Goal: Task Accomplishment & Management: Manage account settings

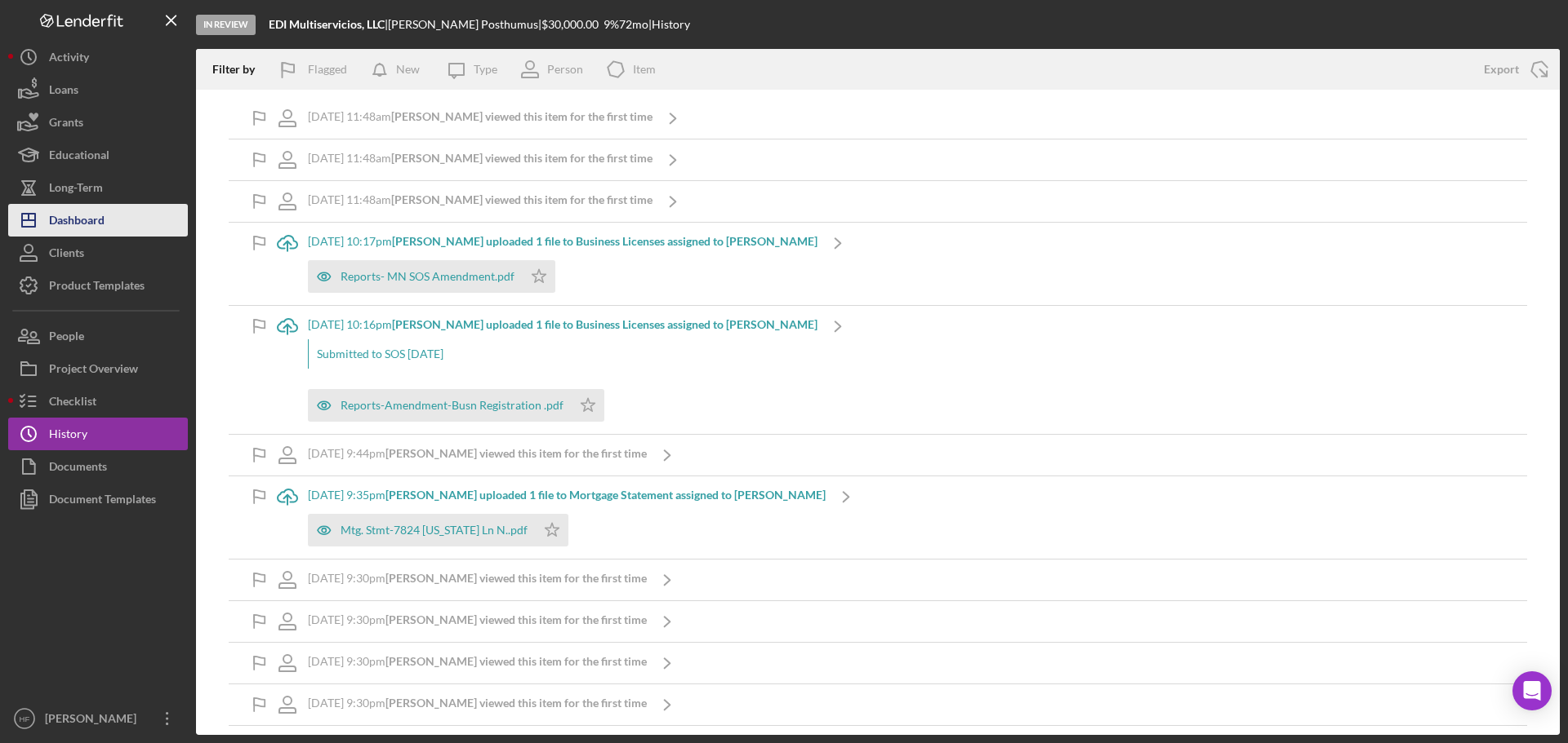
drag, startPoint x: 113, startPoint y: 219, endPoint x: 124, endPoint y: 215, distance: 11.7
click at [114, 219] on button "Icon/Dashboard Dashboard" at bounding box center [98, 220] width 180 height 32
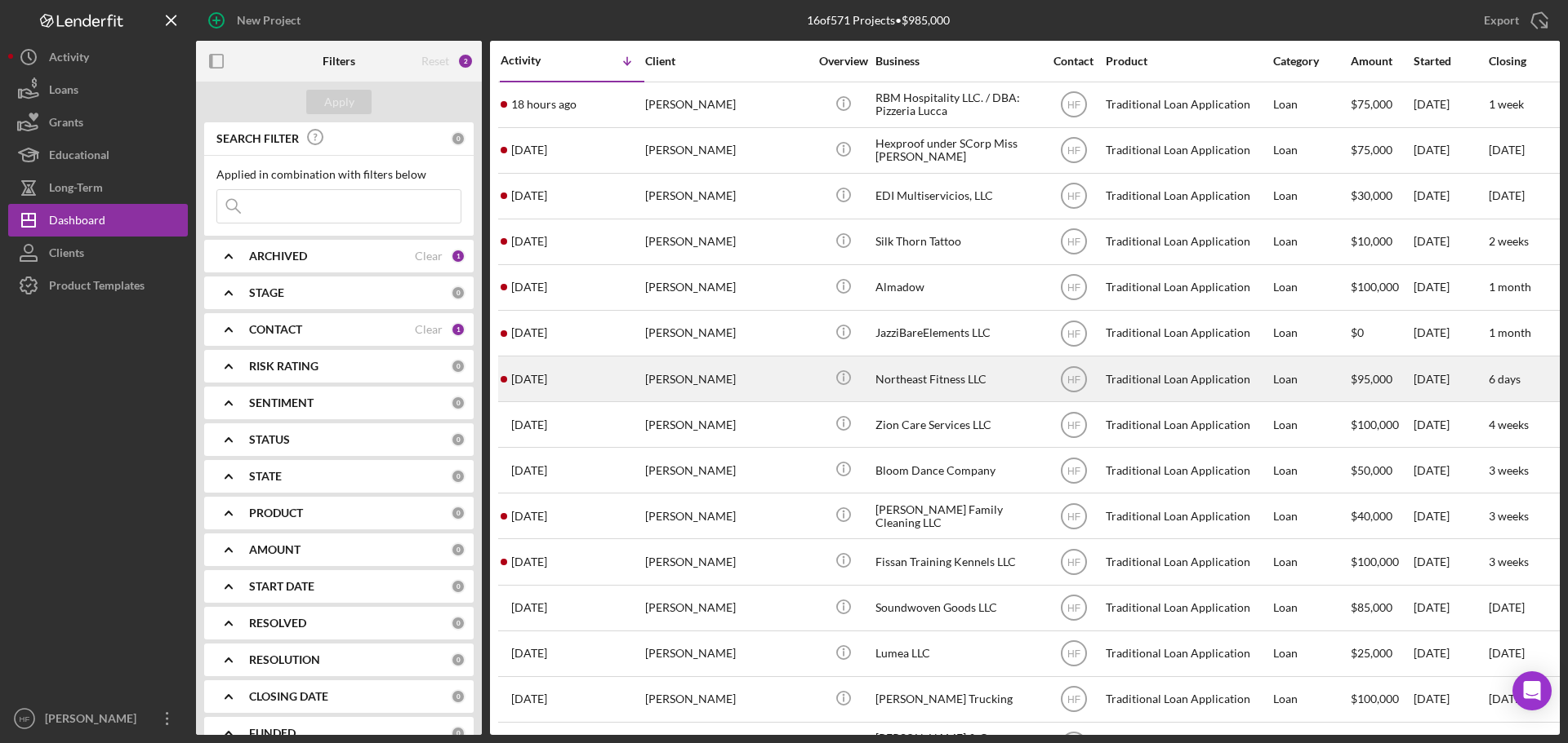
click at [670, 376] on div "[PERSON_NAME]" at bounding box center [726, 379] width 163 height 44
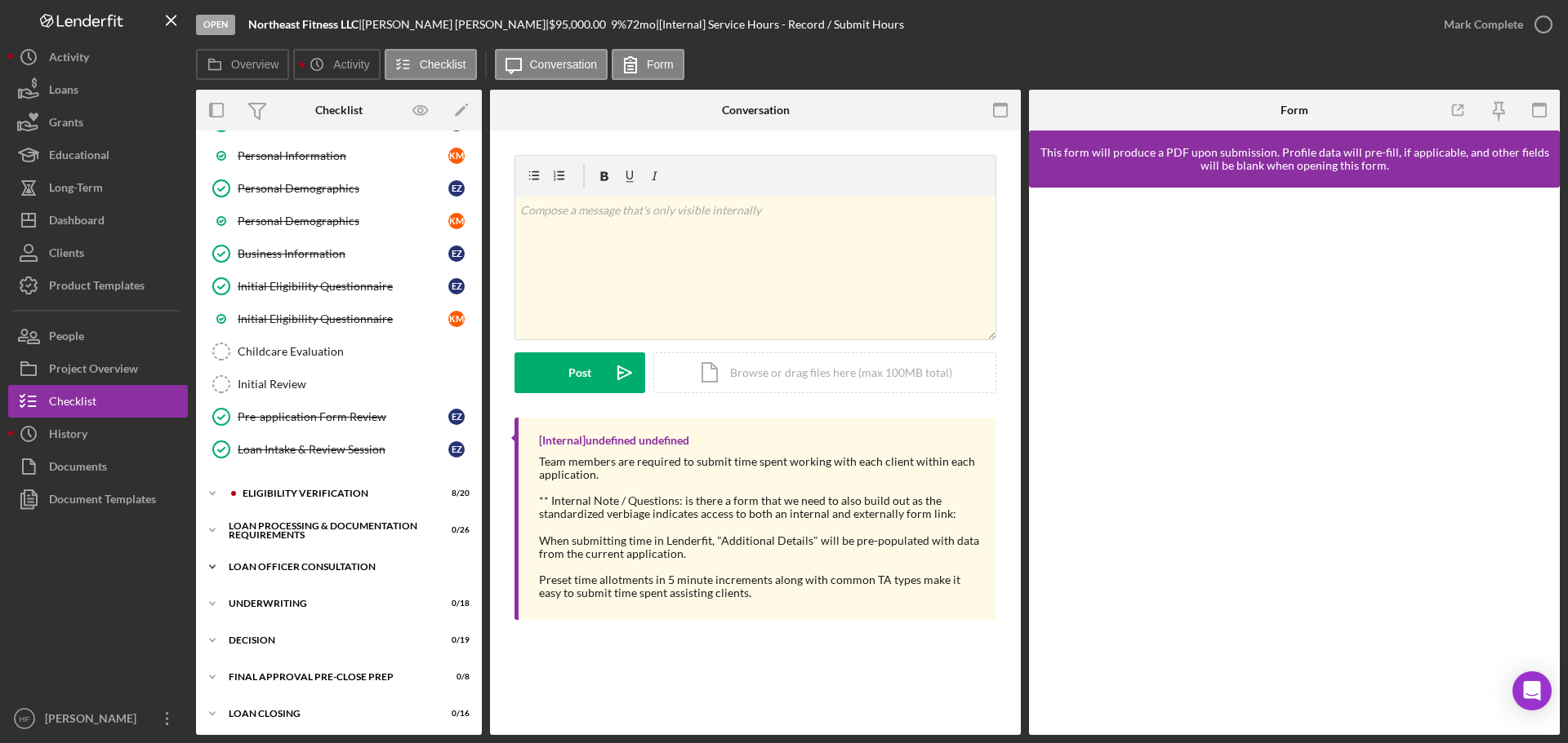
scroll to position [317, 0]
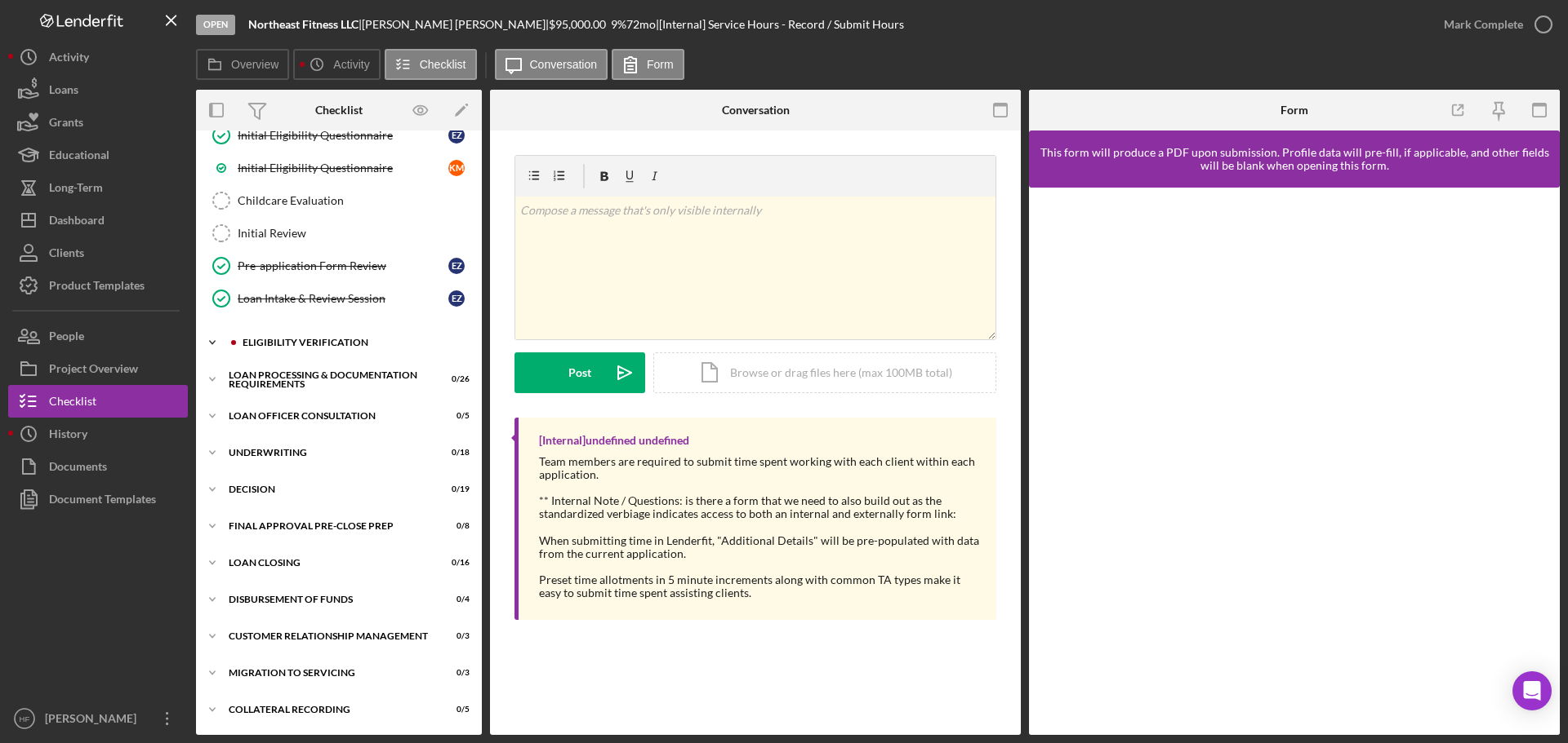
click at [221, 353] on icon "Icon/Expander" at bounding box center [212, 342] width 32 height 32
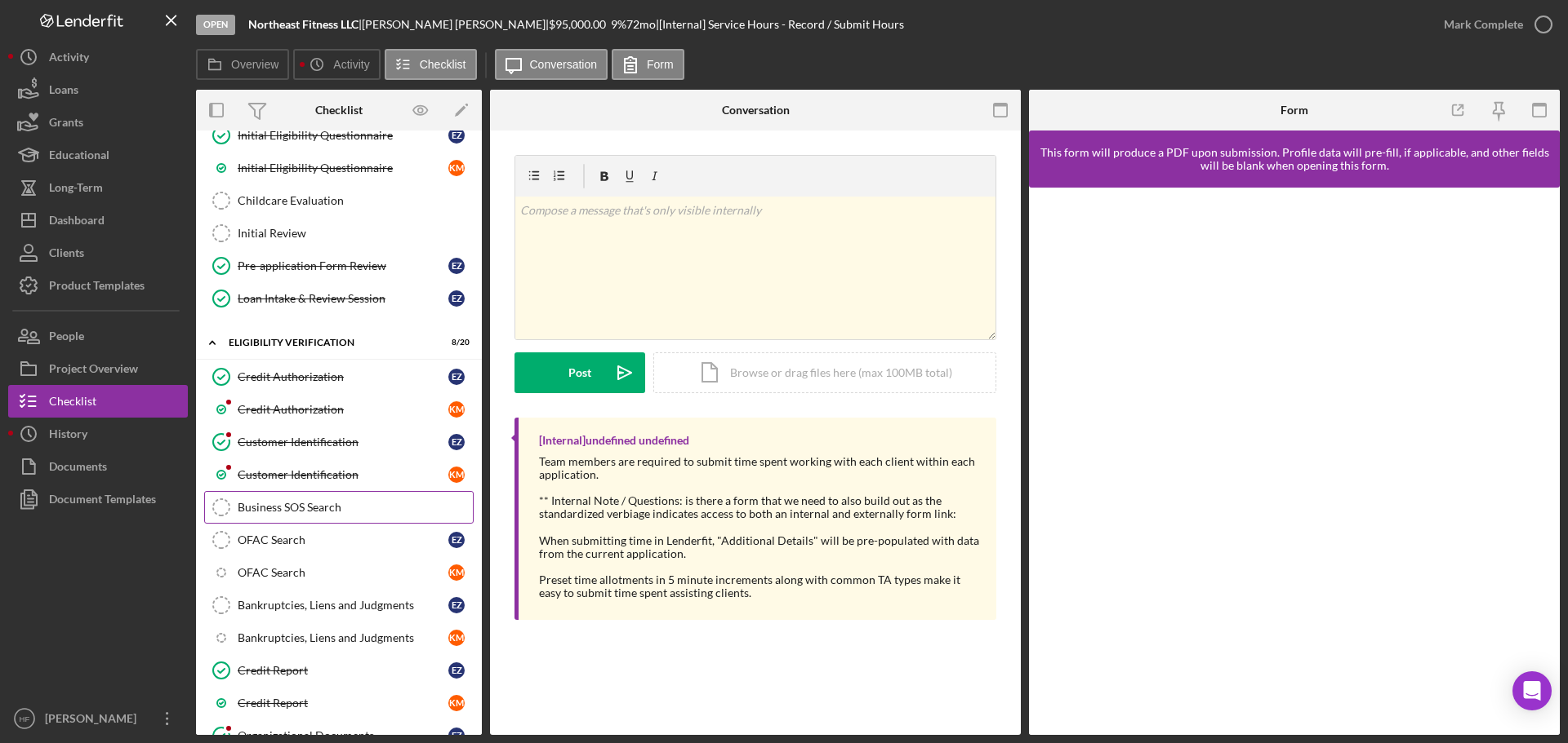
click at [341, 503] on div "Business SOS Search" at bounding box center [354, 508] width 235 height 13
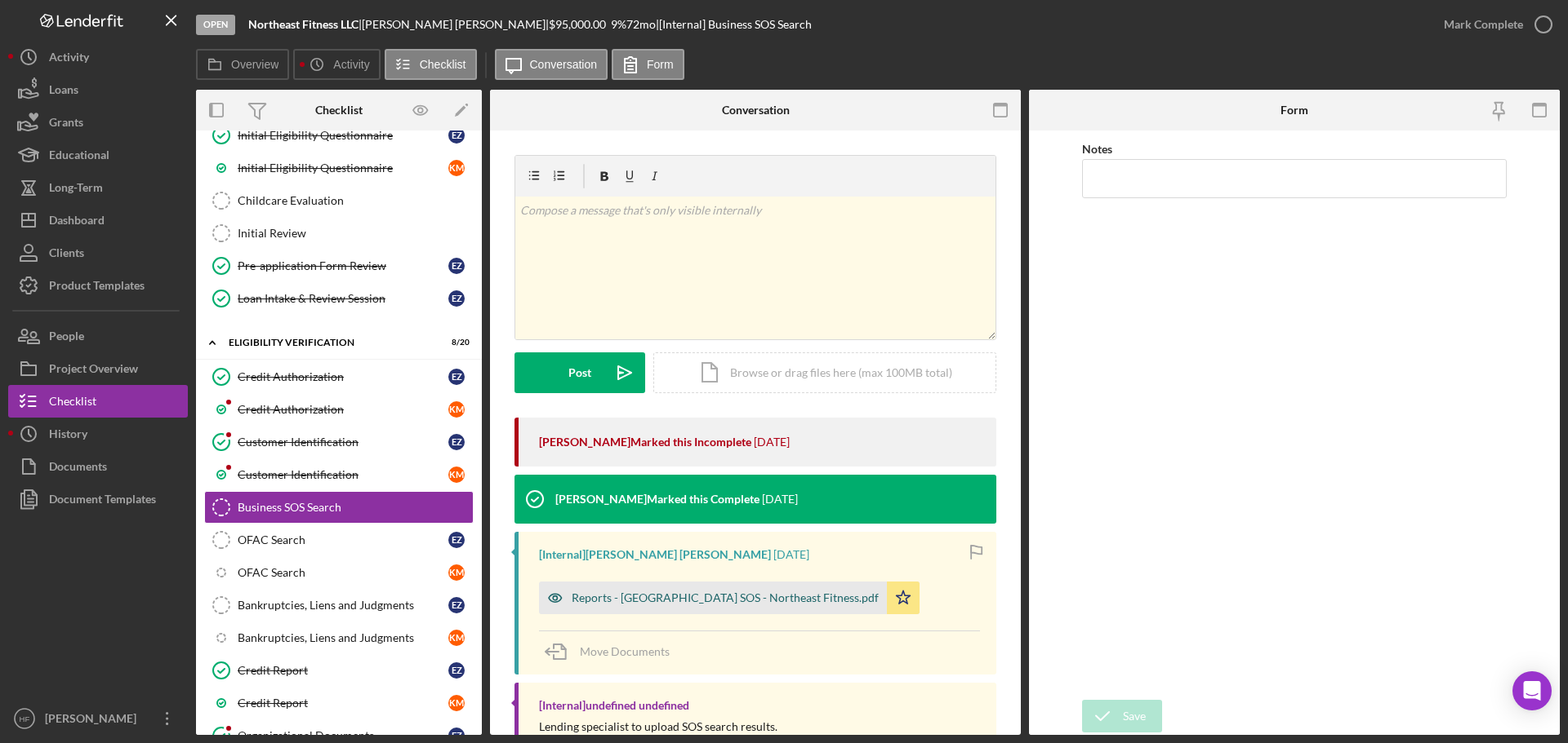
click at [667, 589] on div "Reports - [GEOGRAPHIC_DATA] SOS - Northeast Fitness.pdf" at bounding box center [713, 597] width 348 height 32
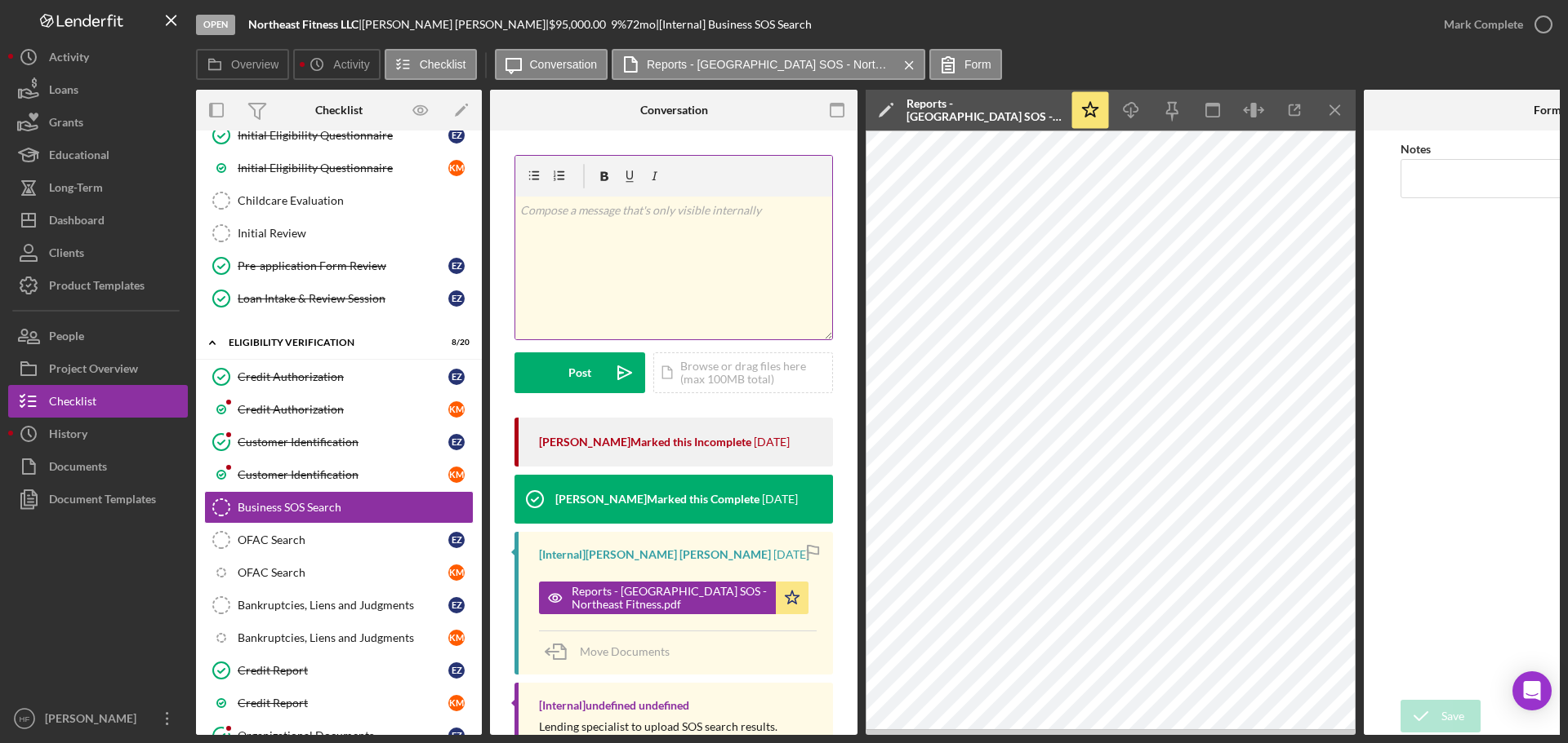
click at [668, 244] on div "v Color teal Color pink Remove color Add row above Add row below Add column bef…" at bounding box center [673, 269] width 317 height 143
click at [521, 248] on div "v Color teal Color pink Remove color Add row above Add row below Add column bef…" at bounding box center [673, 269] width 317 height 143
click at [603, 216] on p "Status: Active" at bounding box center [674, 210] width 308 height 18
click at [633, 238] on p "Agents: [PERSON_NAME]" at bounding box center [674, 233] width 308 height 18
click at [602, 232] on p "Agents: [PERSON_NAME] and [PERSON_NAME]" at bounding box center [674, 233] width 308 height 18
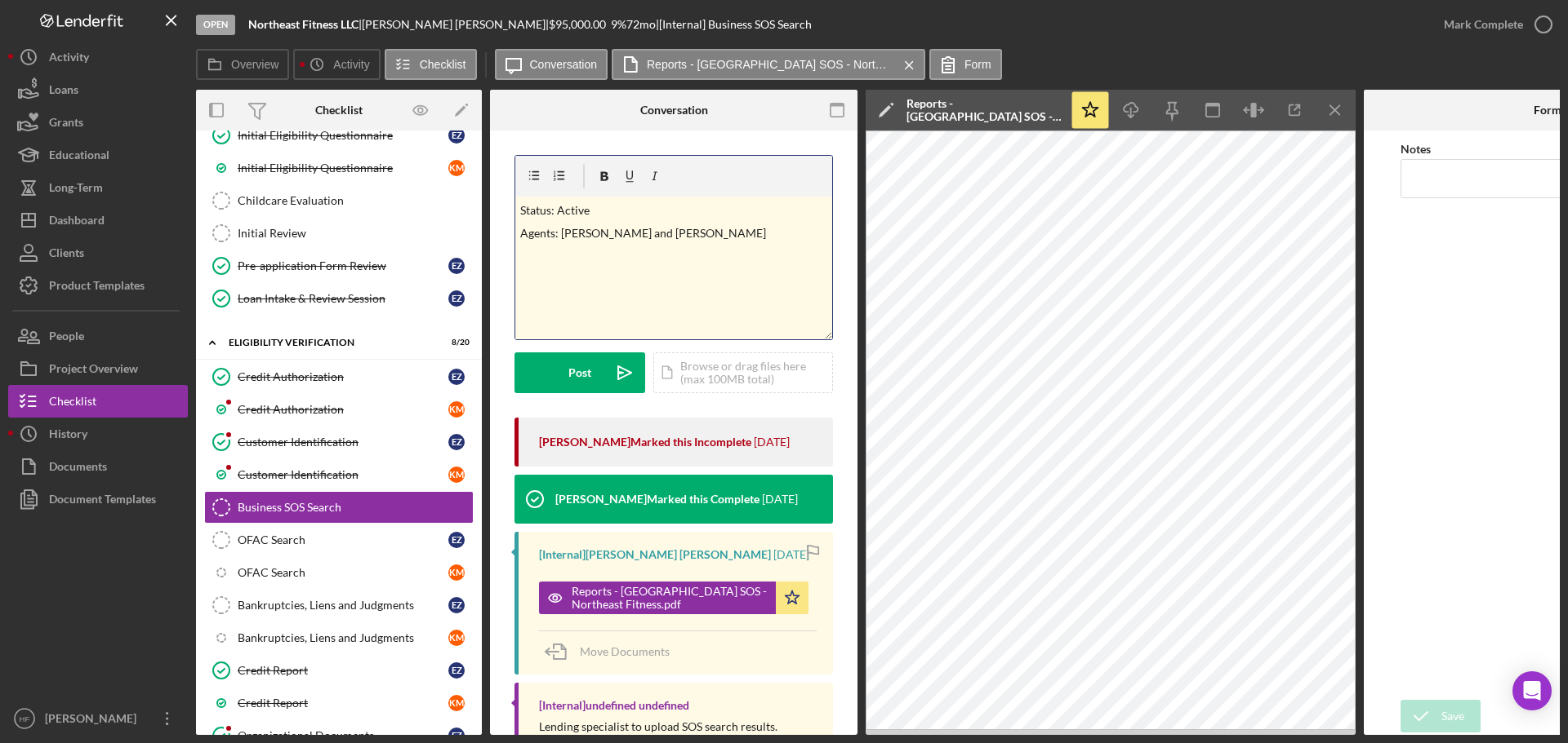
click at [591, 234] on p "Agents: [PERSON_NAME] and [PERSON_NAME]" at bounding box center [674, 233] width 308 height 18
drag, startPoint x: 682, startPoint y: 243, endPoint x: 496, endPoint y: 197, distance: 191.6
click at [496, 197] on div "v Color teal Color pink Remove color Add row above Add row below Add column bef…" at bounding box center [673, 509] width 367 height 758
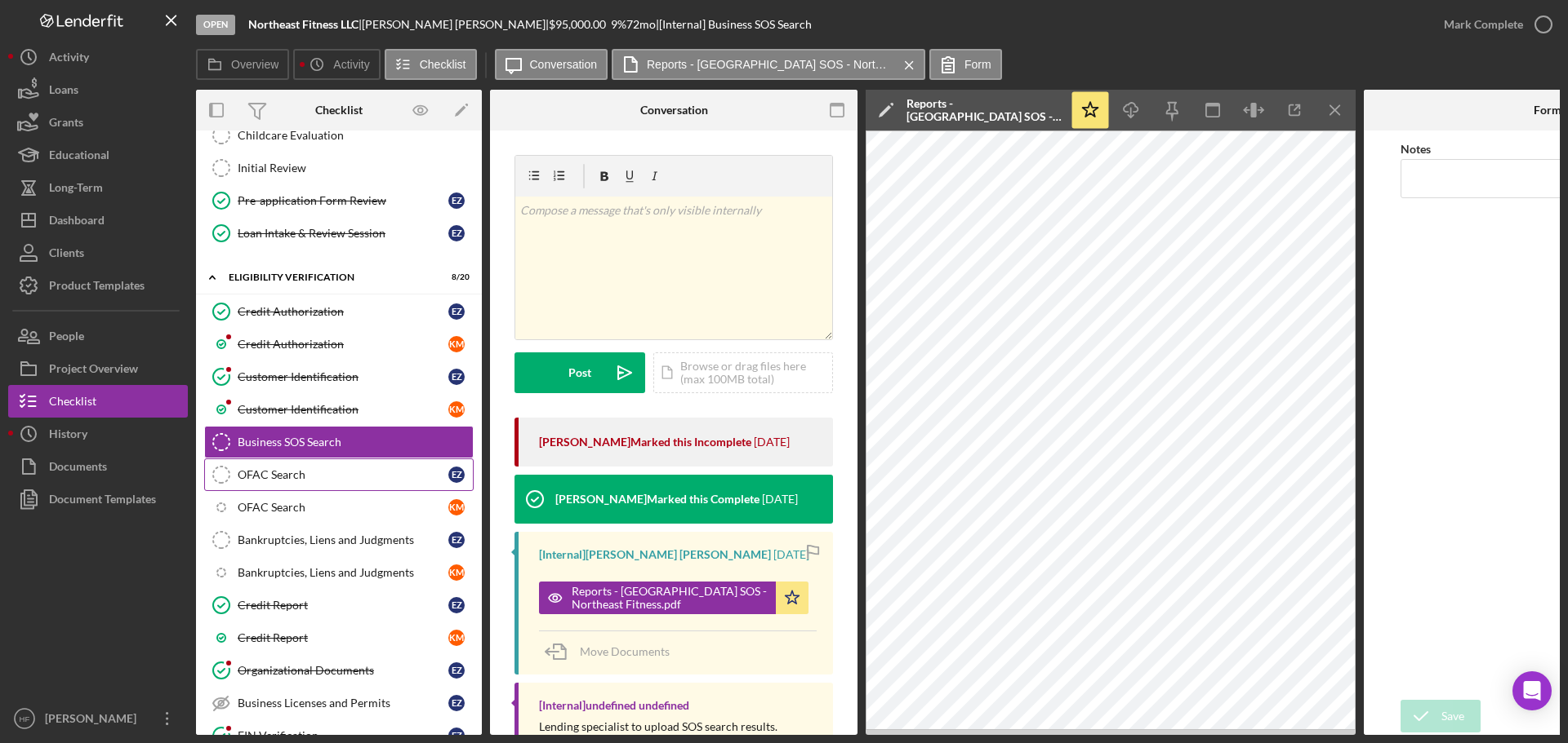
scroll to position [481, 0]
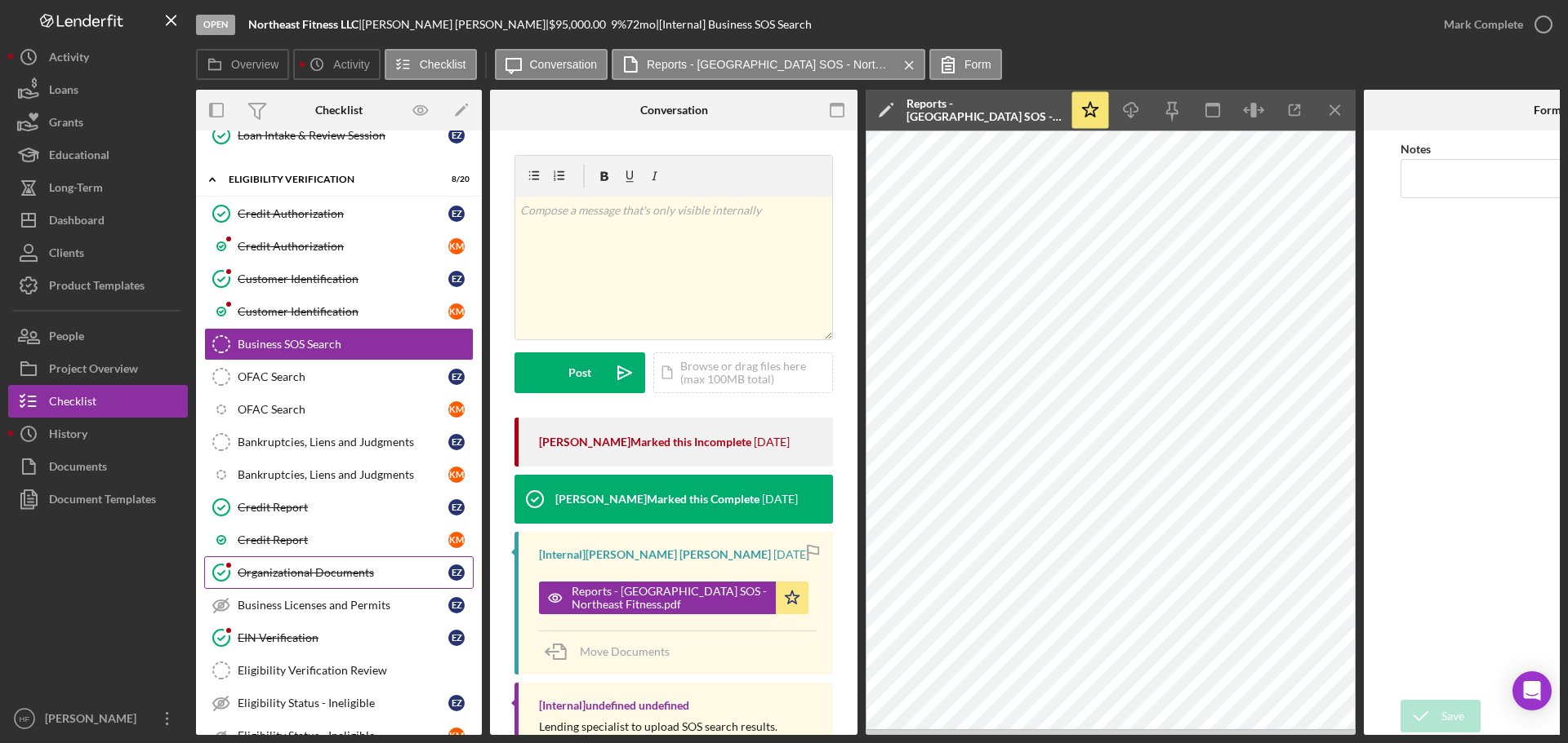
click at [274, 582] on link "Organizational Documents Organizational Documents E Z" at bounding box center [339, 572] width 270 height 32
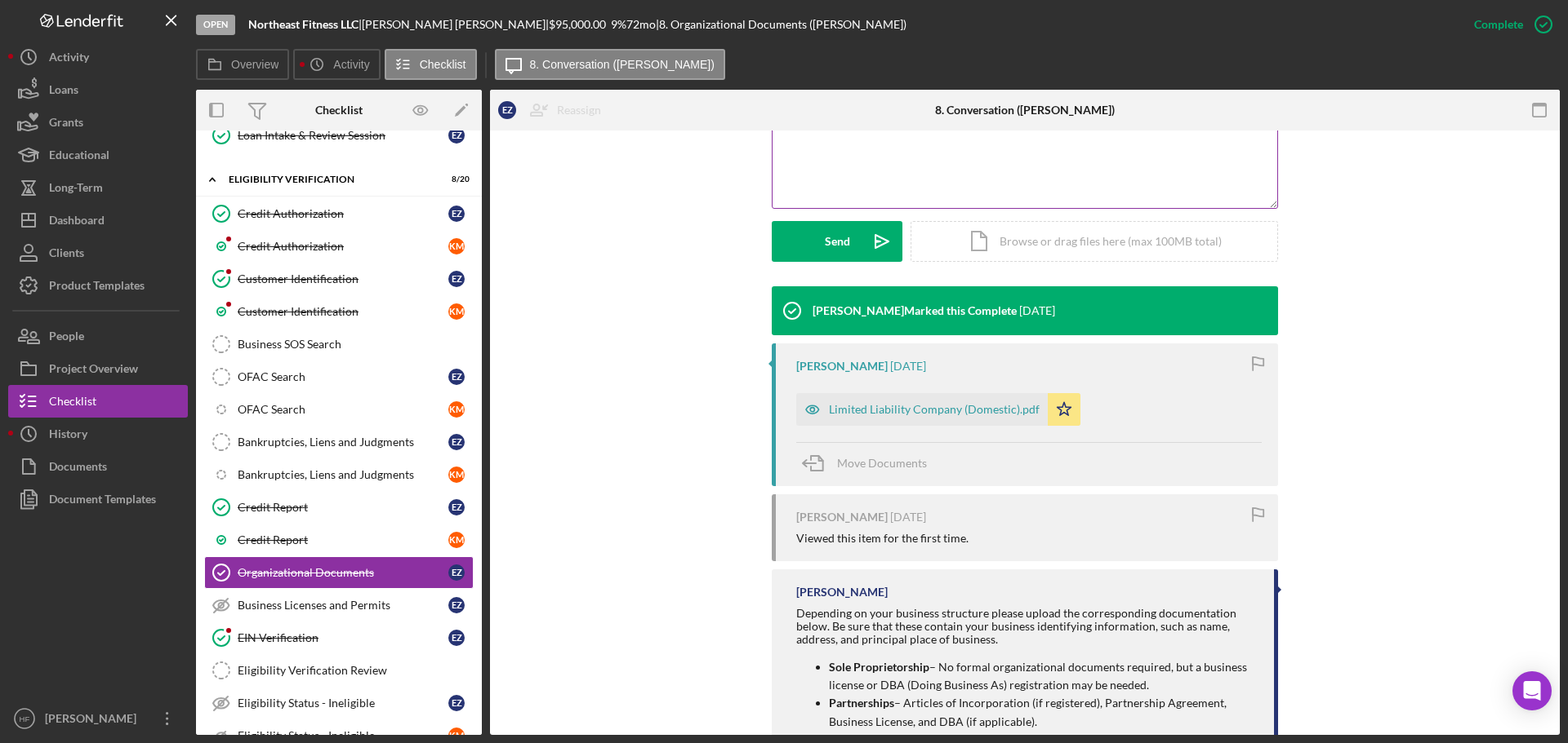
scroll to position [408, 0]
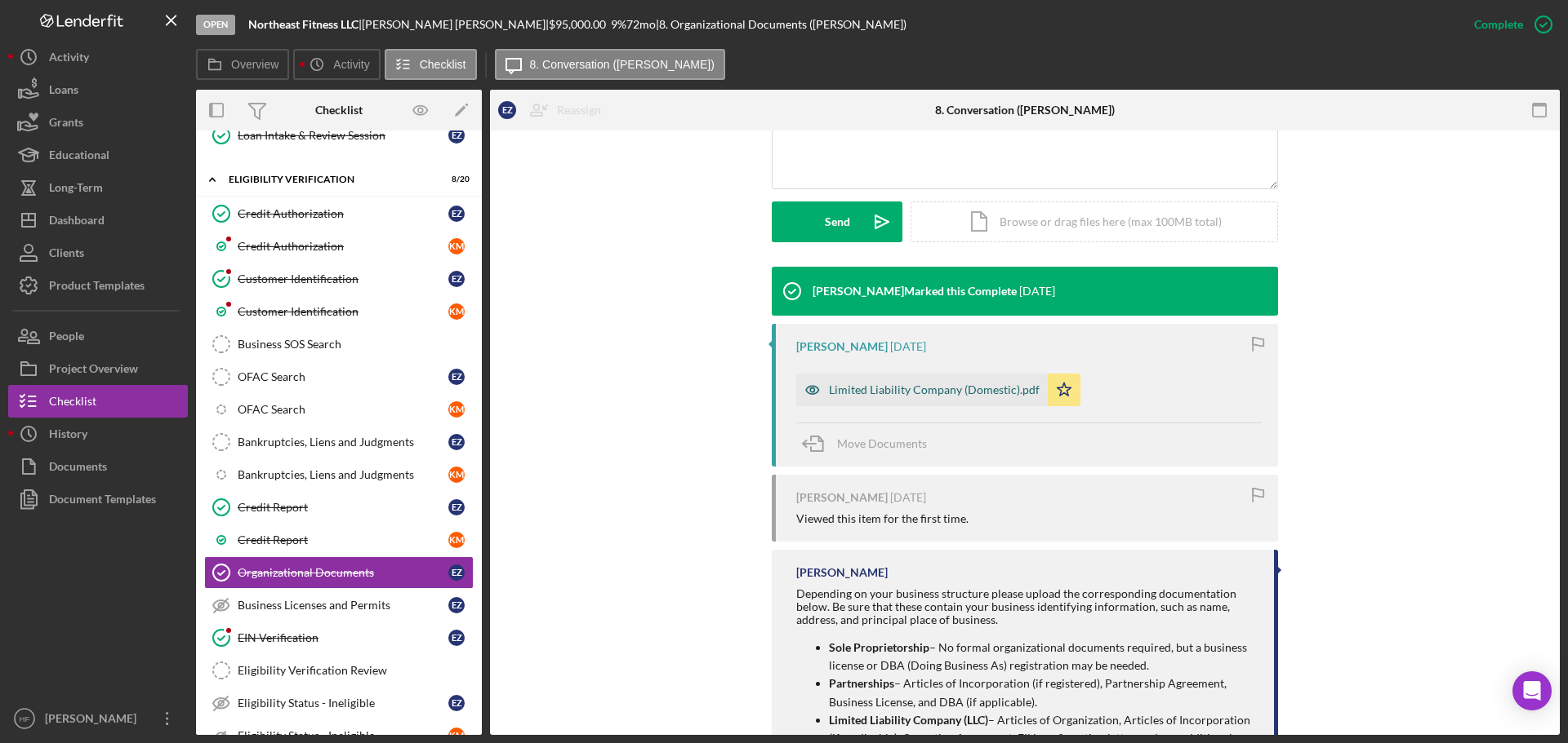
click at [866, 392] on div "Limited Liability Company (Domestic).pdf" at bounding box center [934, 390] width 210 height 13
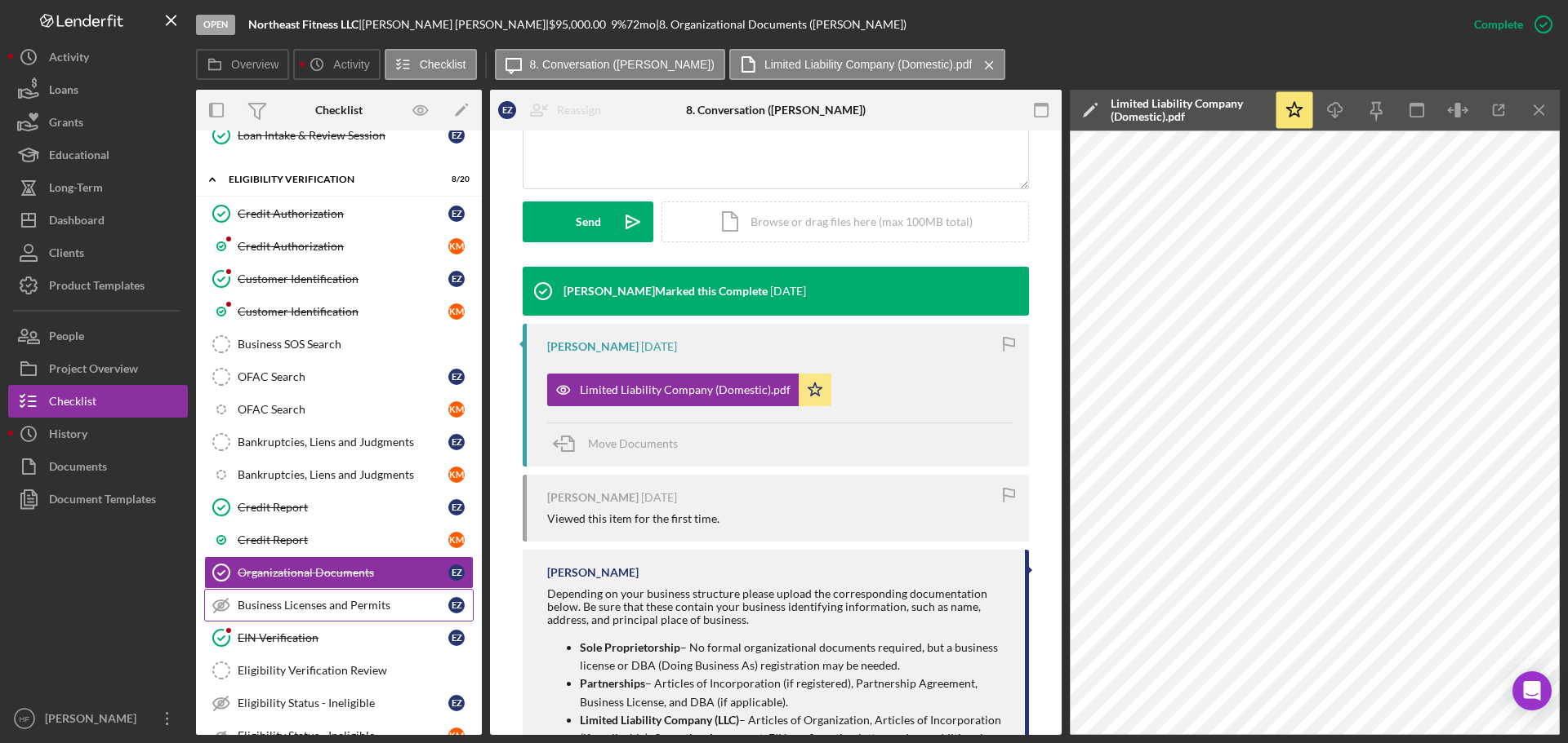
click at [301, 610] on div "Business Licenses and Permits" at bounding box center [342, 605] width 210 height 13
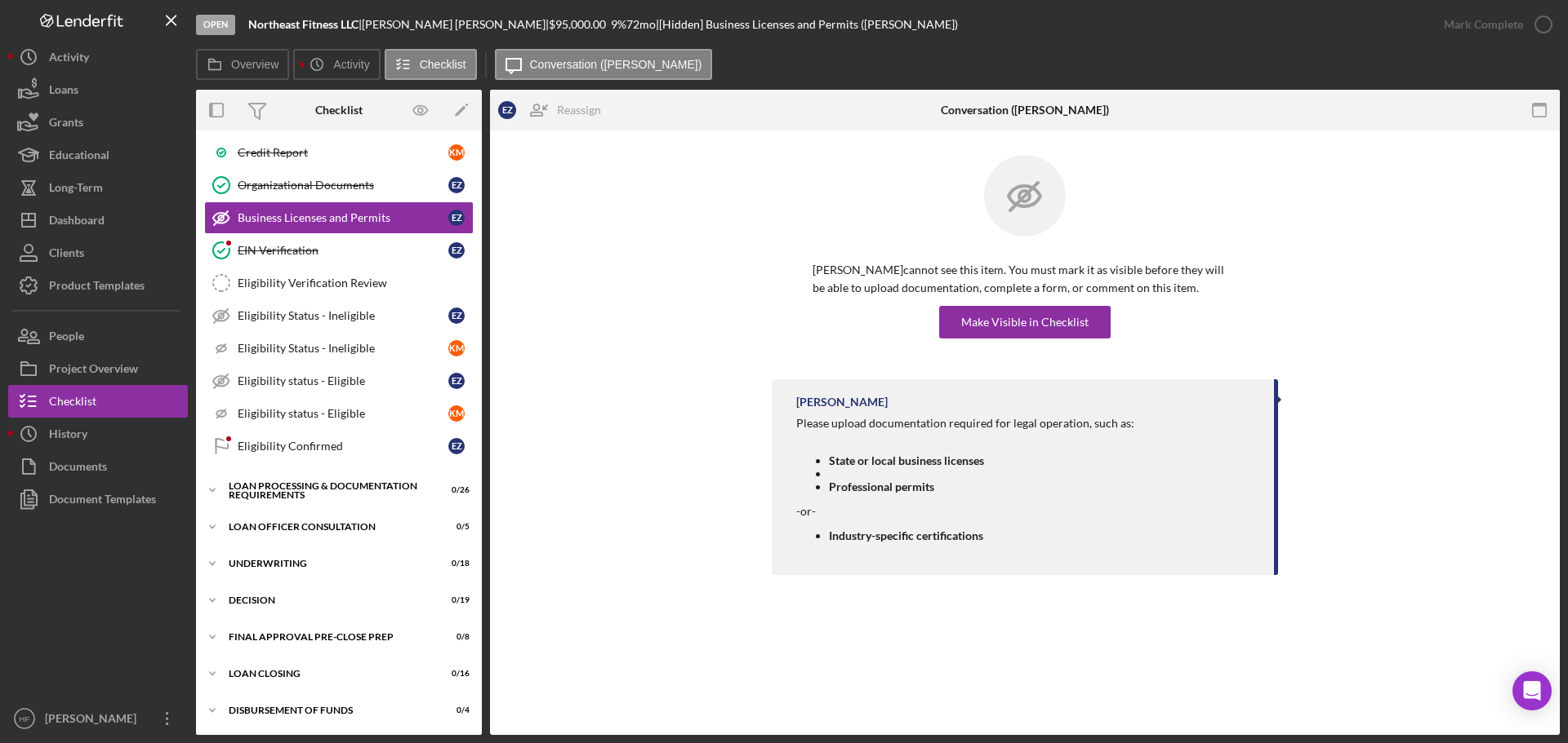
scroll to position [971, 0]
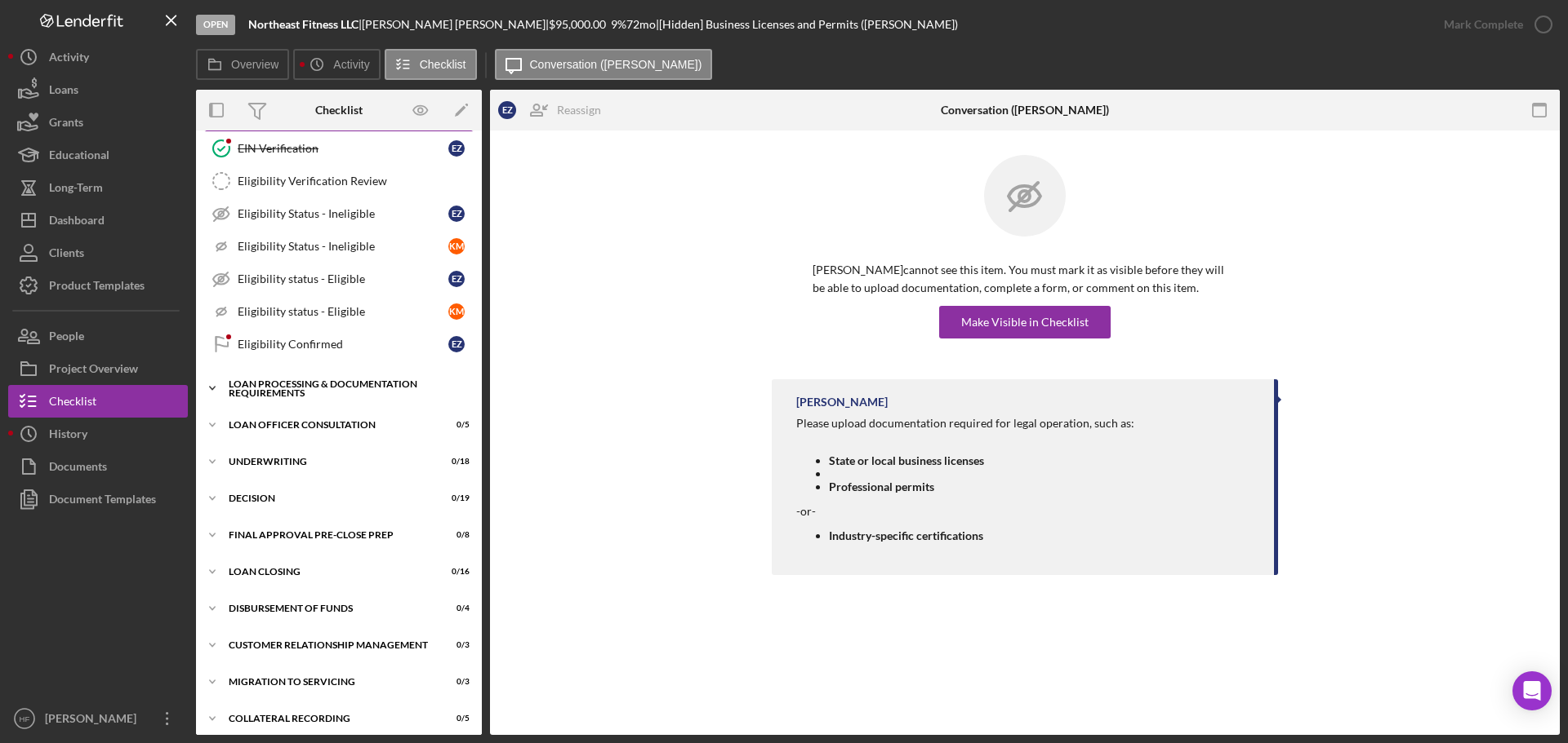
click at [227, 395] on icon "Icon/Expander" at bounding box center [212, 388] width 32 height 32
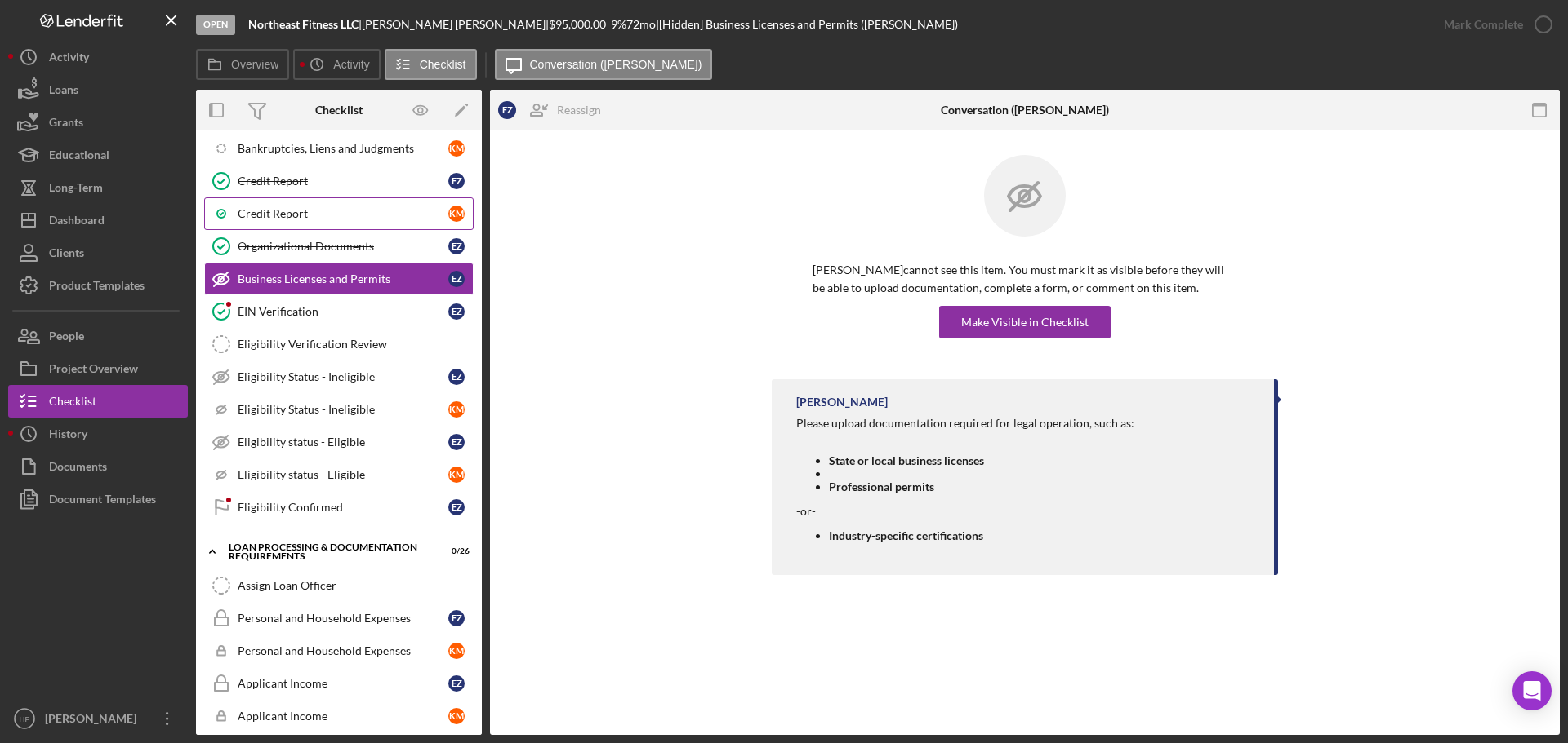
scroll to position [726, 0]
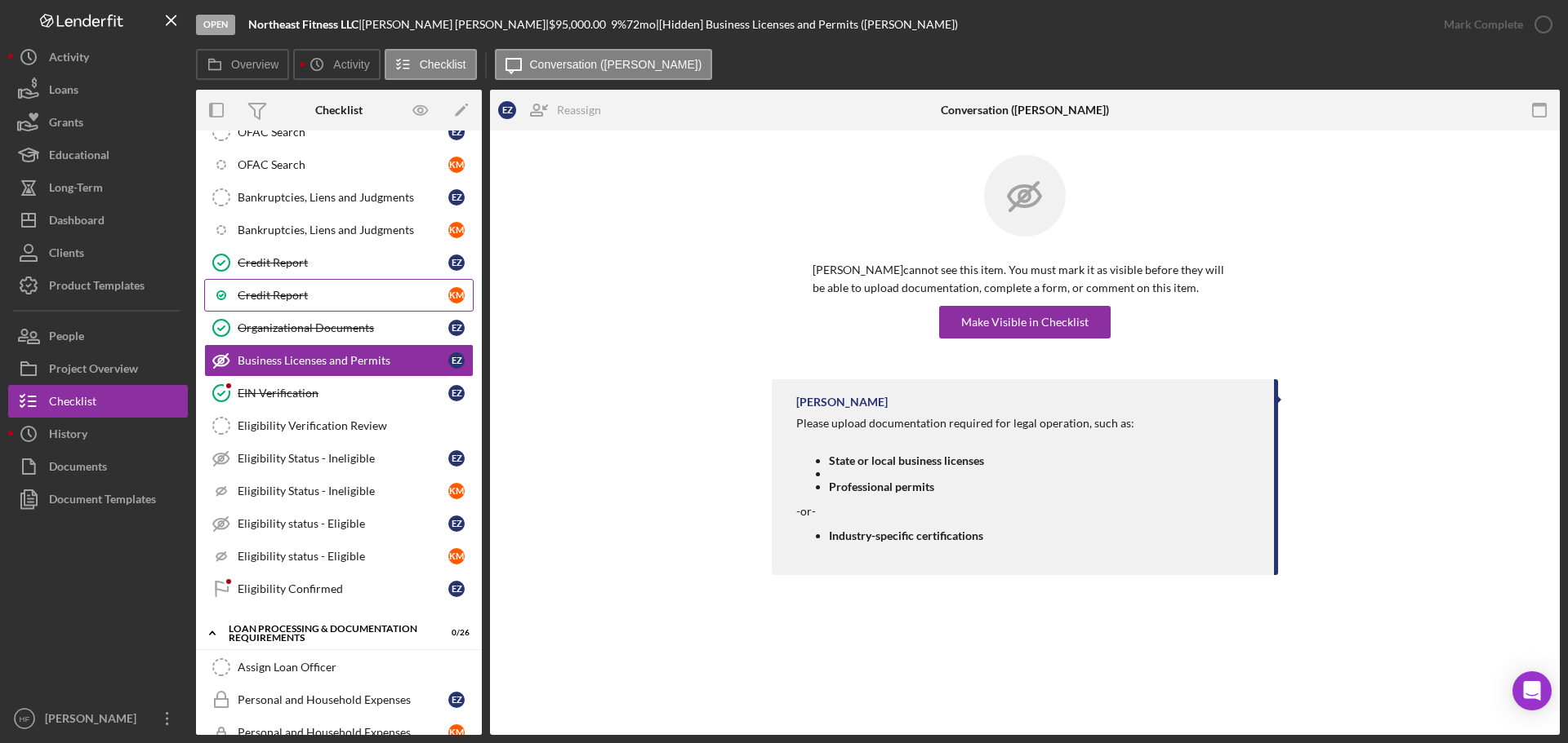
click at [359, 294] on div "Credit Report" at bounding box center [342, 295] width 210 height 13
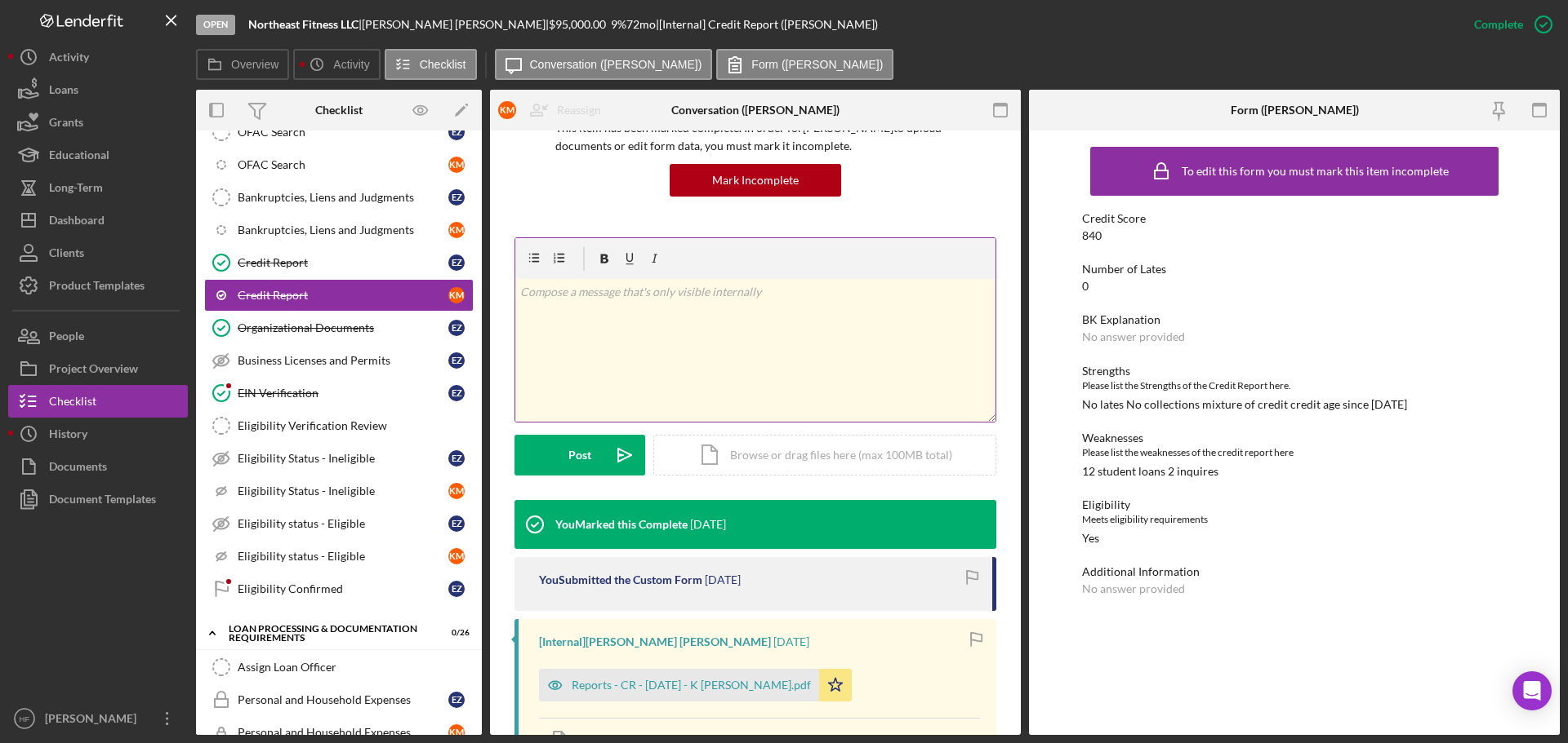
scroll to position [163, 0]
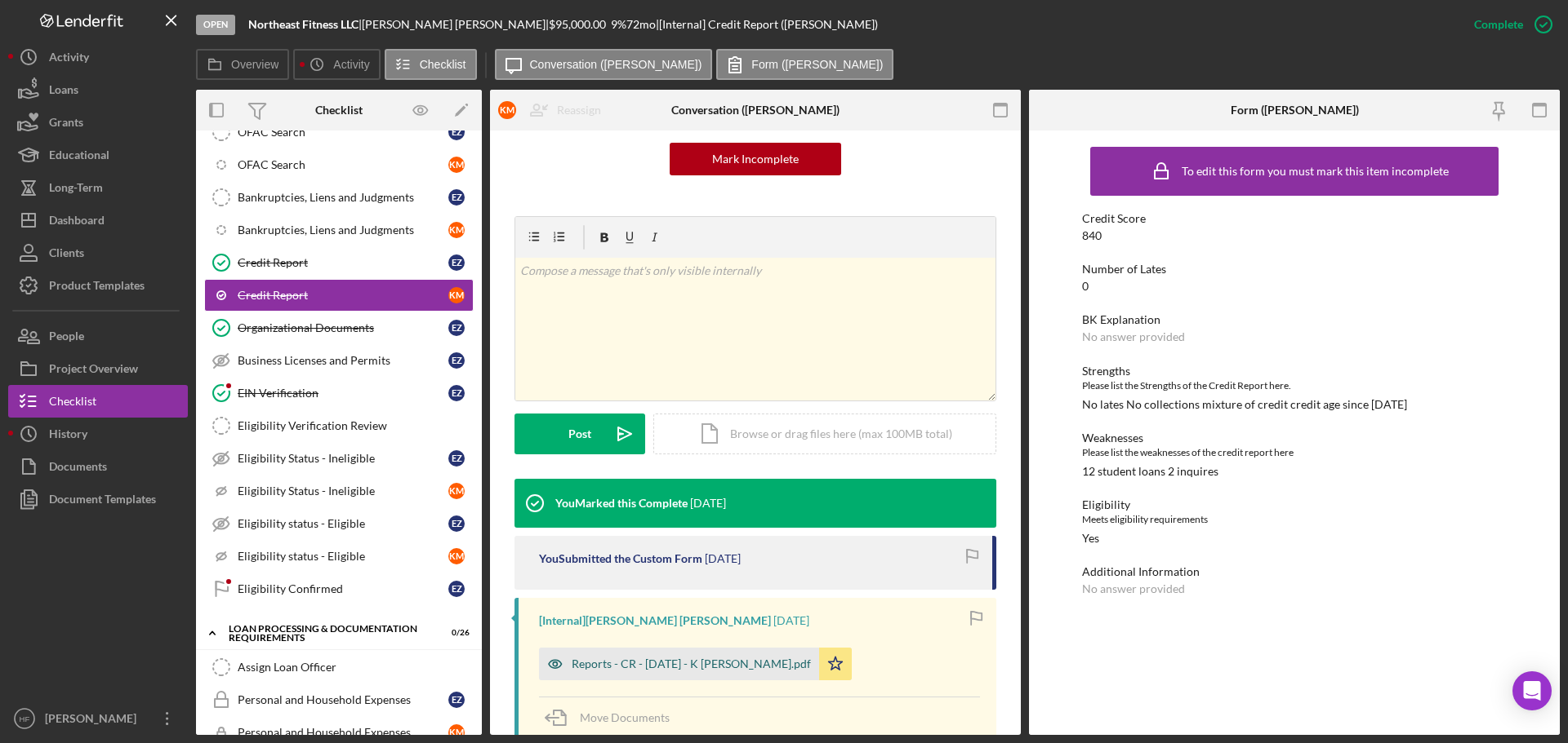
click at [657, 664] on div "Reports - CR - [DATE] - K [PERSON_NAME].pdf" at bounding box center [691, 664] width 239 height 13
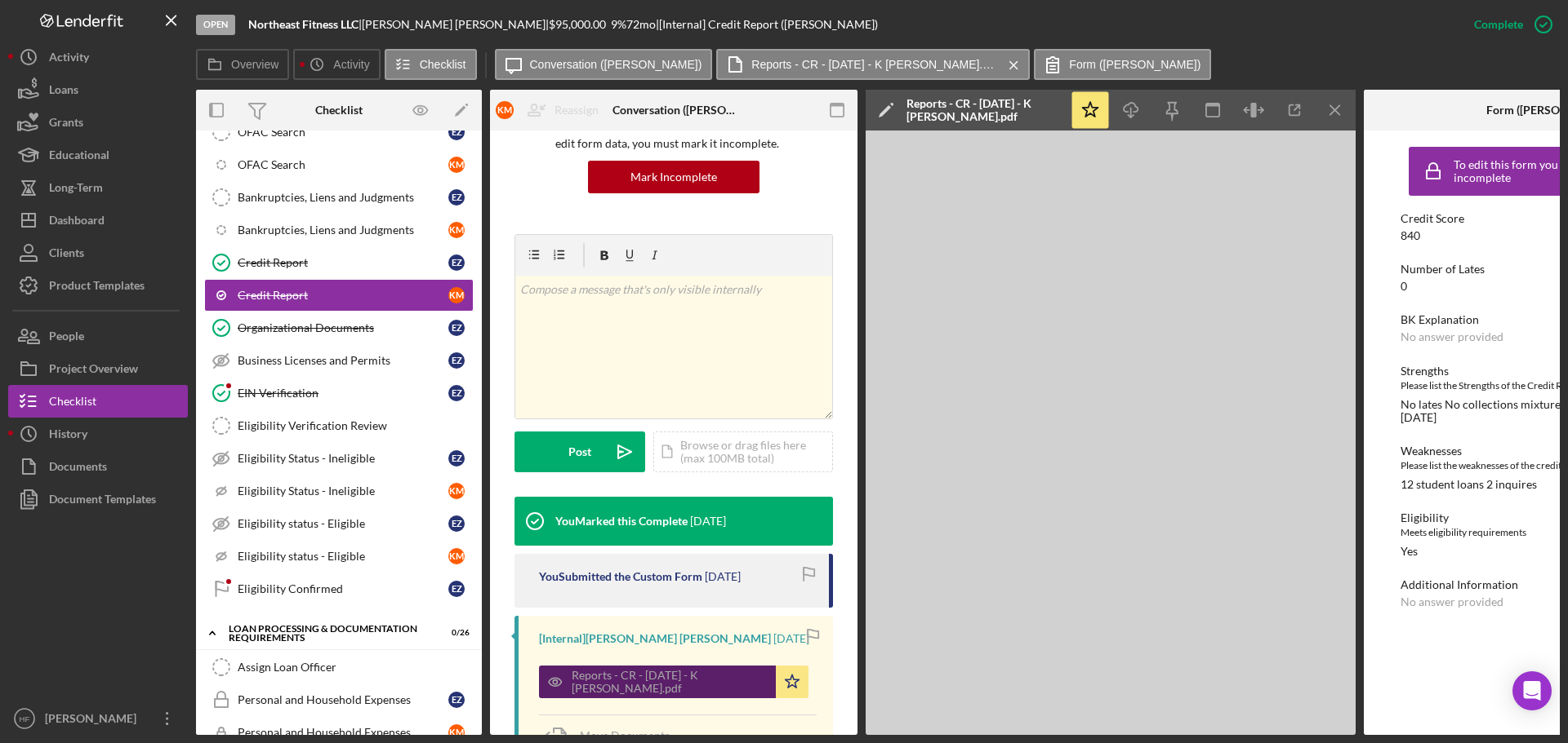
scroll to position [181, 0]
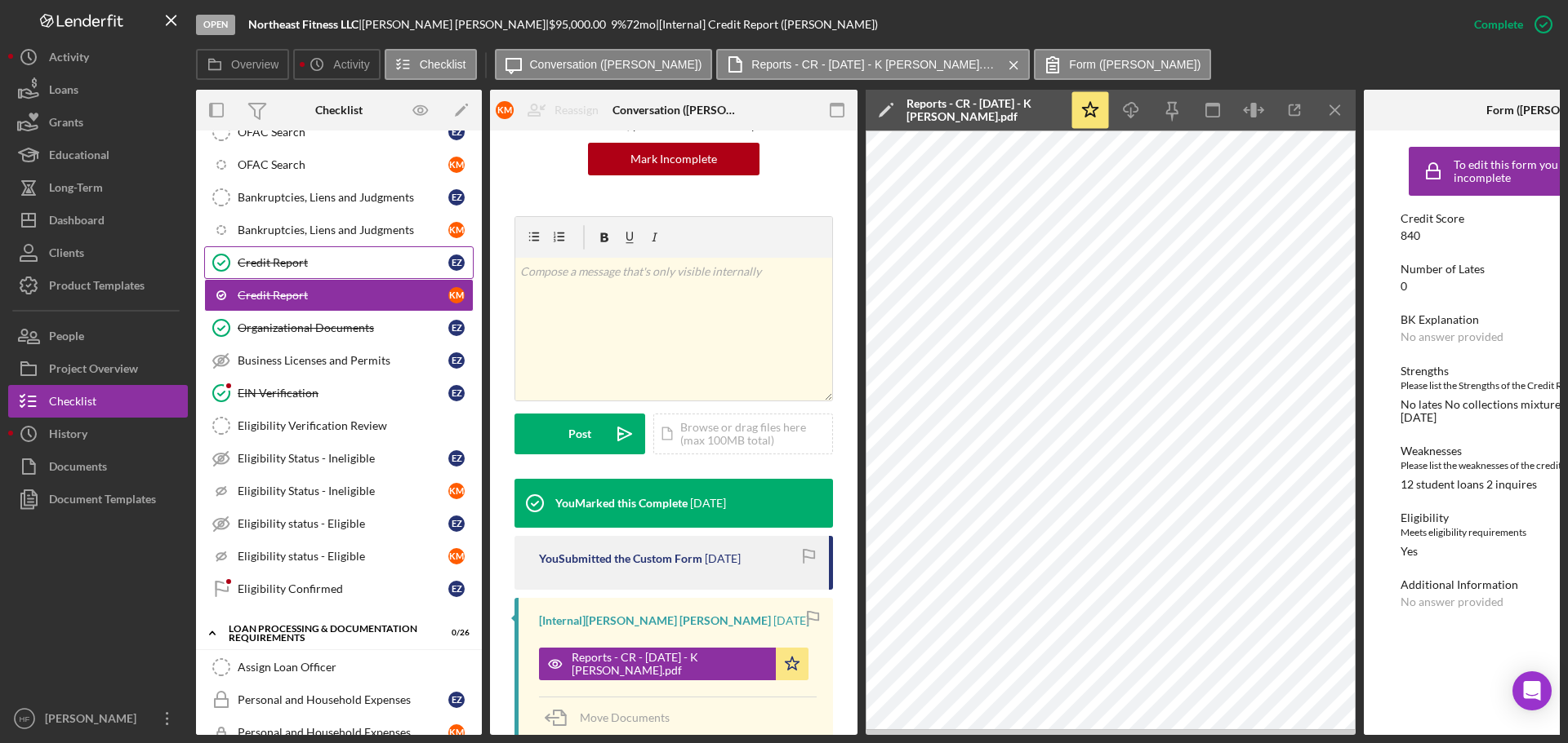
click at [351, 263] on div "Credit Report" at bounding box center [342, 262] width 210 height 13
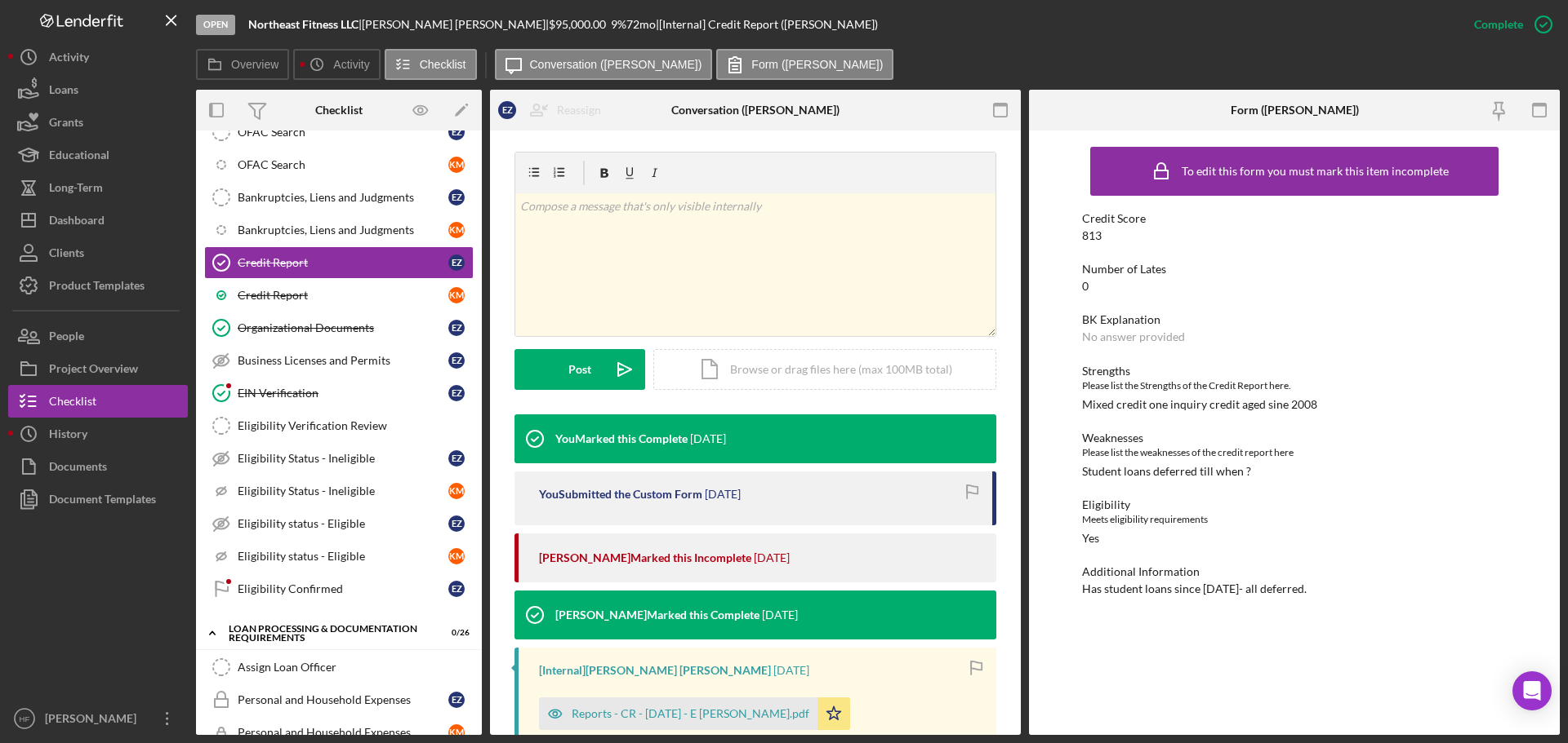
scroll to position [245, 0]
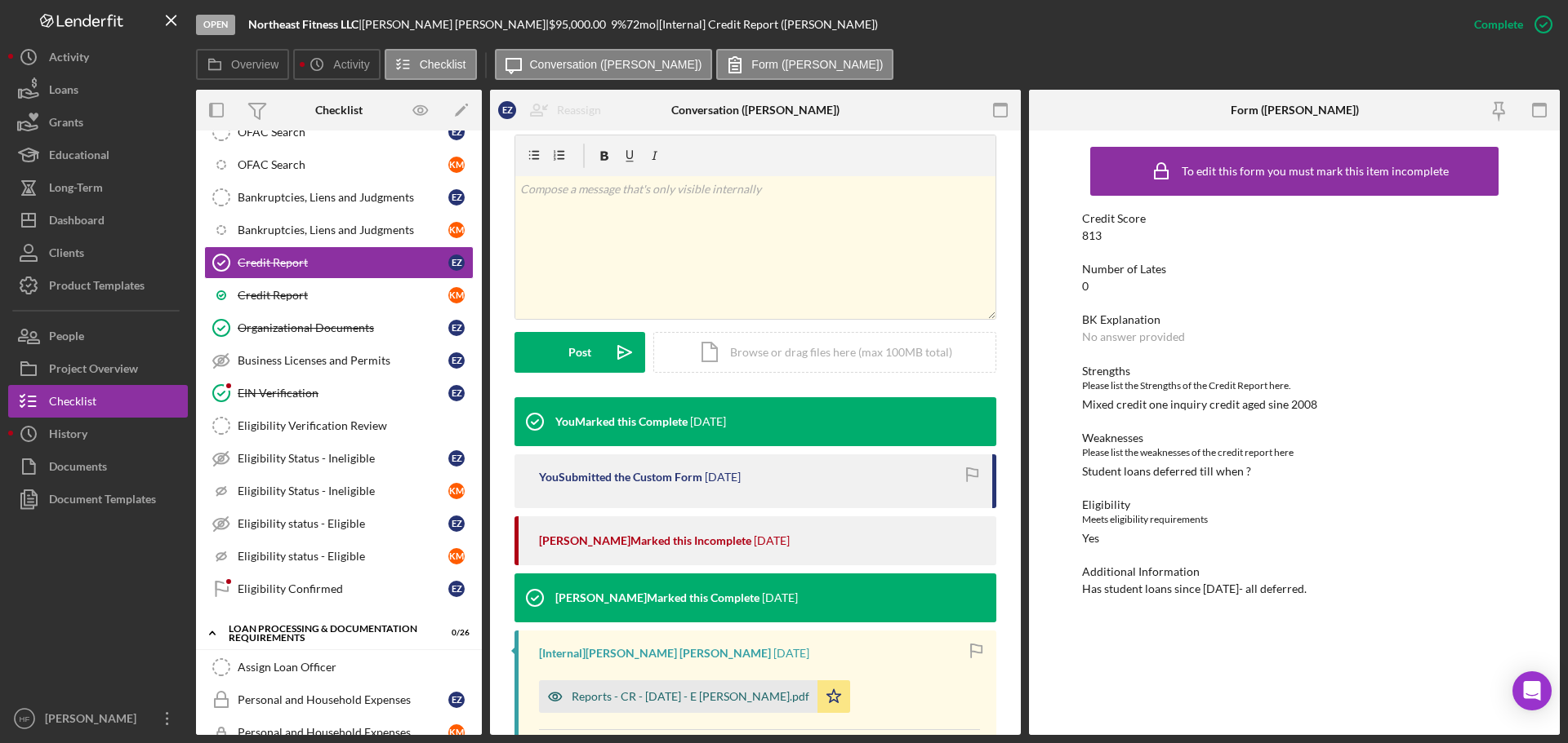
click at [699, 708] on div "Reports - CR - [DATE] - E [PERSON_NAME].pdf" at bounding box center [678, 696] width 278 height 32
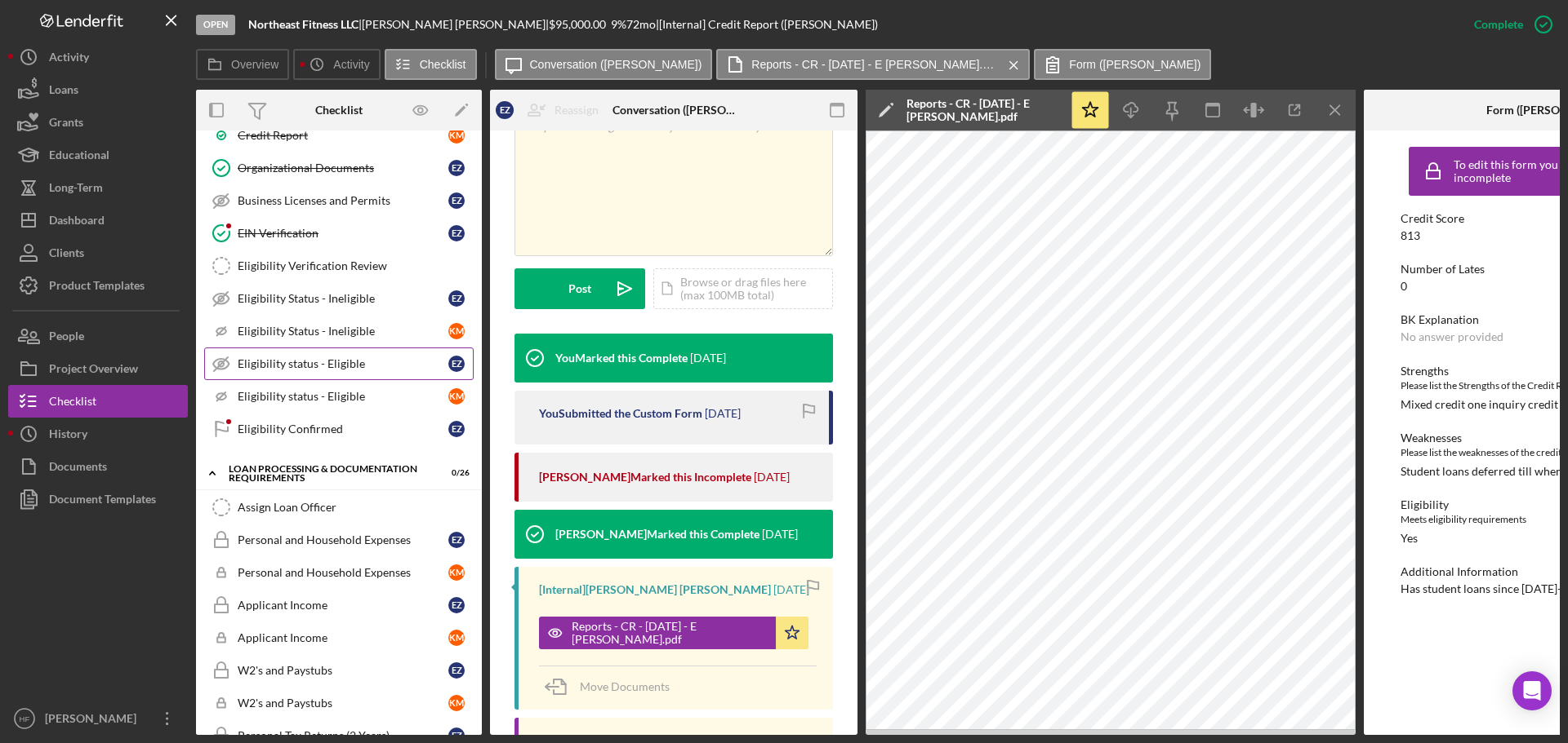
scroll to position [889, 0]
click at [308, 362] on div "Eligibility status - Eligible" at bounding box center [342, 360] width 210 height 13
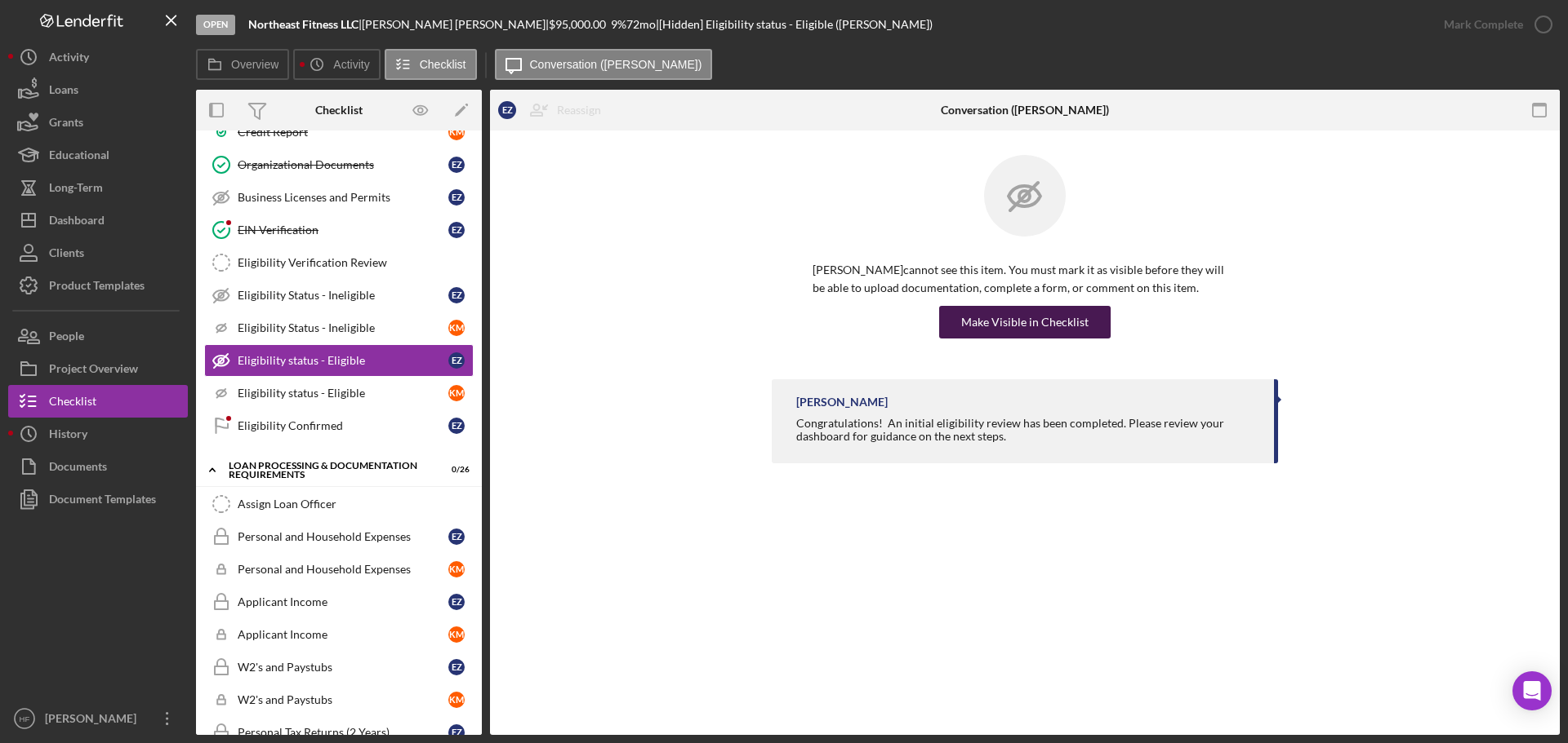
click at [979, 317] on div "Make Visible in Checklist" at bounding box center [1024, 322] width 127 height 32
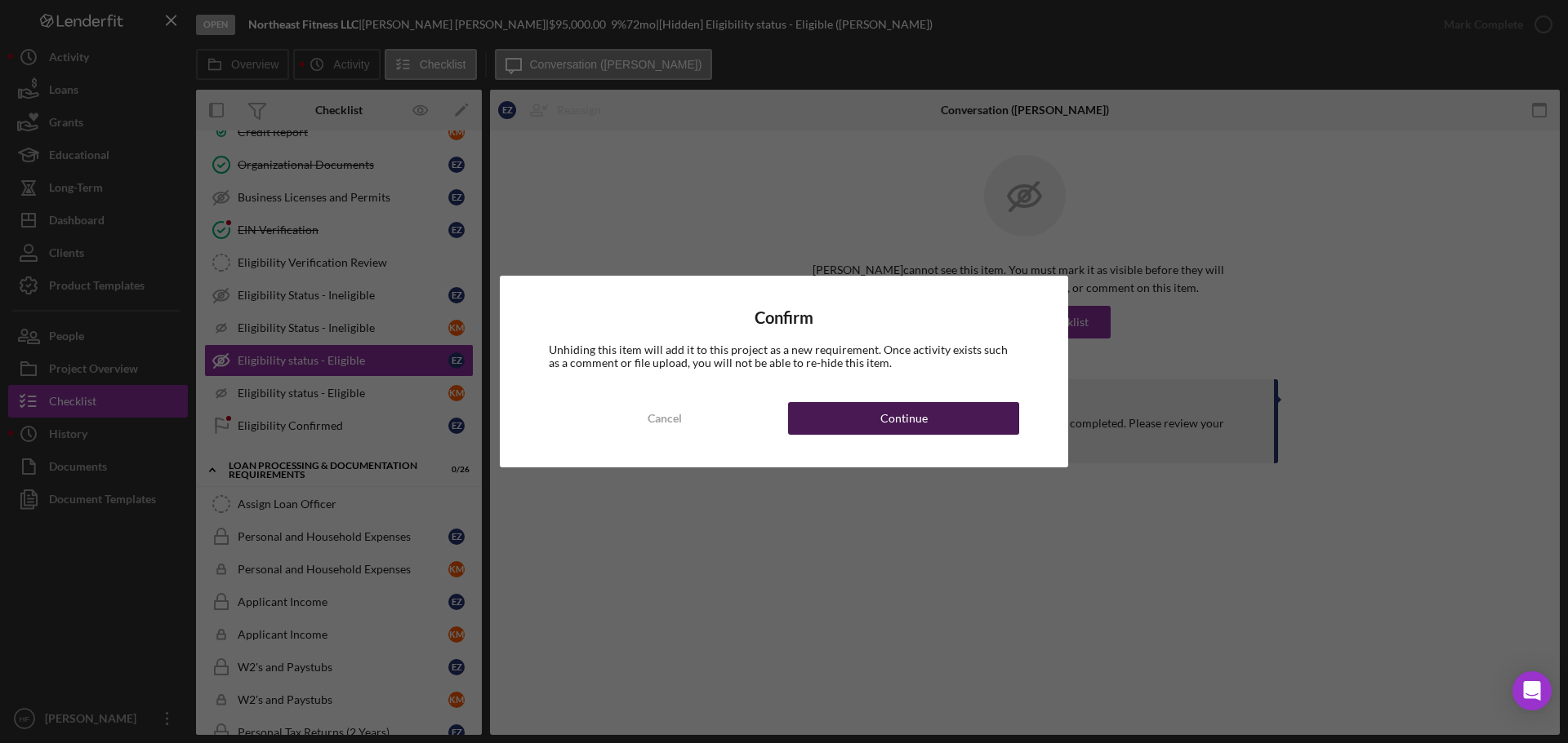
click at [969, 410] on button "Continue" at bounding box center [903, 418] width 231 height 32
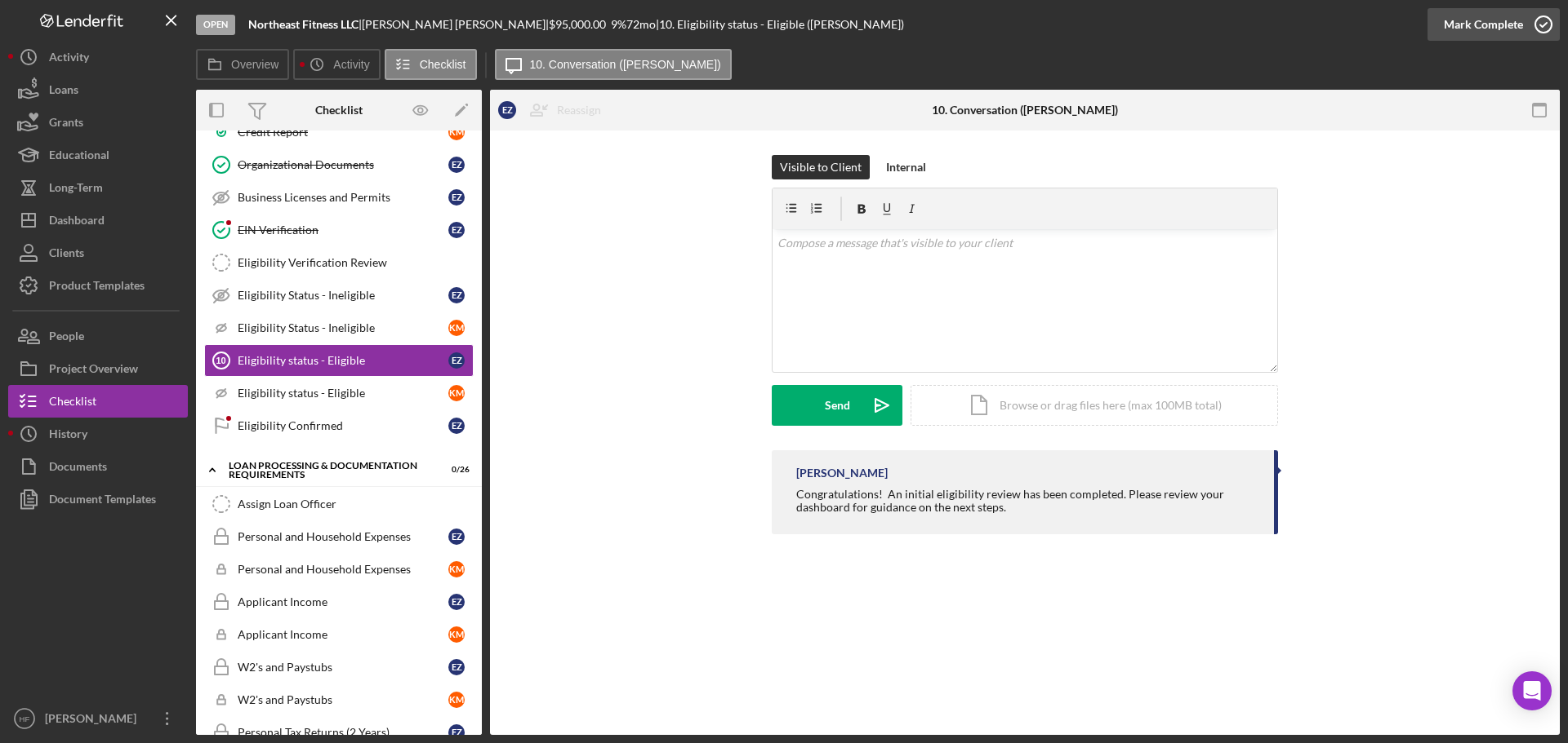
click at [1523, 31] on icon "button" at bounding box center [1543, 24] width 41 height 41
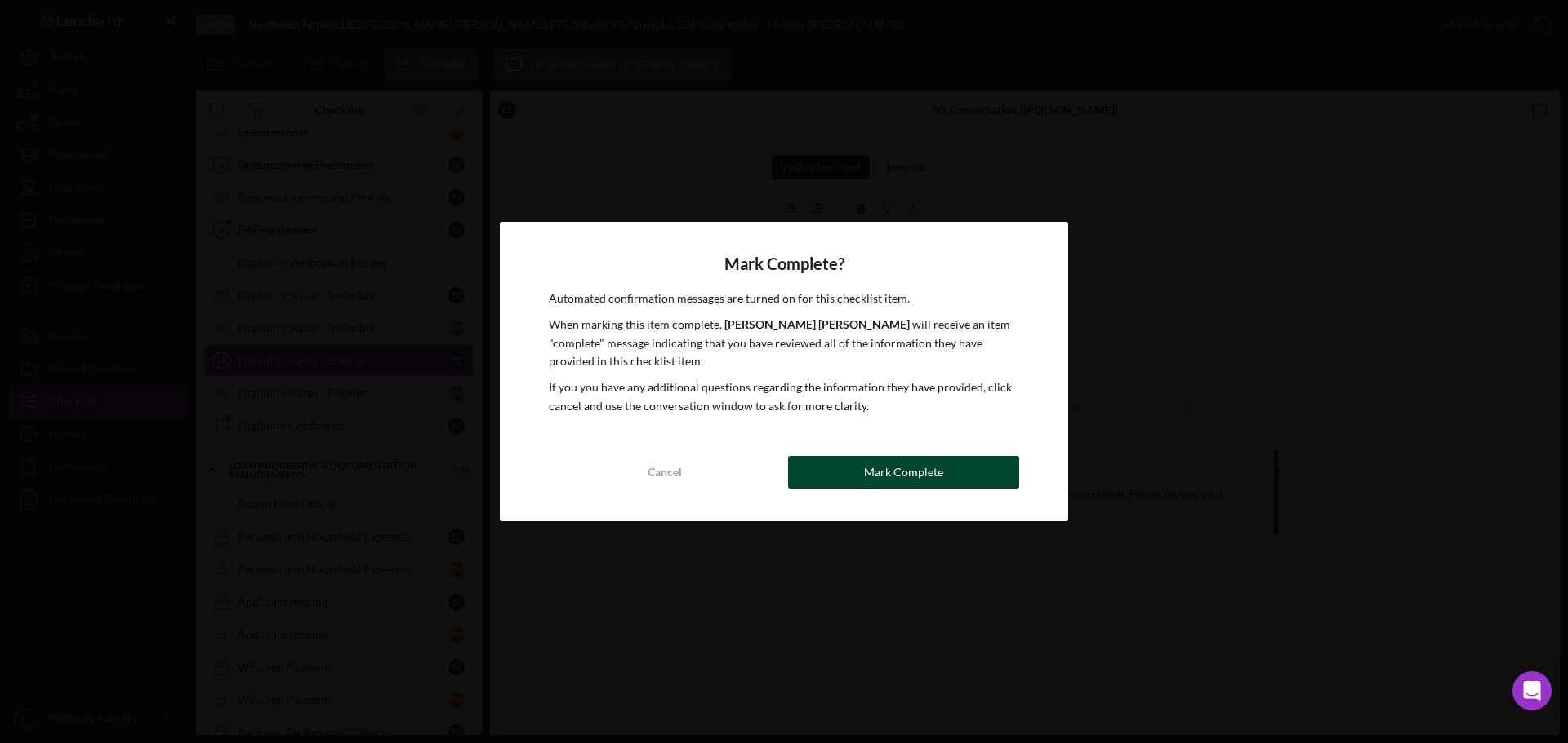
click at [894, 476] on div "Mark Complete" at bounding box center [903, 472] width 79 height 32
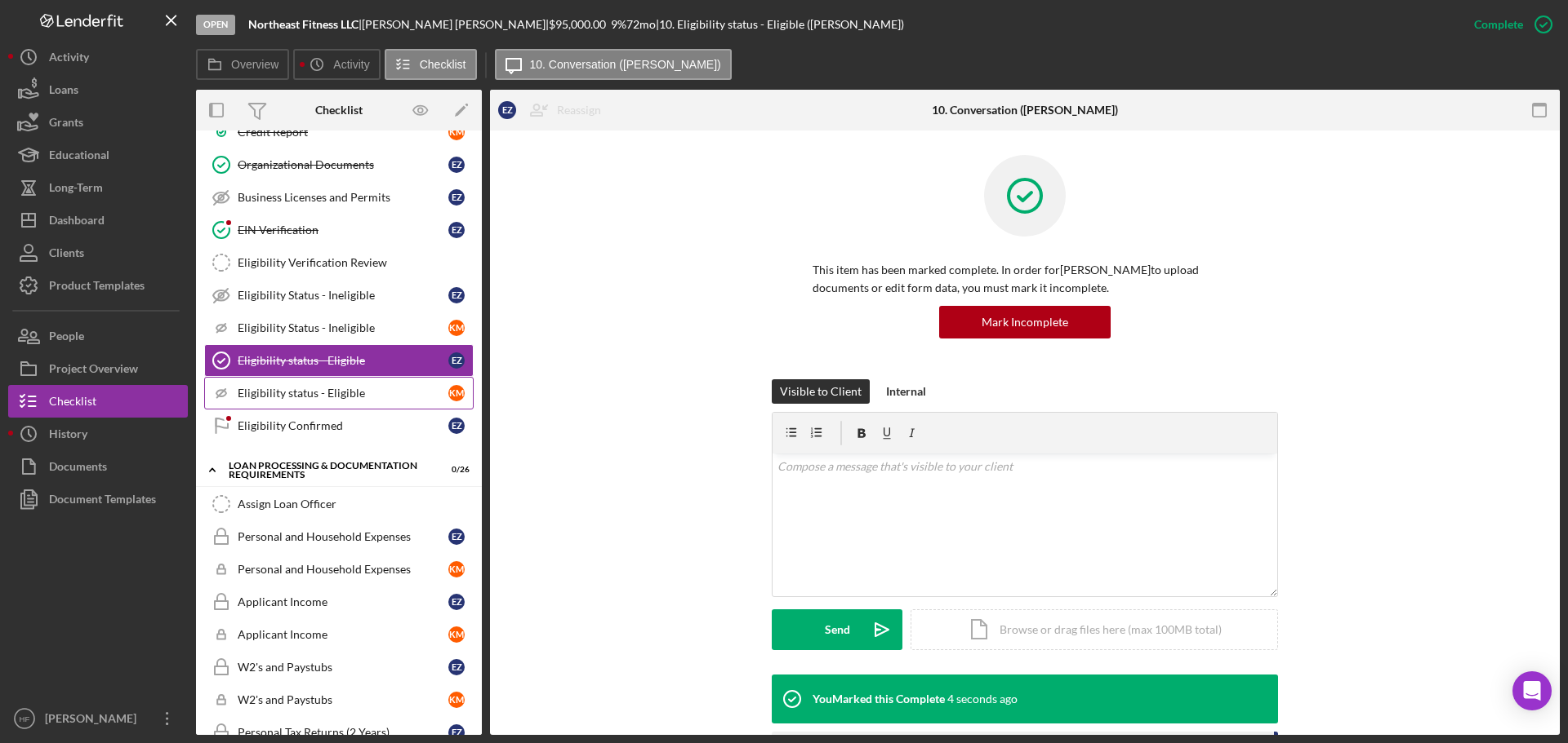
click at [336, 394] on div "Eligibility status - Eligible" at bounding box center [342, 393] width 210 height 13
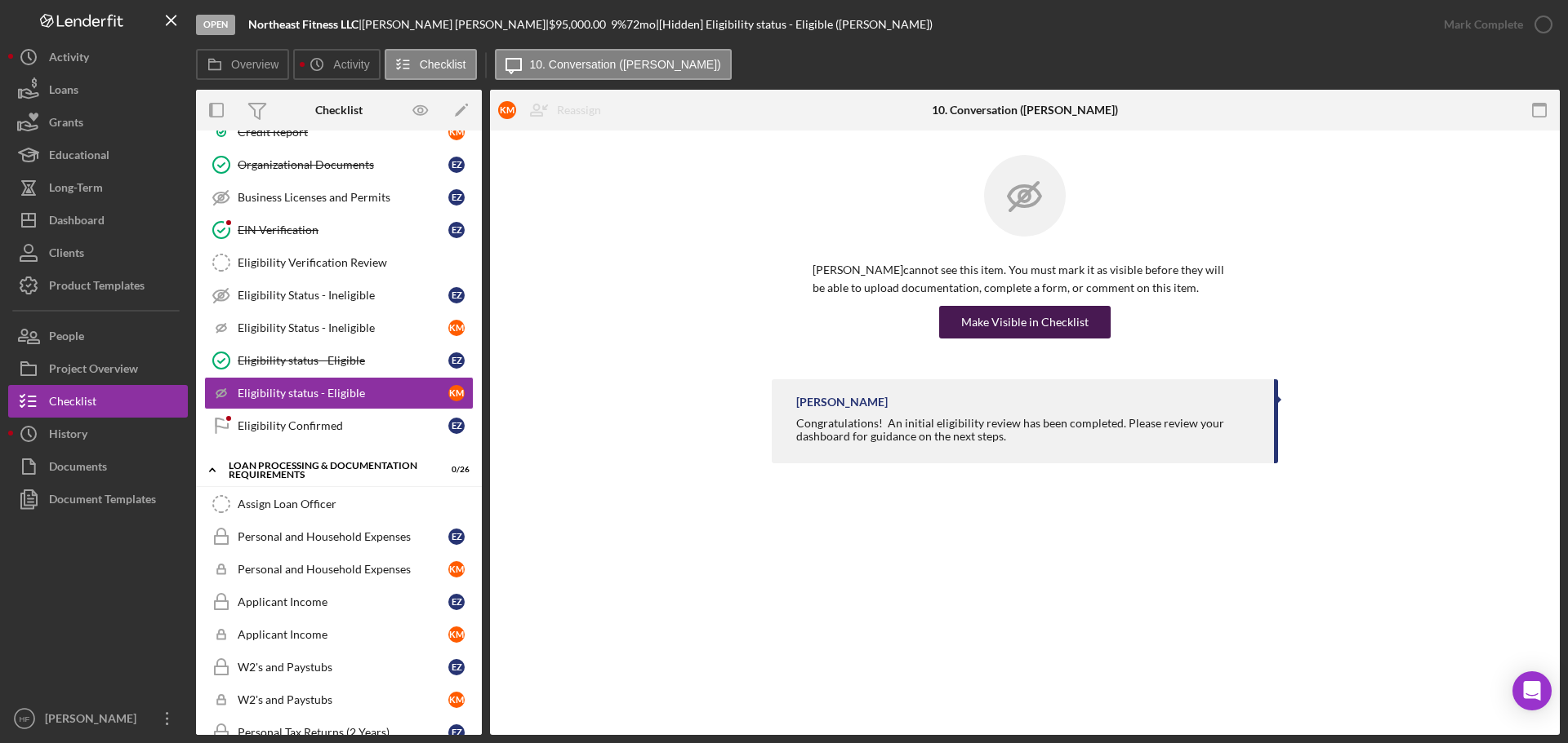
click at [1077, 317] on div "Make Visible in Checklist" at bounding box center [1024, 322] width 127 height 32
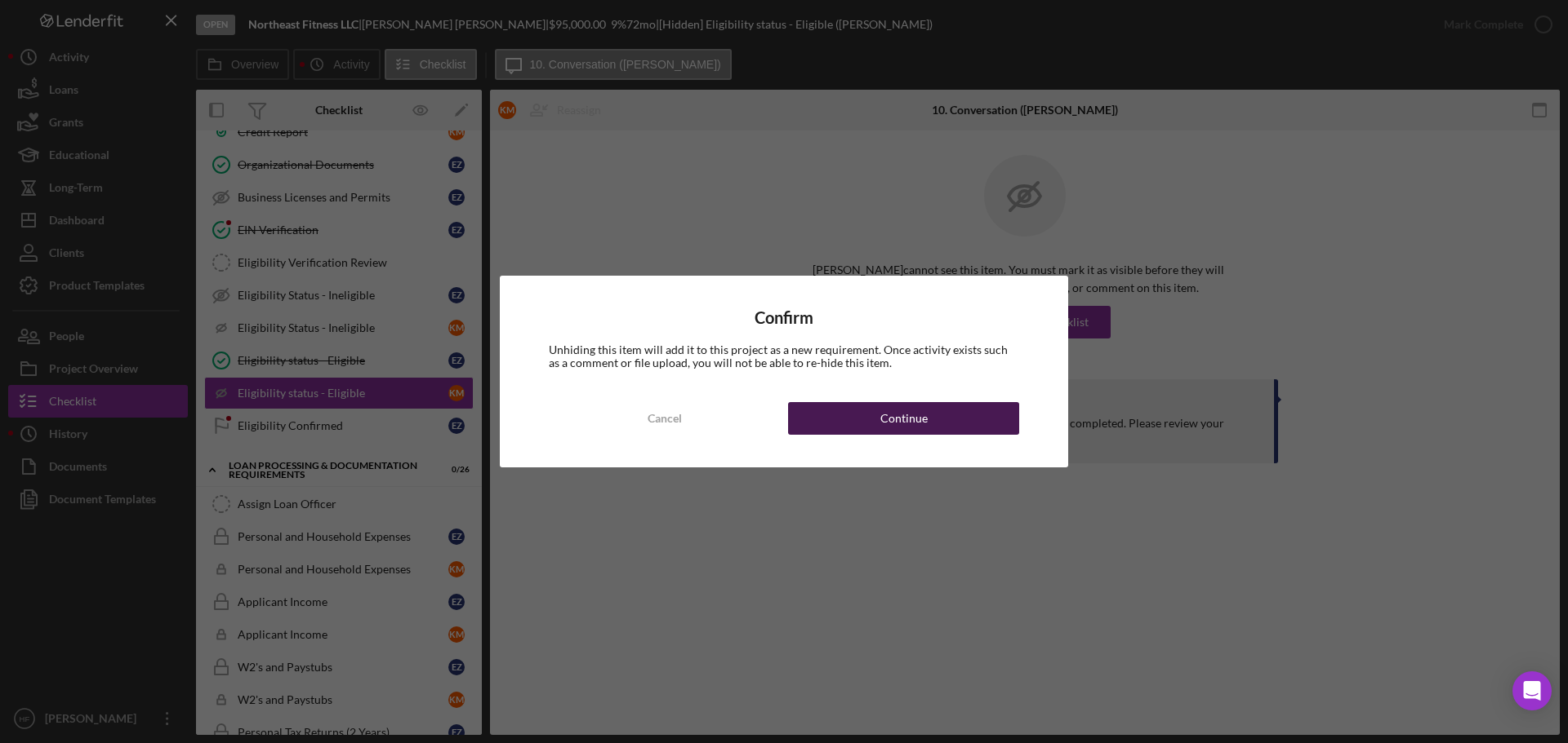
click at [914, 423] on div "Continue" at bounding box center [904, 418] width 47 height 32
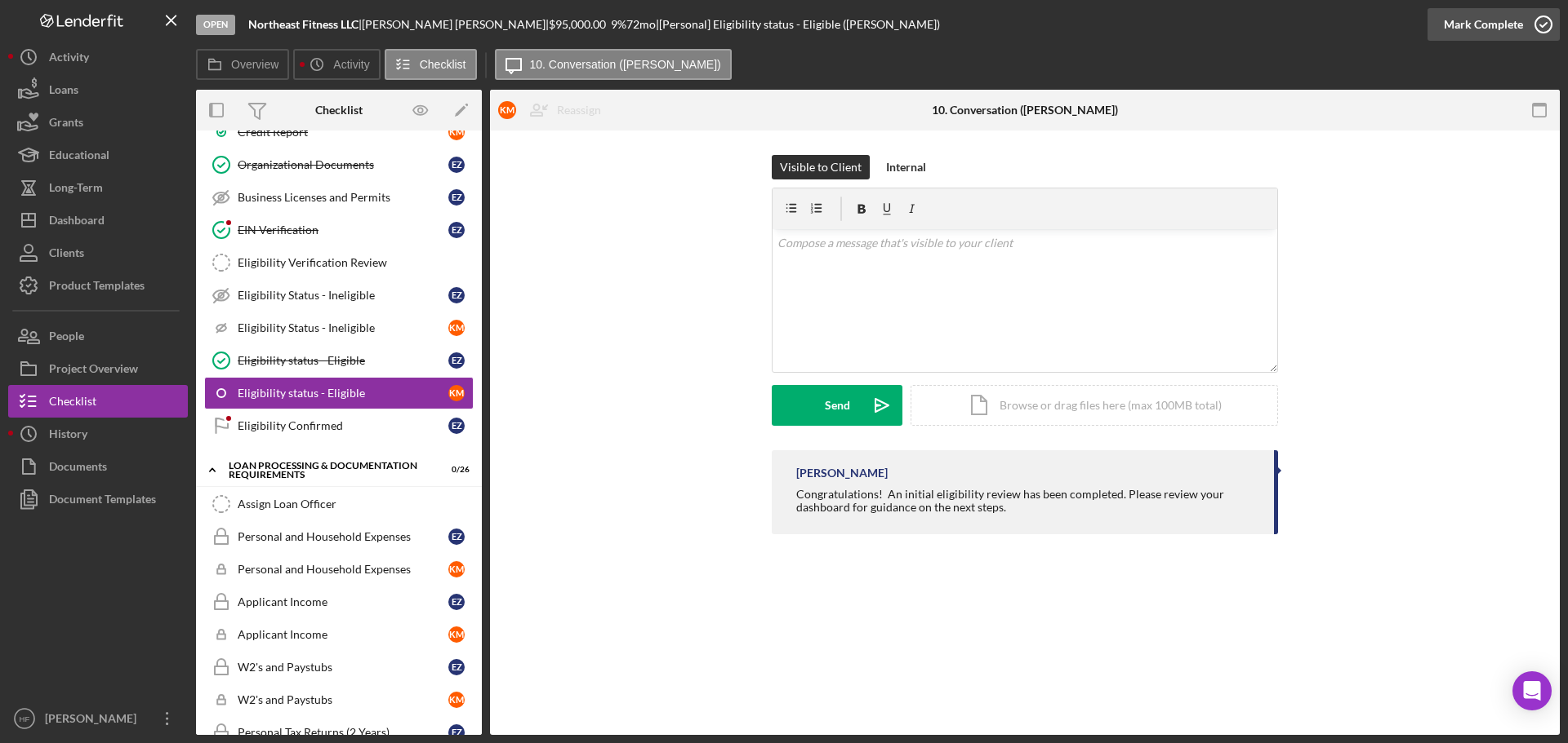
click at [1494, 21] on div "Mark Complete" at bounding box center [1482, 24] width 79 height 32
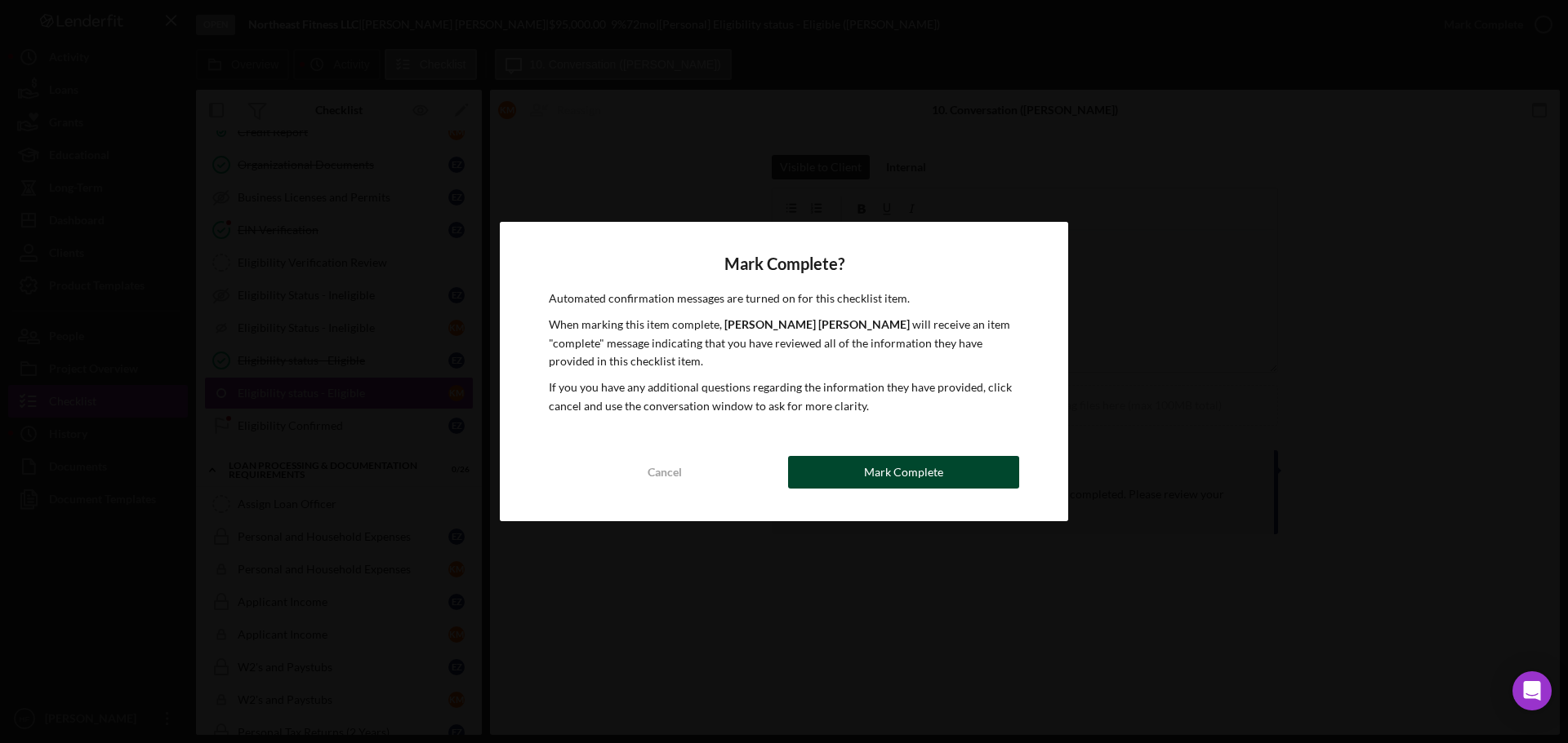
click at [930, 462] on div "Mark Complete" at bounding box center [903, 472] width 79 height 32
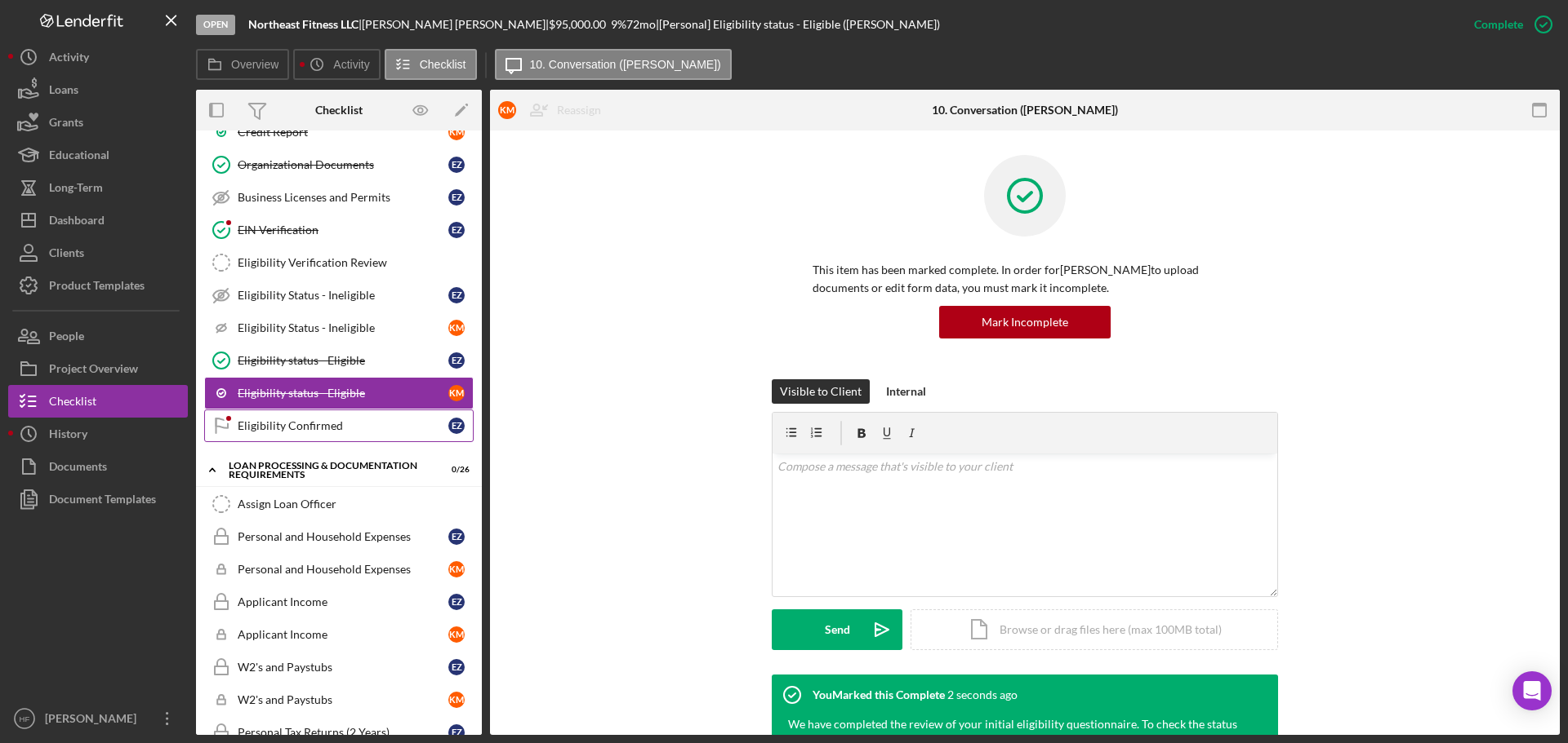
click at [289, 432] on div "Eligibility Confirmed" at bounding box center [342, 426] width 210 height 13
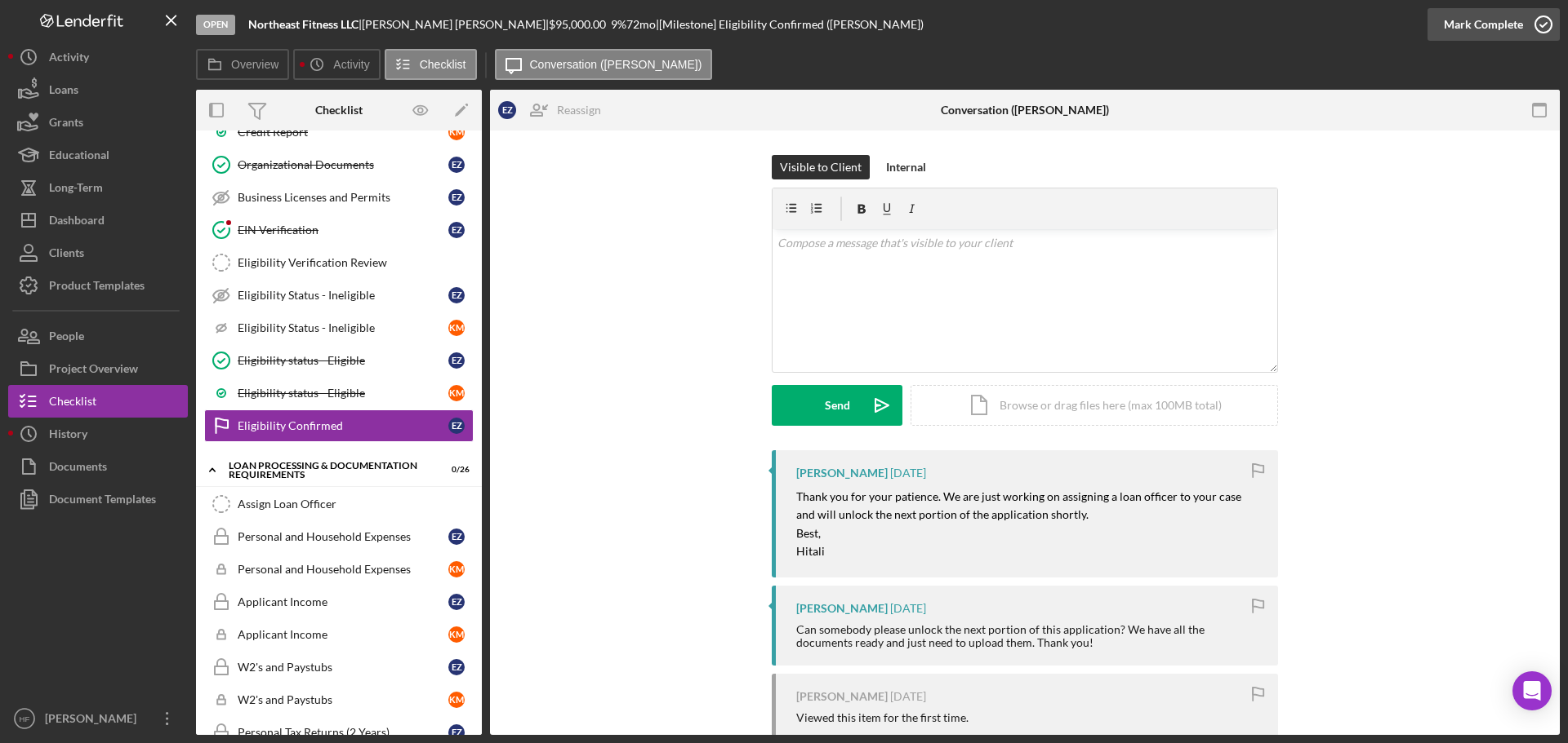
click at [1495, 34] on div "Mark Complete" at bounding box center [1482, 24] width 79 height 32
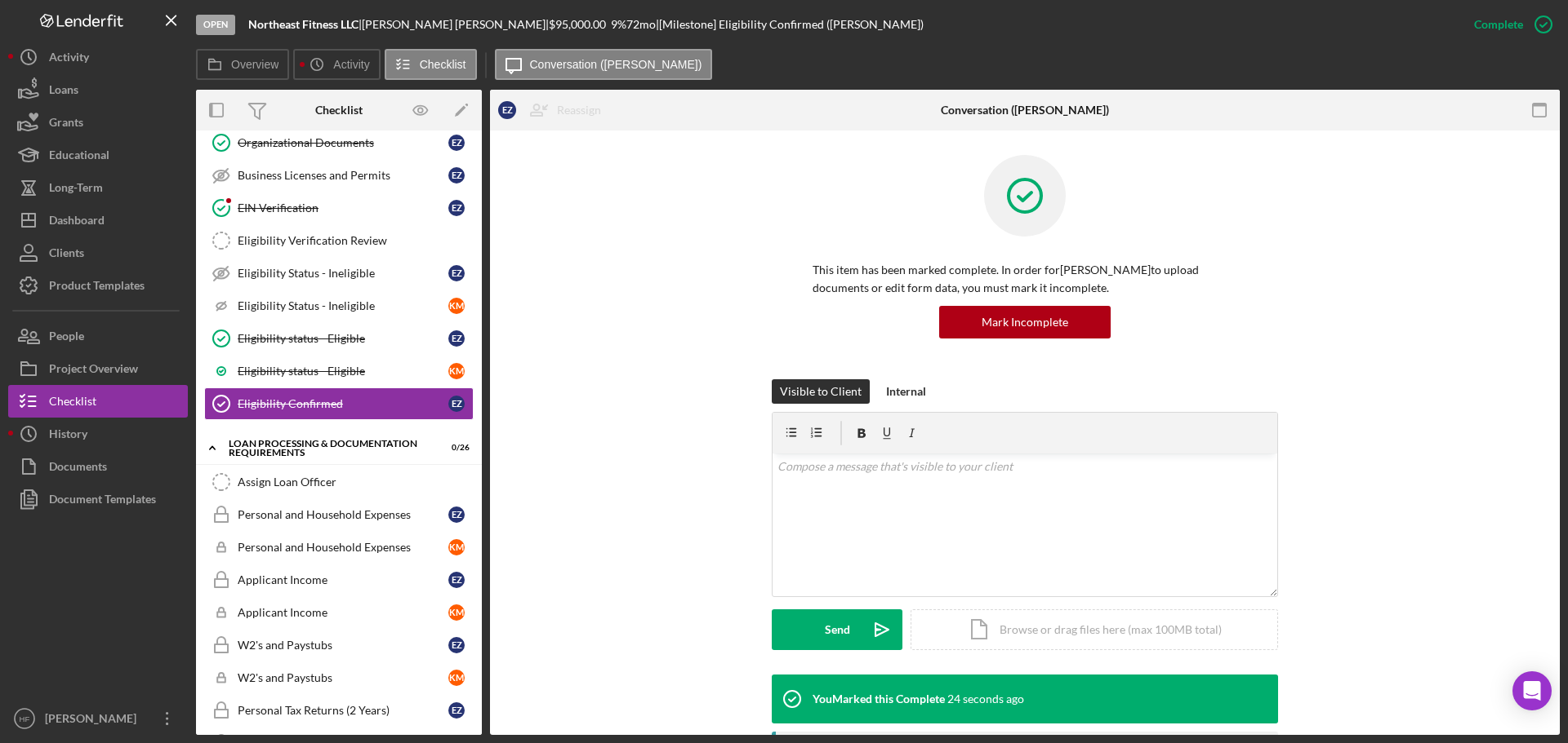
scroll to position [807, 0]
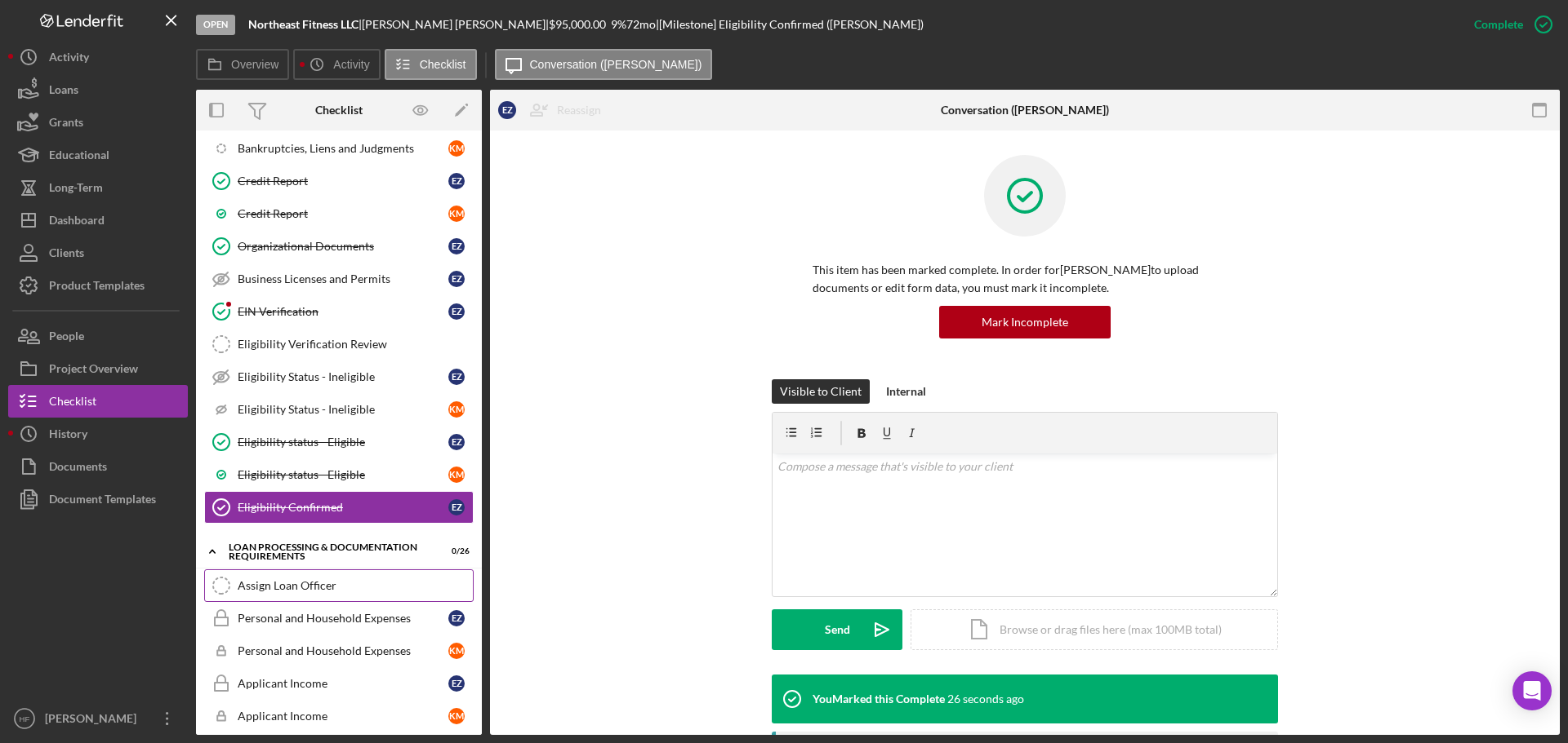
click at [313, 578] on link "Assign Loan Officer Assign Loan Officer" at bounding box center [339, 585] width 270 height 32
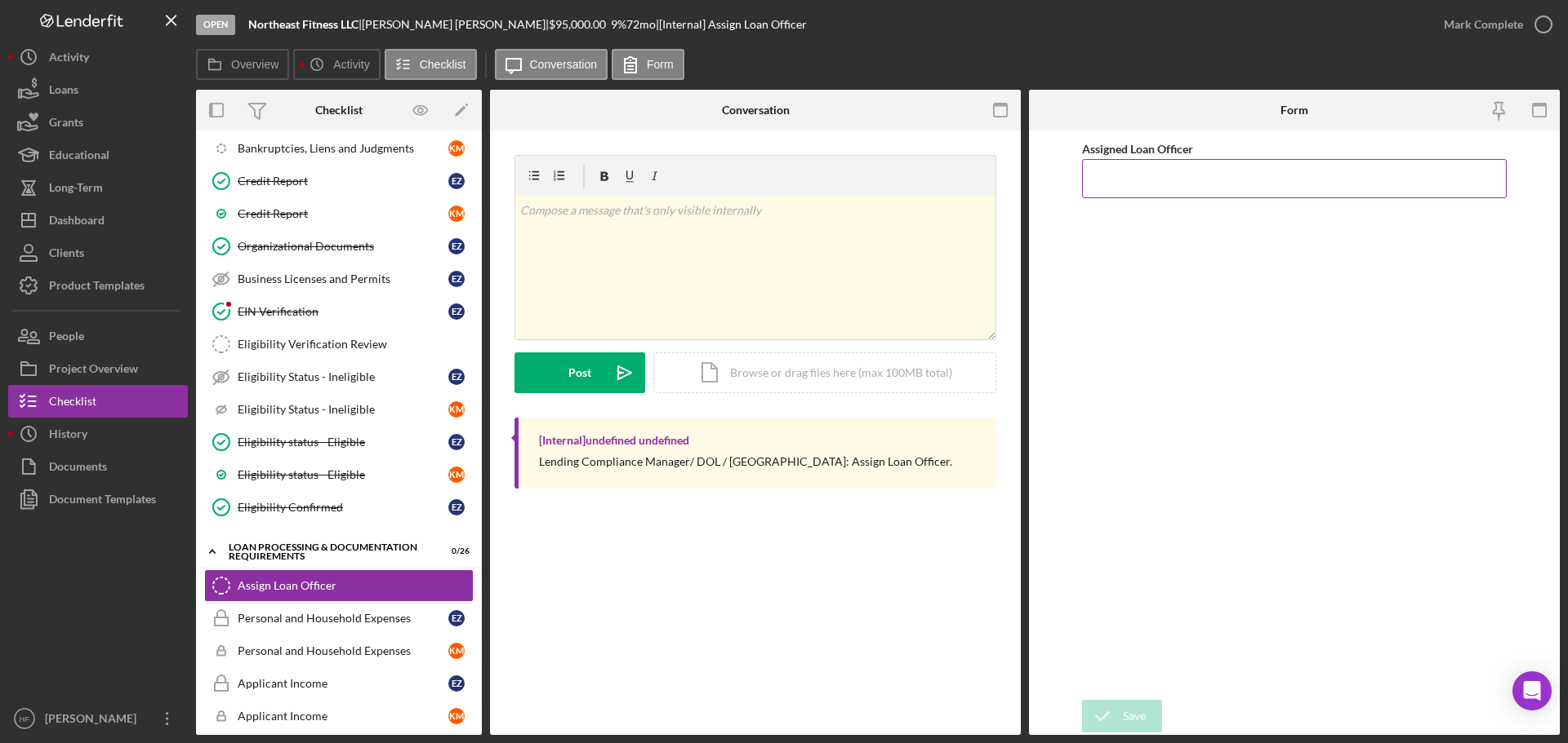
click at [1130, 181] on input "Assigned Loan Officer" at bounding box center [1294, 178] width 425 height 39
type input "[PERSON_NAME]"
drag, startPoint x: 1110, startPoint y: 729, endPoint x: 1111, endPoint y: 717, distance: 12.0
click at [1110, 728] on icon "submit" at bounding box center [1102, 716] width 41 height 41
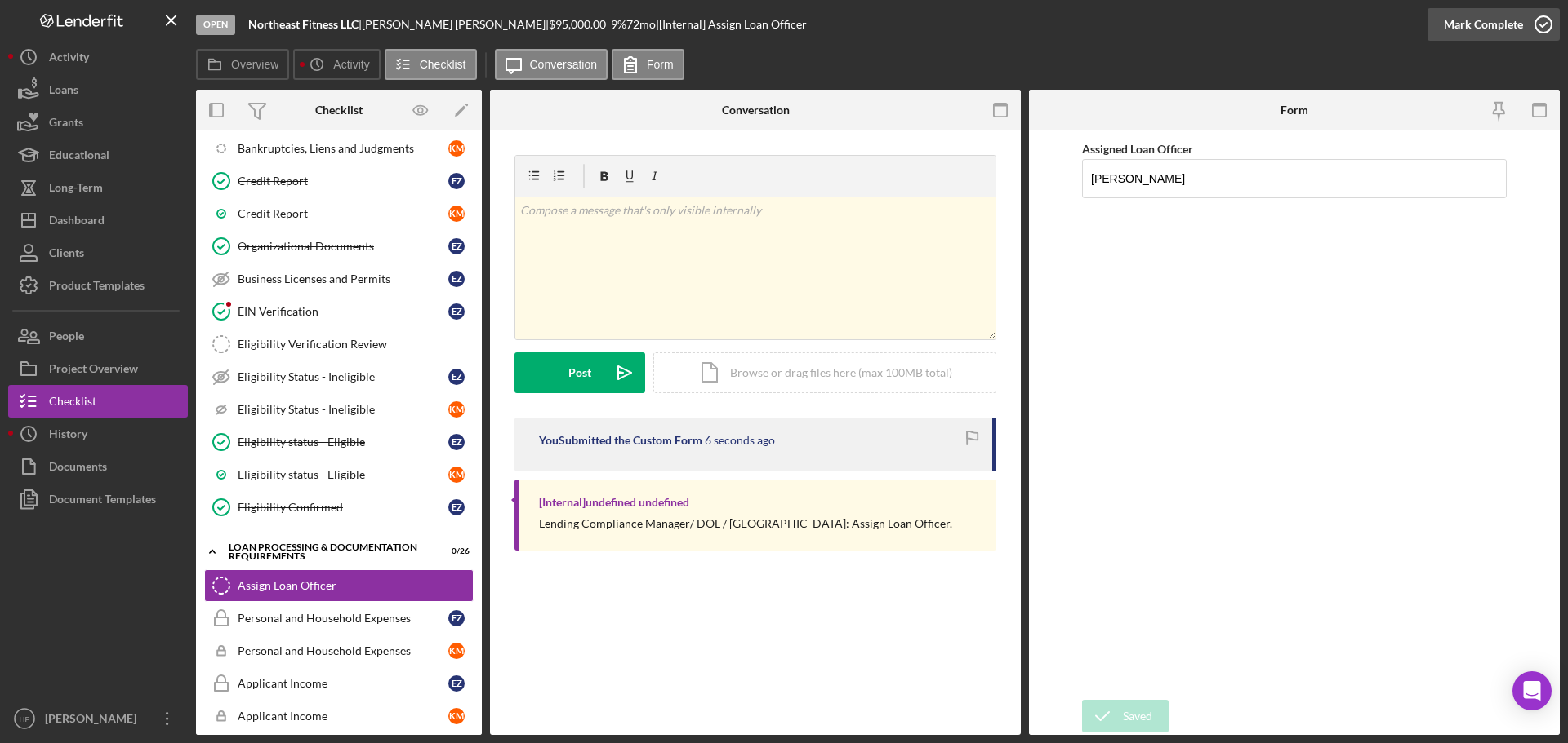
click at [1482, 31] on div "Mark Complete" at bounding box center [1482, 24] width 79 height 32
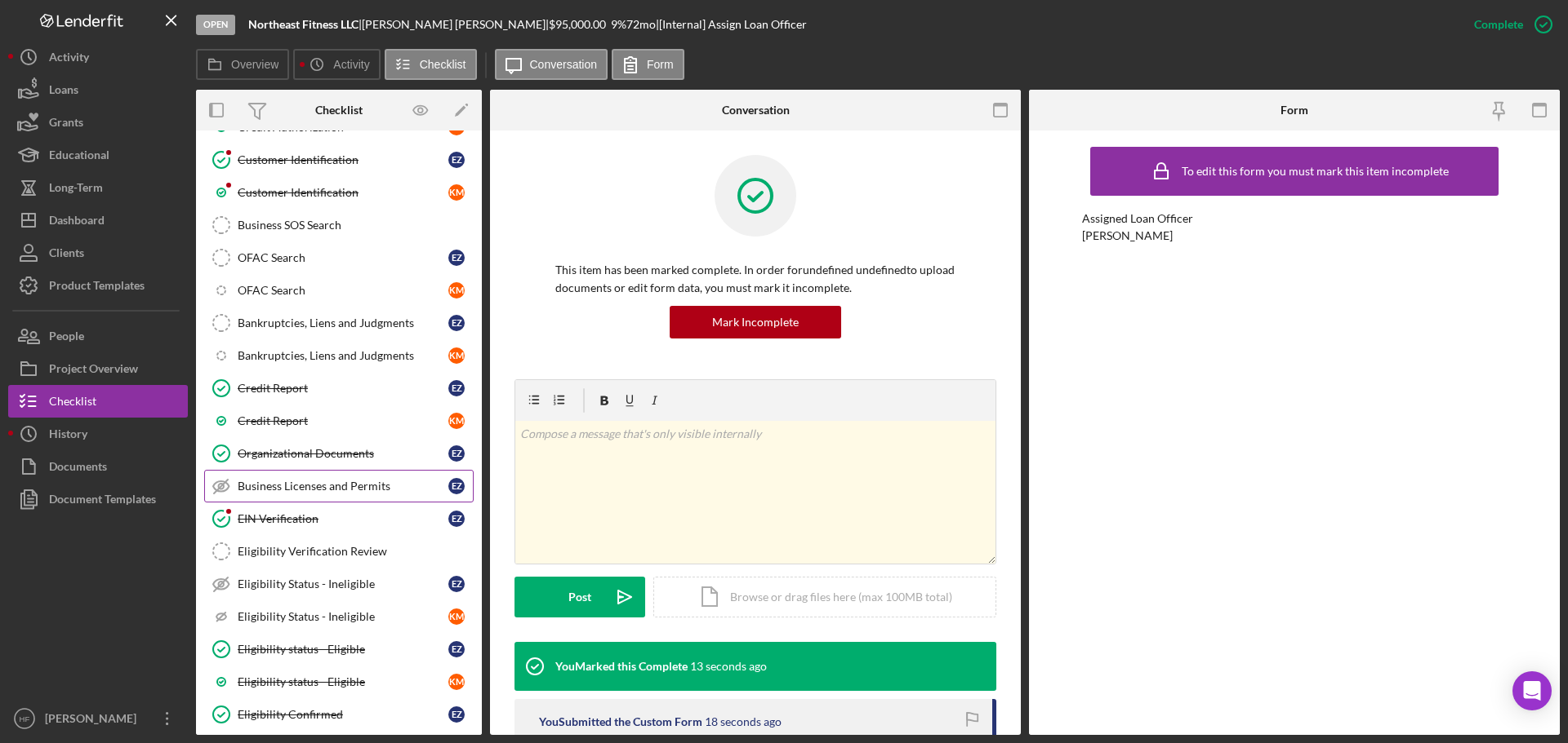
scroll to position [562, 0]
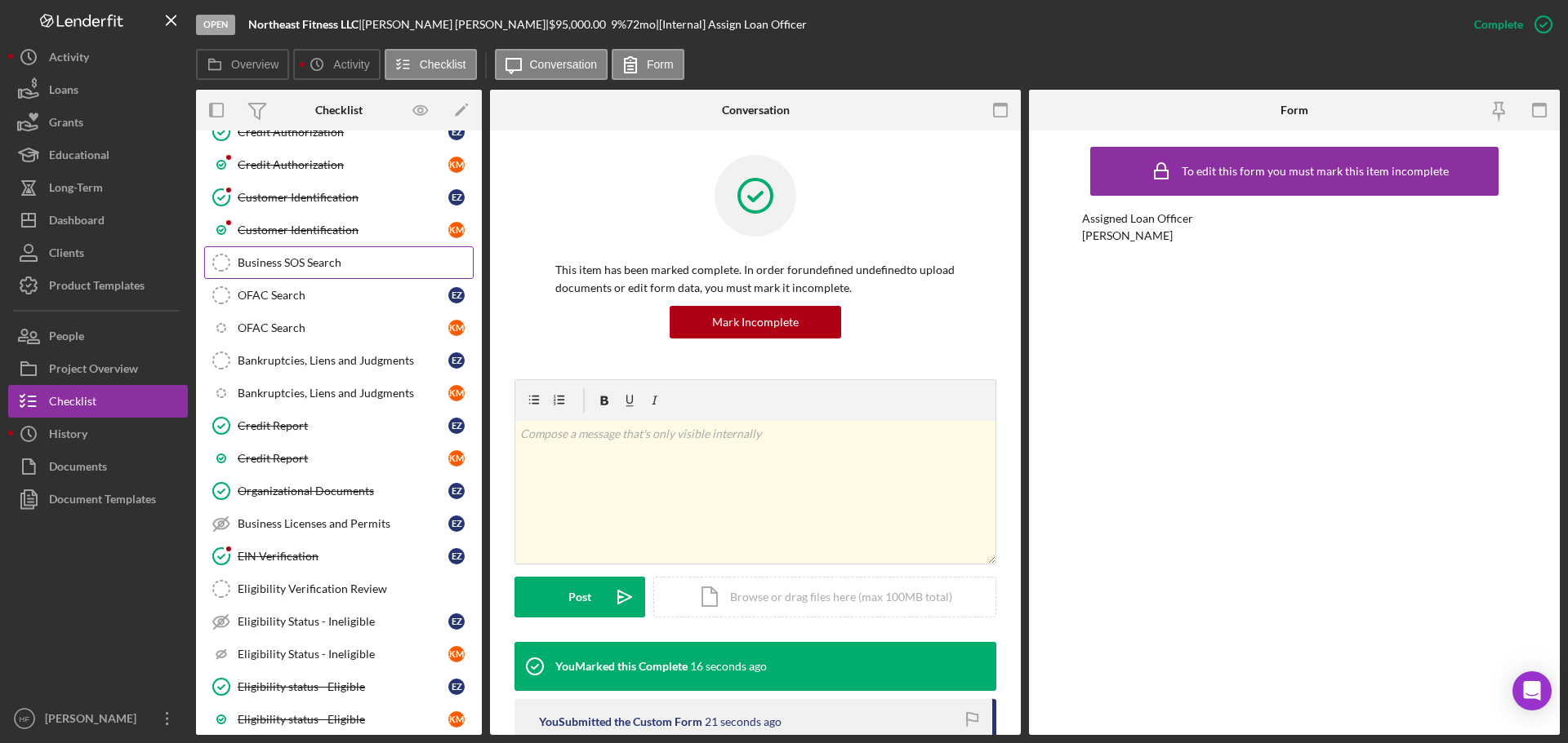
click at [338, 258] on div "Business SOS Search" at bounding box center [354, 262] width 235 height 13
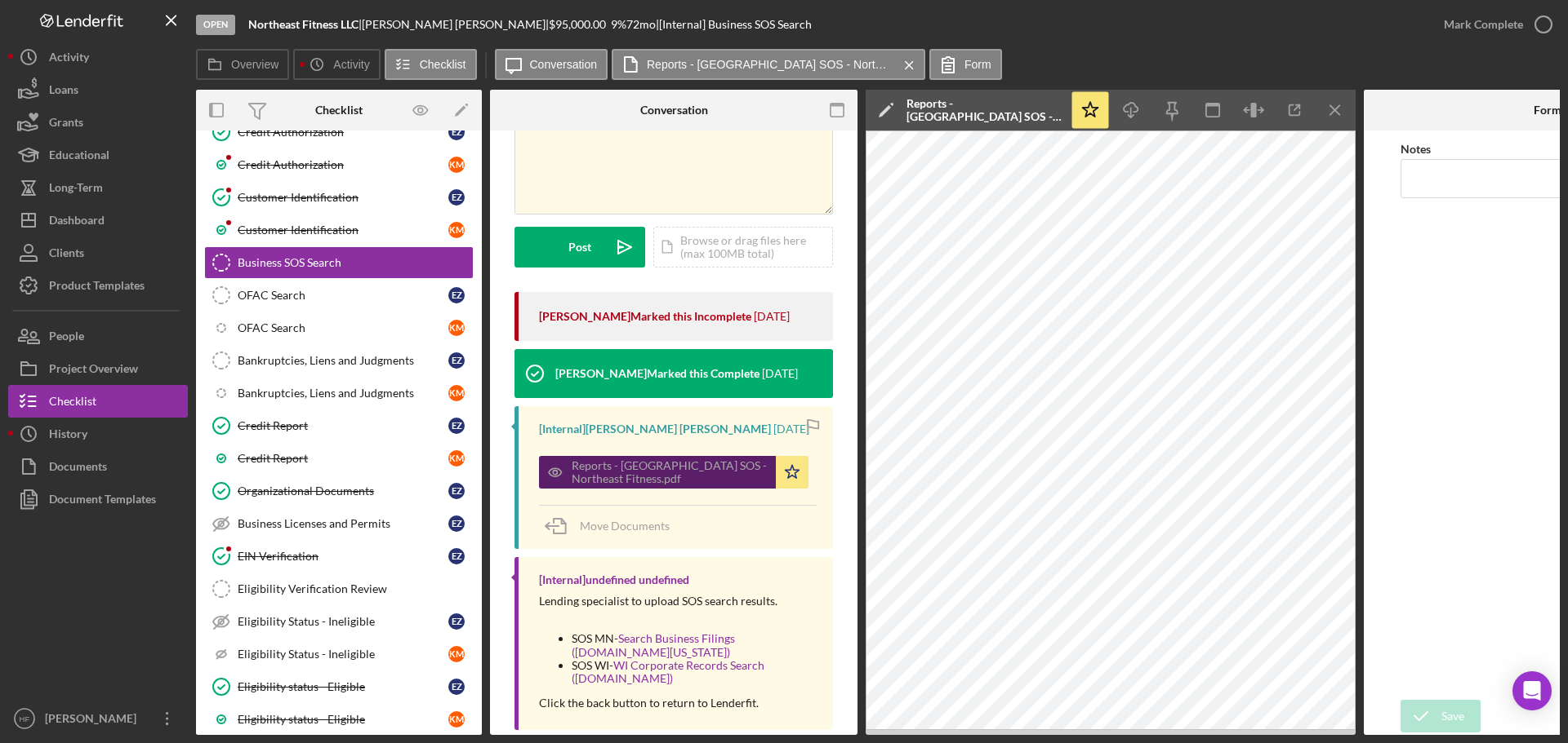
scroll to position [146, 0]
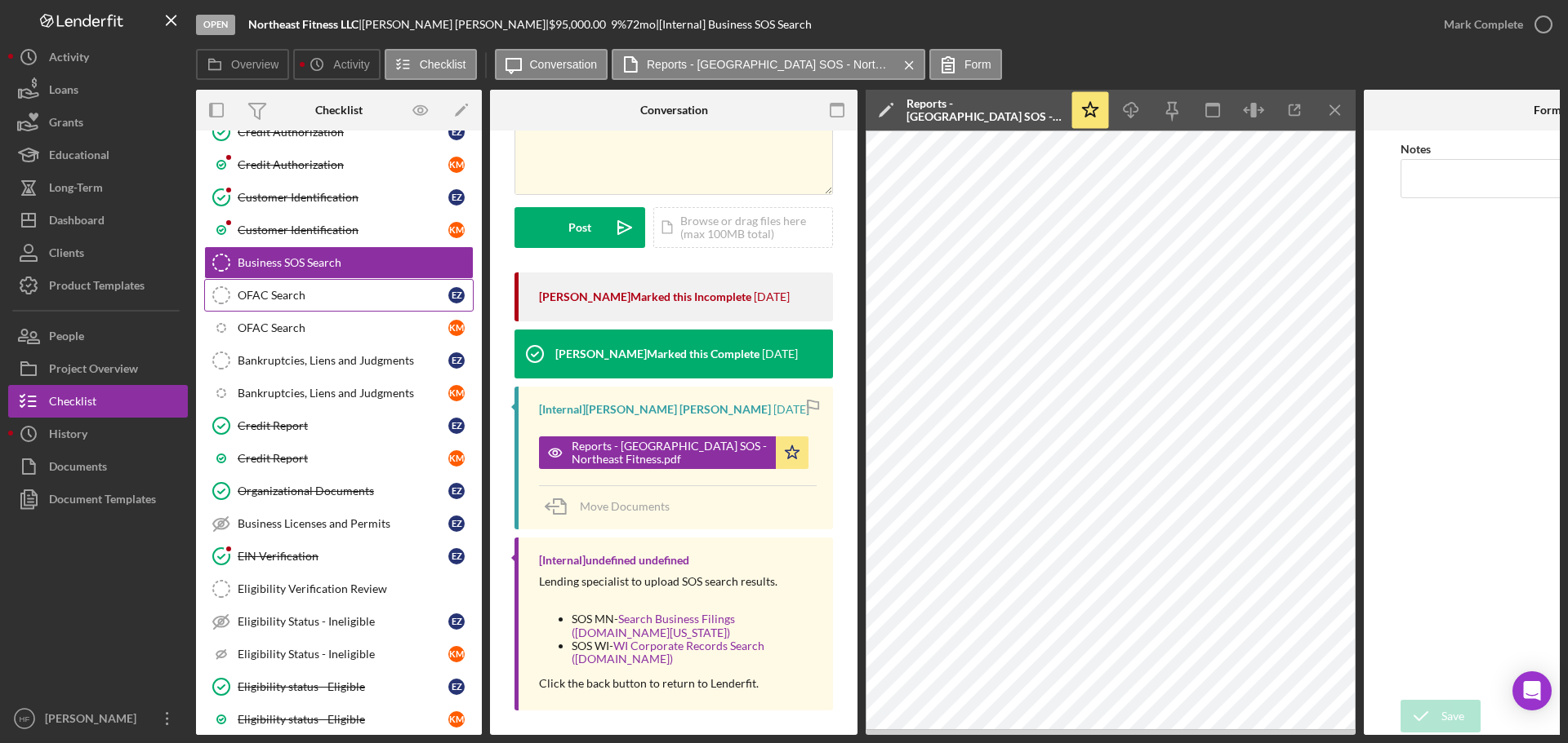
click at [306, 297] on div "OFAC Search" at bounding box center [342, 295] width 210 height 13
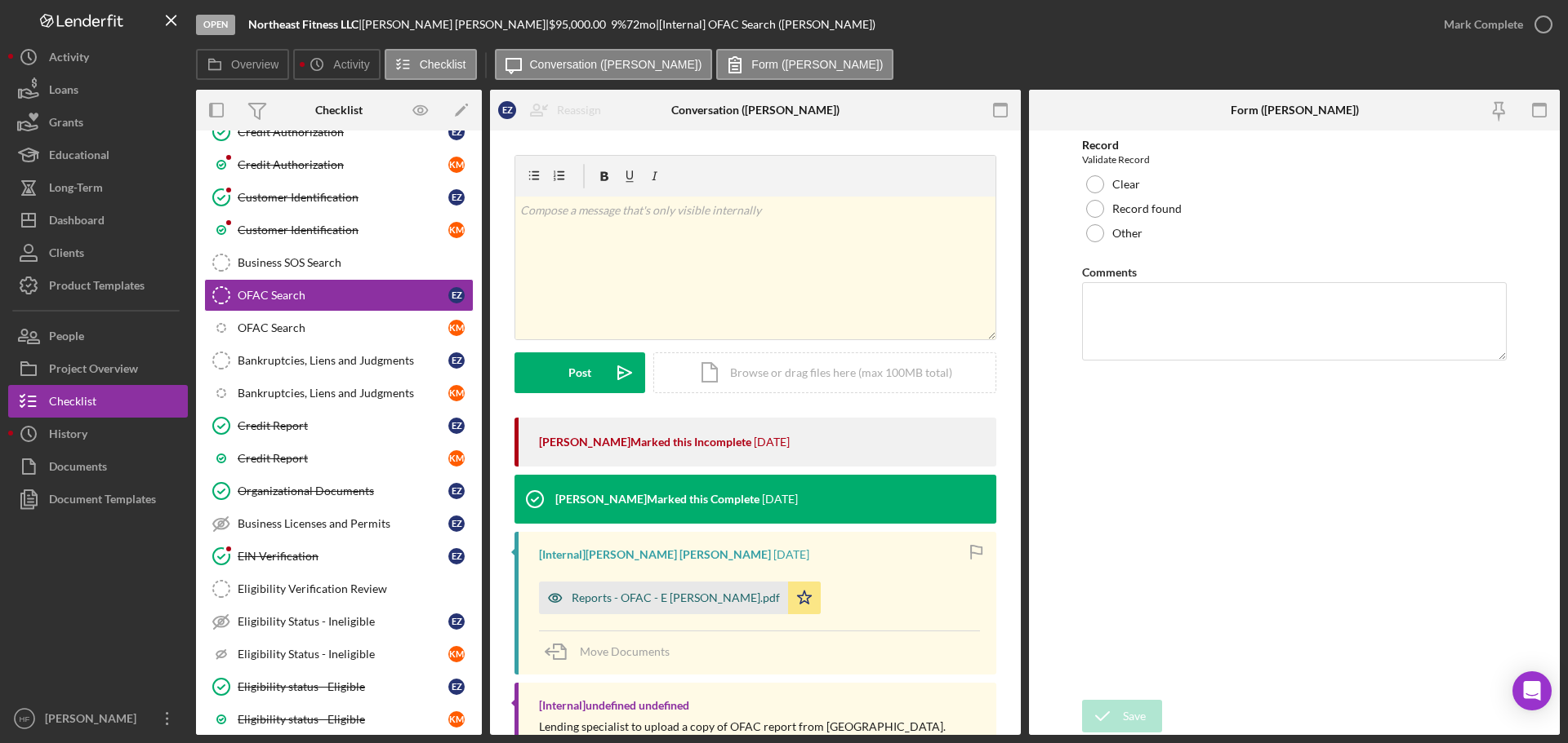
click at [628, 612] on div "Reports - OFAC - E [PERSON_NAME].pdf" at bounding box center [663, 597] width 249 height 32
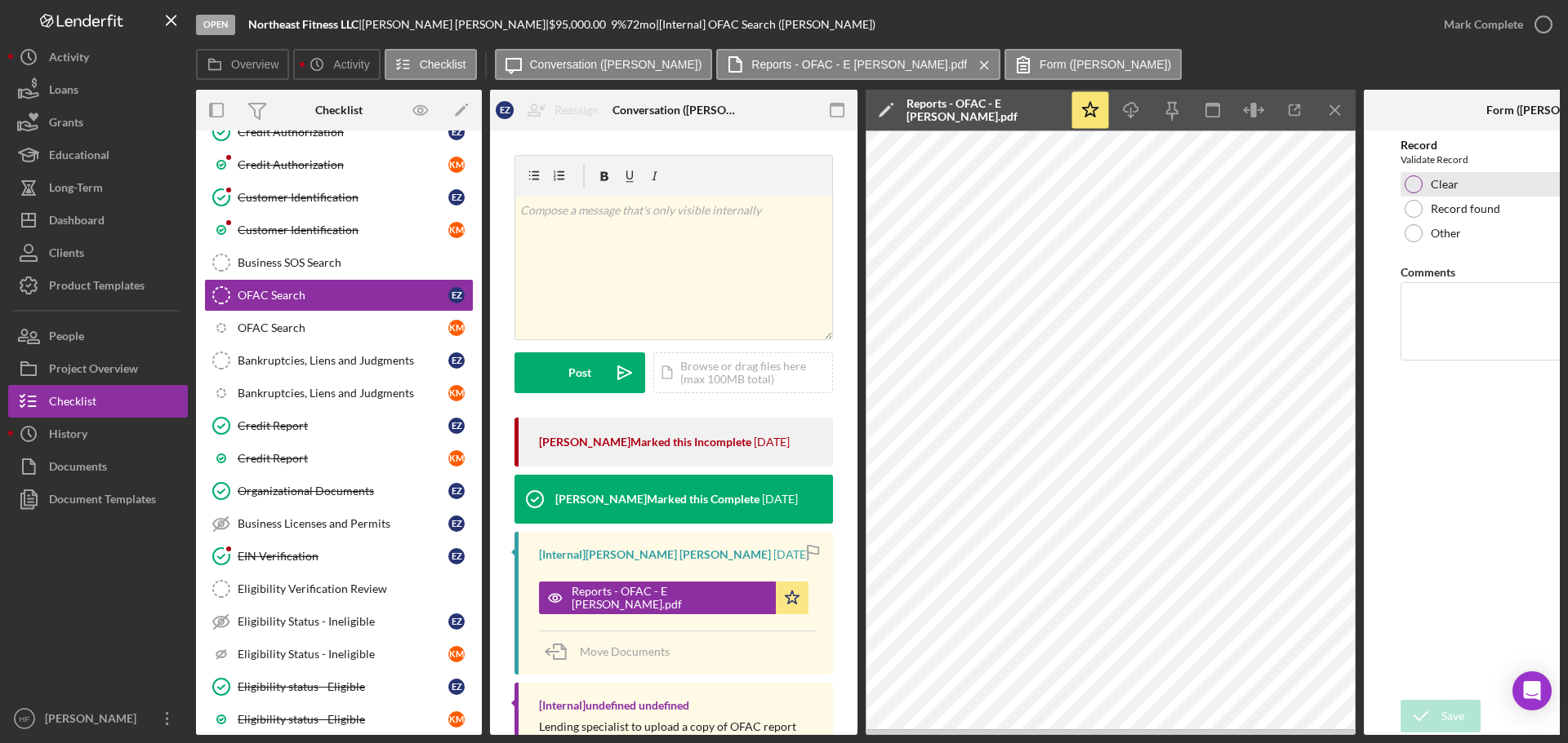
click at [1469, 190] on div "Clear" at bounding box center [1547, 184] width 294 height 24
click at [1432, 711] on icon "submit" at bounding box center [1421, 716] width 41 height 41
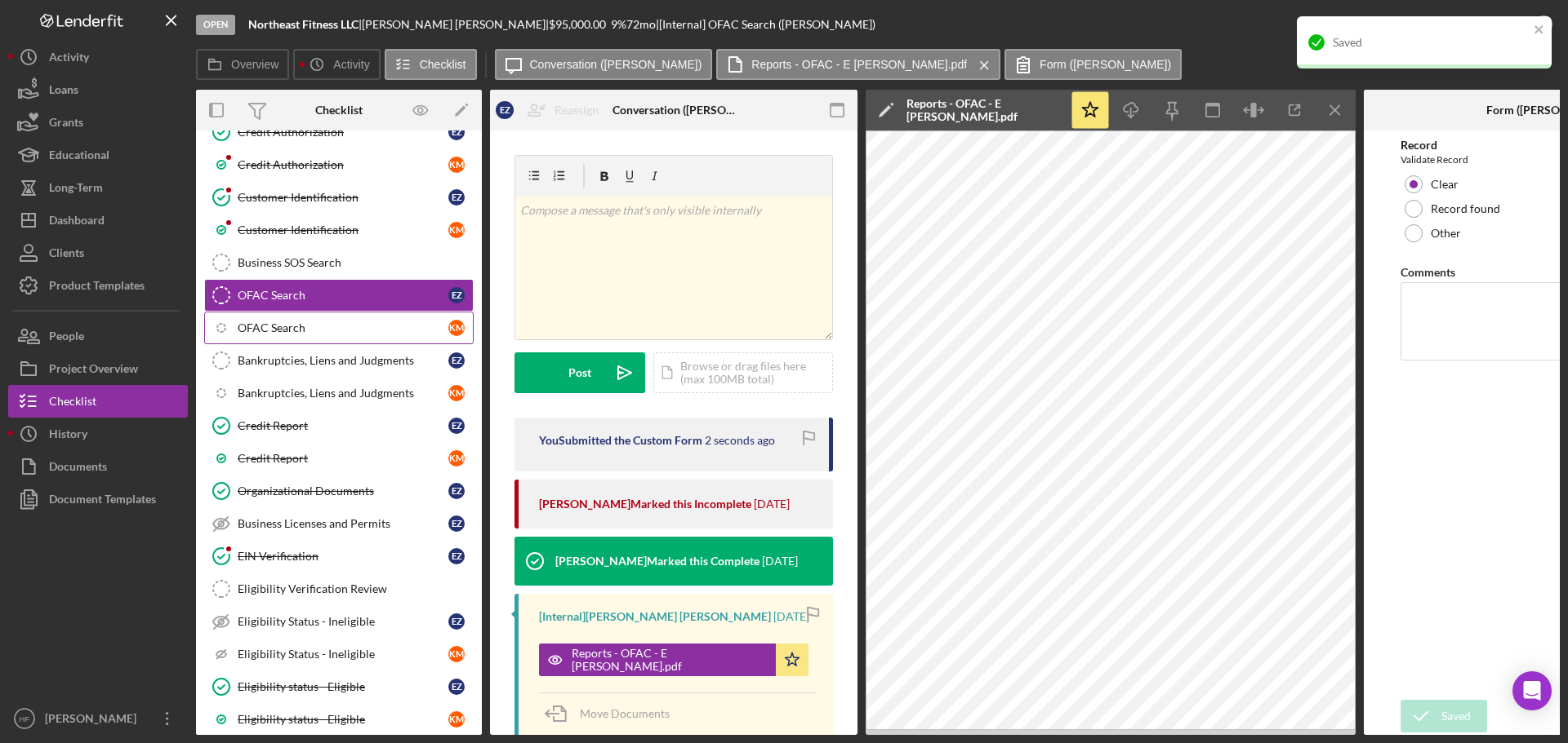
click at [357, 326] on div "OFAC Search" at bounding box center [342, 328] width 210 height 13
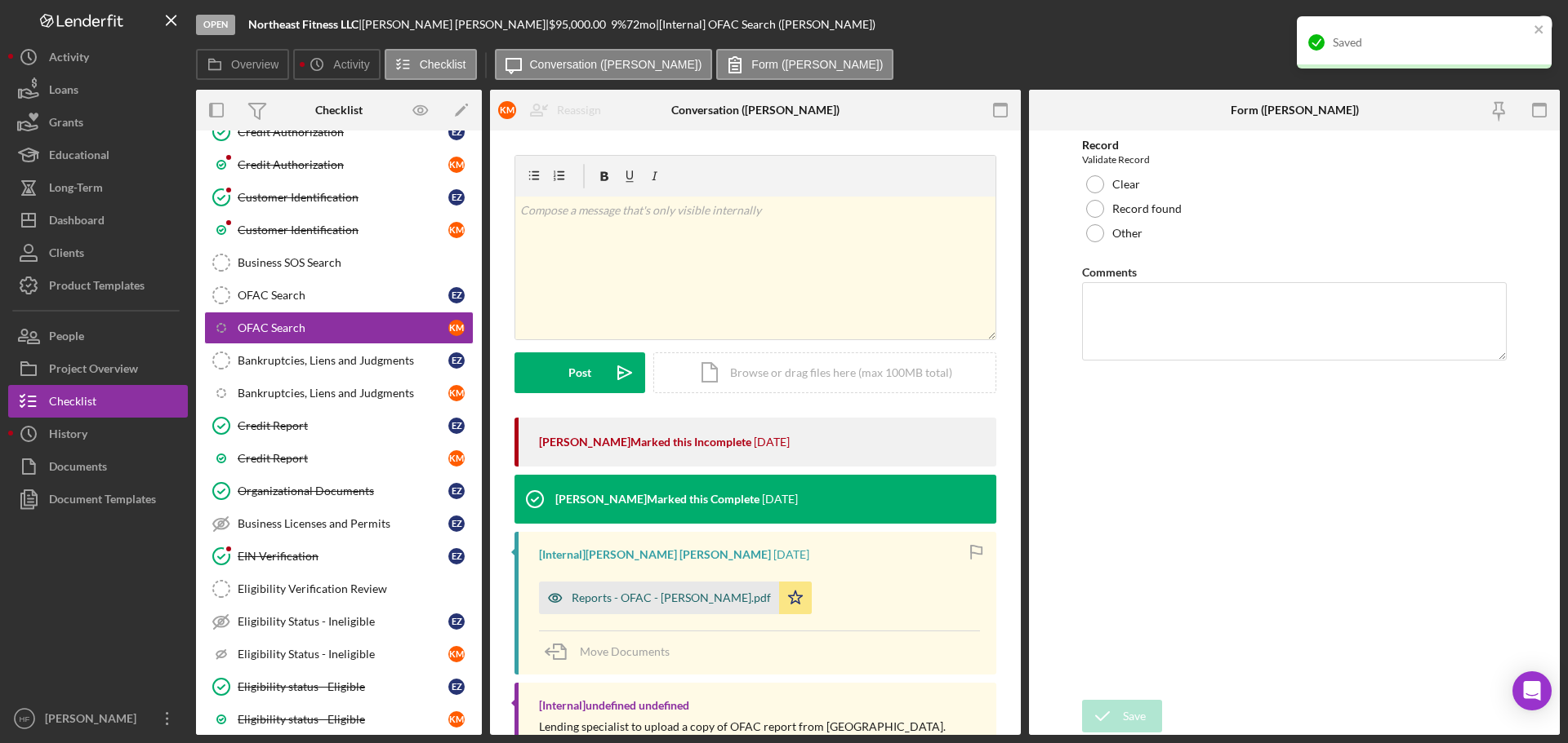
click at [681, 592] on div "Reports - OFAC - [PERSON_NAME].pdf" at bounding box center [671, 597] width 199 height 13
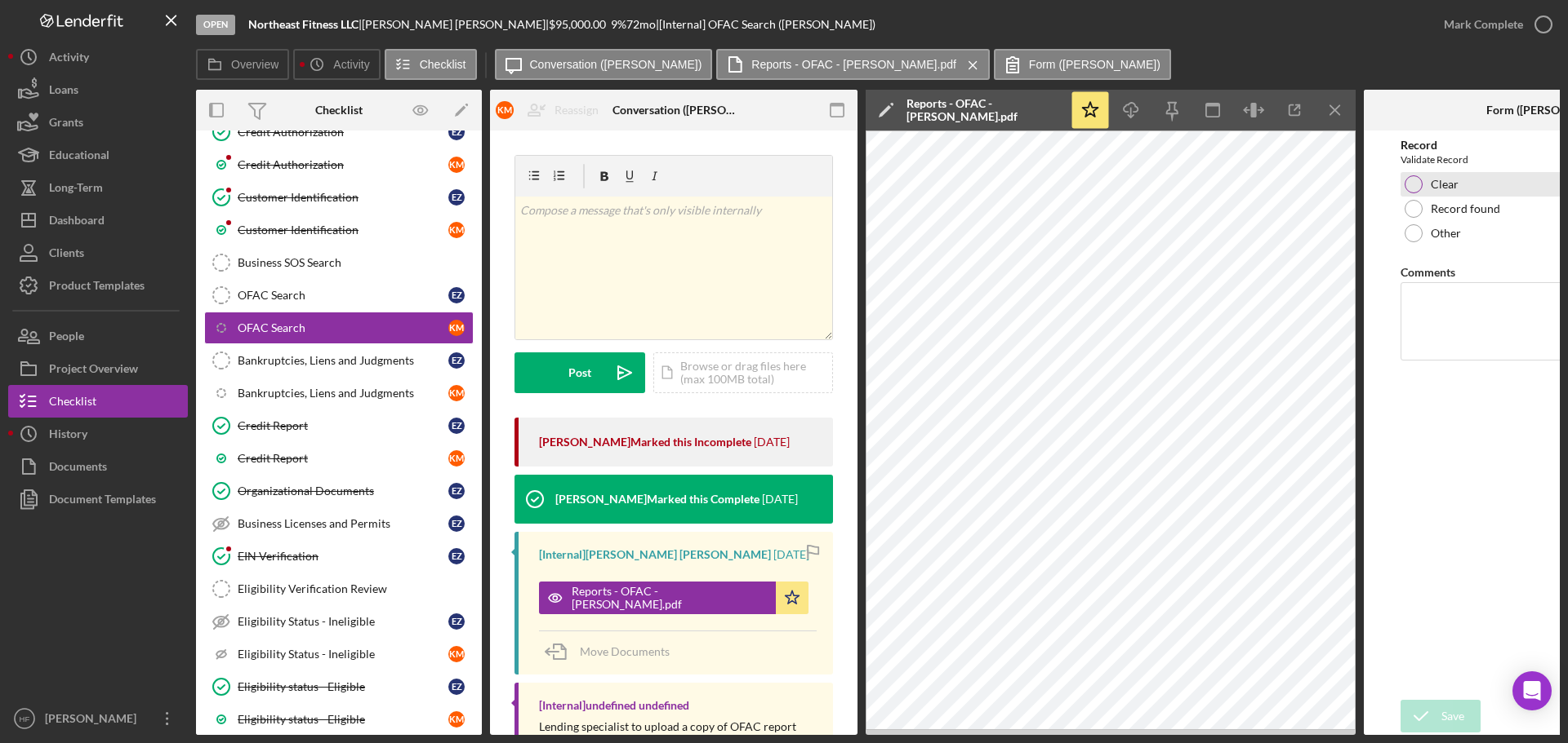
click at [1437, 182] on label "Clear" at bounding box center [1444, 184] width 28 height 13
click at [1448, 711] on div "Save" at bounding box center [1453, 716] width 23 height 32
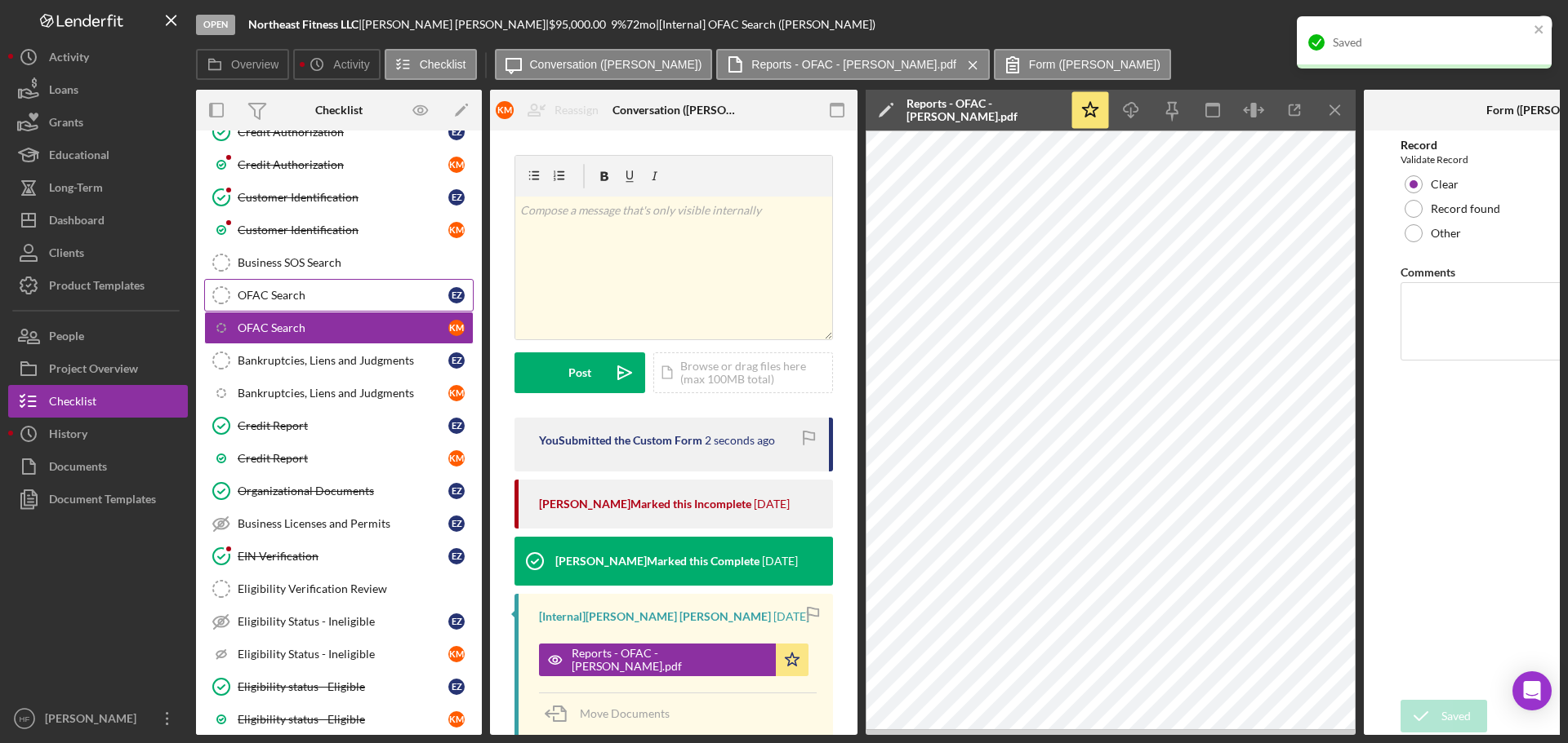
click at [386, 302] on div "OFAC Search" at bounding box center [342, 295] width 210 height 13
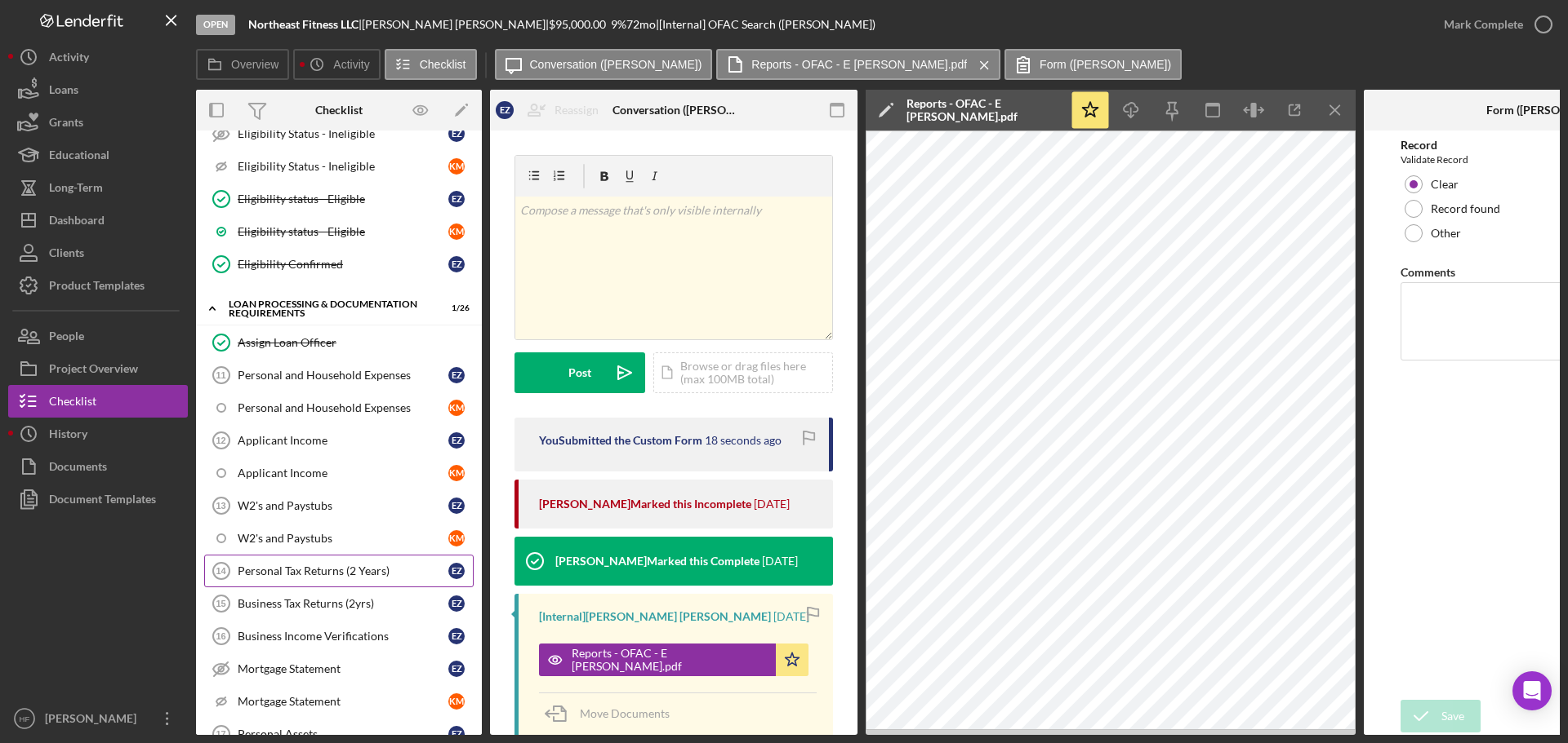
scroll to position [1052, 0]
click at [366, 545] on link "W2's and Paystubs K M" at bounding box center [339, 536] width 270 height 32
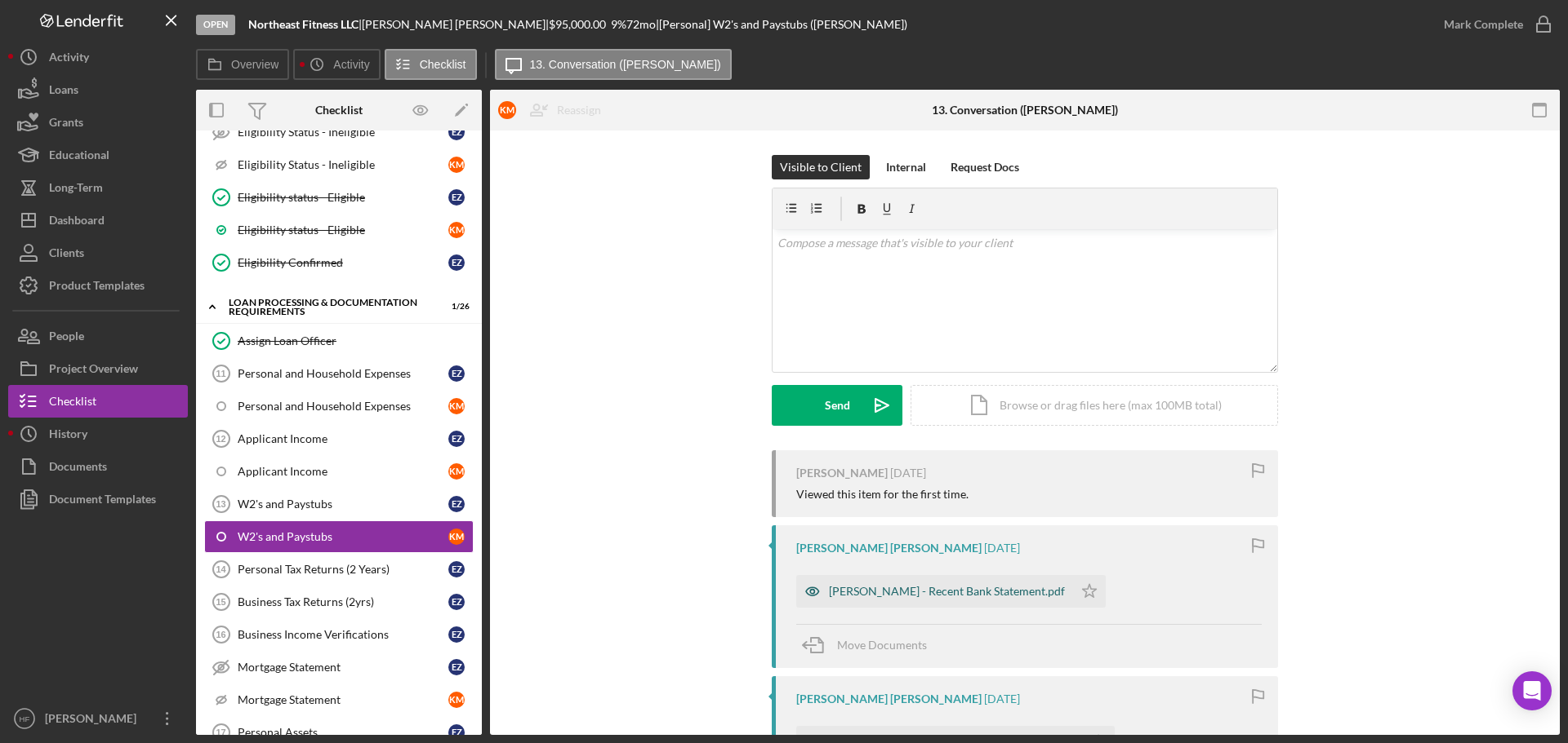
click at [876, 585] on div "[PERSON_NAME] - Recent Bank Statement.pdf" at bounding box center [947, 591] width 236 height 13
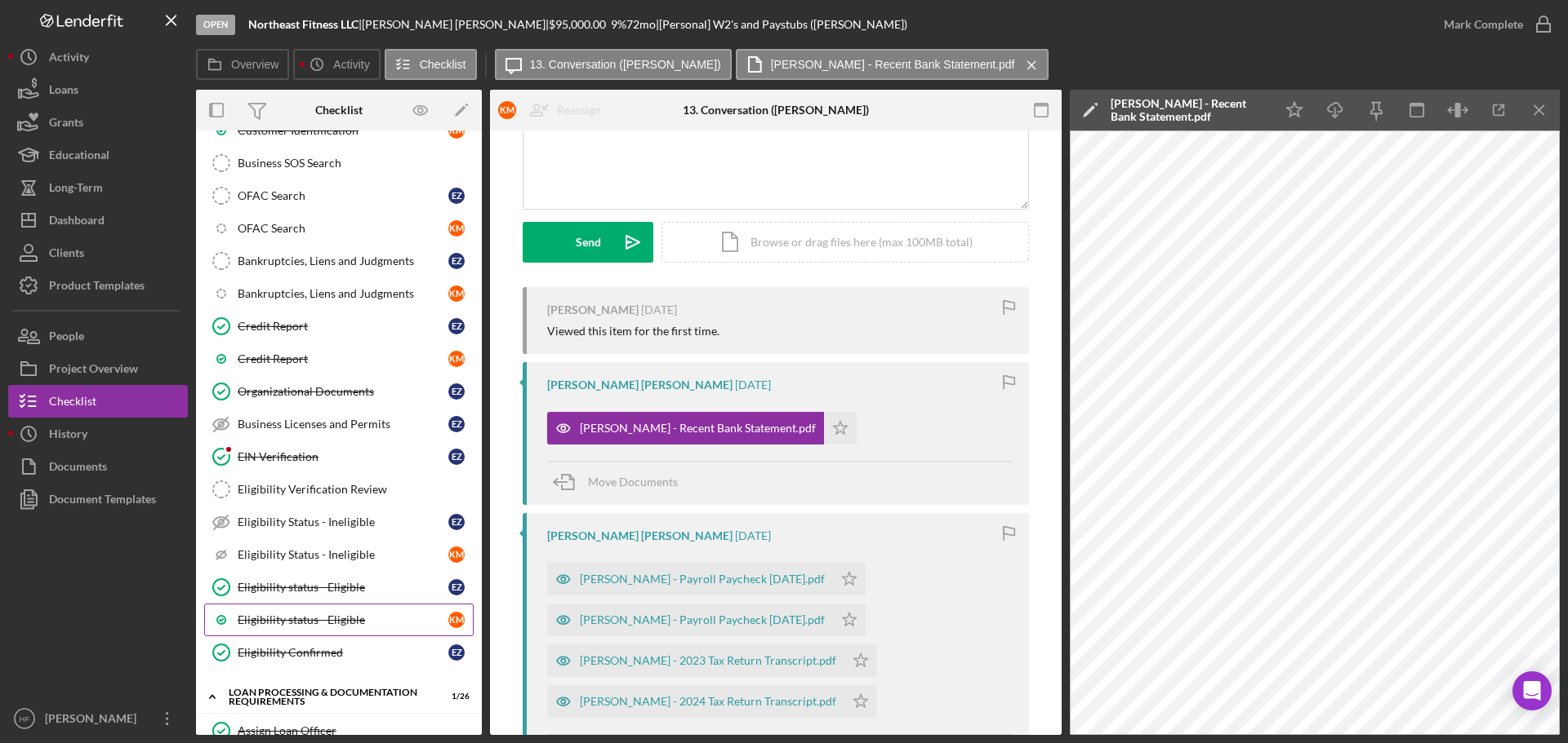
scroll to position [644, 0]
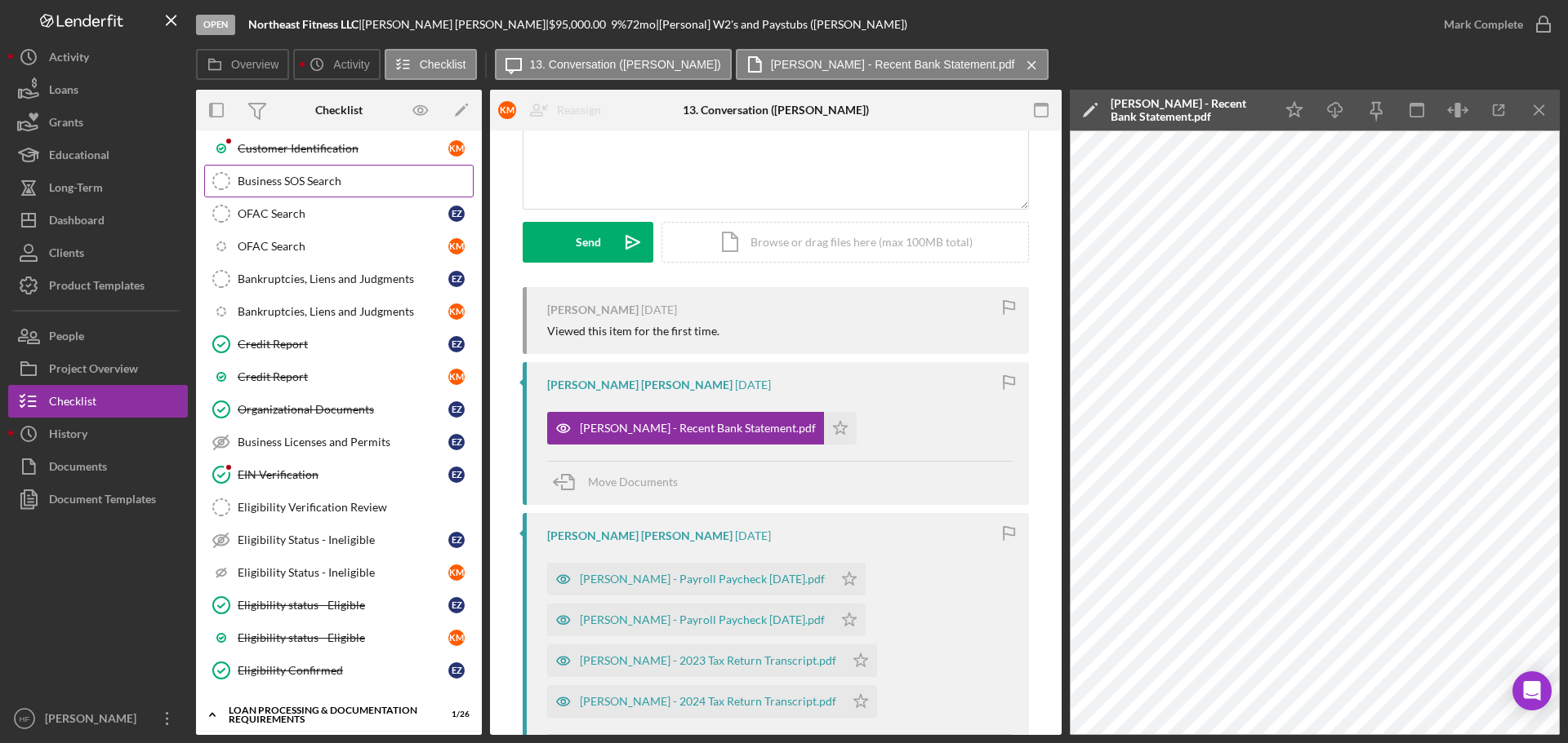
click at [365, 179] on div "Business SOS Search" at bounding box center [354, 181] width 235 height 13
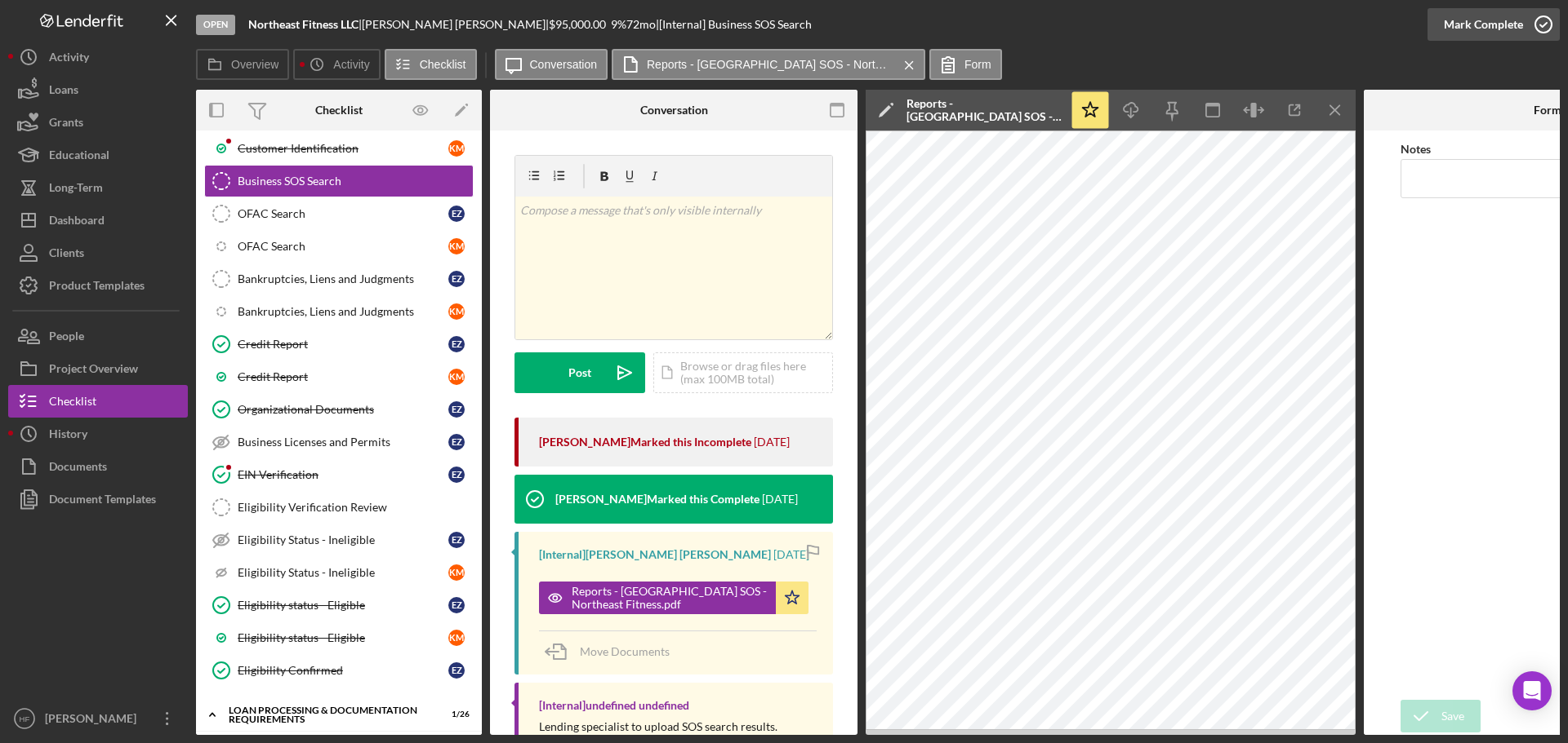
click at [1496, 31] on div "Mark Complete" at bounding box center [1482, 24] width 79 height 32
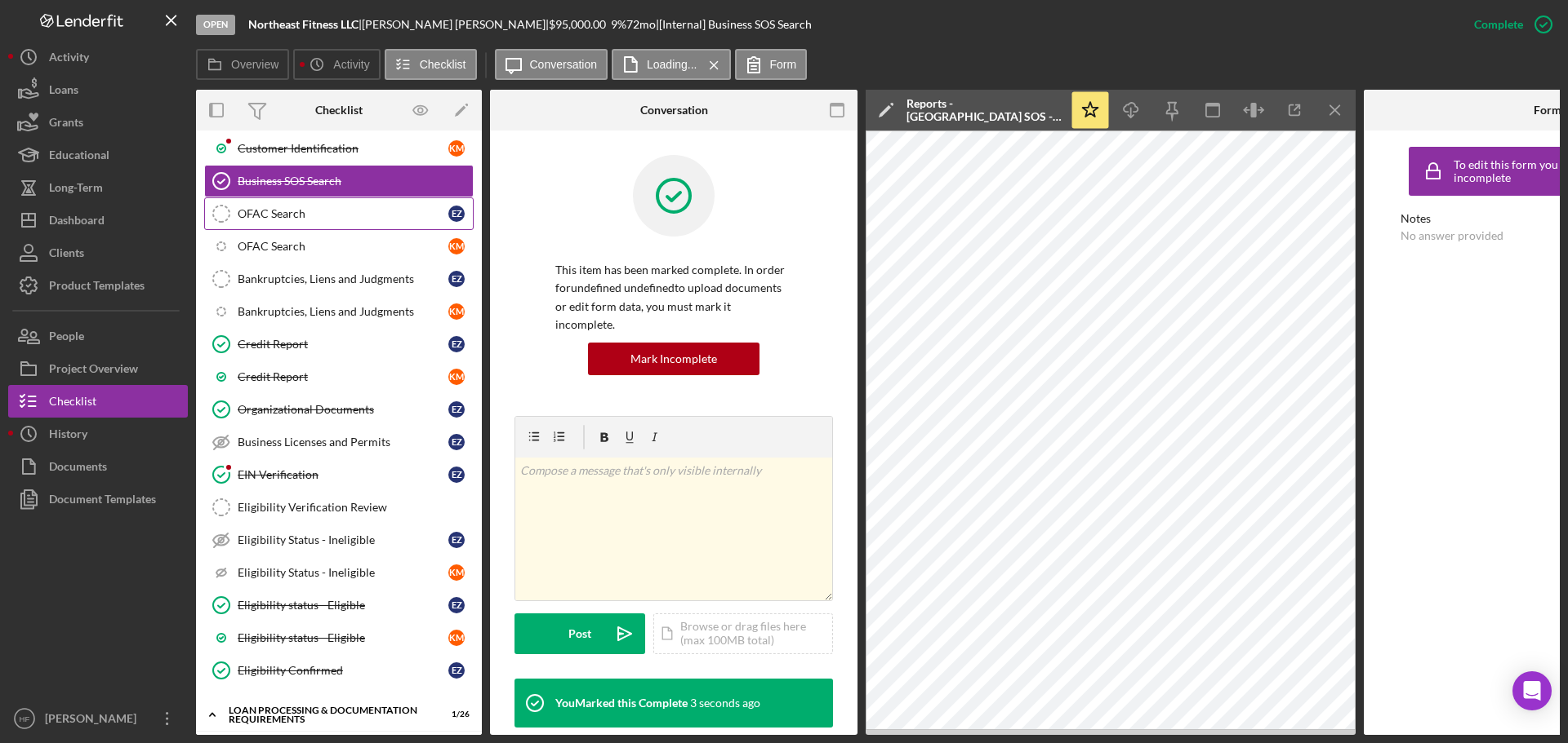
click at [380, 216] on div "OFAC Search" at bounding box center [342, 214] width 210 height 13
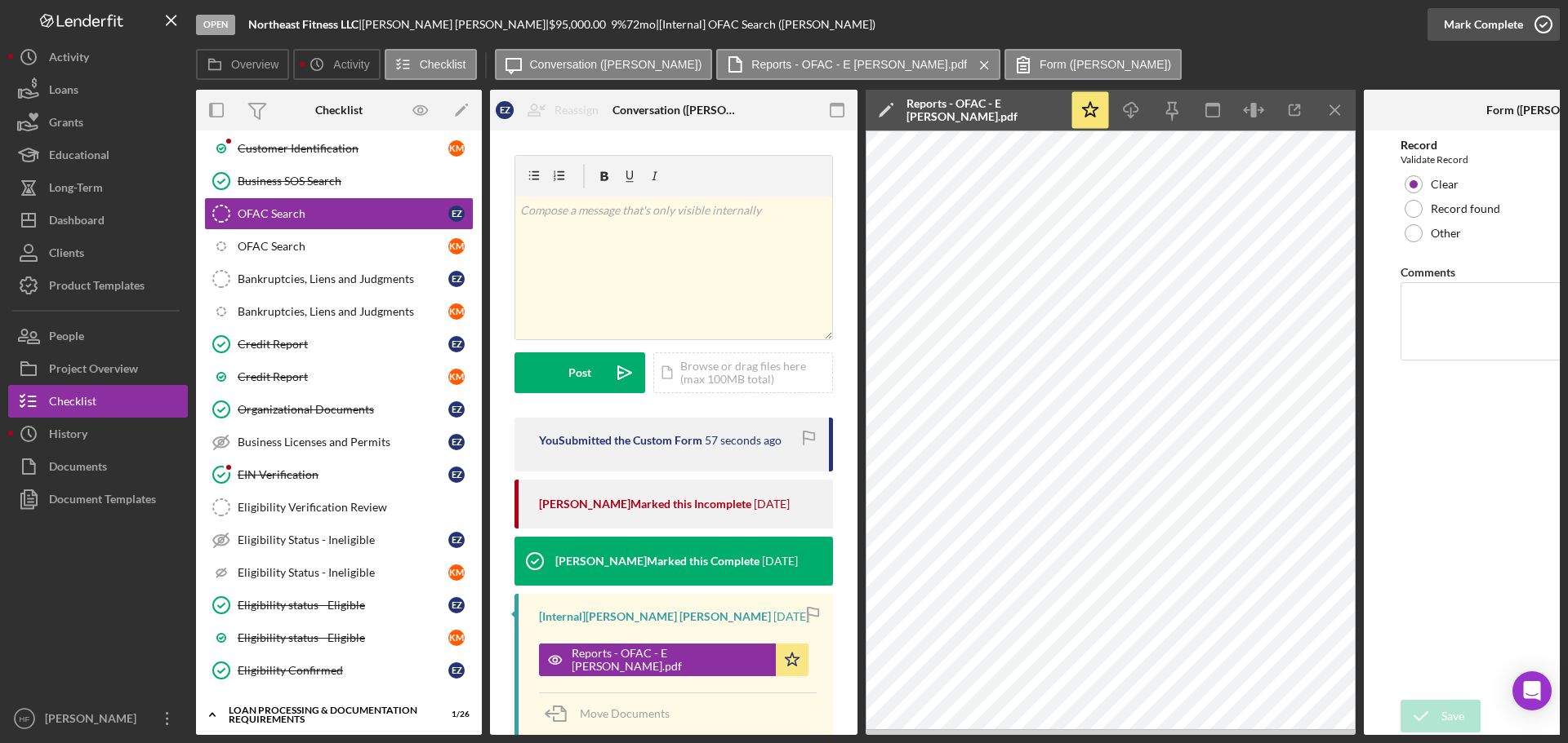
click at [1468, 30] on div "Mark Complete" at bounding box center [1482, 24] width 79 height 32
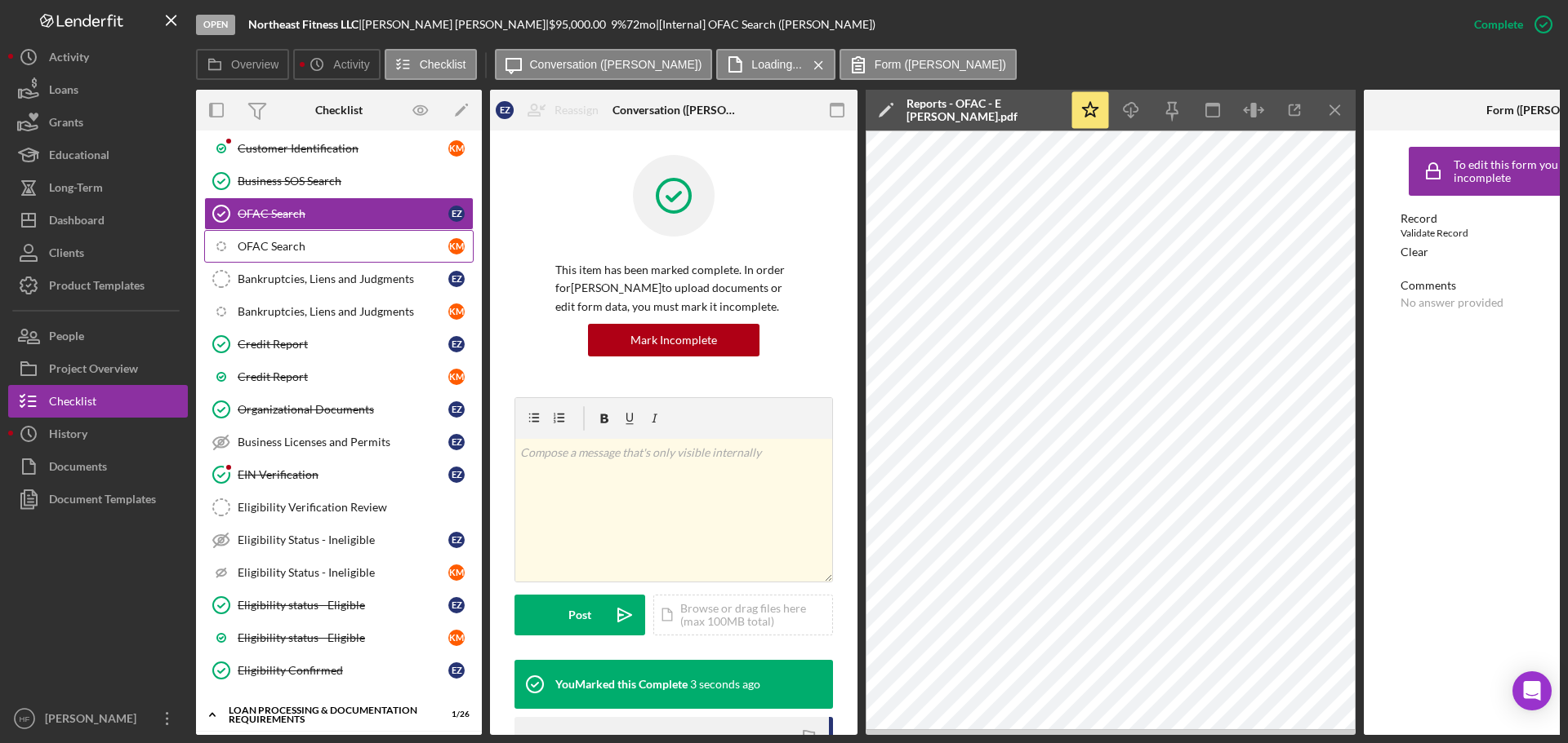
click at [251, 249] on div "OFAC Search" at bounding box center [342, 246] width 210 height 13
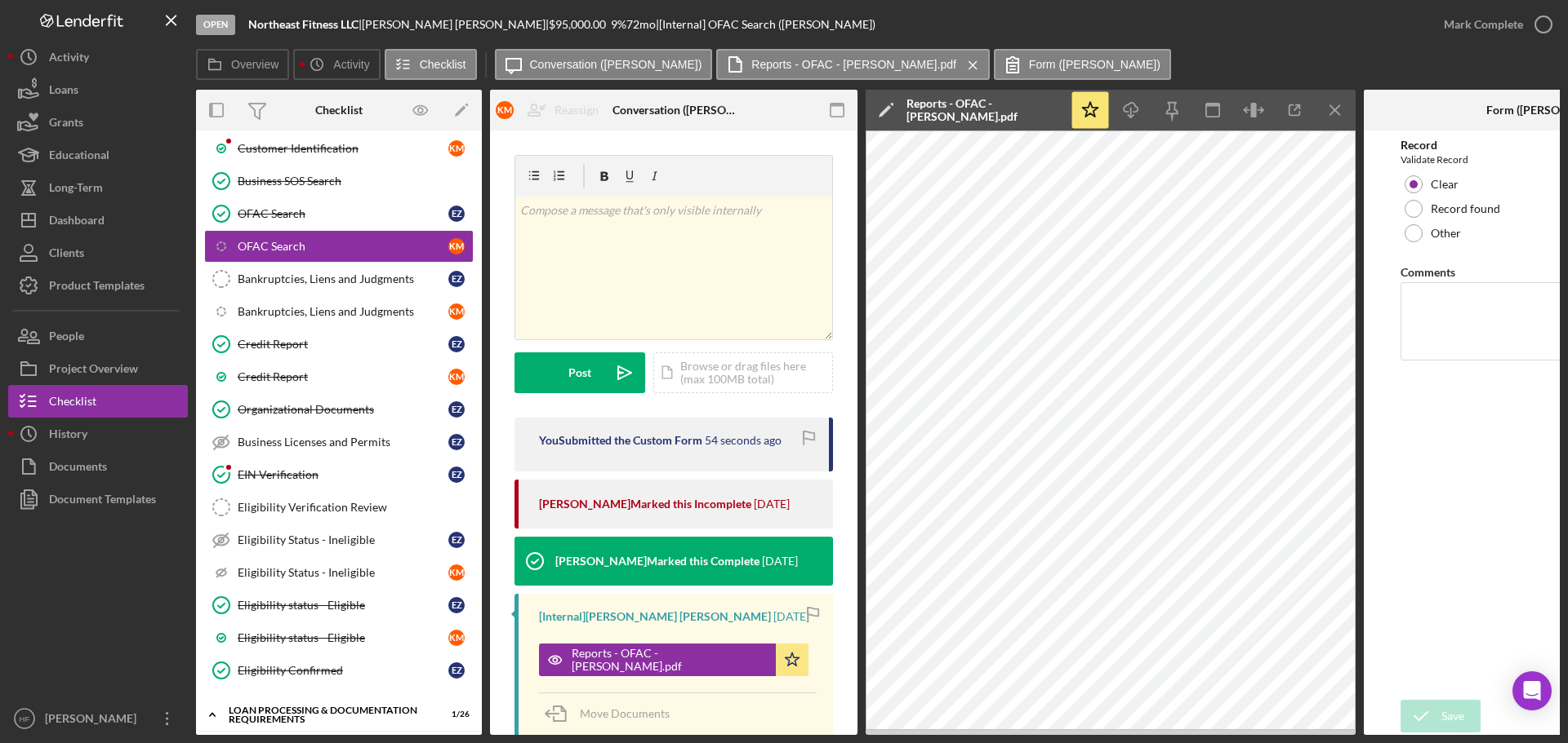
click at [1533, 62] on div "Overview Icon/History Activity Checklist Icon/Message Conversation ([PERSON_NAM…" at bounding box center [878, 65] width 1364 height 32
click at [1489, 33] on div "Mark Complete" at bounding box center [1482, 24] width 79 height 32
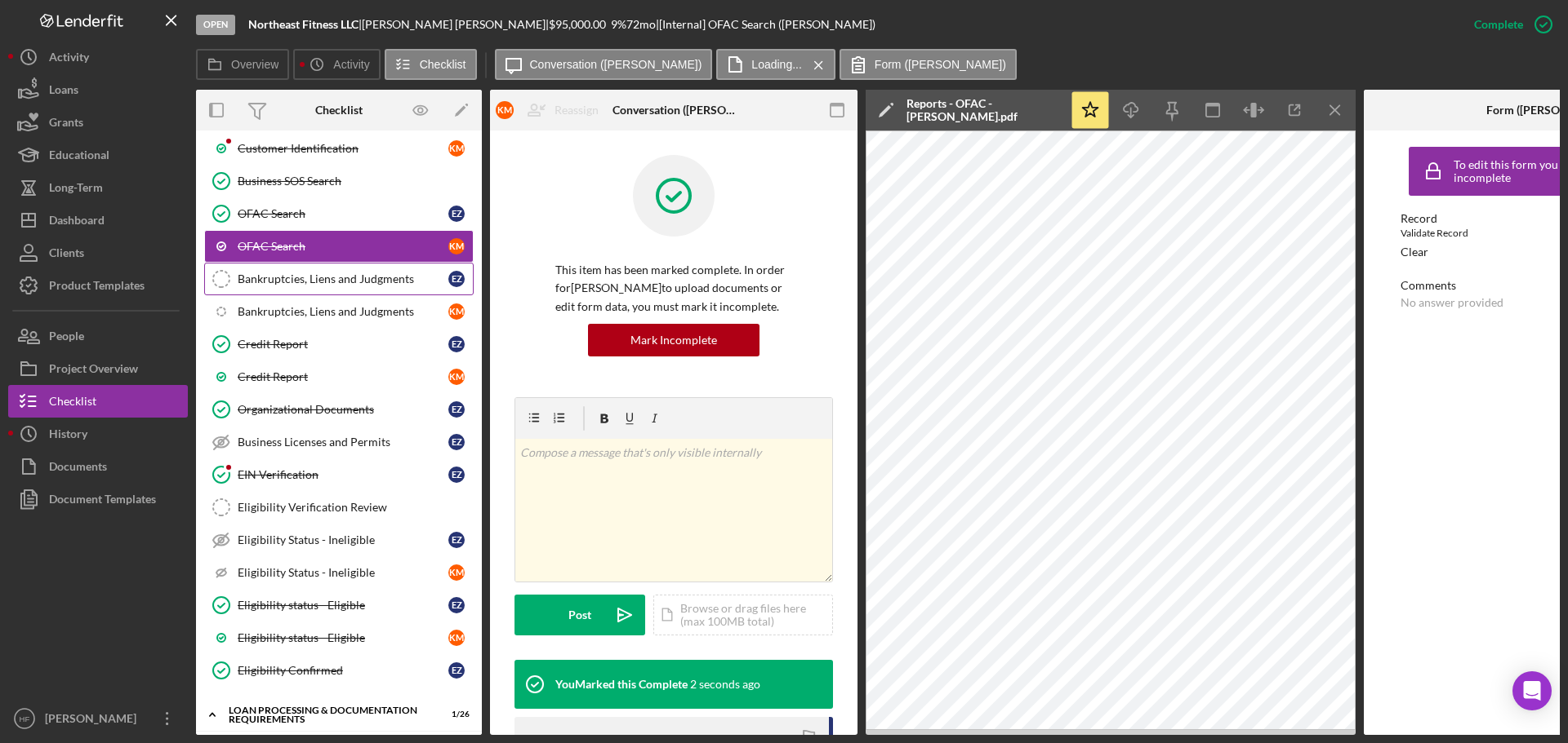
click at [357, 273] on div "Bankruptcies, Liens and Judgments" at bounding box center [342, 279] width 210 height 13
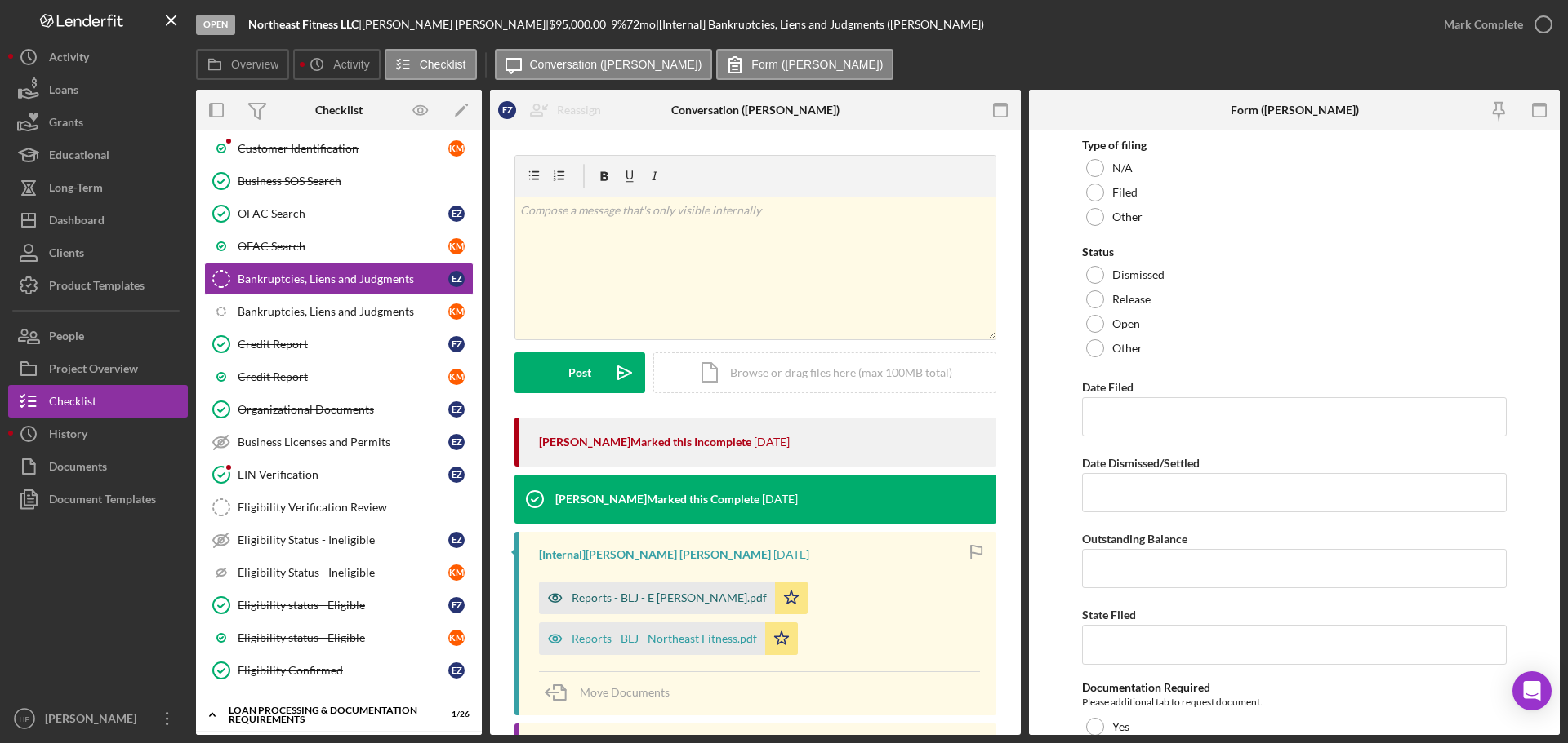
click at [612, 603] on div "Reports - BLJ - E [PERSON_NAME].pdf" at bounding box center [669, 597] width 195 height 13
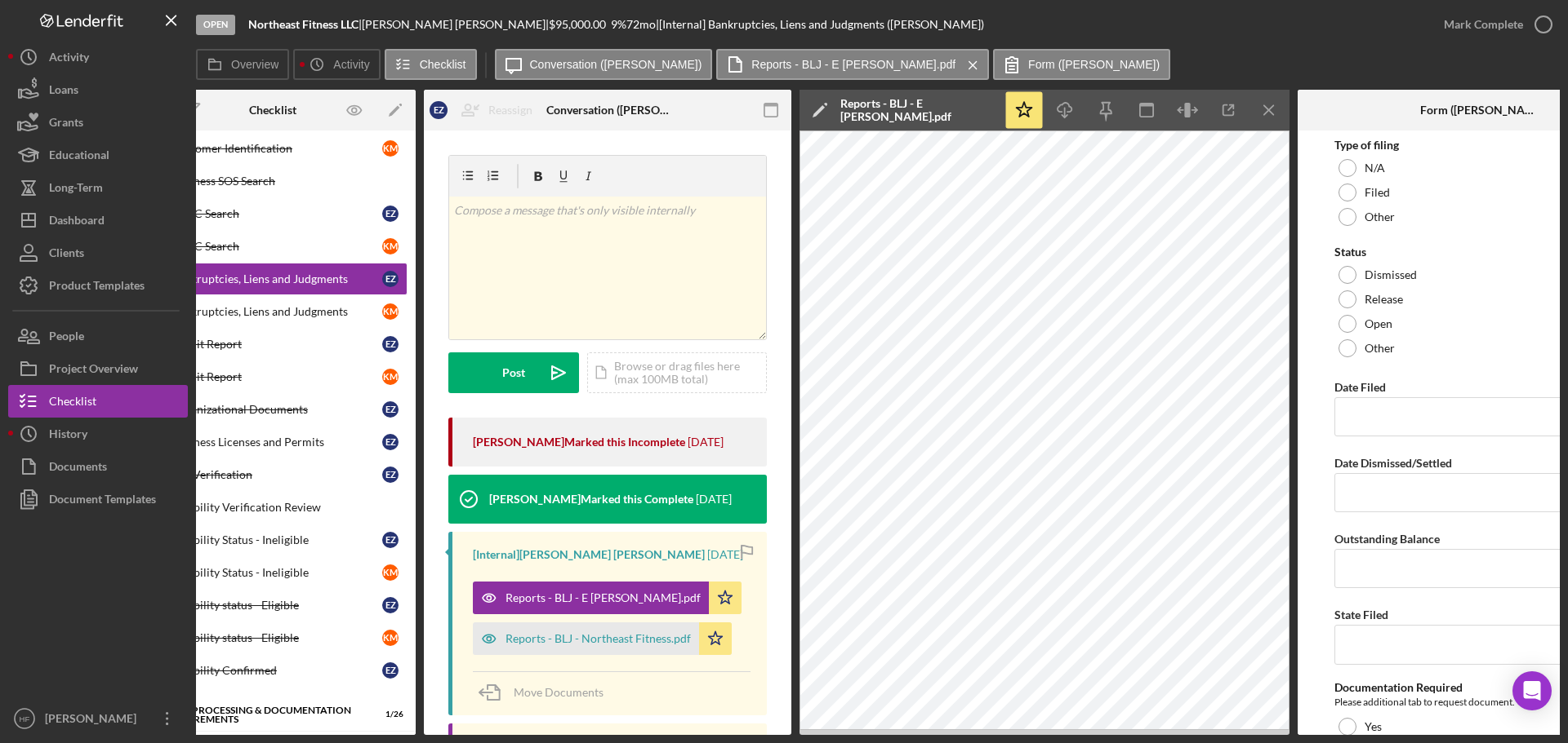
scroll to position [0, 78]
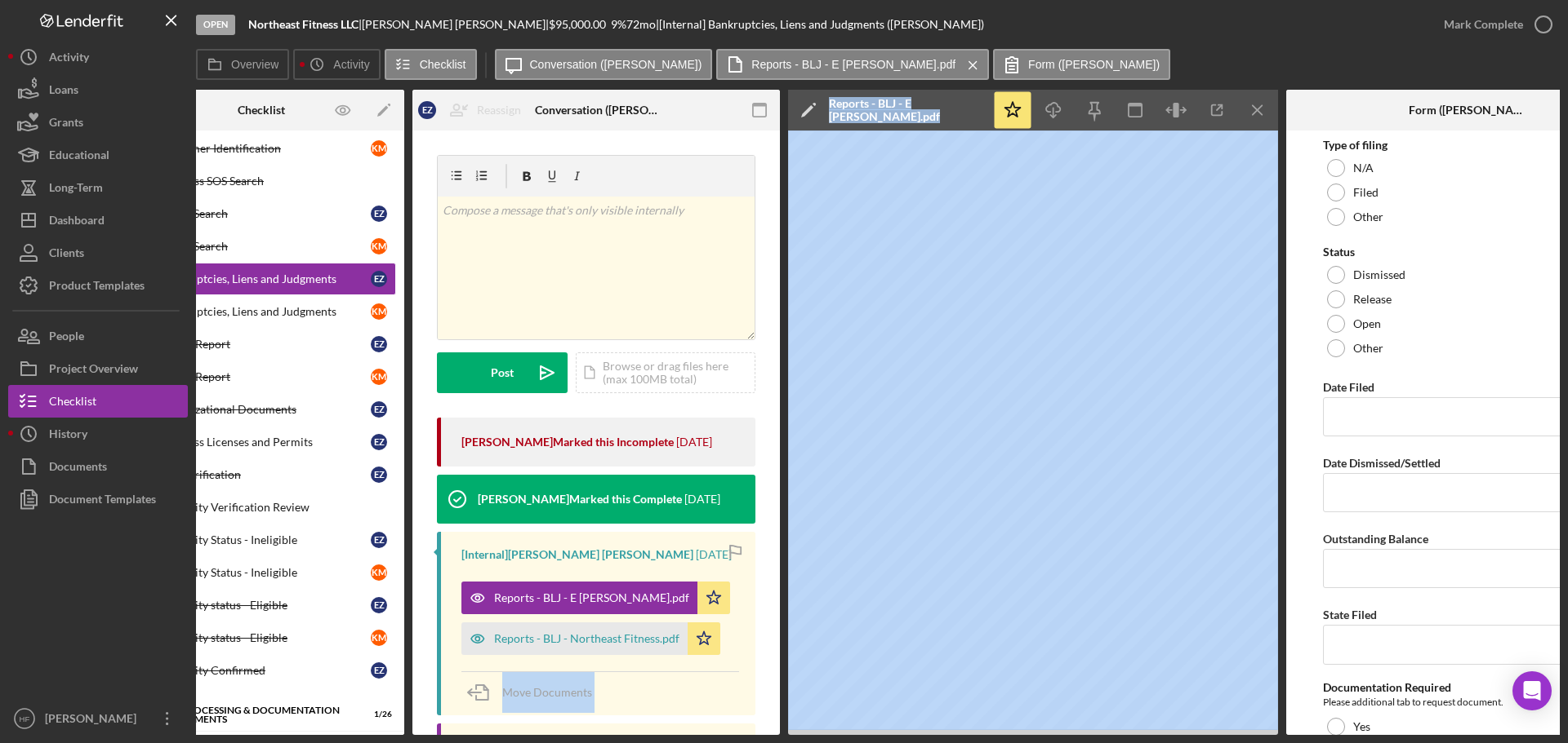
drag, startPoint x: 784, startPoint y: 729, endPoint x: 367, endPoint y: 697, distance: 418.2
click at [387, 702] on div "Overview Internal Workflow Stage Open Icon/Dropdown Arrow Archive (can unarchiv…" at bounding box center [878, 412] width 1364 height 645
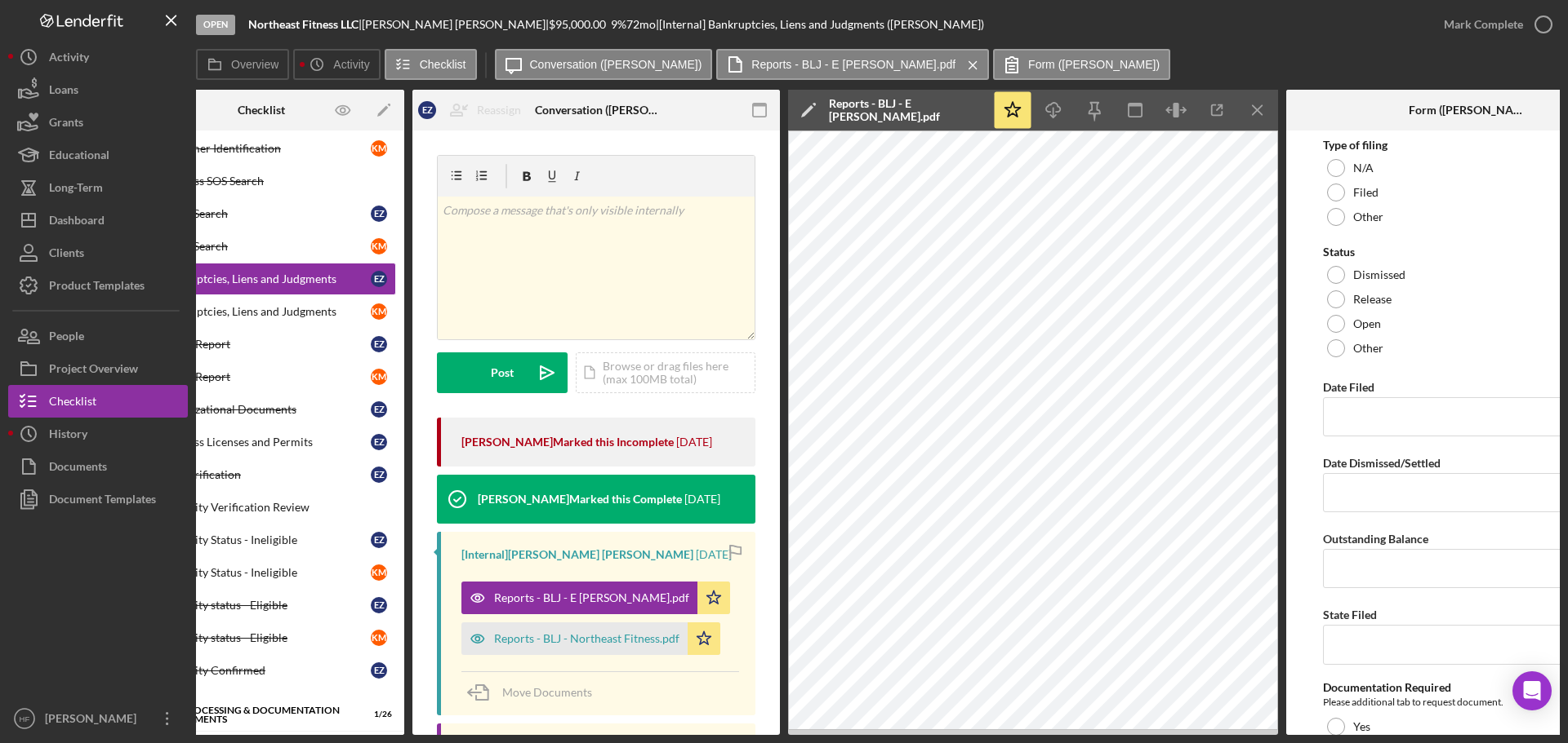
click at [242, 737] on div "Open Northeast Fitness LLC | [PERSON_NAME] | $95,000.00 9 % 72 mo | [Internal] …" at bounding box center [784, 372] width 1568 height 743
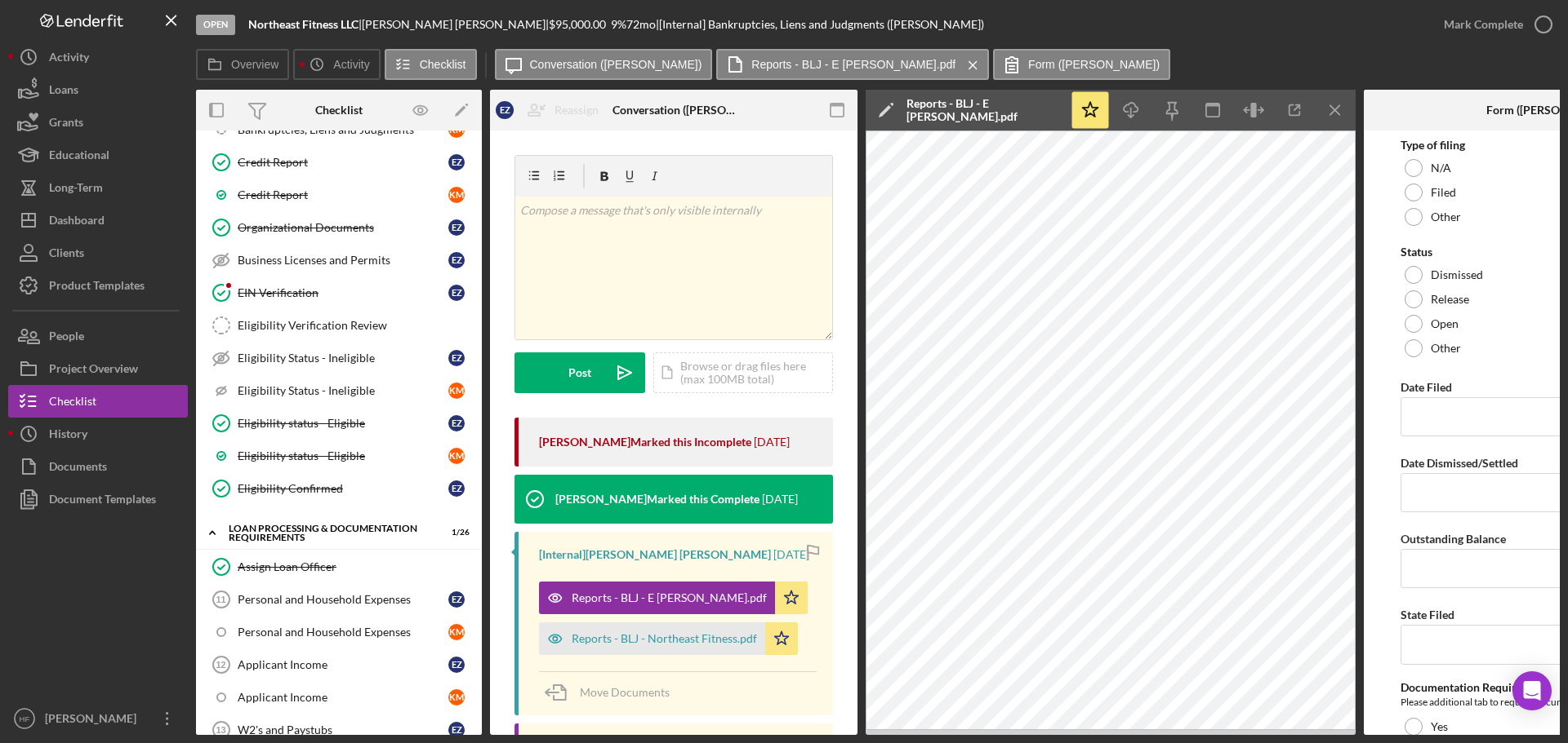
scroll to position [897, 0]
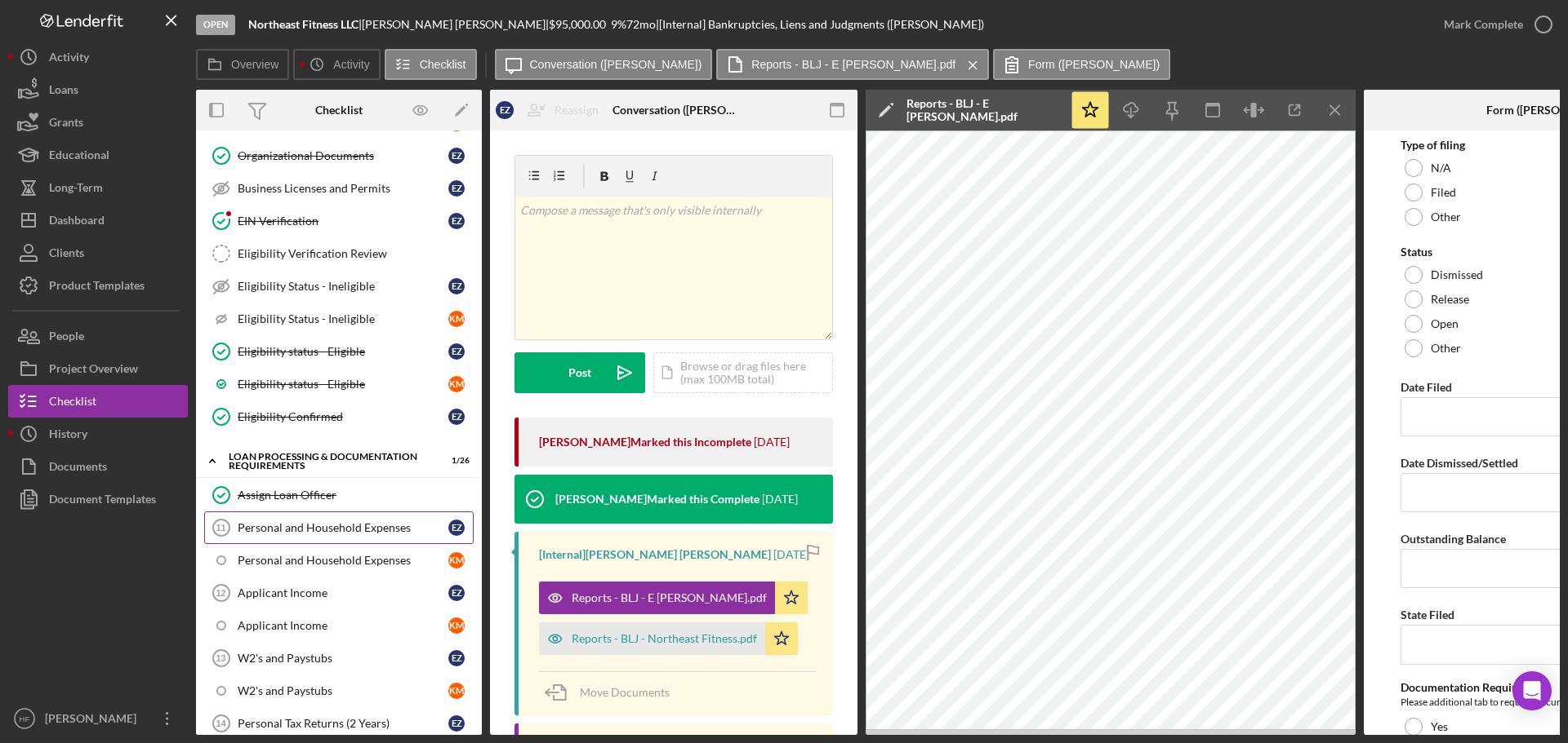
click at [392, 539] on link "Personal and Household Expenses 11 Personal and Household Expenses E Z" at bounding box center [339, 528] width 270 height 32
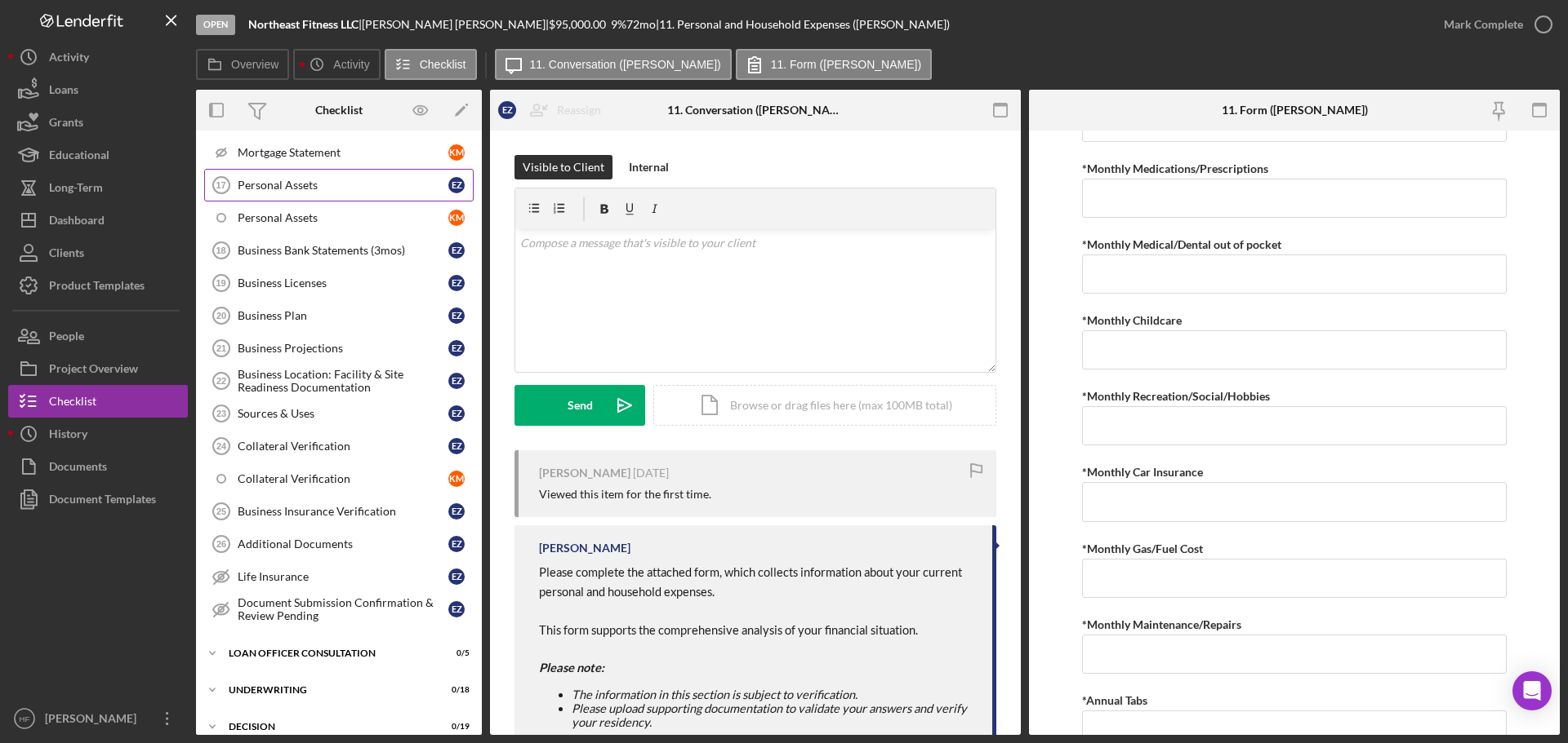
scroll to position [1632, 0]
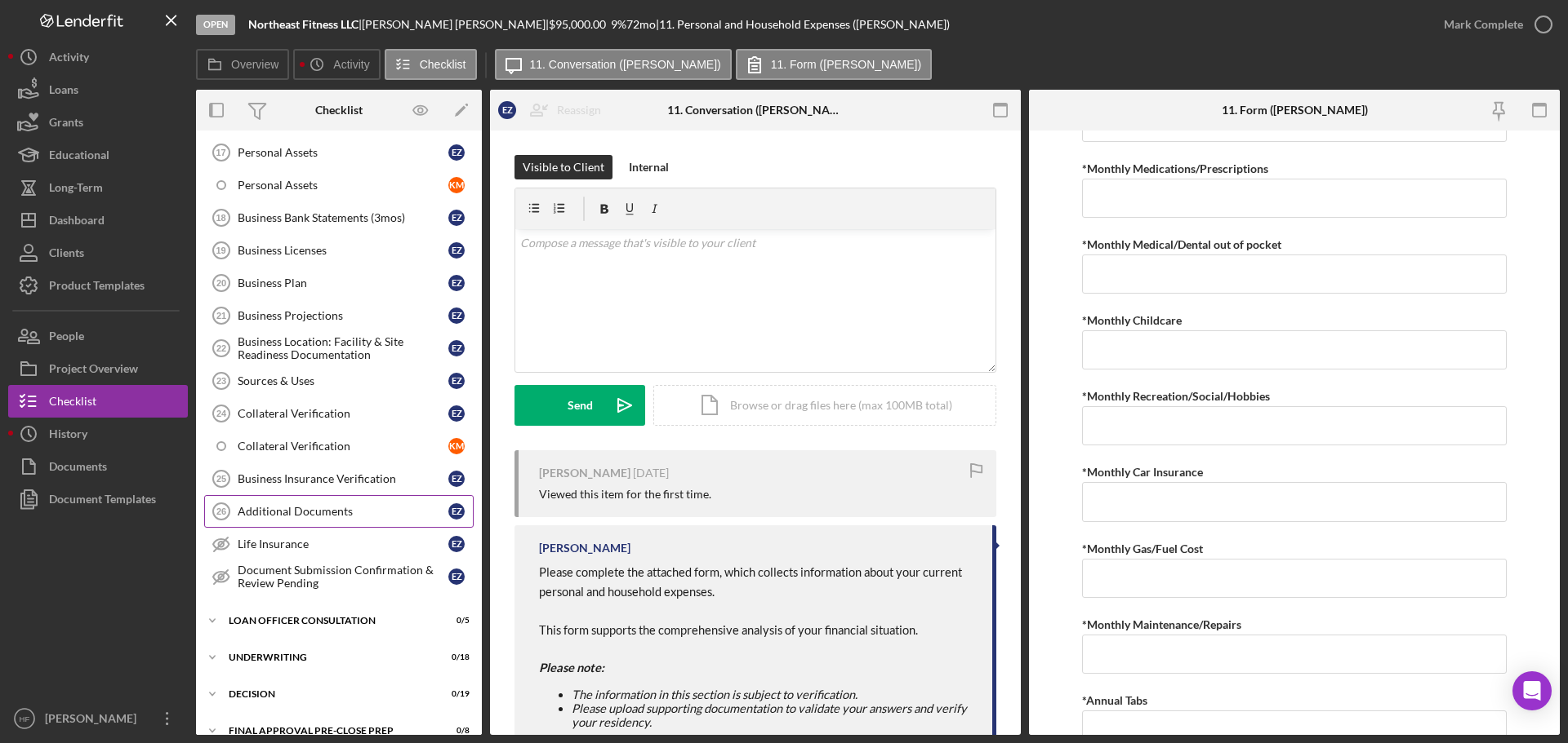
click at [324, 519] on link "Additional Documents 26 Additional Documents E Z" at bounding box center [339, 511] width 270 height 32
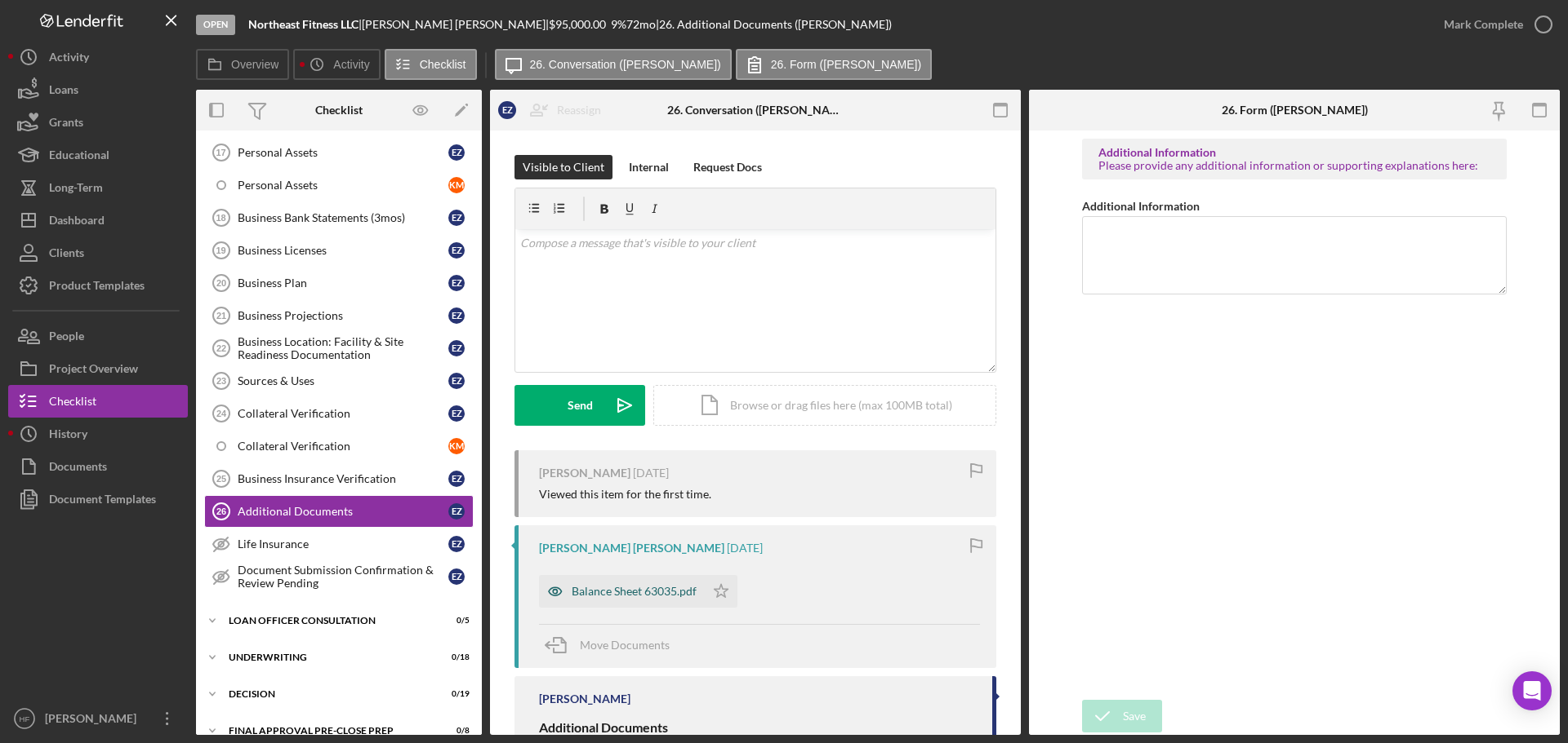
click at [627, 590] on div "Balance Sheet 63035.pdf" at bounding box center [633, 591] width 125 height 13
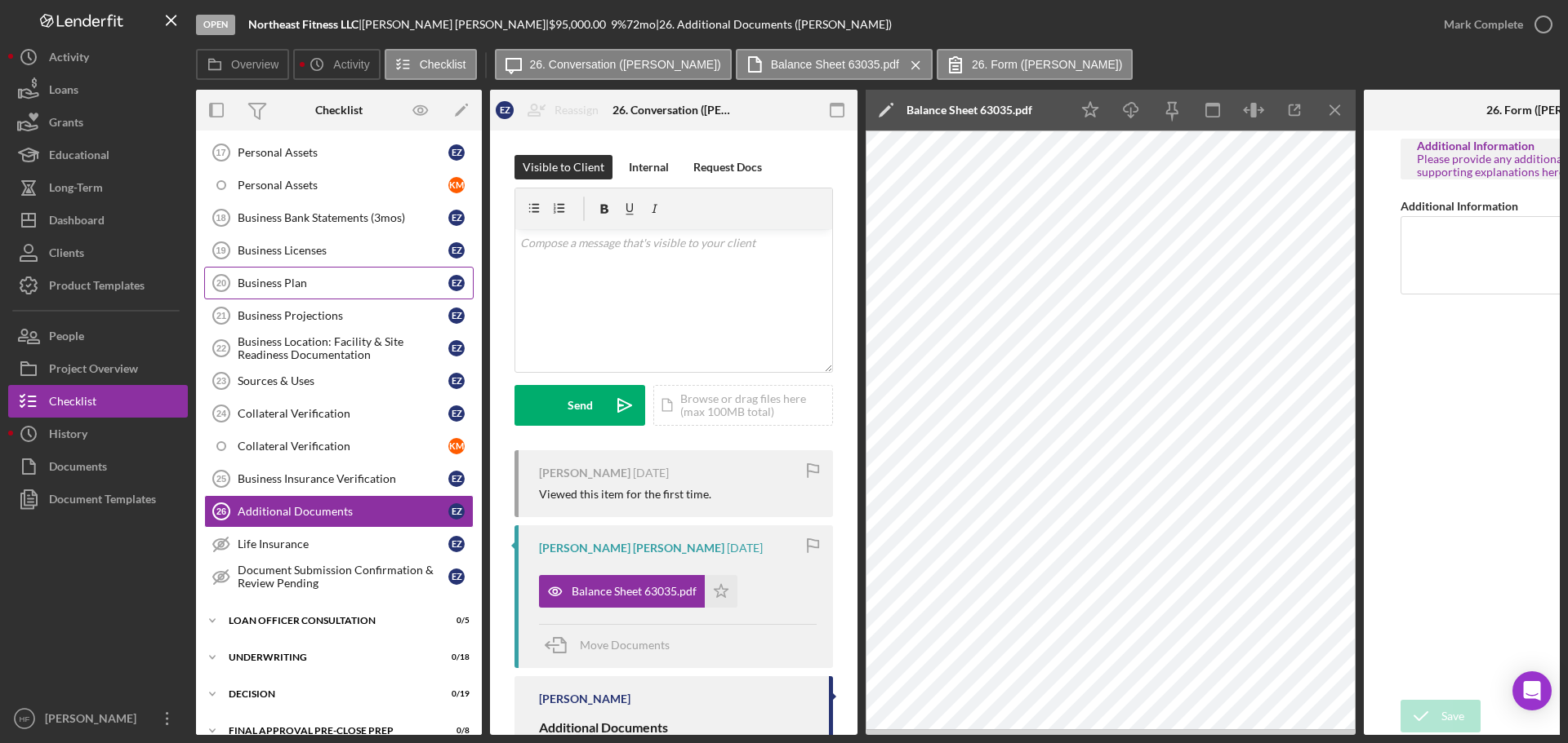
click at [309, 294] on link "Business Plan 20 Business Plan E Z" at bounding box center [339, 283] width 270 height 32
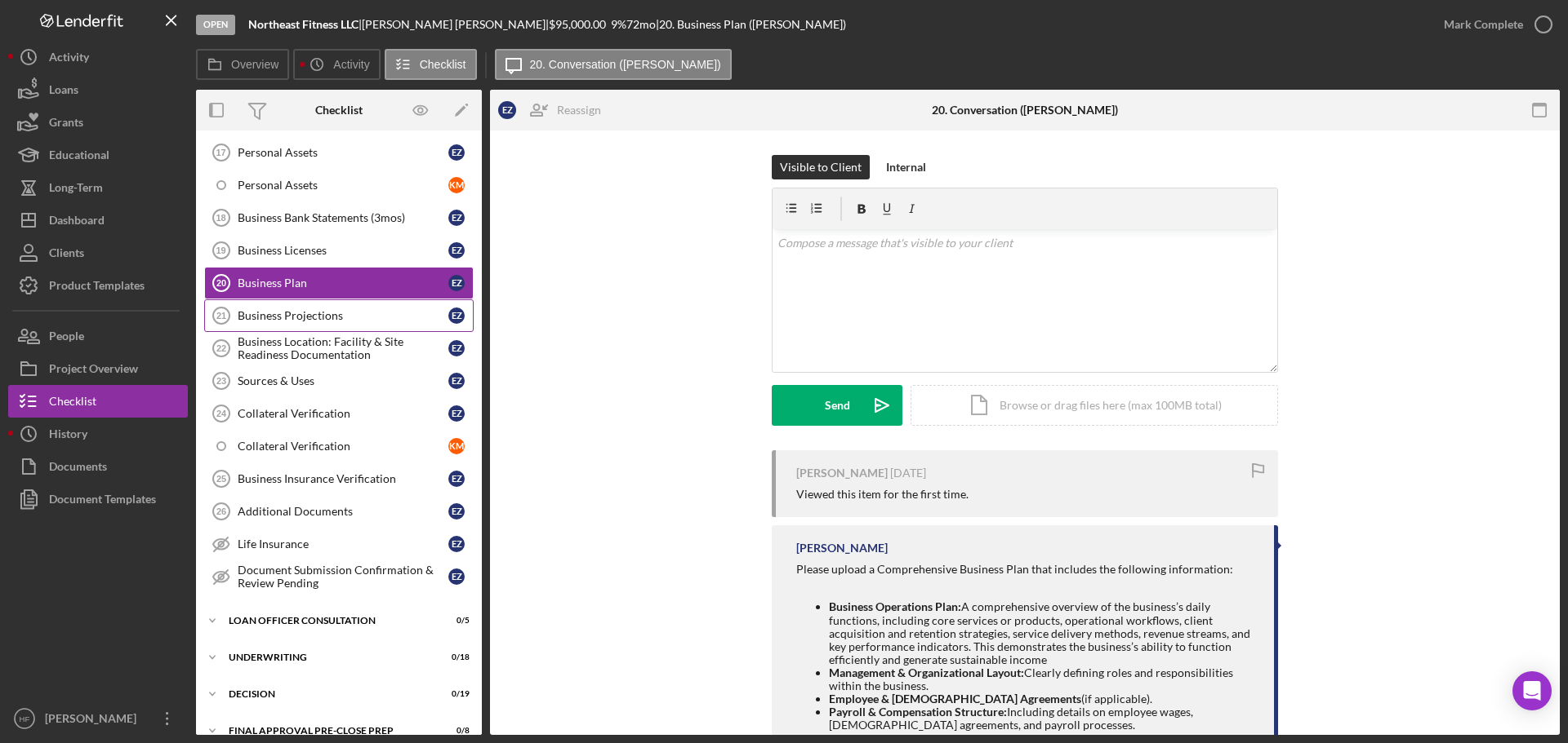
click at [311, 310] on div "Business Projections" at bounding box center [342, 316] width 210 height 13
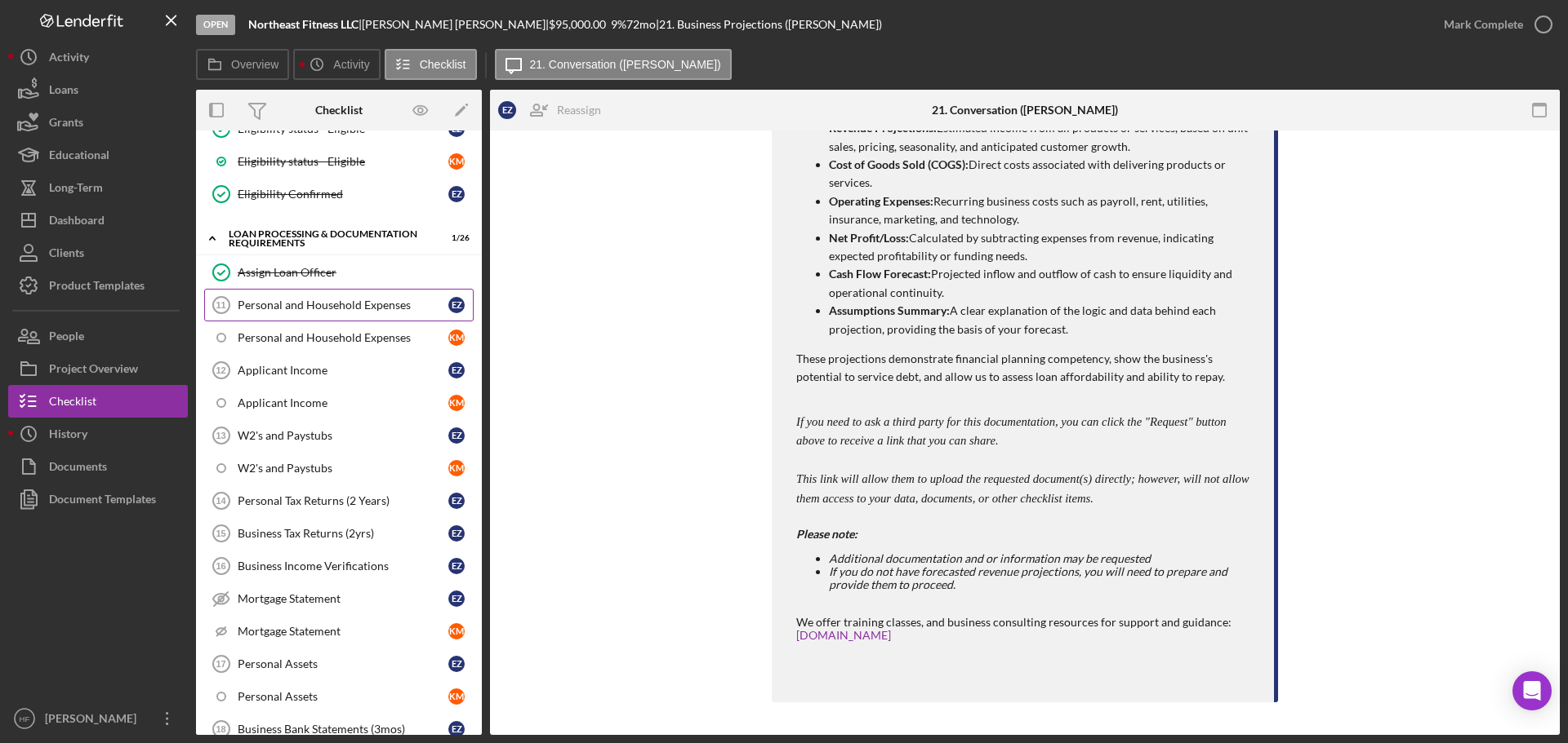
scroll to position [1224, 0]
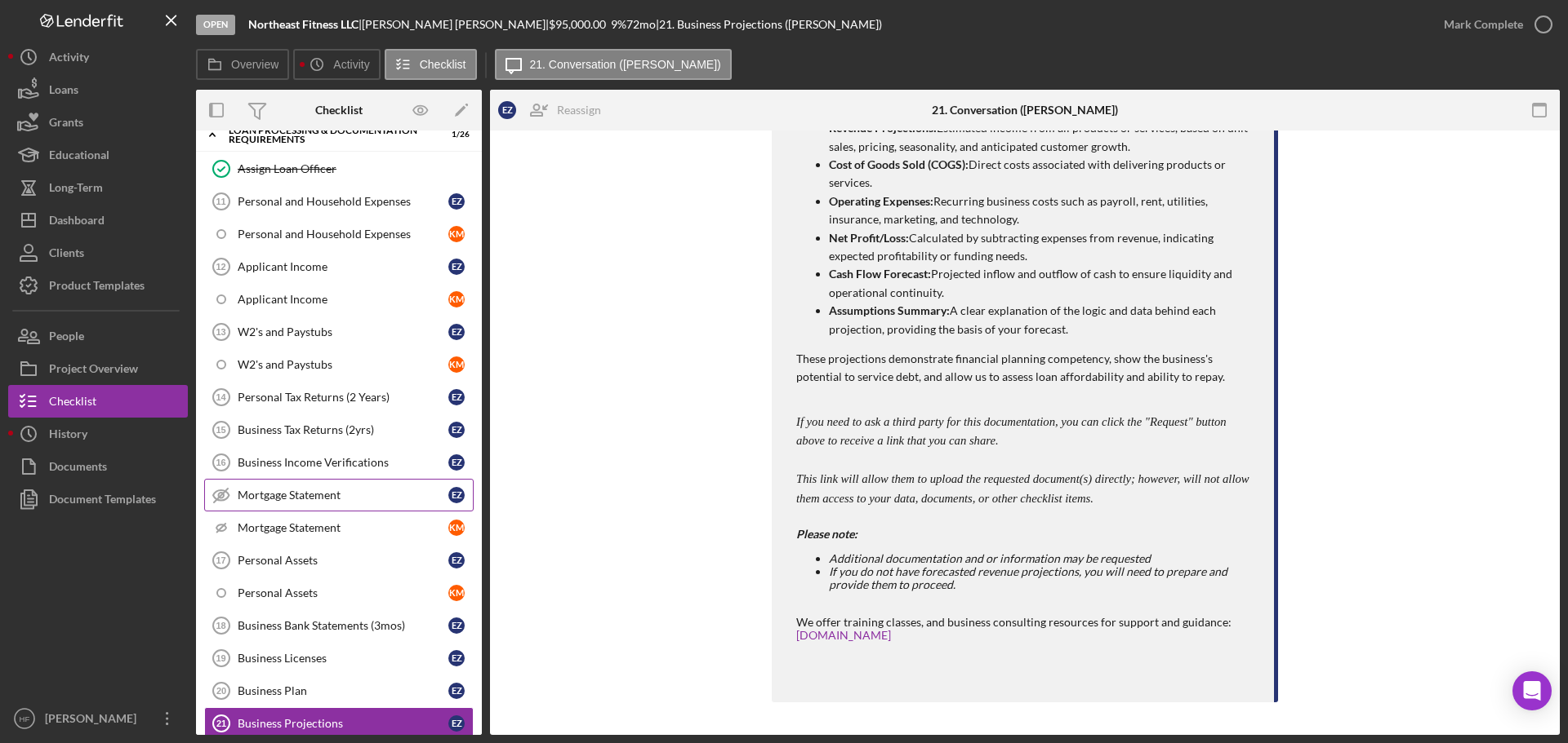
click at [366, 497] on div "Mortgage Statement" at bounding box center [342, 494] width 210 height 13
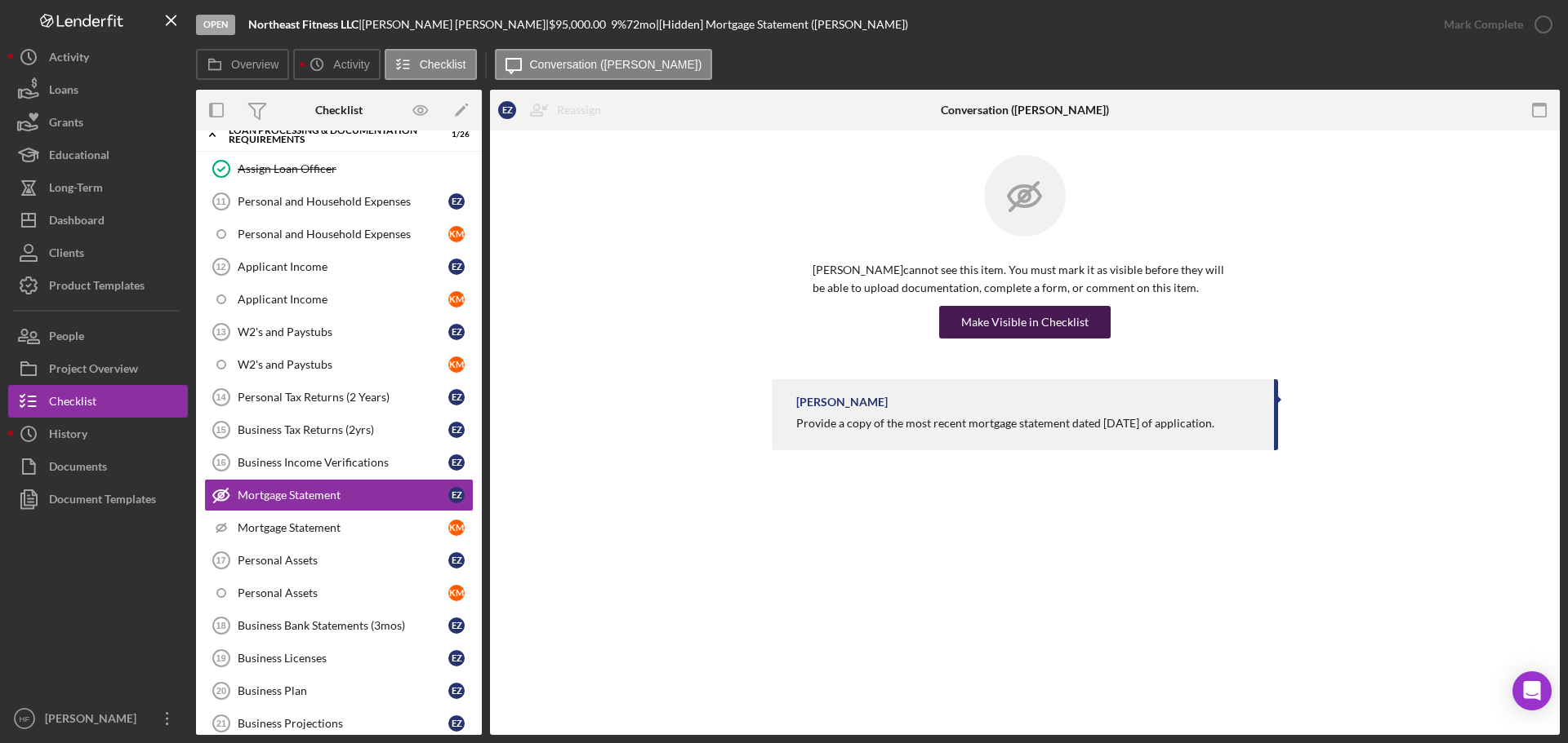
click at [997, 331] on div "Make Visible in Checklist" at bounding box center [1024, 322] width 127 height 32
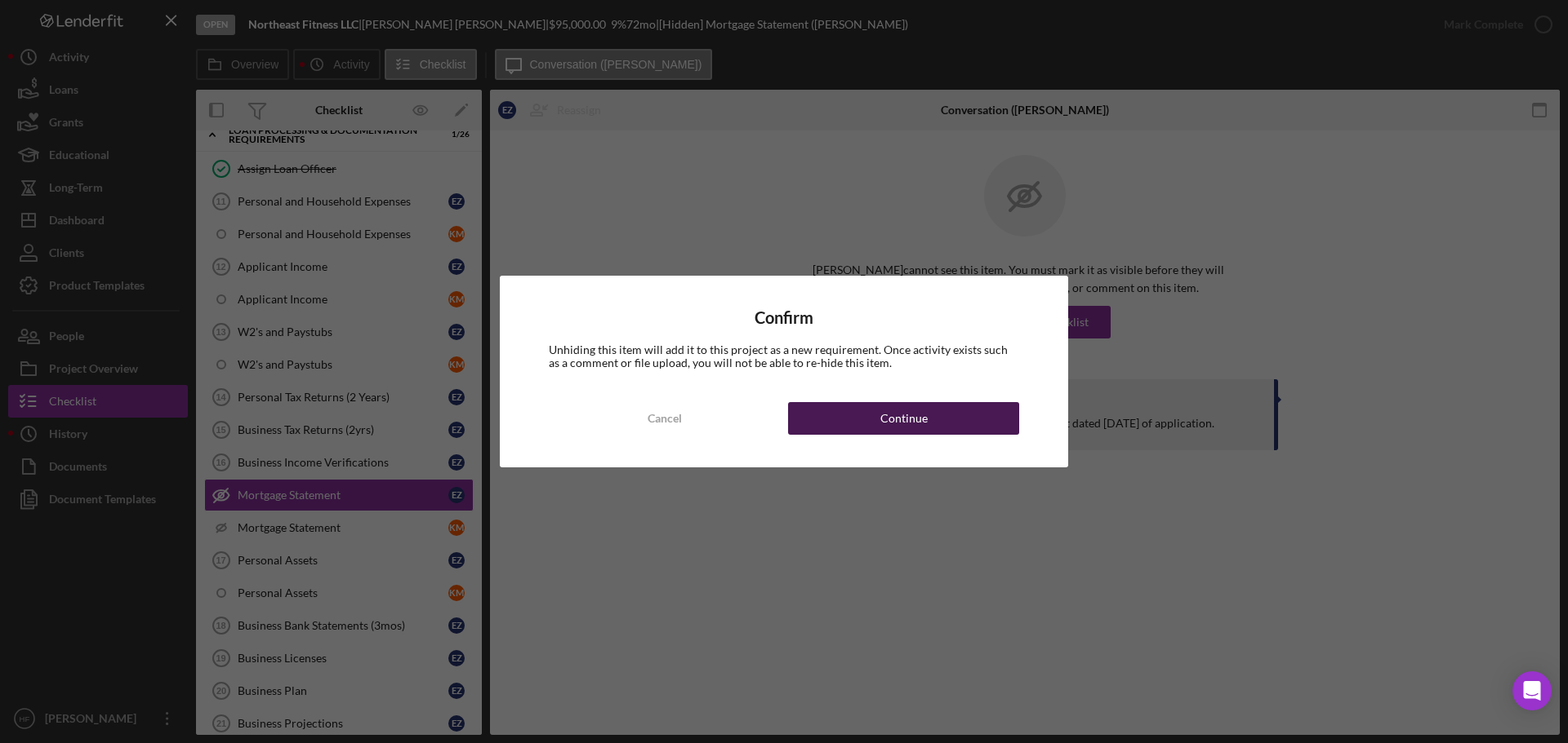
click at [942, 412] on button "Continue" at bounding box center [903, 418] width 231 height 32
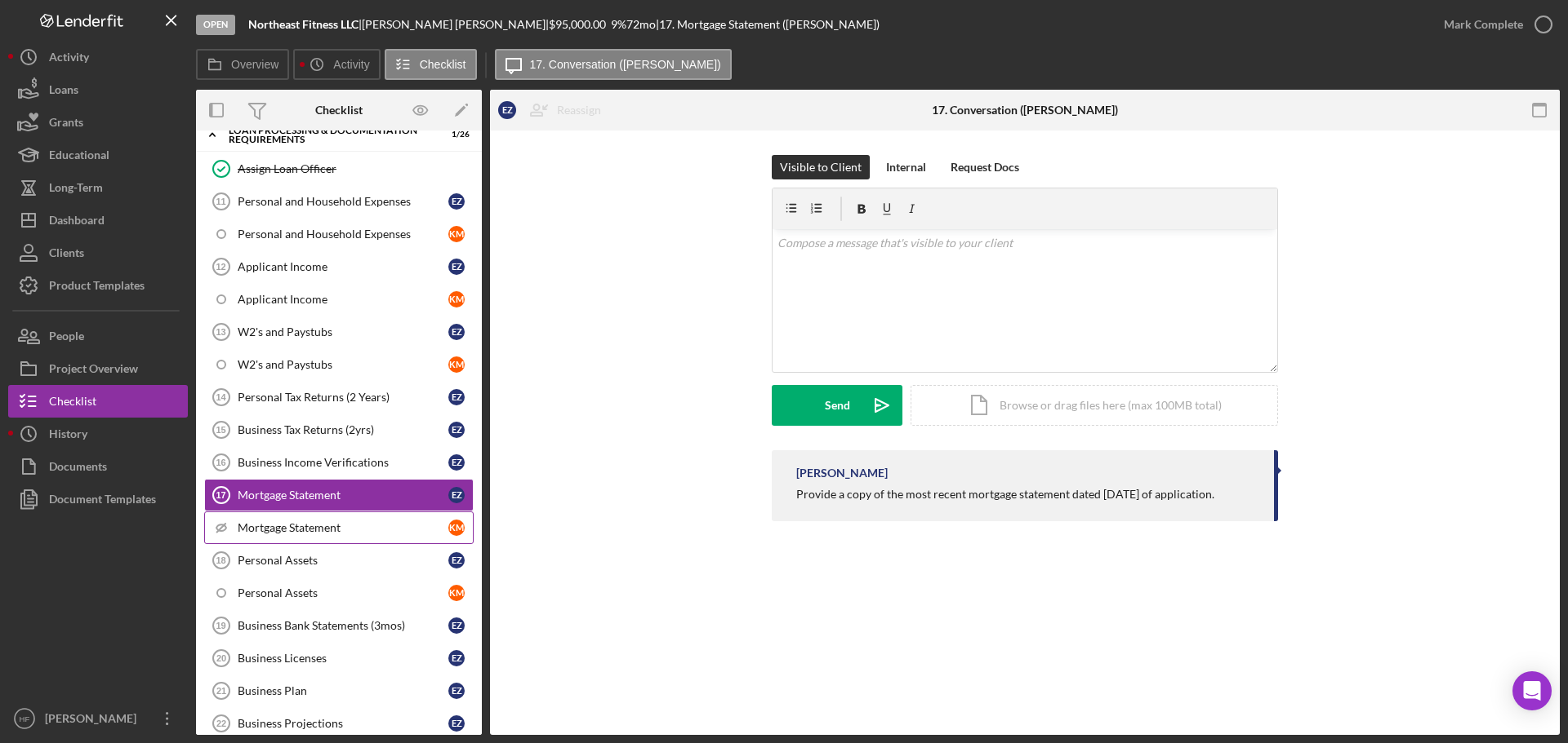
click at [347, 535] on link "Icon/Checklist Item Sub Hidden Mortgage Statement K M" at bounding box center [339, 528] width 270 height 32
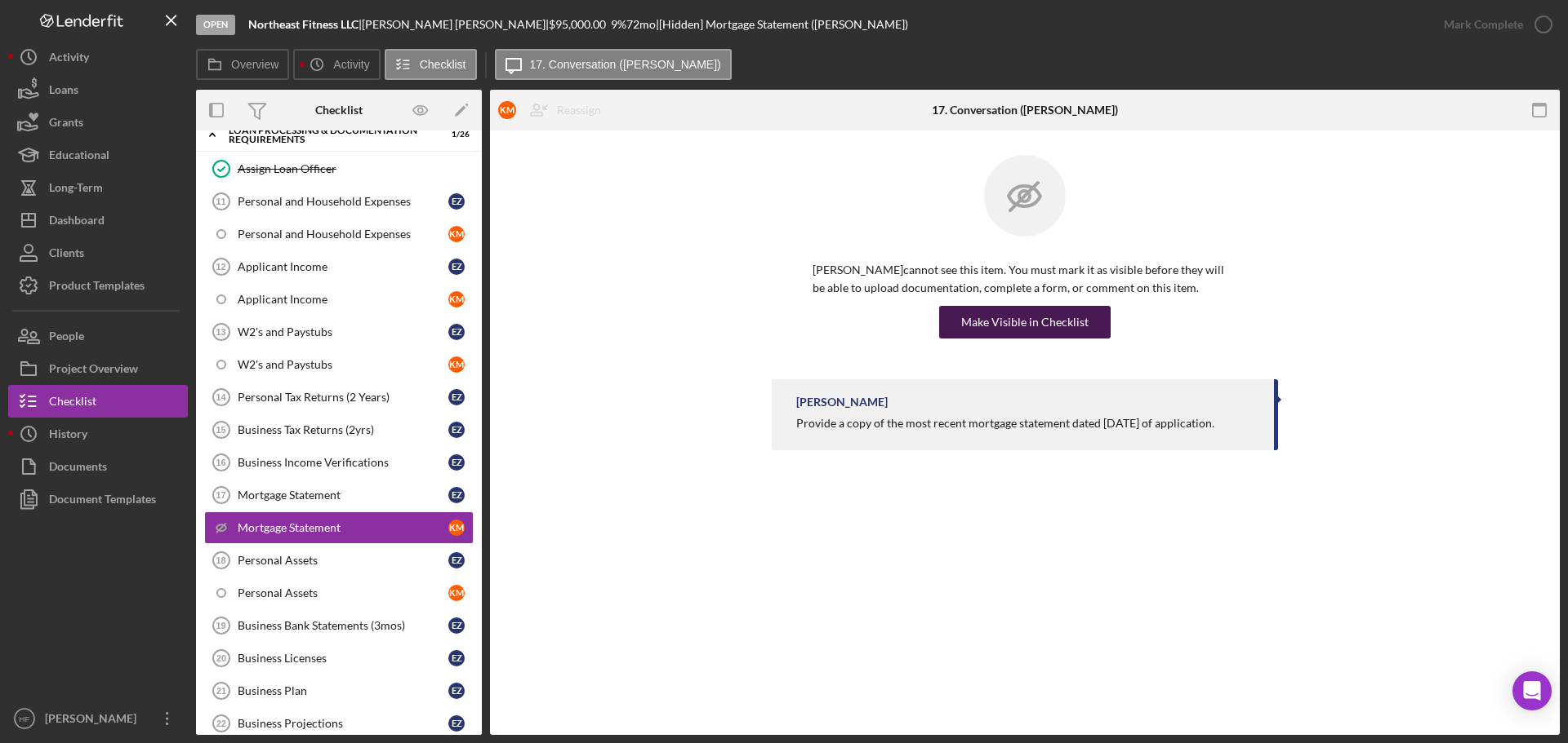
click at [1024, 319] on div "Make Visible in Checklist" at bounding box center [1024, 322] width 127 height 32
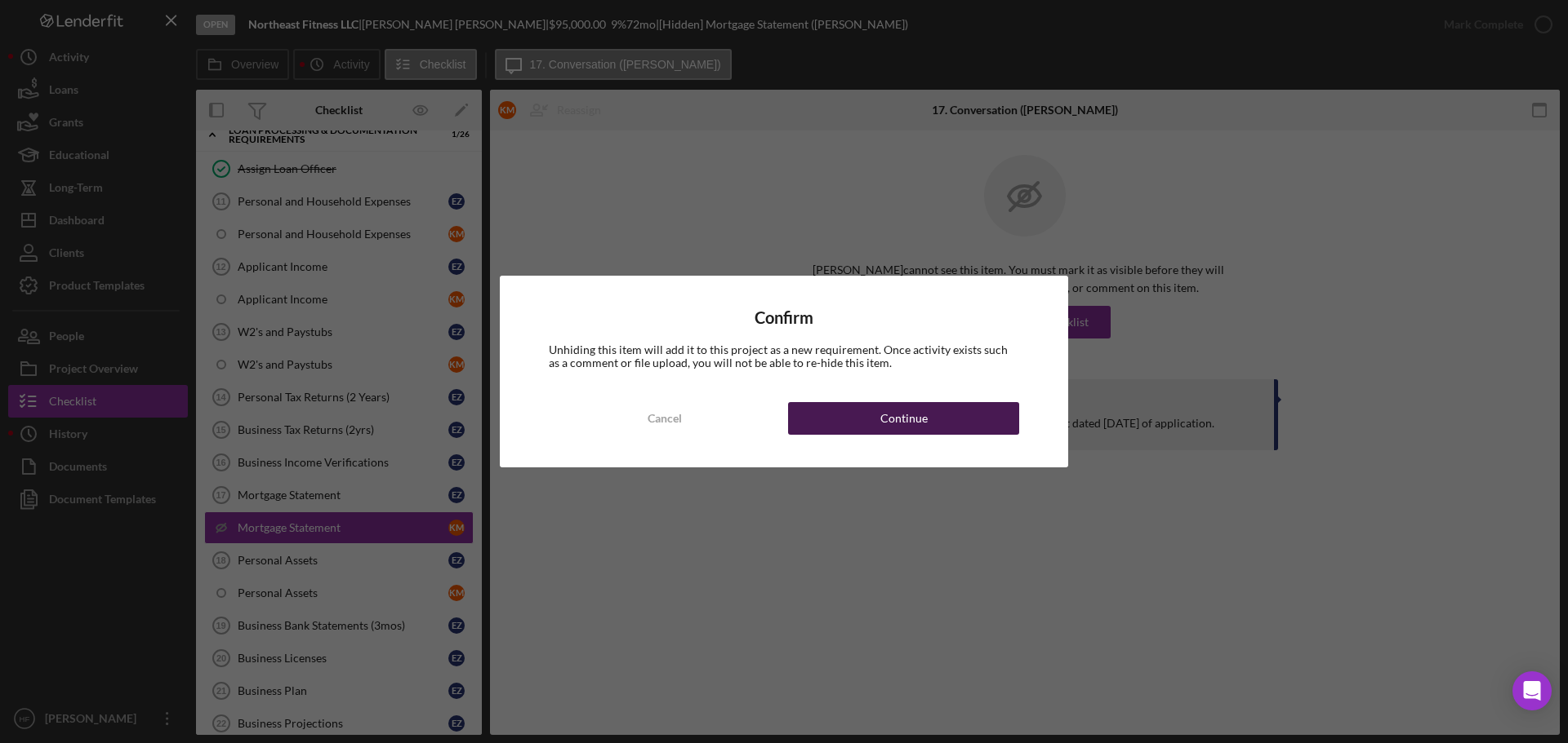
click at [835, 416] on button "Continue" at bounding box center [903, 418] width 231 height 32
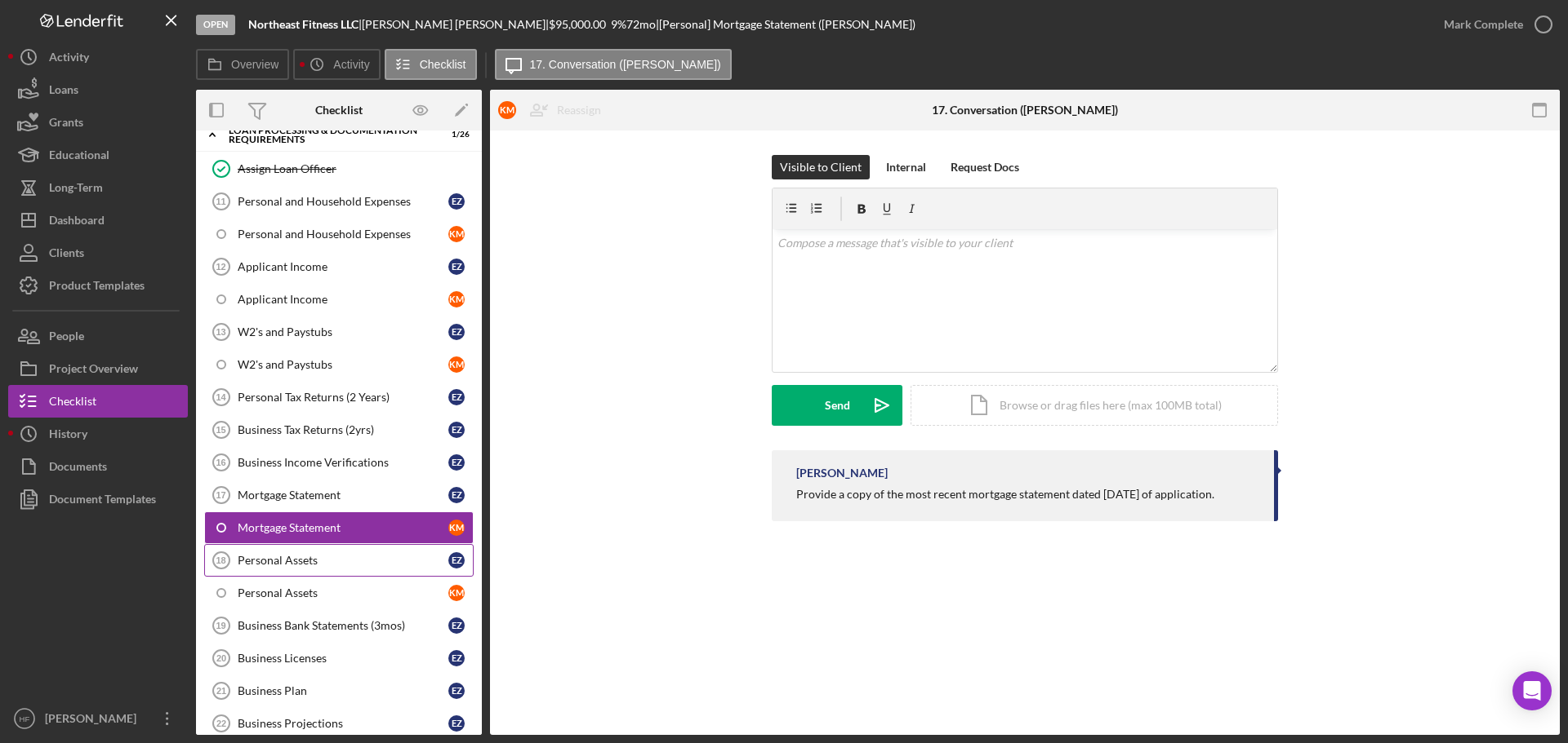
click at [325, 569] on link "Personal Assets 18 Personal Assets E Z" at bounding box center [339, 560] width 270 height 32
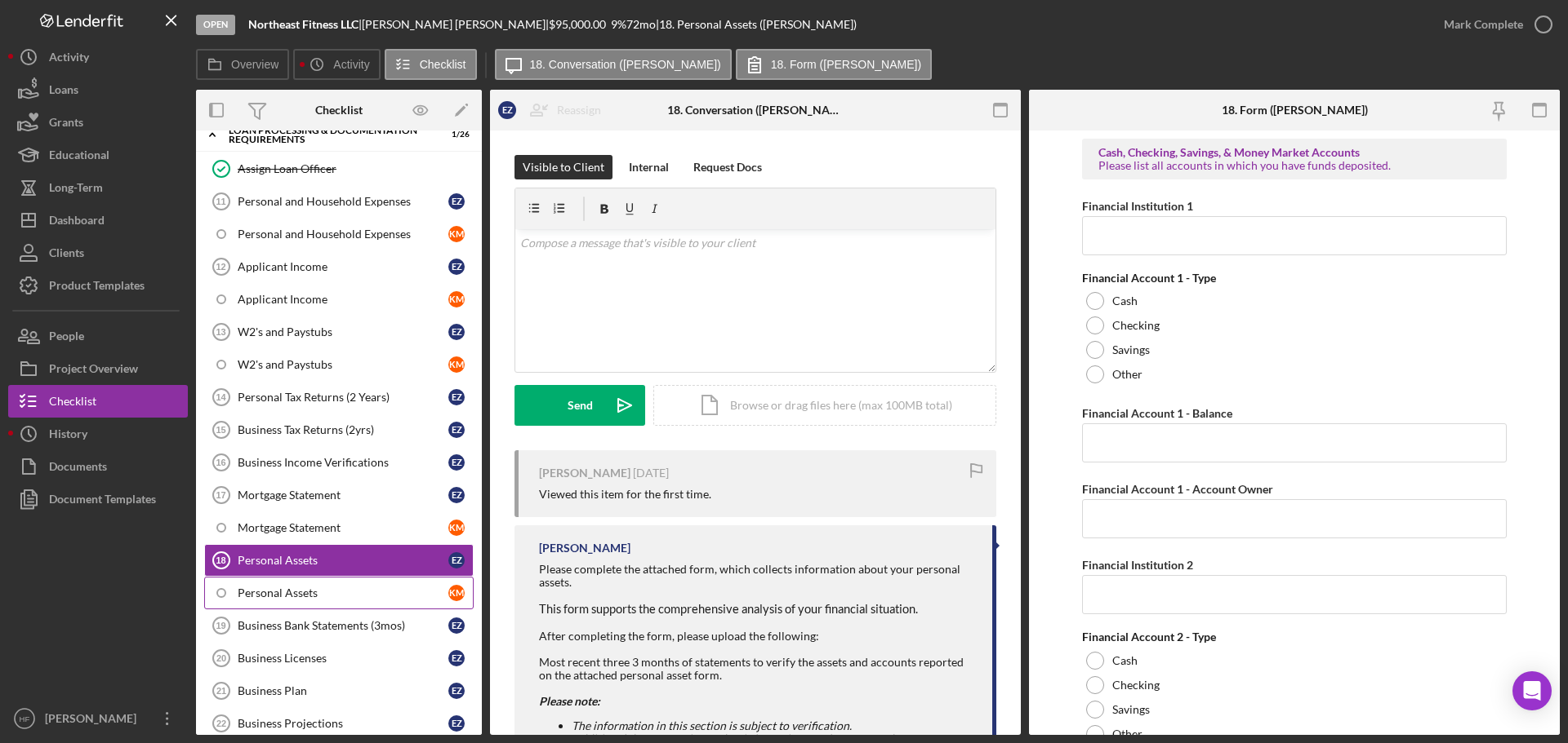
click at [366, 598] on div "Personal Assets" at bounding box center [342, 593] width 210 height 13
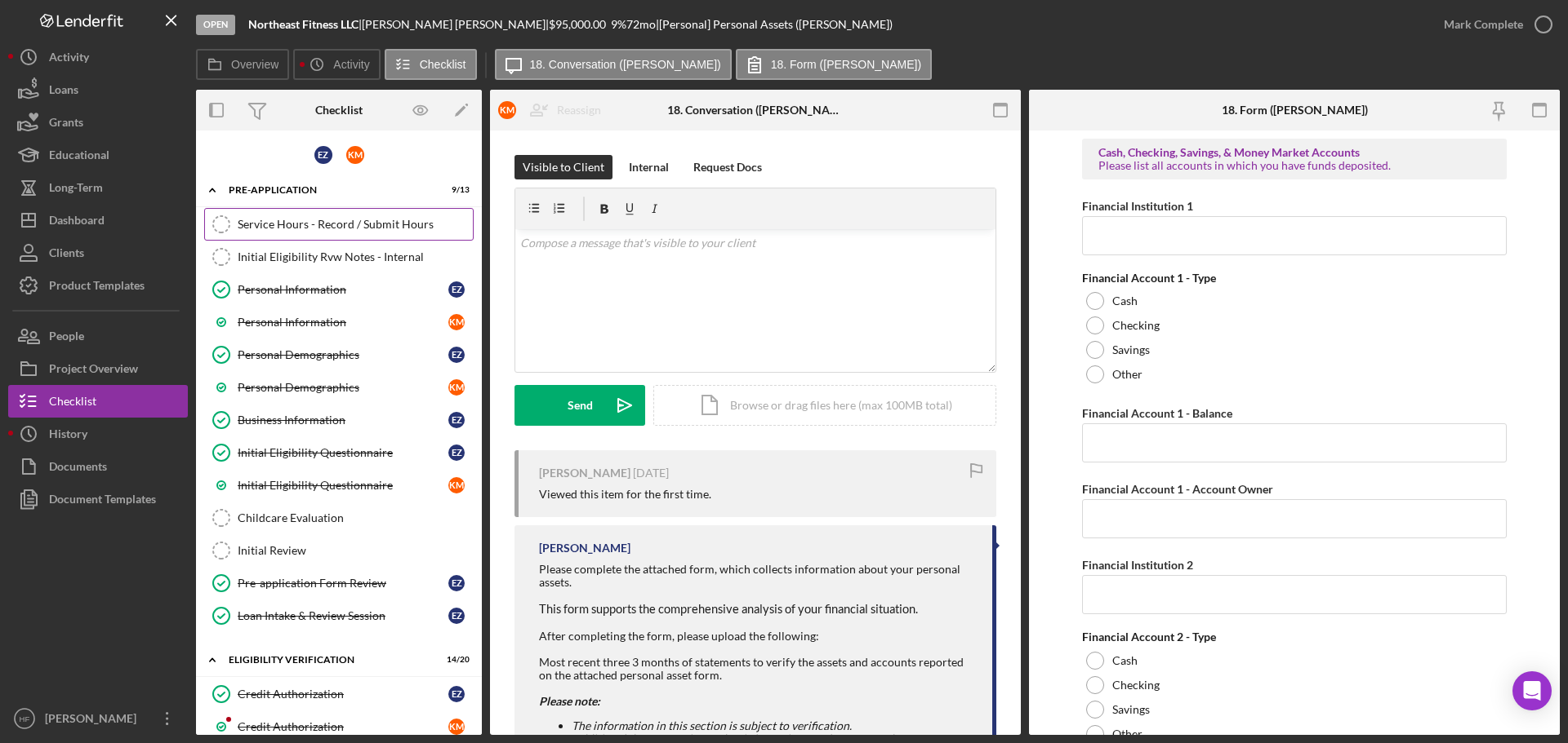
click at [324, 221] on div "Service Hours - Record / Submit Hours" at bounding box center [354, 224] width 235 height 13
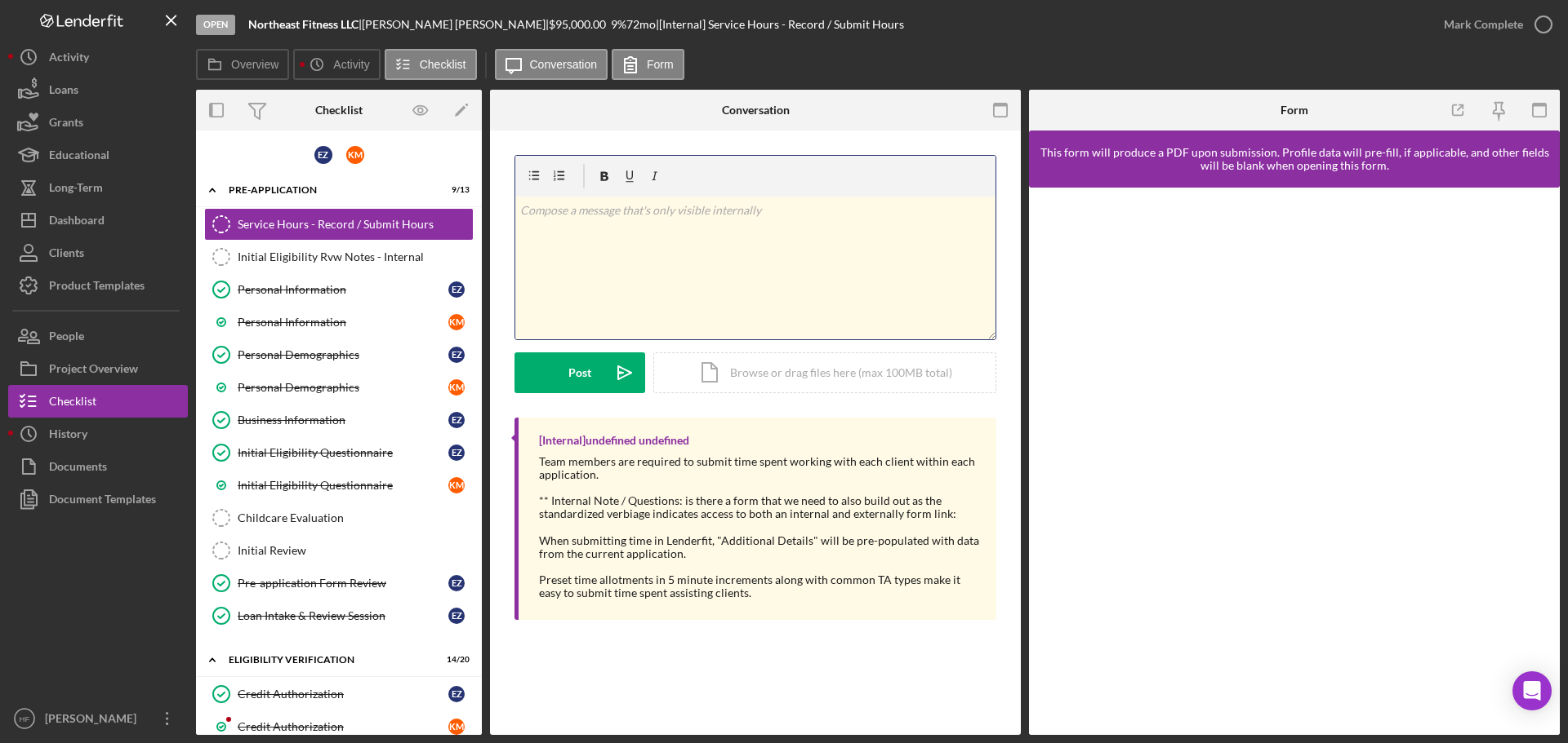
drag, startPoint x: 720, startPoint y: 293, endPoint x: 1079, endPoint y: 285, distance: 359.1
click at [722, 293] on div "v Color teal Color pink Remove color Add row above Add row below Add column bef…" at bounding box center [755, 269] width 480 height 143
click at [551, 382] on button "Post Icon/icon-invite-send" at bounding box center [579, 372] width 131 height 41
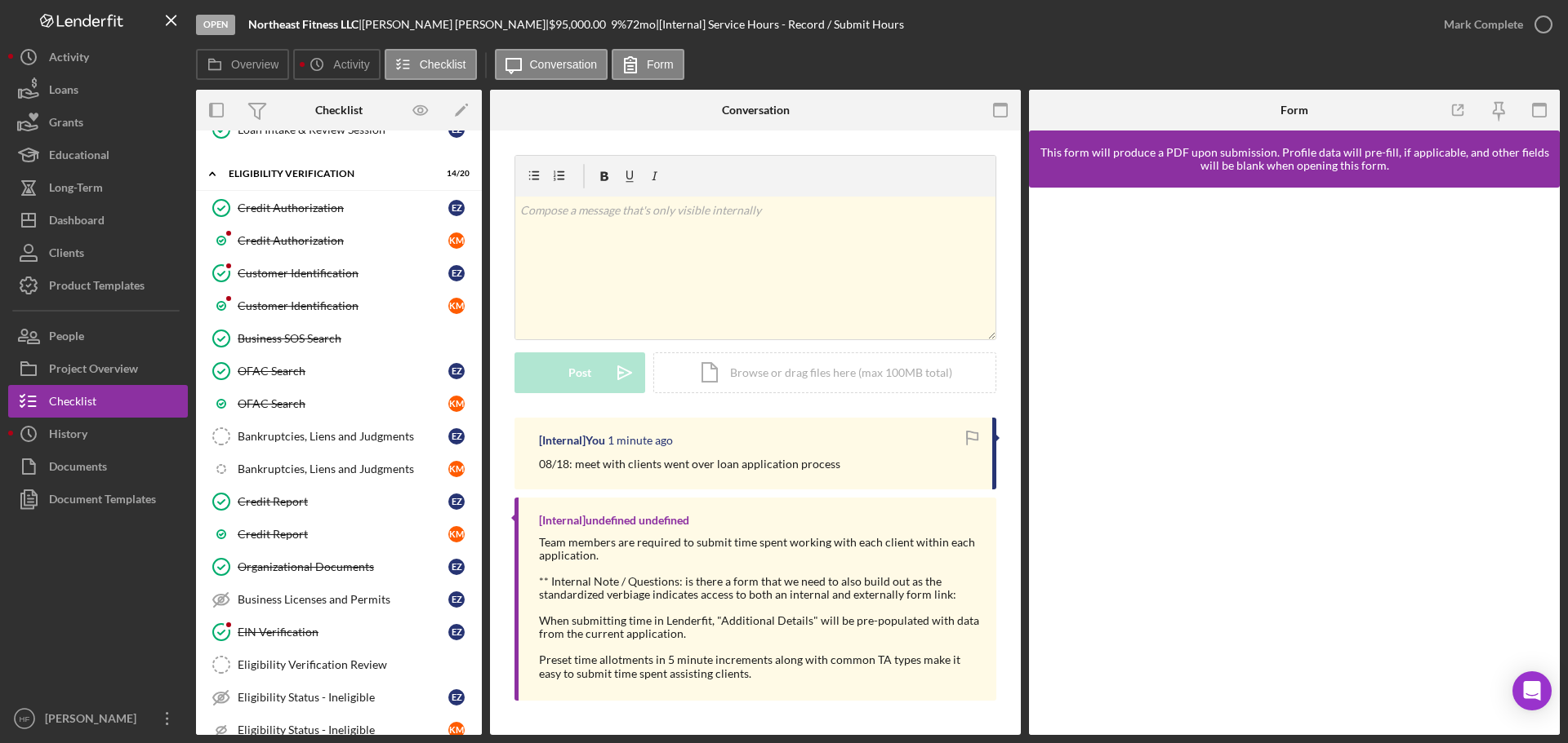
scroll to position [489, 0]
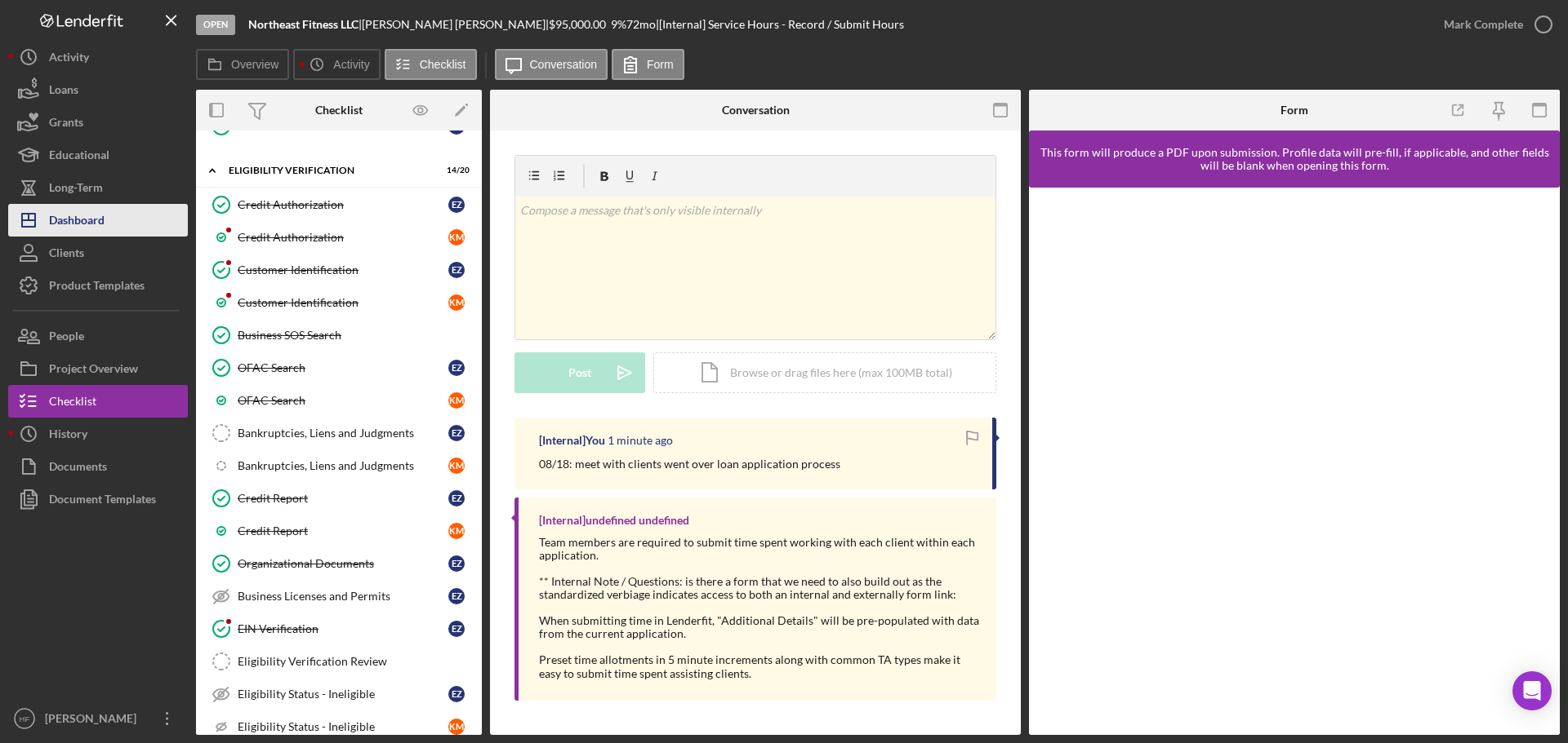
click at [111, 224] on button "Icon/Dashboard Dashboard" at bounding box center [98, 220] width 180 height 32
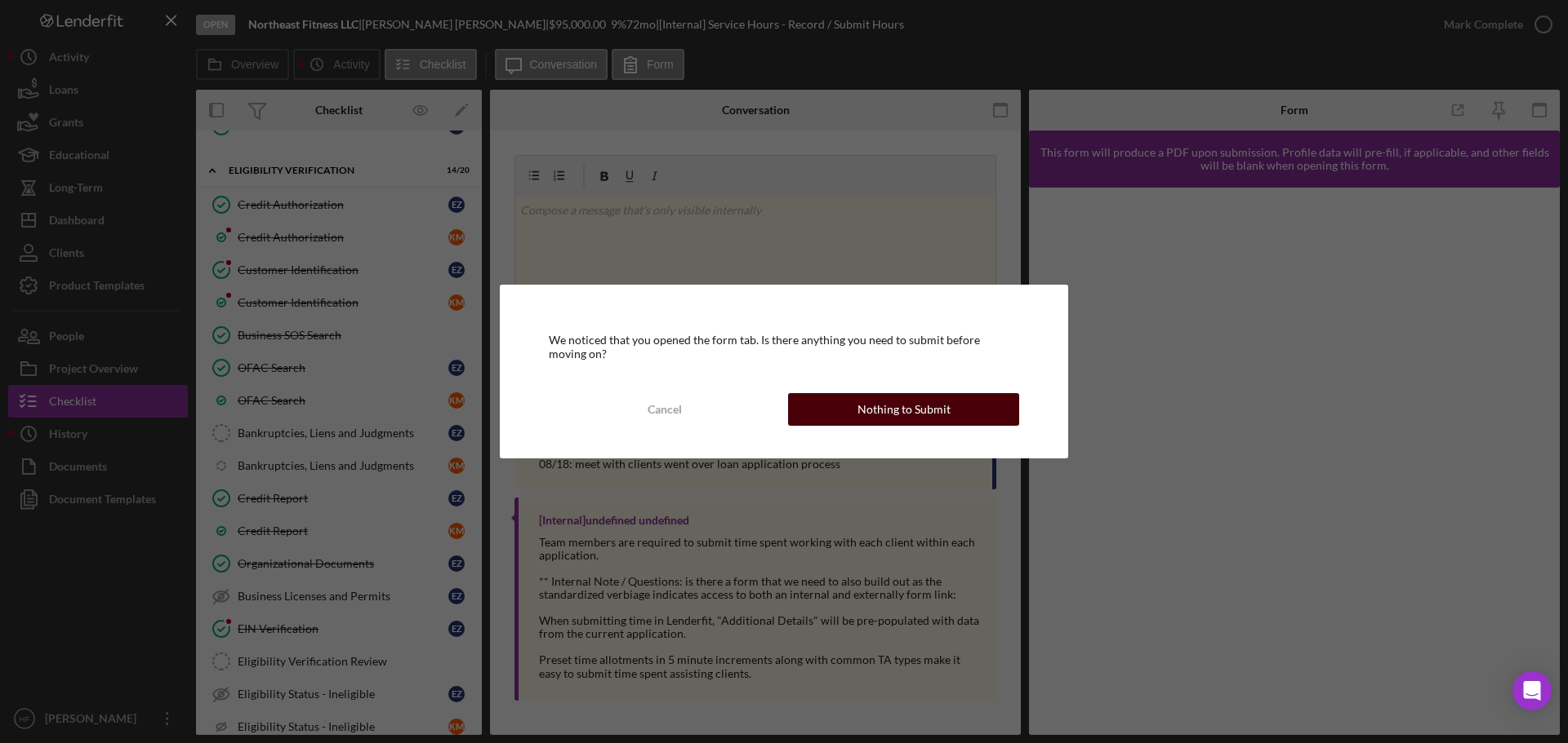
click at [916, 408] on div "Nothing to Submit" at bounding box center [903, 409] width 93 height 32
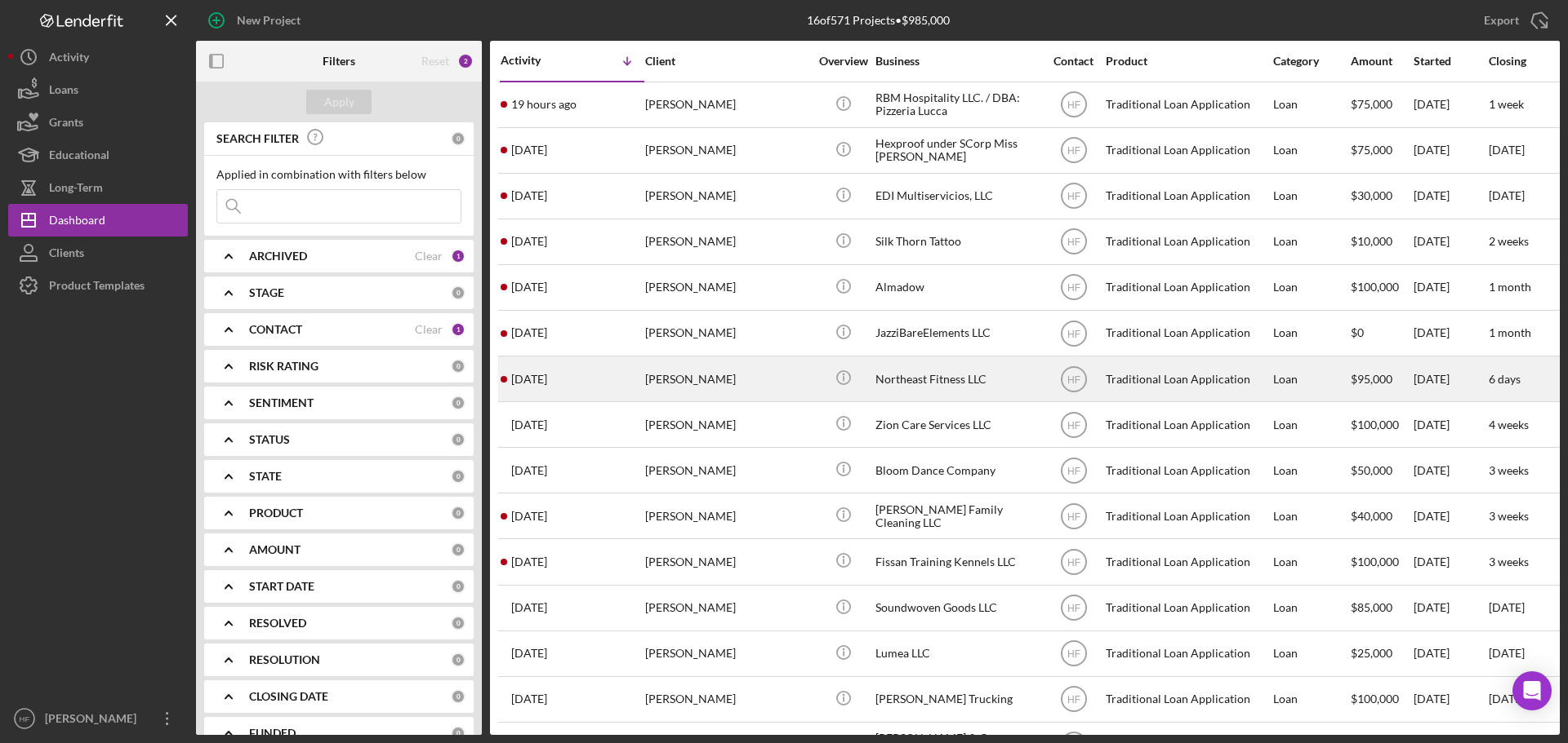
click at [636, 398] on div "[DATE] [PERSON_NAME]" at bounding box center [572, 379] width 143 height 44
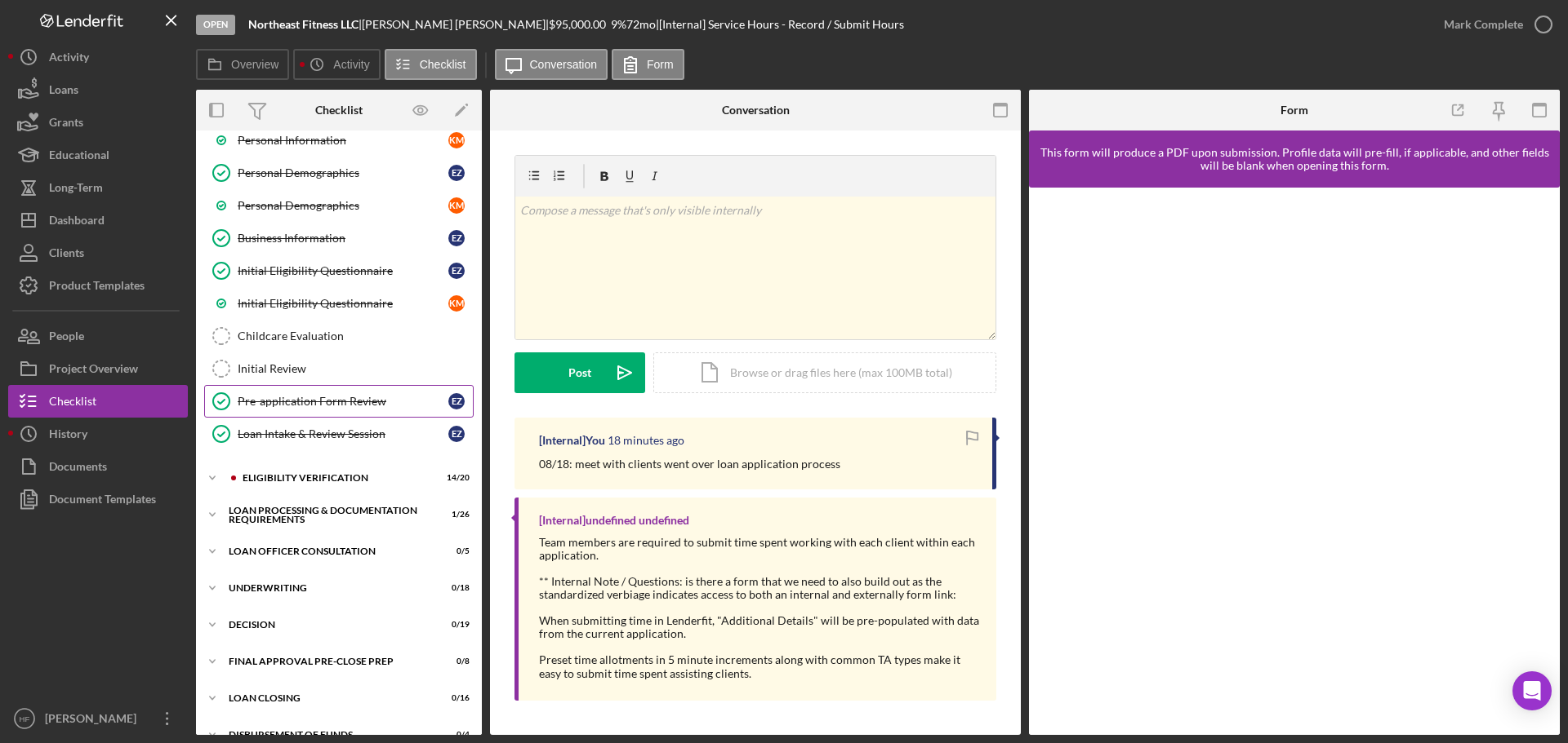
scroll to position [245, 0]
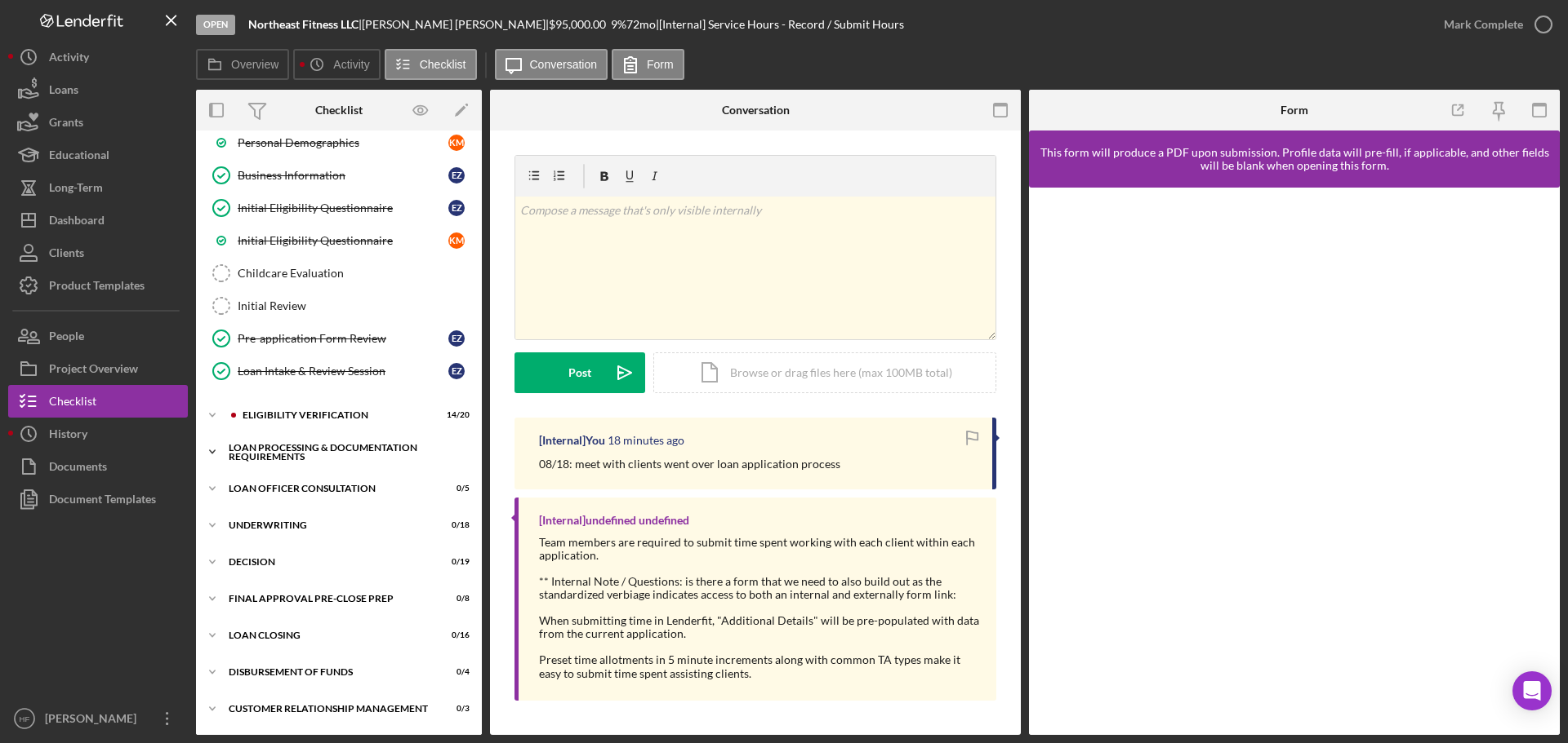
click at [214, 460] on icon "Icon/Expander" at bounding box center [212, 452] width 32 height 32
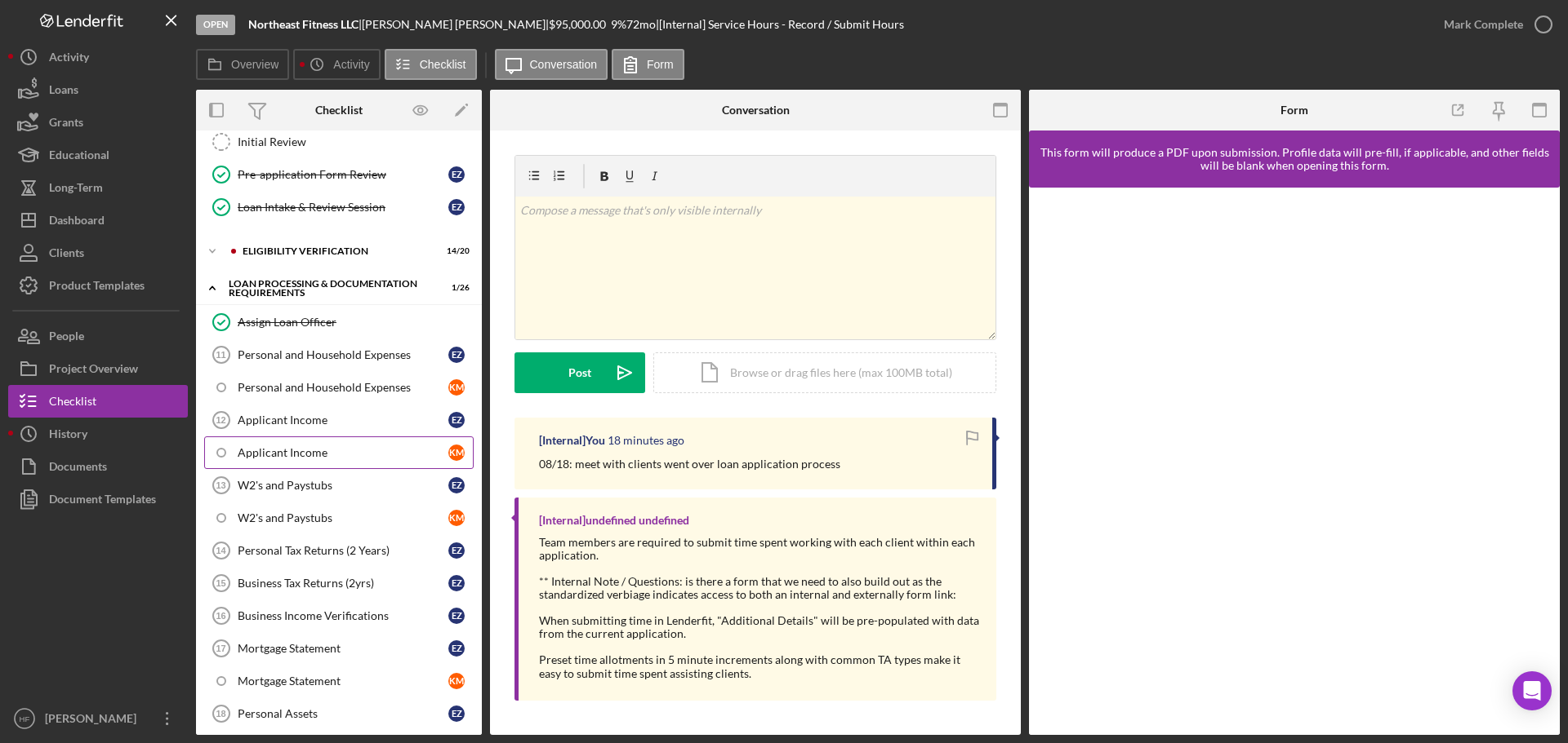
scroll to position [408, 0]
click at [293, 347] on link "Personal and Household Expenses 11 Personal and Household Expenses E Z" at bounding box center [339, 355] width 270 height 32
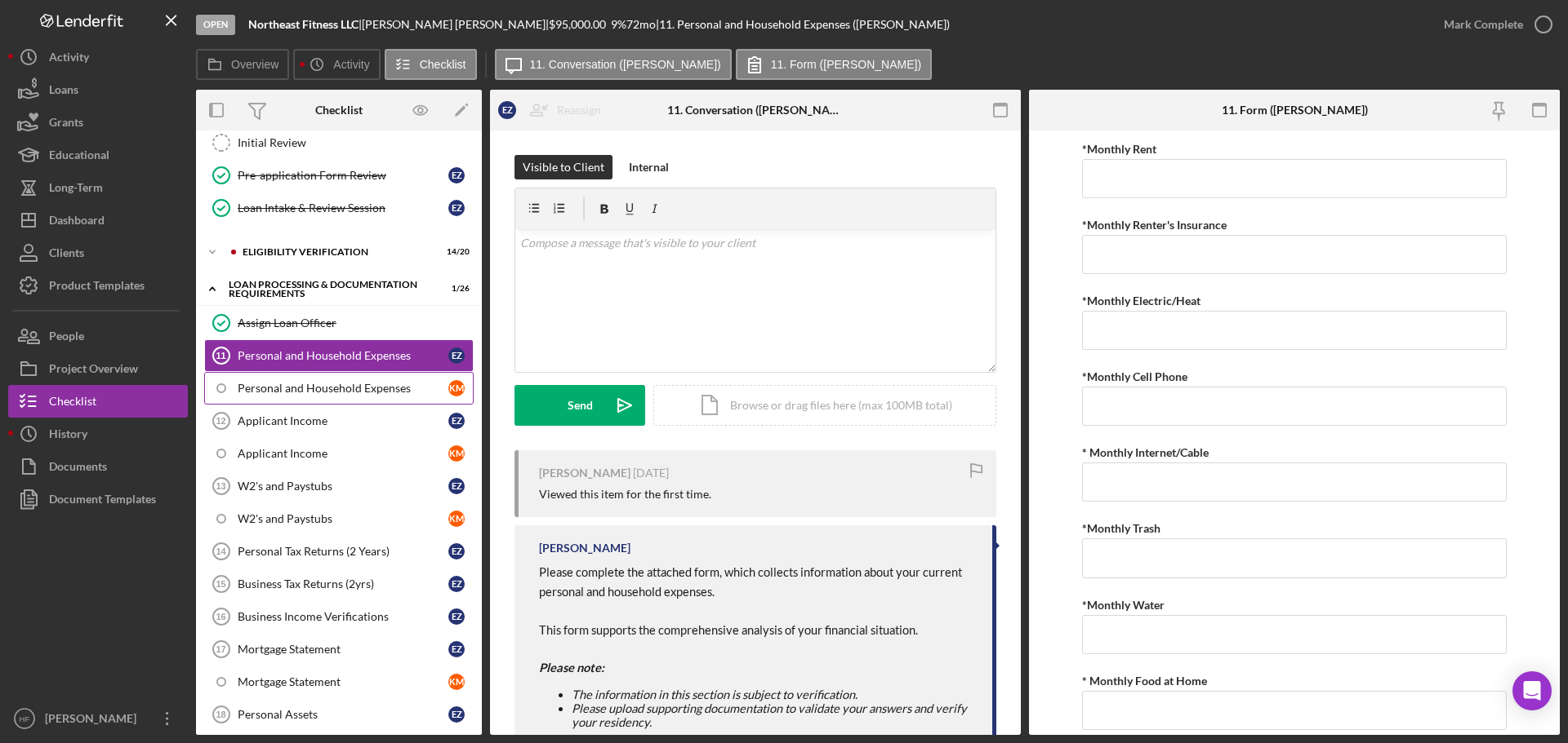
click at [299, 385] on div "Personal and Household Expenses" at bounding box center [342, 388] width 210 height 13
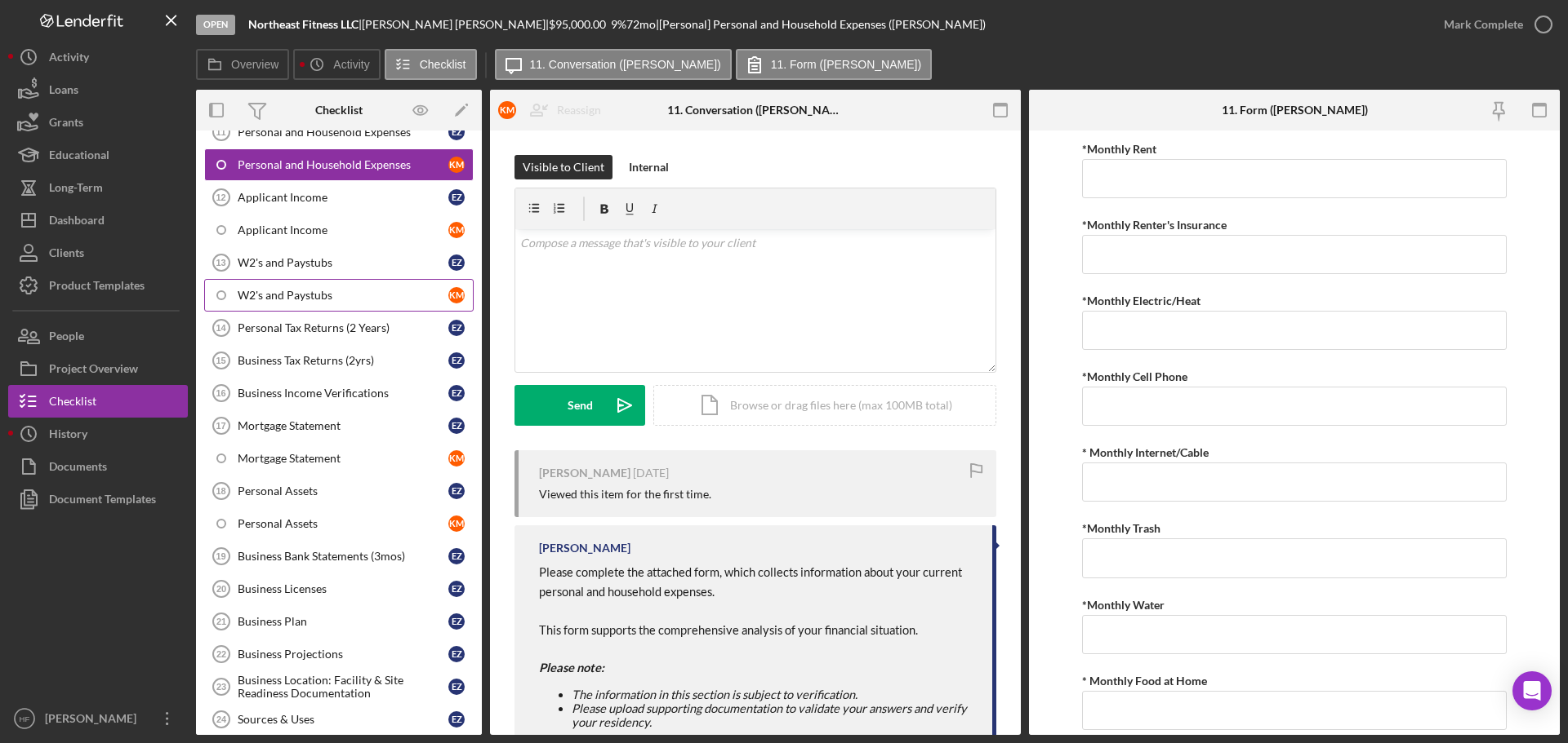
scroll to position [816, 0]
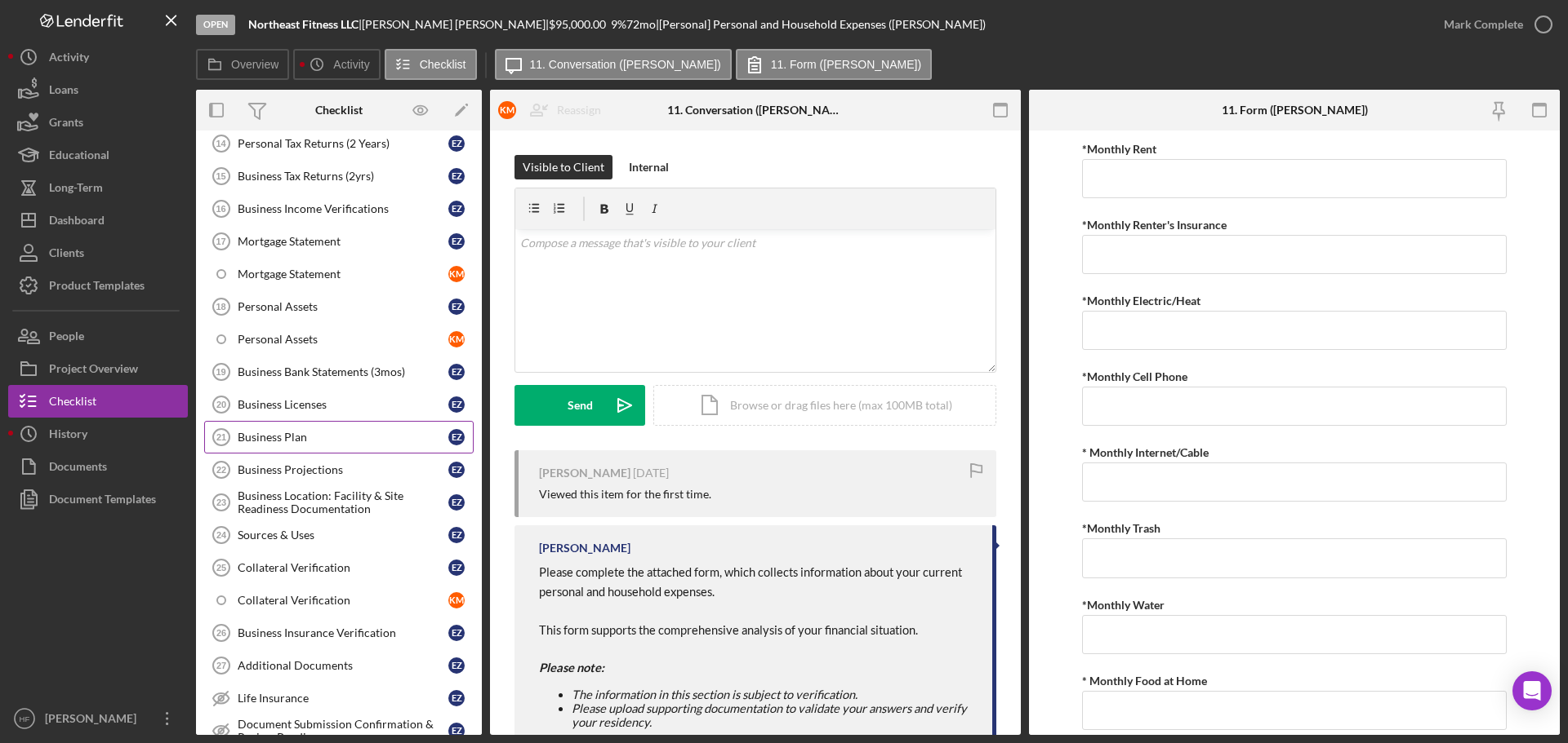
click at [310, 428] on link "Business Plan 21 Business Plan E Z" at bounding box center [339, 437] width 270 height 32
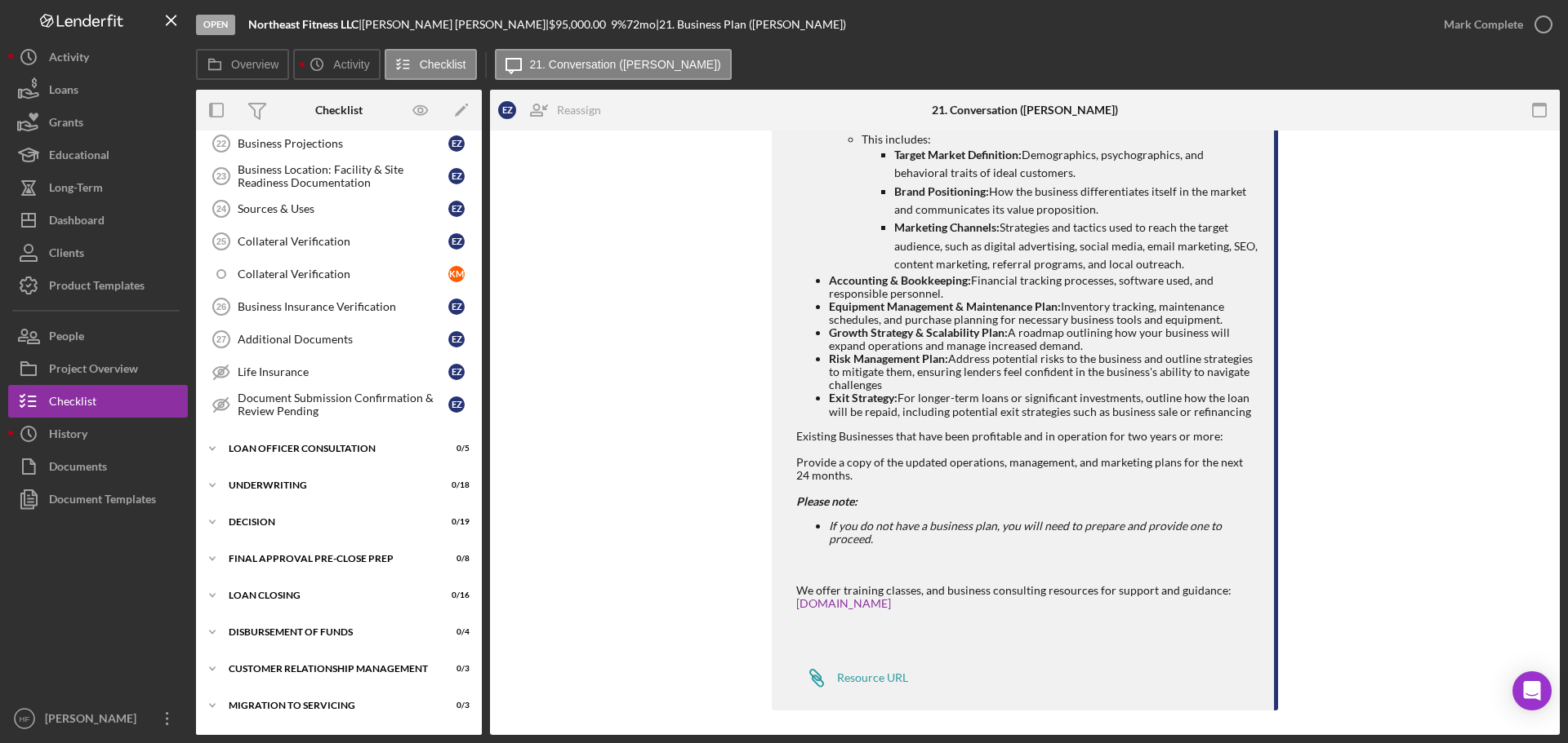
scroll to position [671, 0]
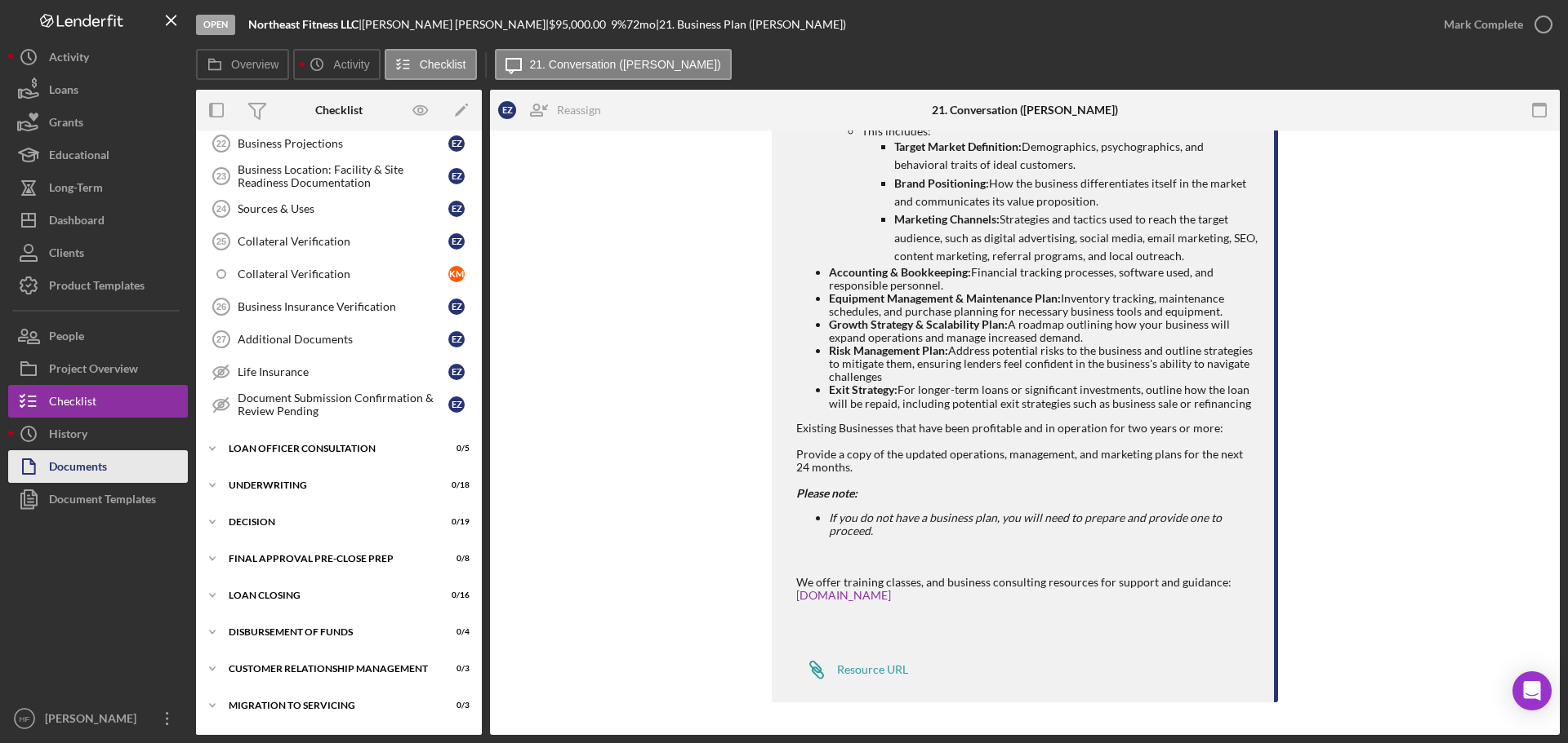
click at [108, 474] on button "Documents" at bounding box center [98, 467] width 180 height 32
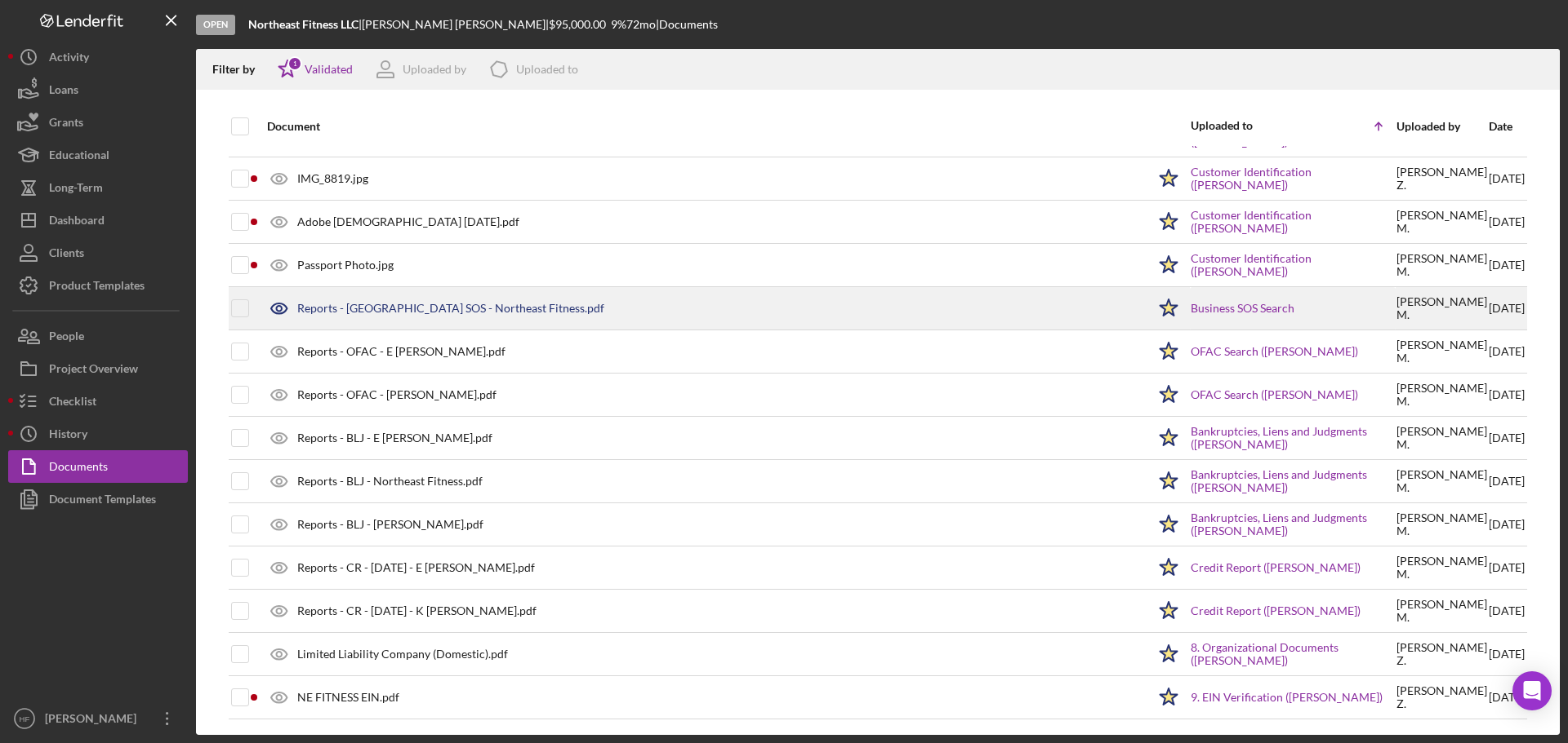
scroll to position [164, 0]
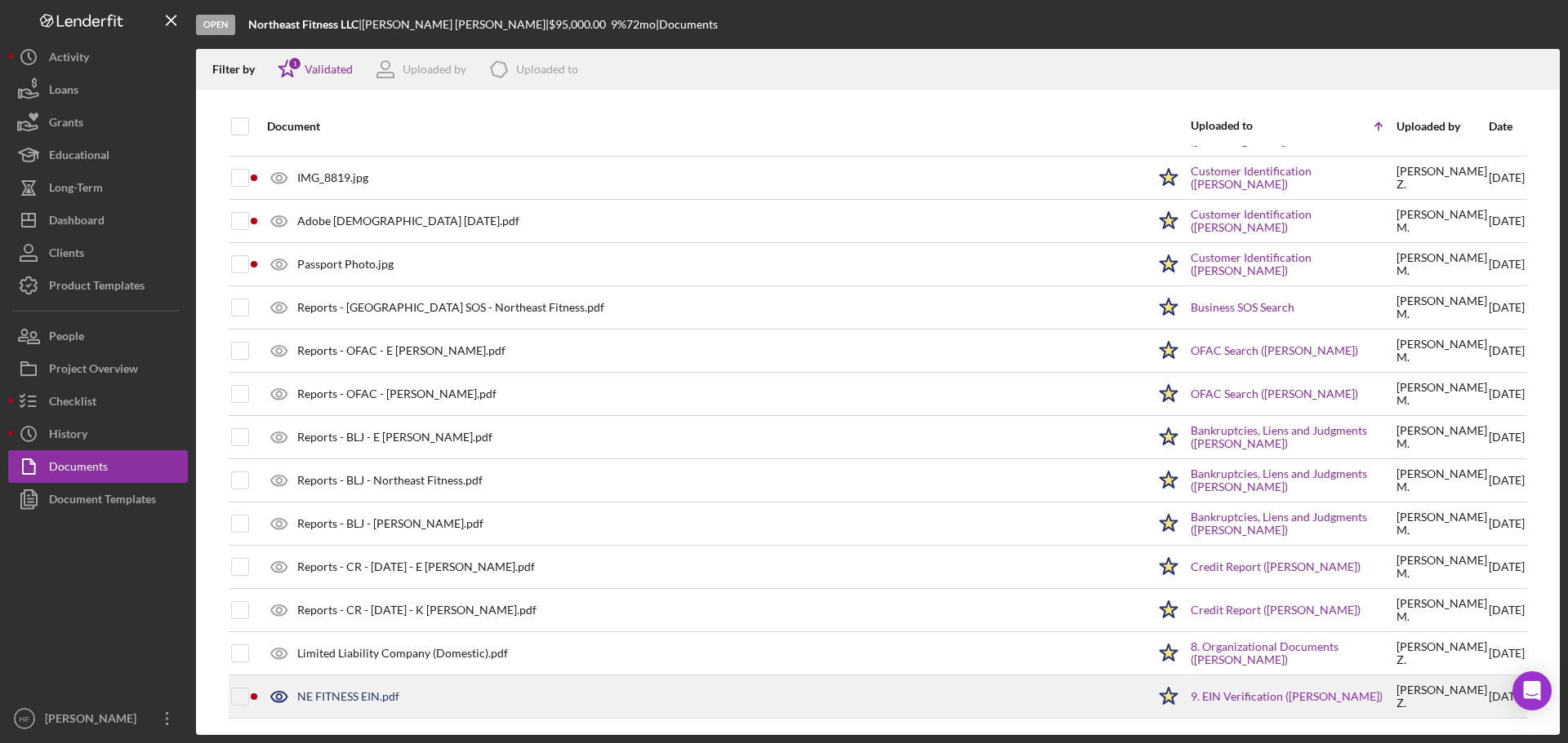
click at [426, 690] on div "NE FITNESS EIN.pdf" at bounding box center [702, 697] width 887 height 41
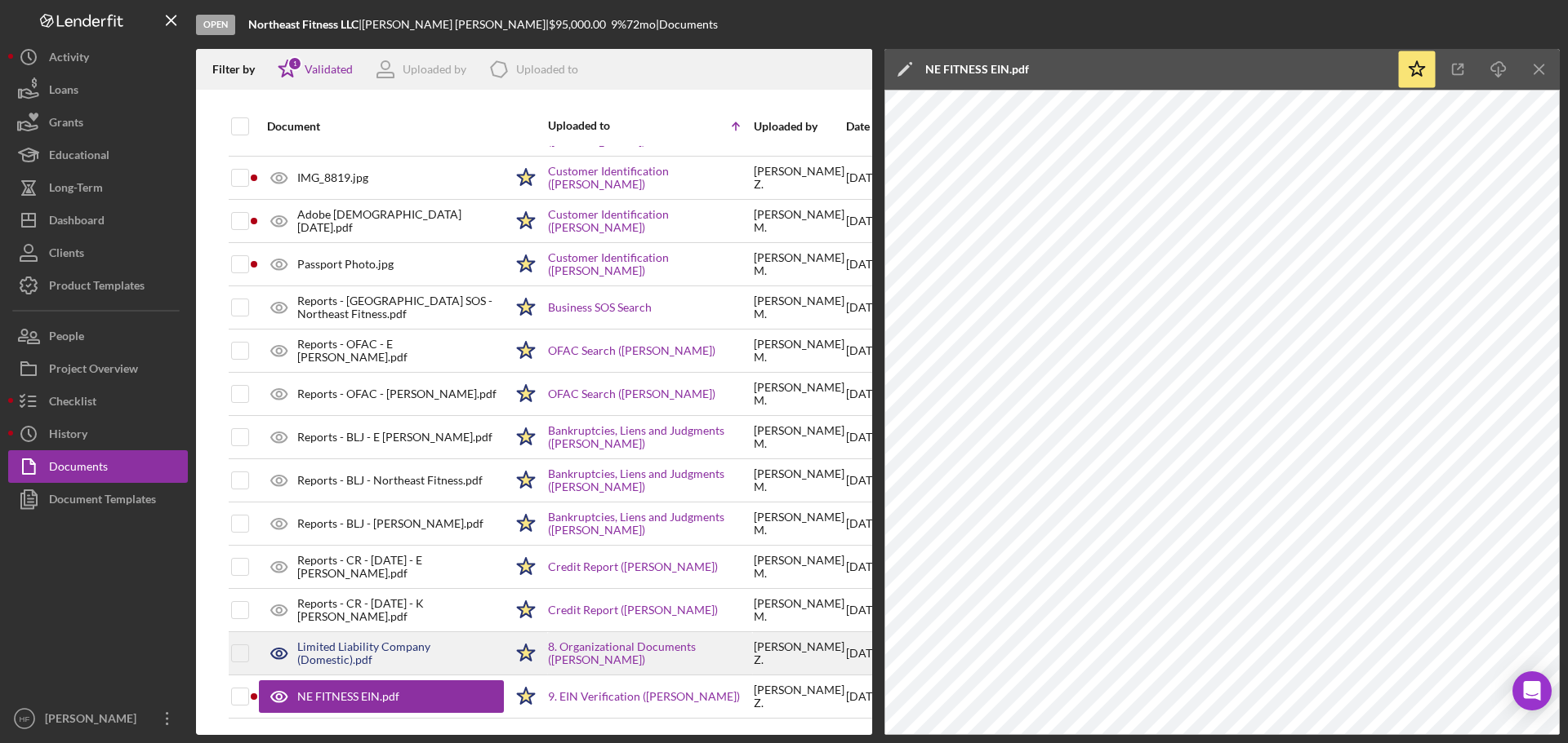
click at [412, 664] on div "Limited Liability Company (Domestic).pdf" at bounding box center [381, 653] width 245 height 41
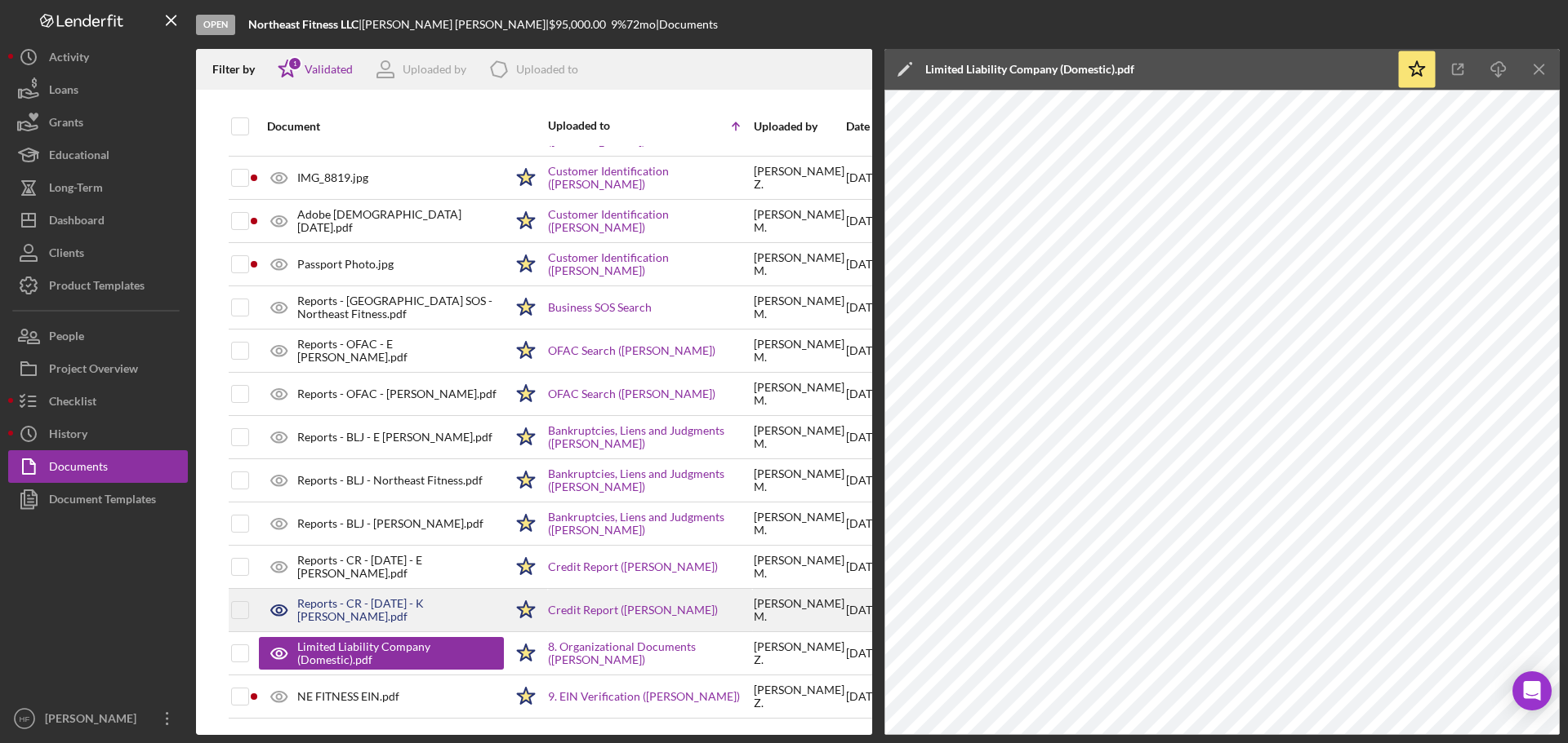
click at [413, 595] on div "Reports - CR - [DATE] - K [PERSON_NAME].pdf" at bounding box center [381, 610] width 245 height 41
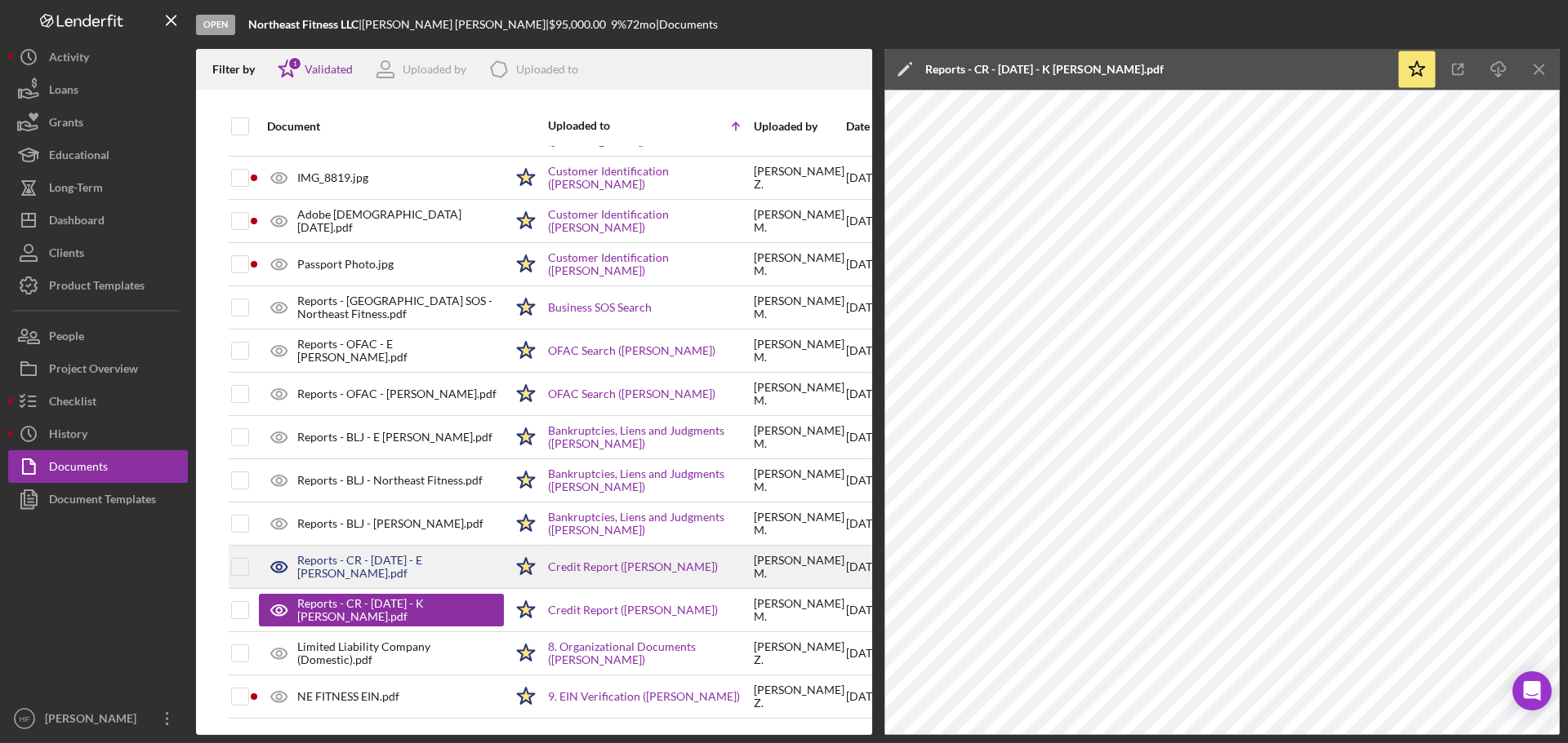
click at [416, 561] on div "Reports - CR - [DATE] - E [PERSON_NAME].pdf" at bounding box center [401, 567] width 207 height 26
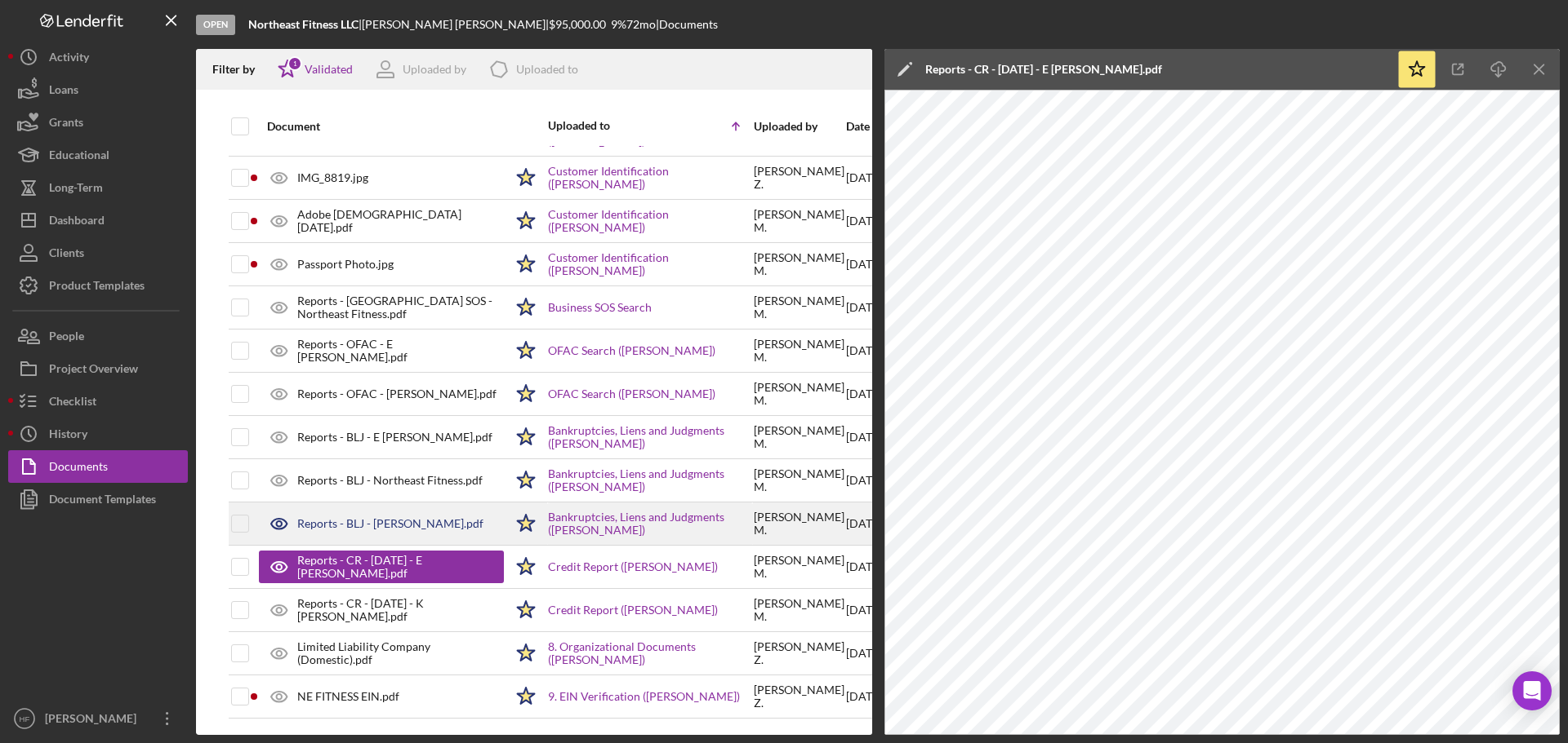
click at [420, 521] on div "Reports - BLJ - [PERSON_NAME].pdf" at bounding box center [390, 523] width 186 height 13
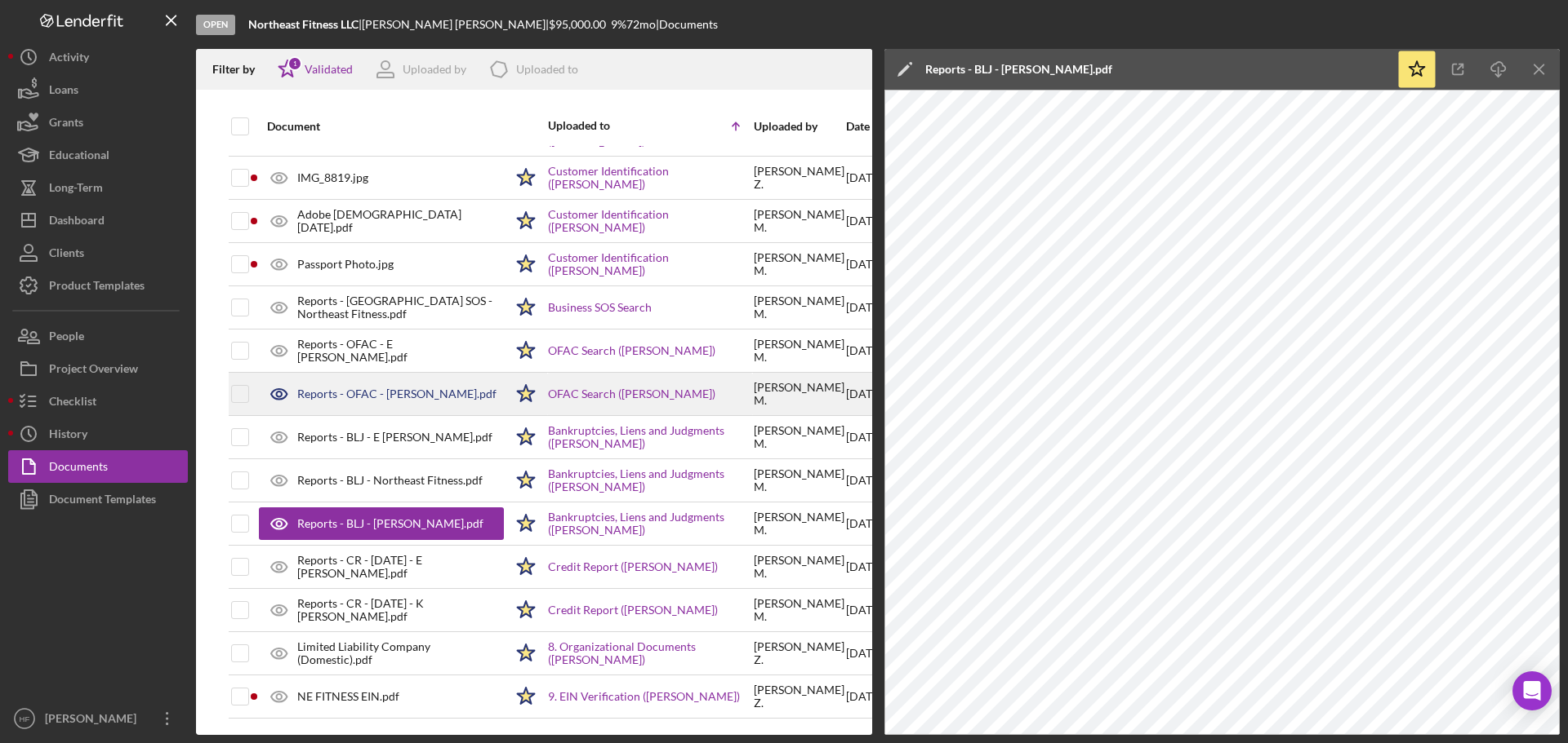
click at [372, 378] on div "Reports - OFAC - [PERSON_NAME].pdf" at bounding box center [381, 394] width 245 height 41
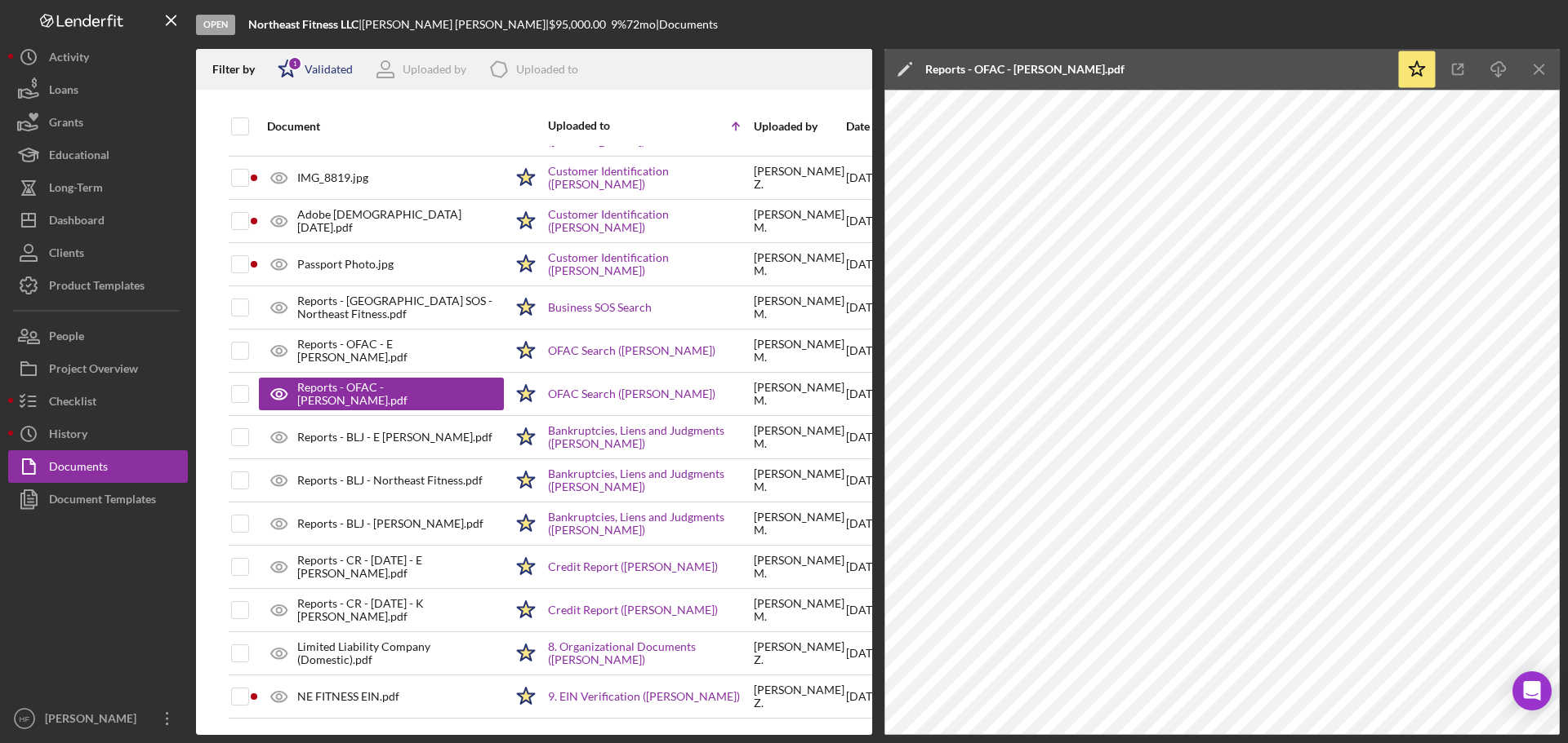
click at [285, 71] on icon "Icon/Star" at bounding box center [287, 69] width 41 height 41
click at [285, 136] on input "checkbox" at bounding box center [285, 129] width 17 height 17
checkbox input "false"
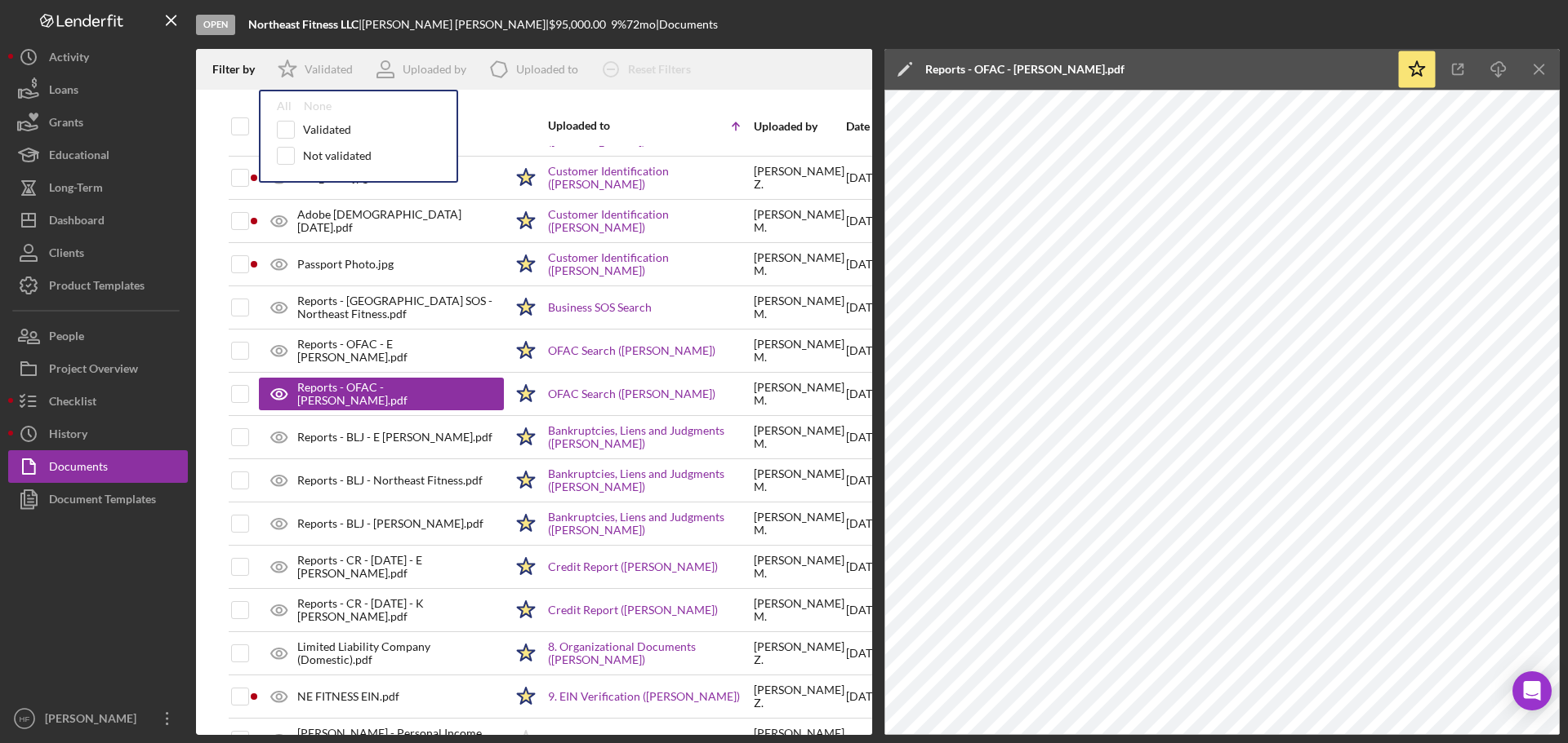
click at [501, 110] on div "Document" at bounding box center [385, 126] width 236 height 39
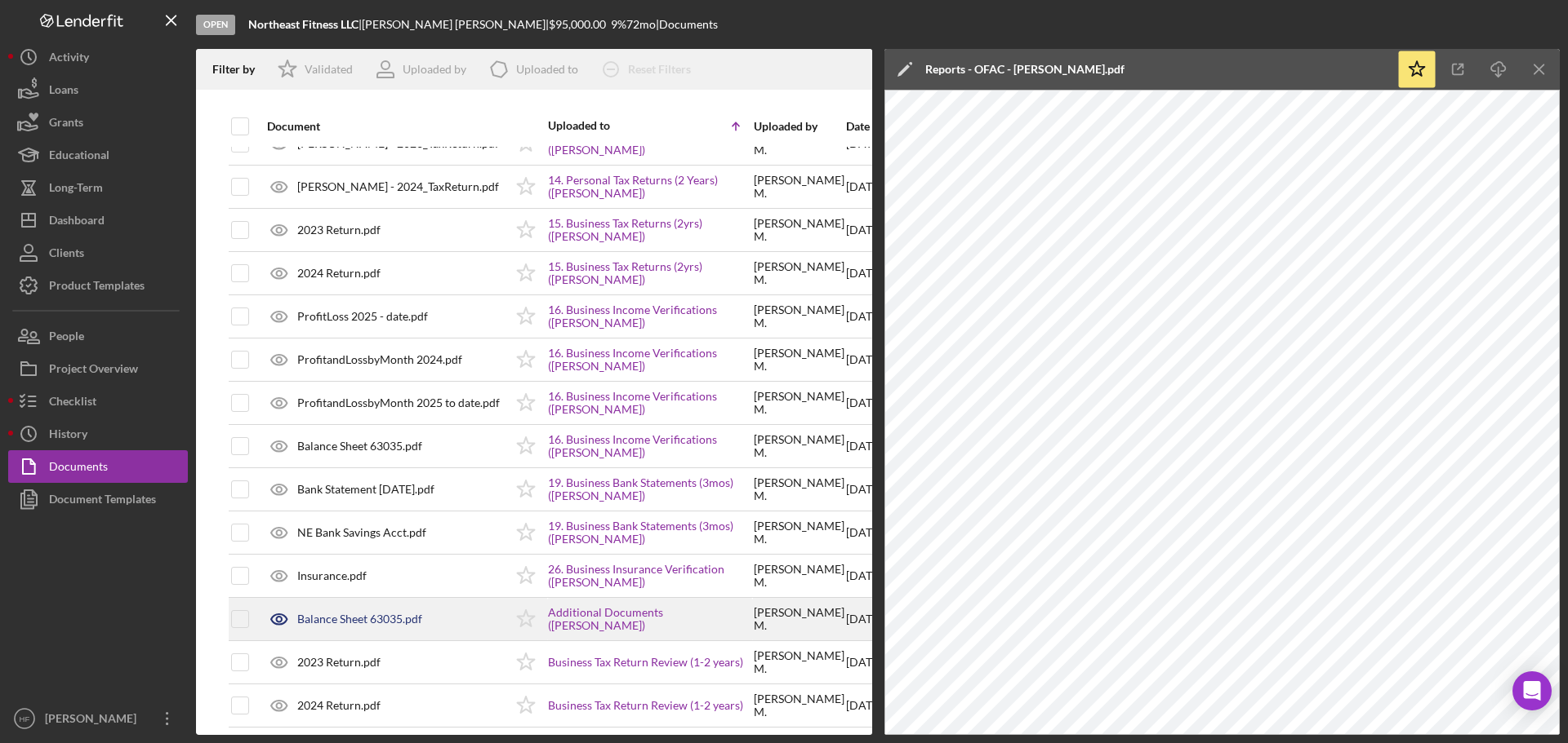
scroll to position [1214, 0]
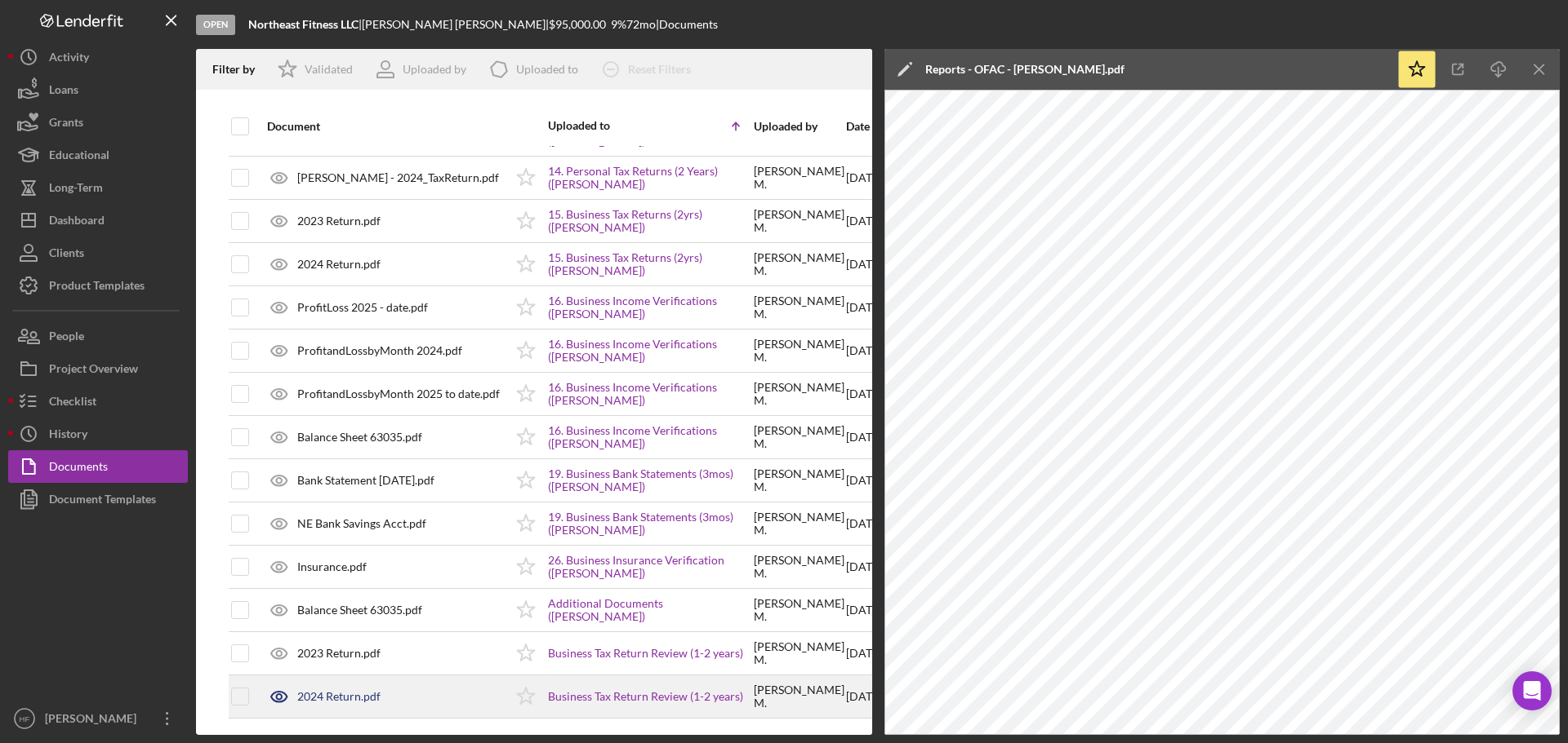
click at [407, 686] on div "2024 Return.pdf" at bounding box center [381, 697] width 245 height 41
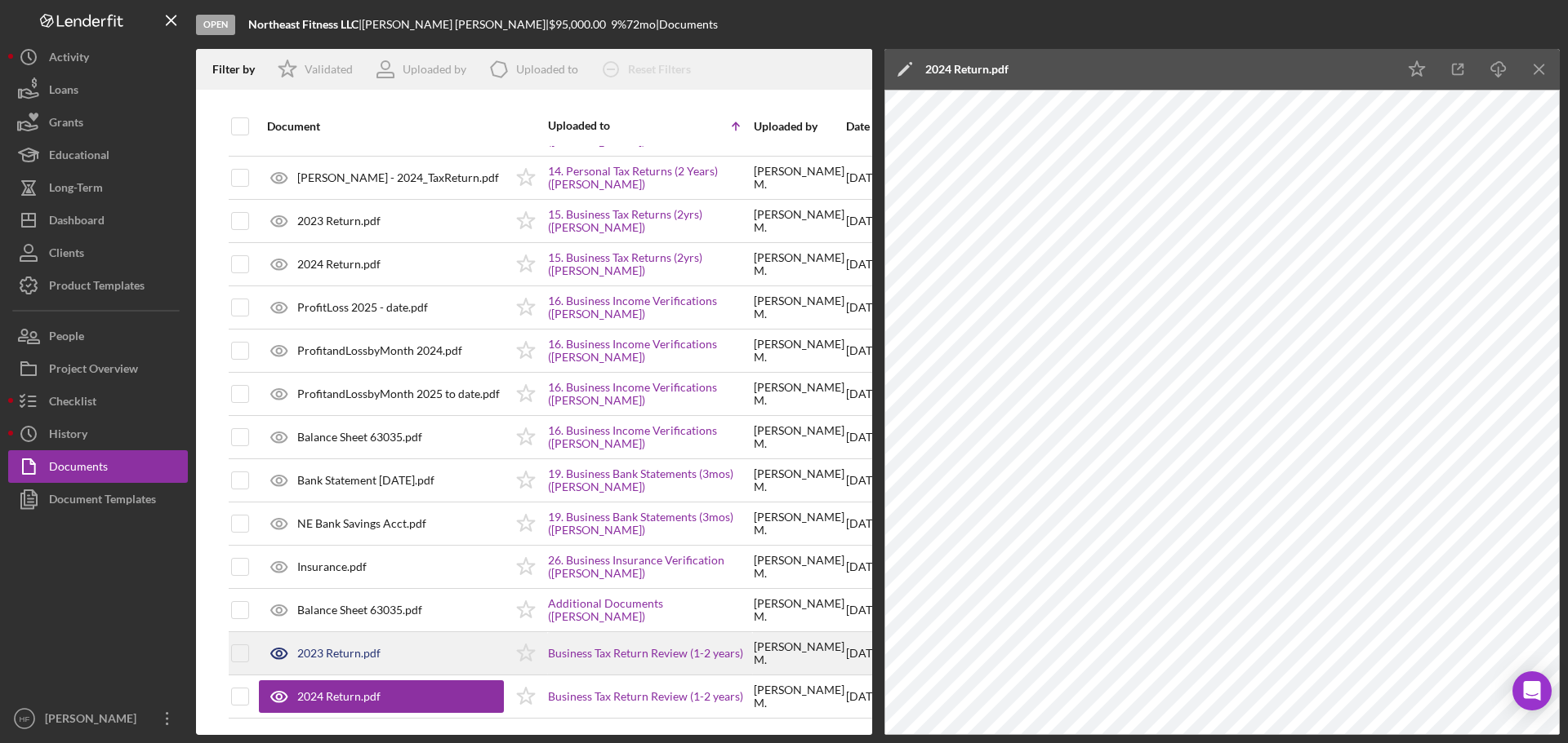
click at [406, 654] on div "2023 Return.pdf" at bounding box center [381, 653] width 245 height 41
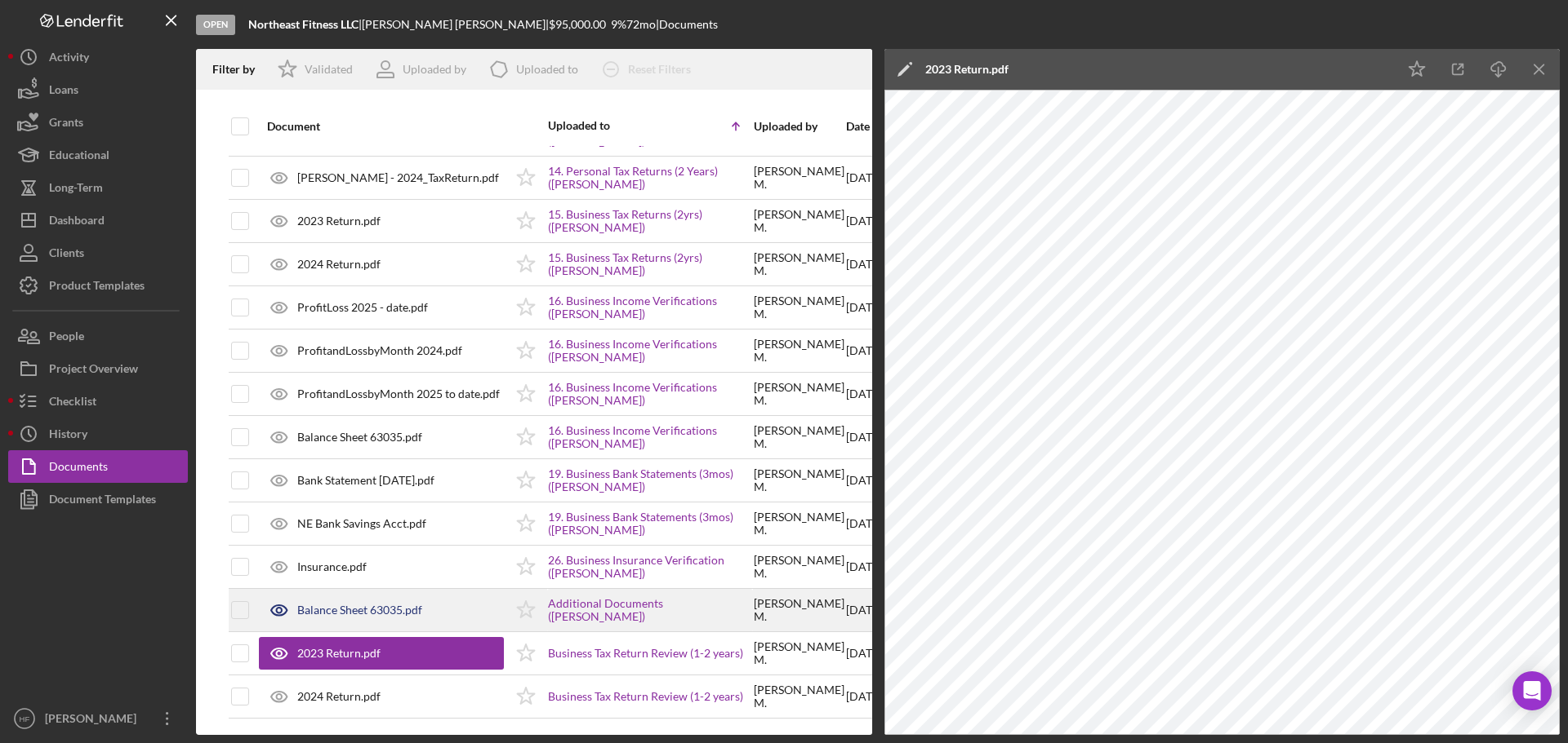
click at [402, 612] on div "Balance Sheet 63035.pdf" at bounding box center [381, 610] width 245 height 41
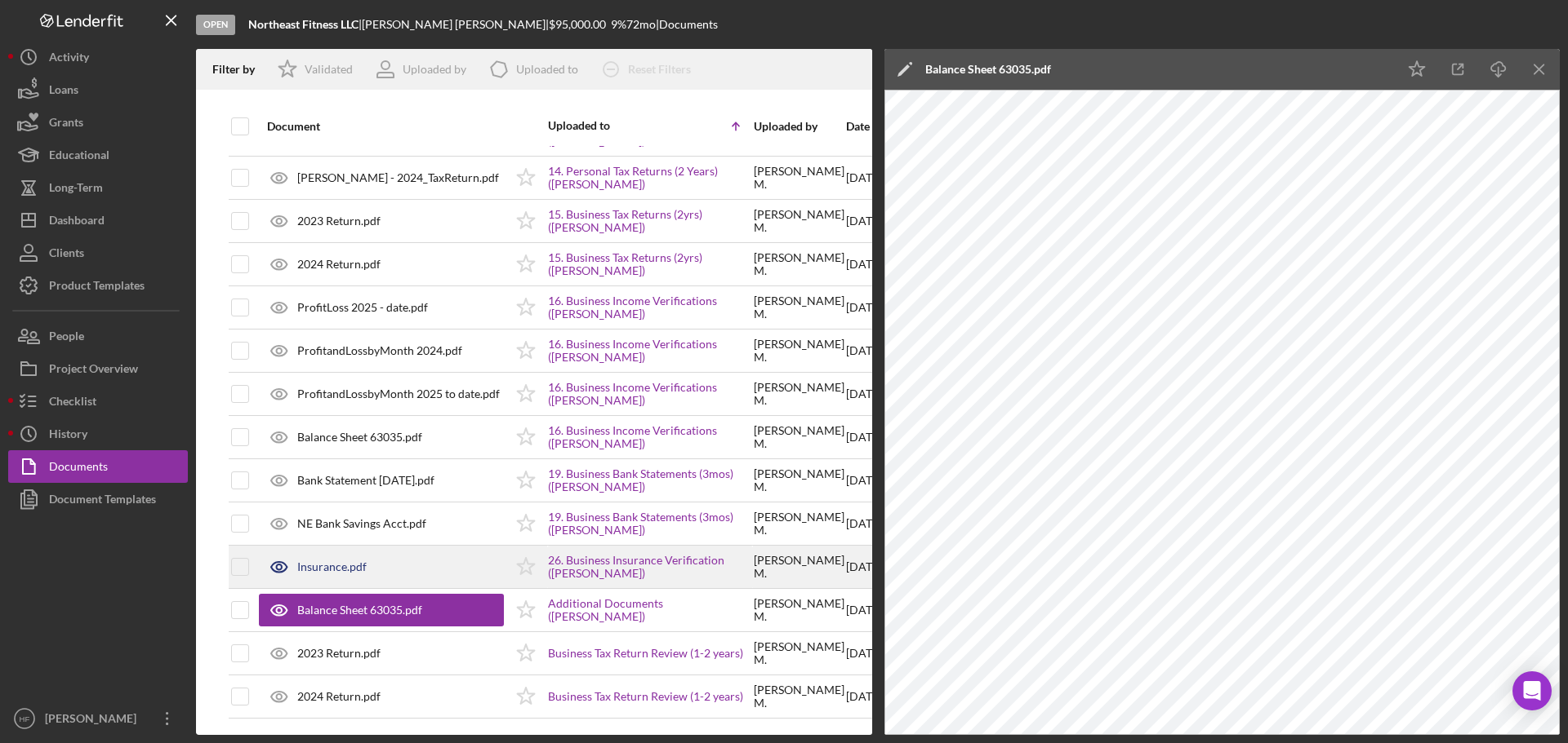
click at [406, 569] on div "Insurance.pdf" at bounding box center [381, 567] width 245 height 41
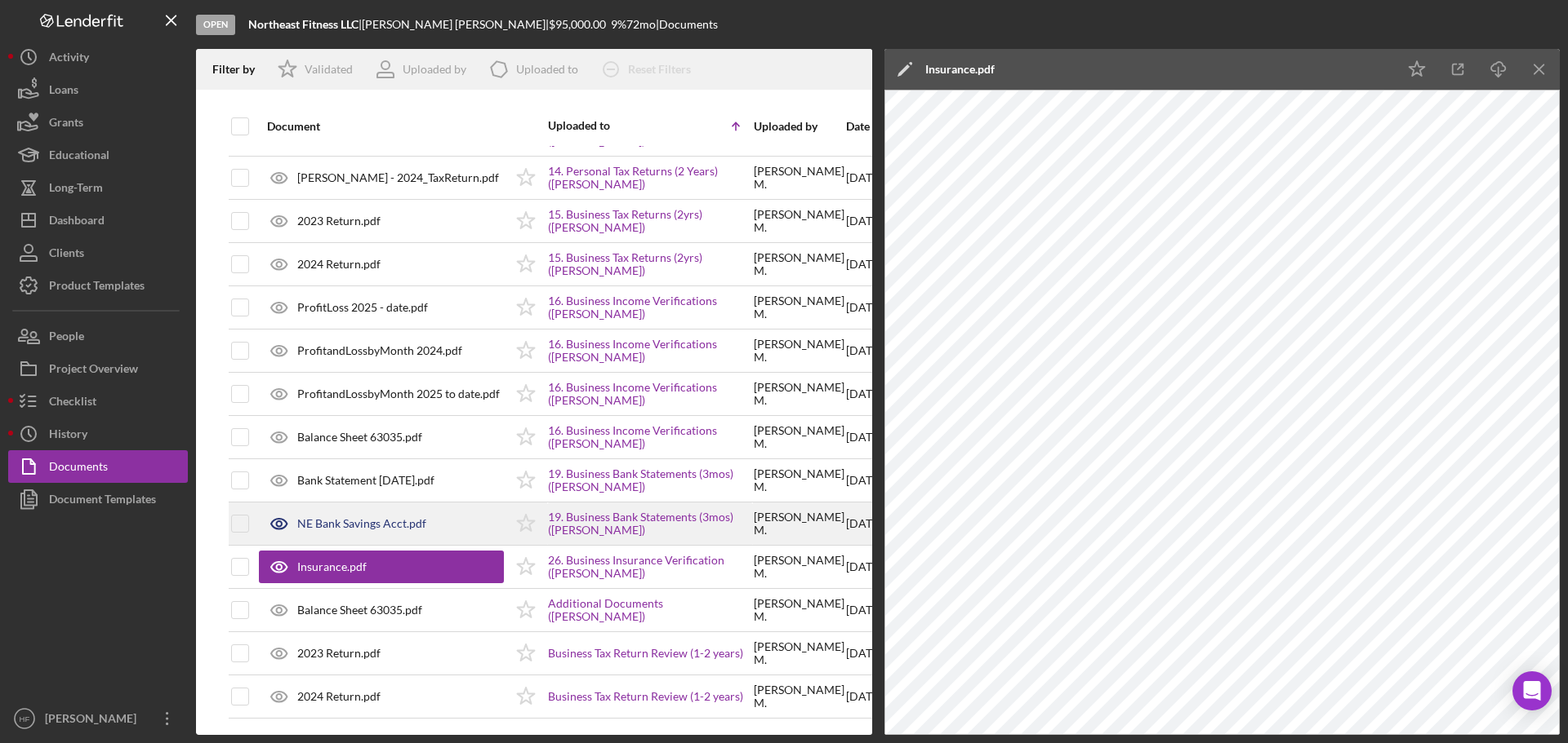
click at [414, 517] on div "NE Bank Savings Acct.pdf" at bounding box center [362, 523] width 129 height 13
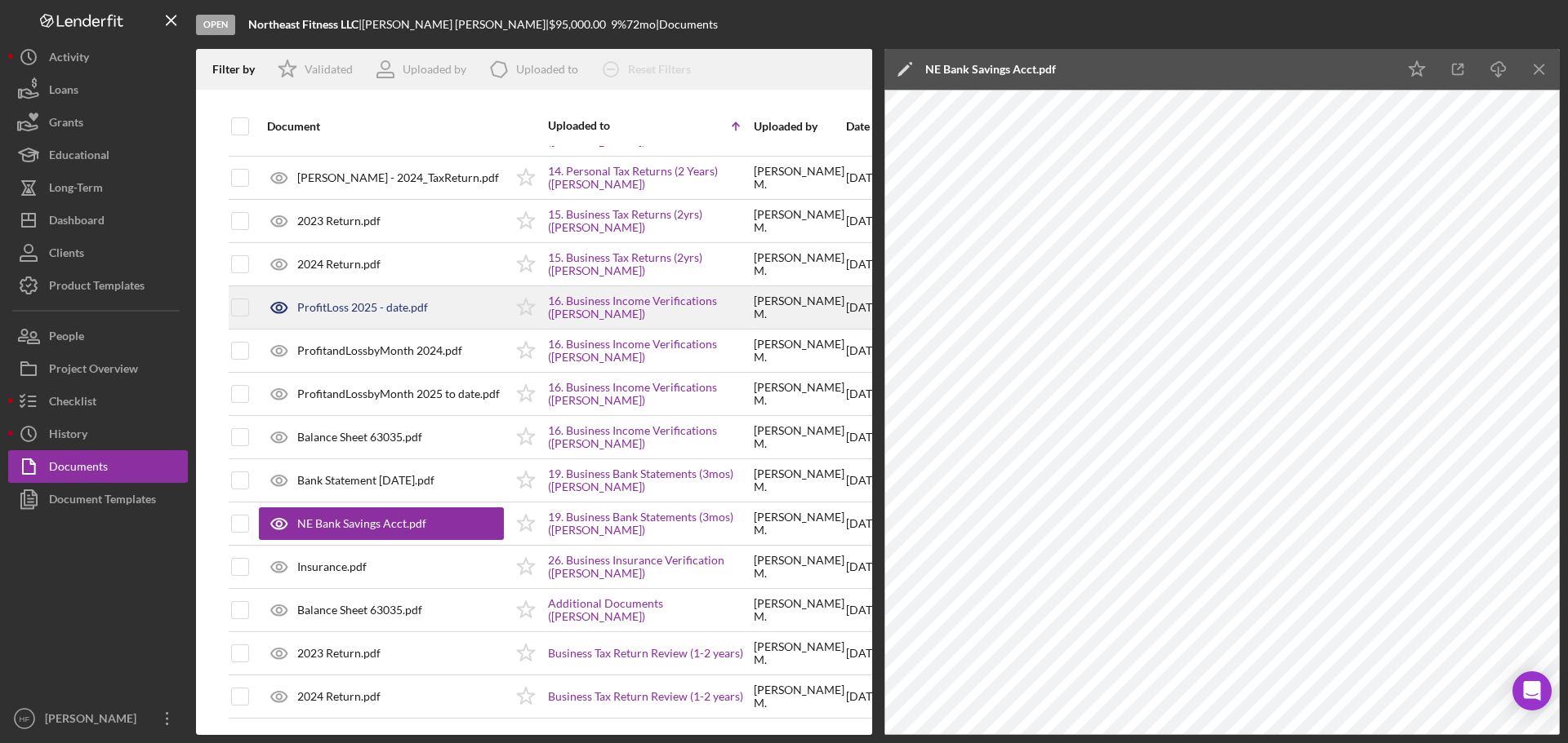
click at [305, 301] on div "ProfitLoss 2025 - date.pdf" at bounding box center [363, 307] width 131 height 13
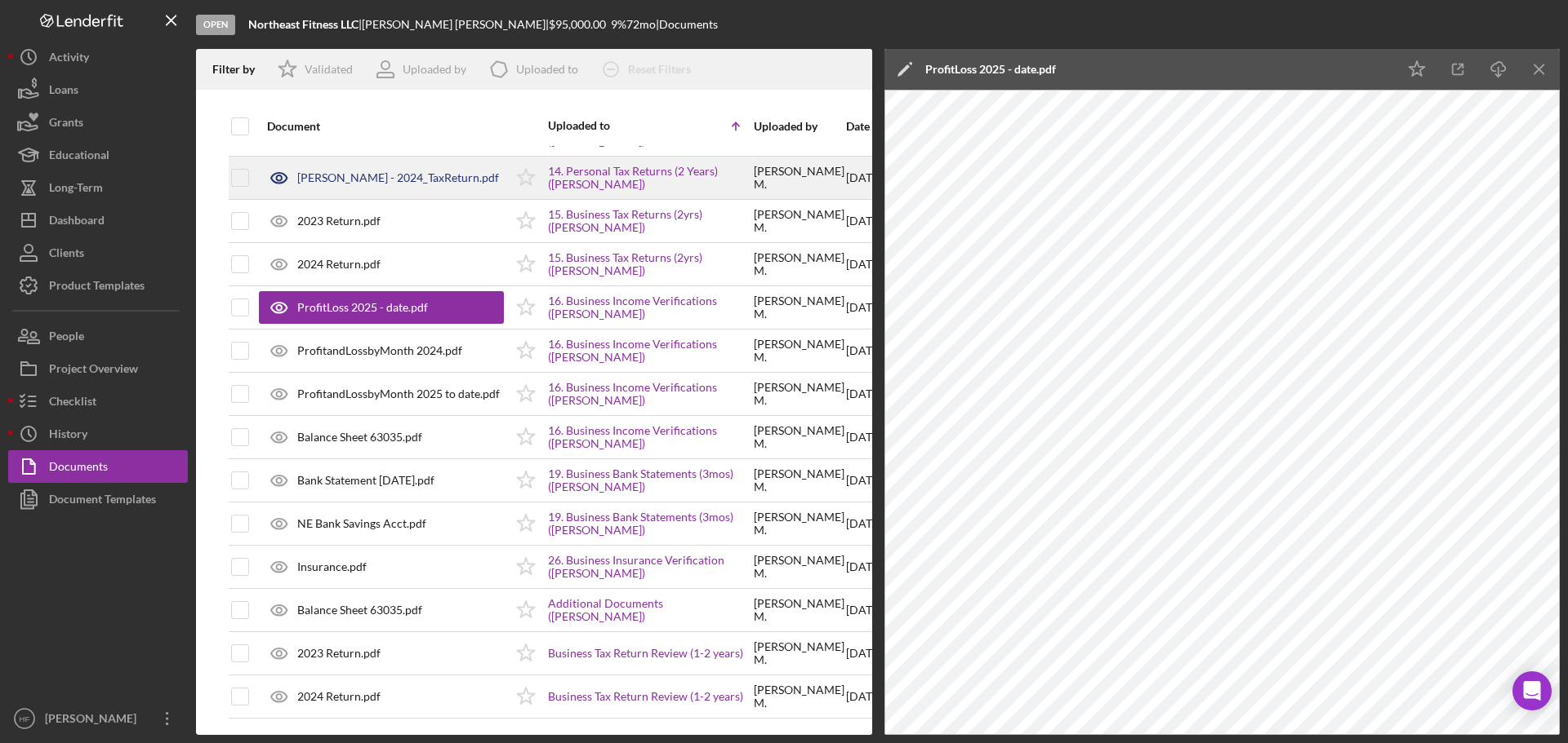
click at [392, 172] on div "[PERSON_NAME] - 2024_TaxReturn.pdf" at bounding box center [398, 177] width 202 height 13
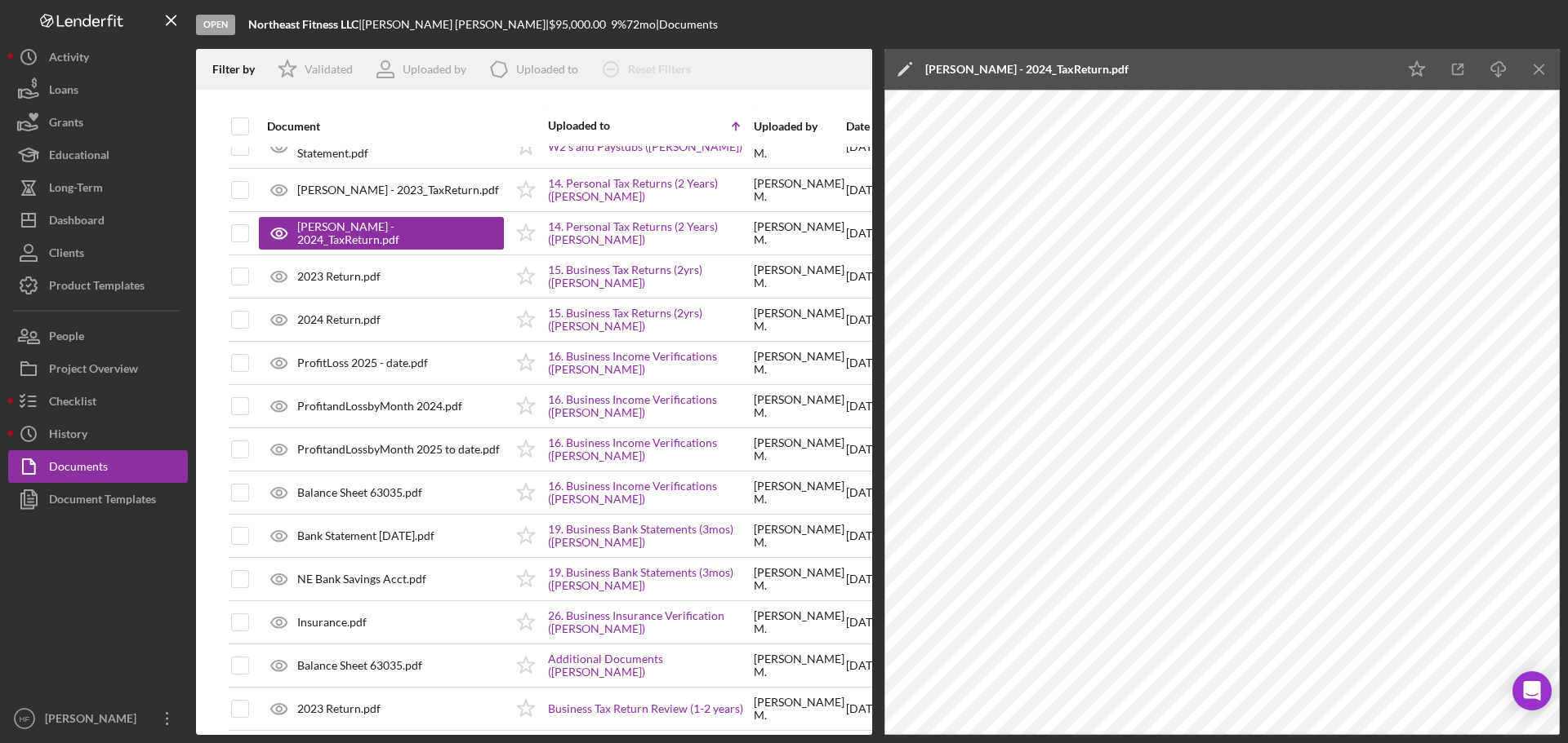
scroll to position [1051, 0]
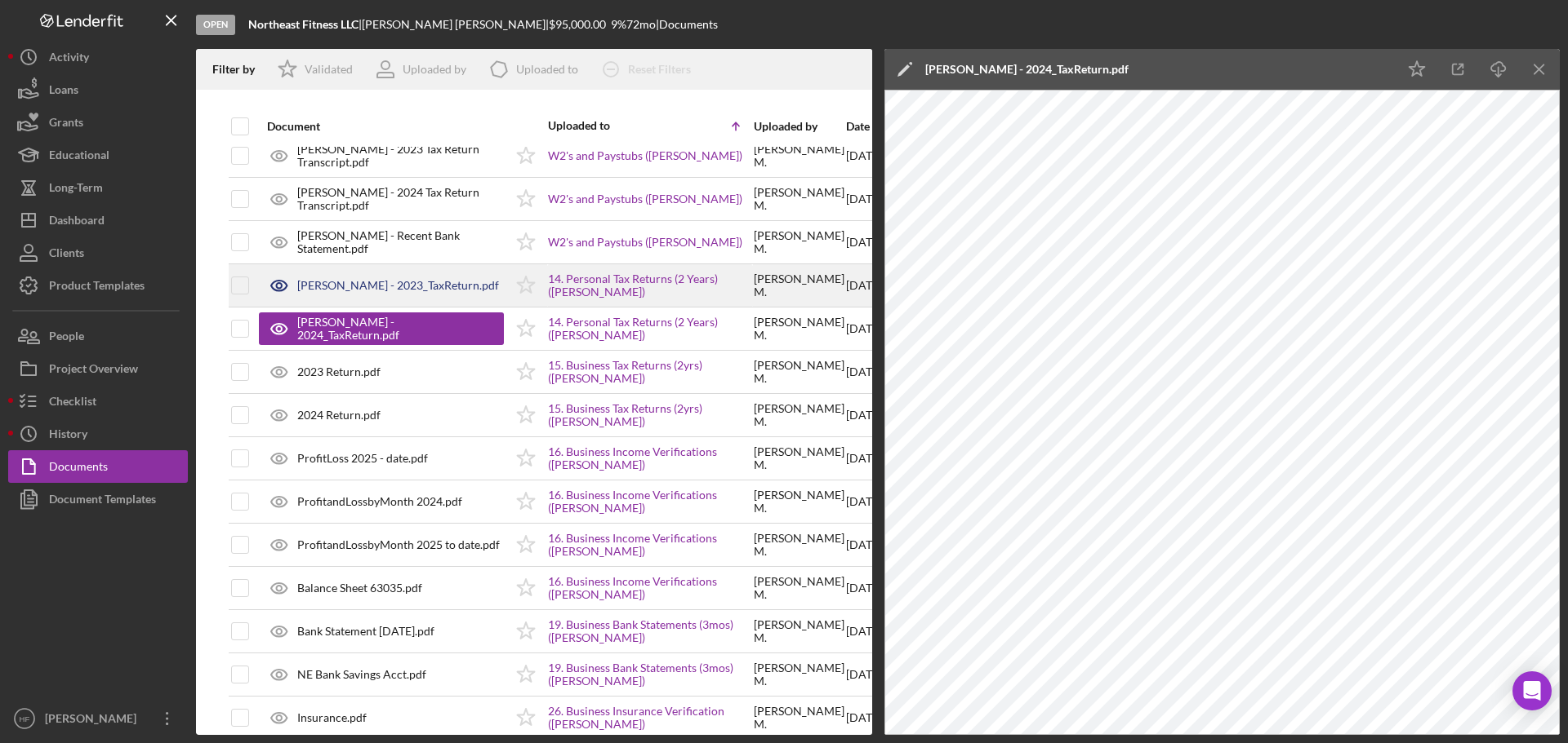
click at [400, 290] on div "[PERSON_NAME] - 2023_TaxReturn.pdf" at bounding box center [398, 285] width 202 height 13
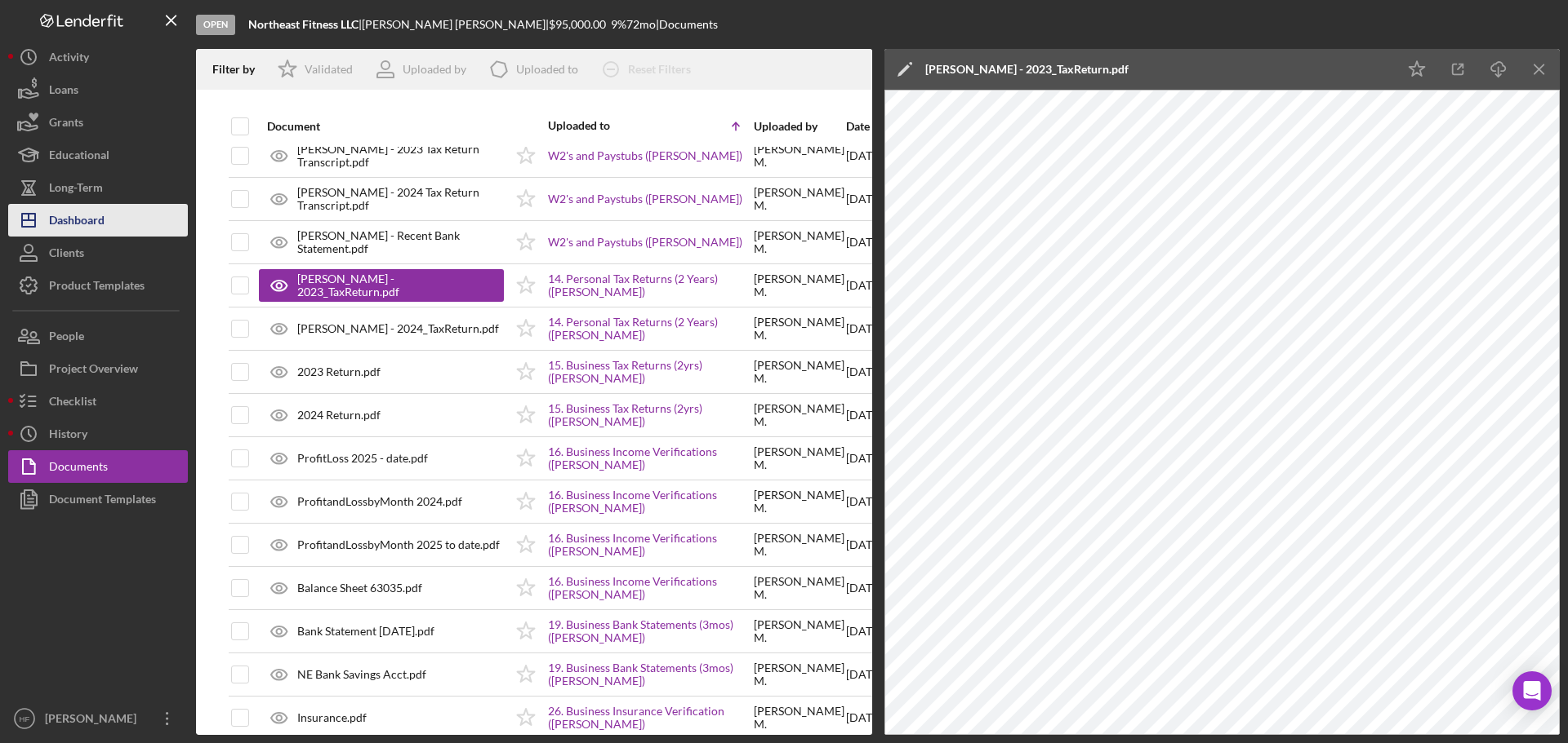
click at [75, 224] on div "Dashboard" at bounding box center [77, 222] width 56 height 37
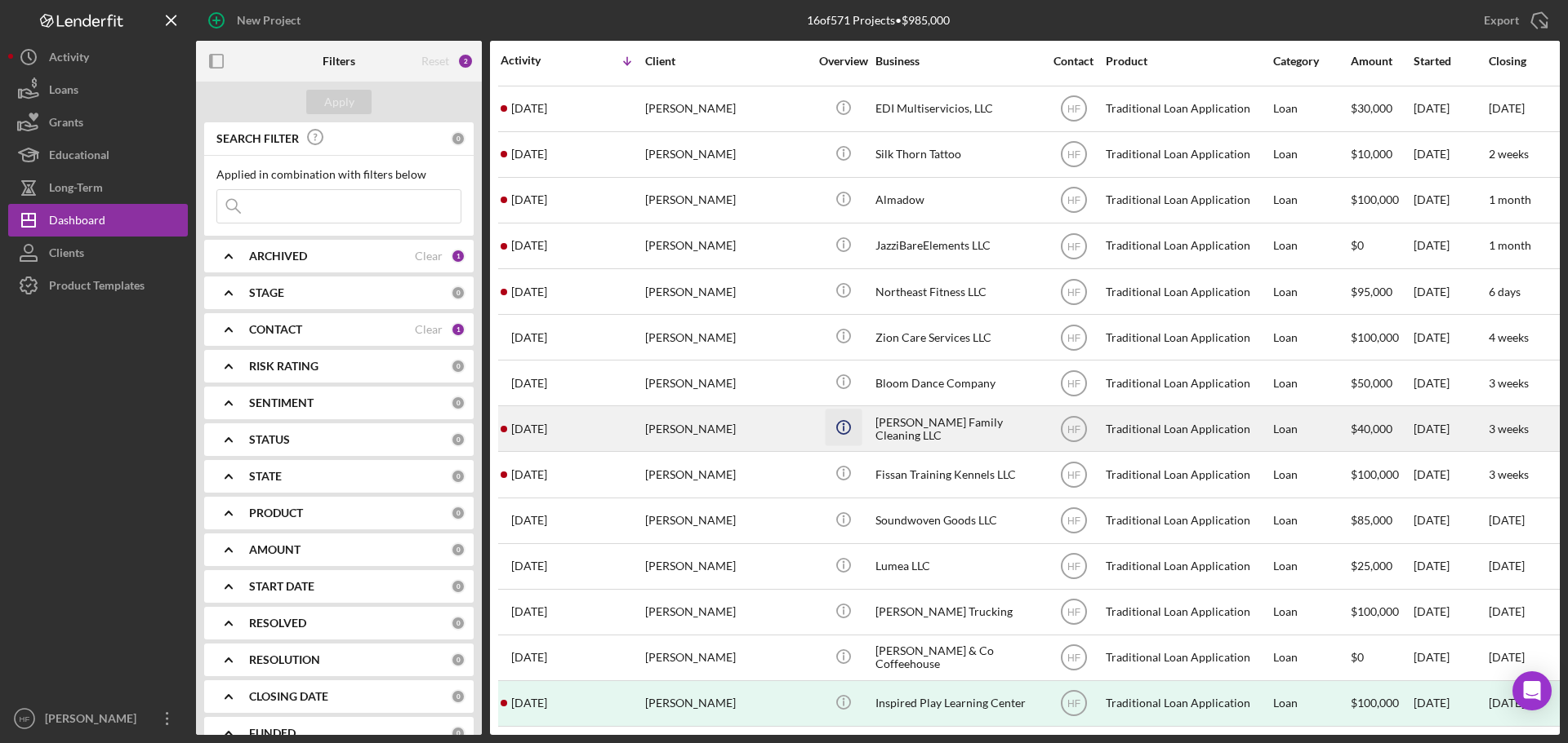
scroll to position [99, 0]
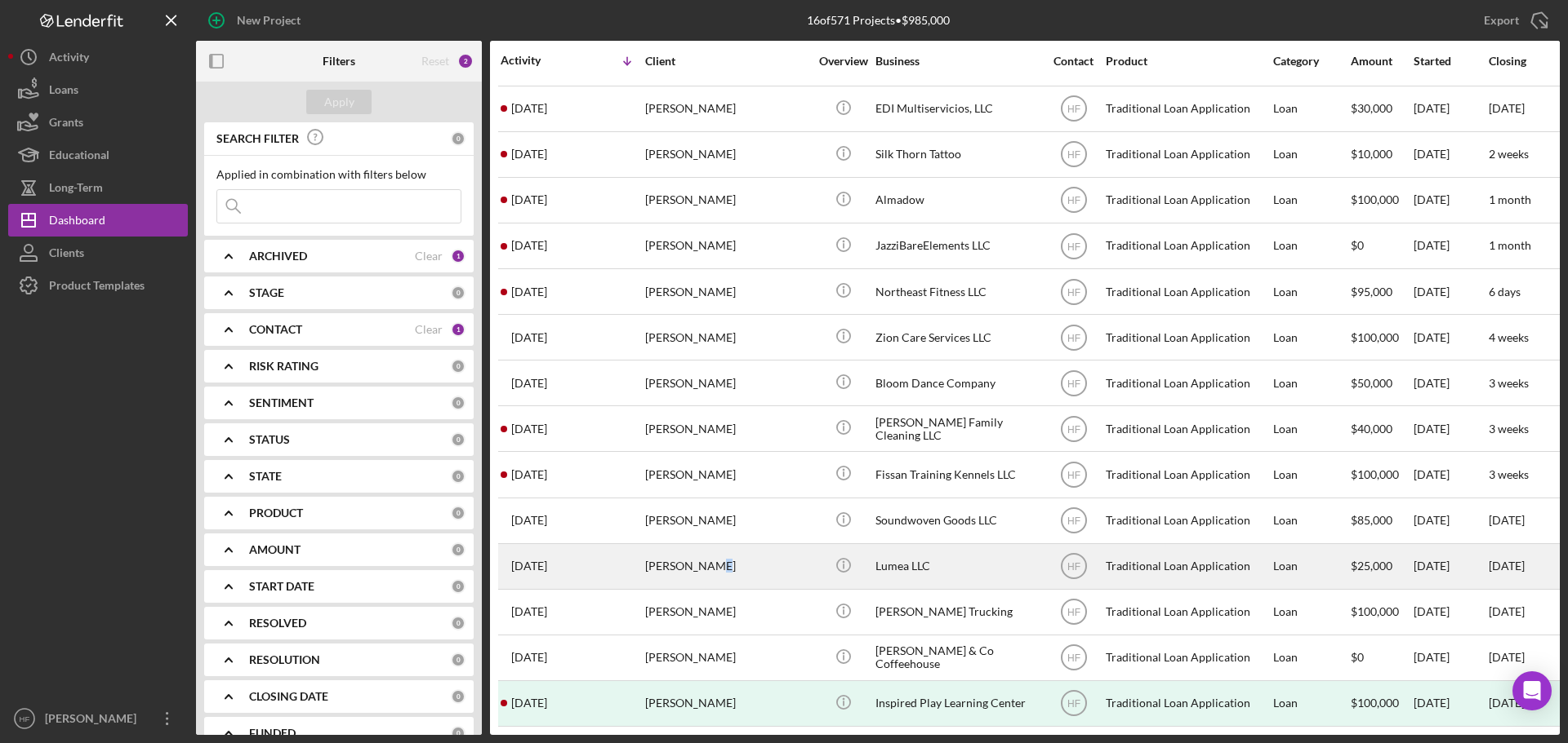
click at [706, 573] on div "[PERSON_NAME]" at bounding box center [726, 567] width 163 height 44
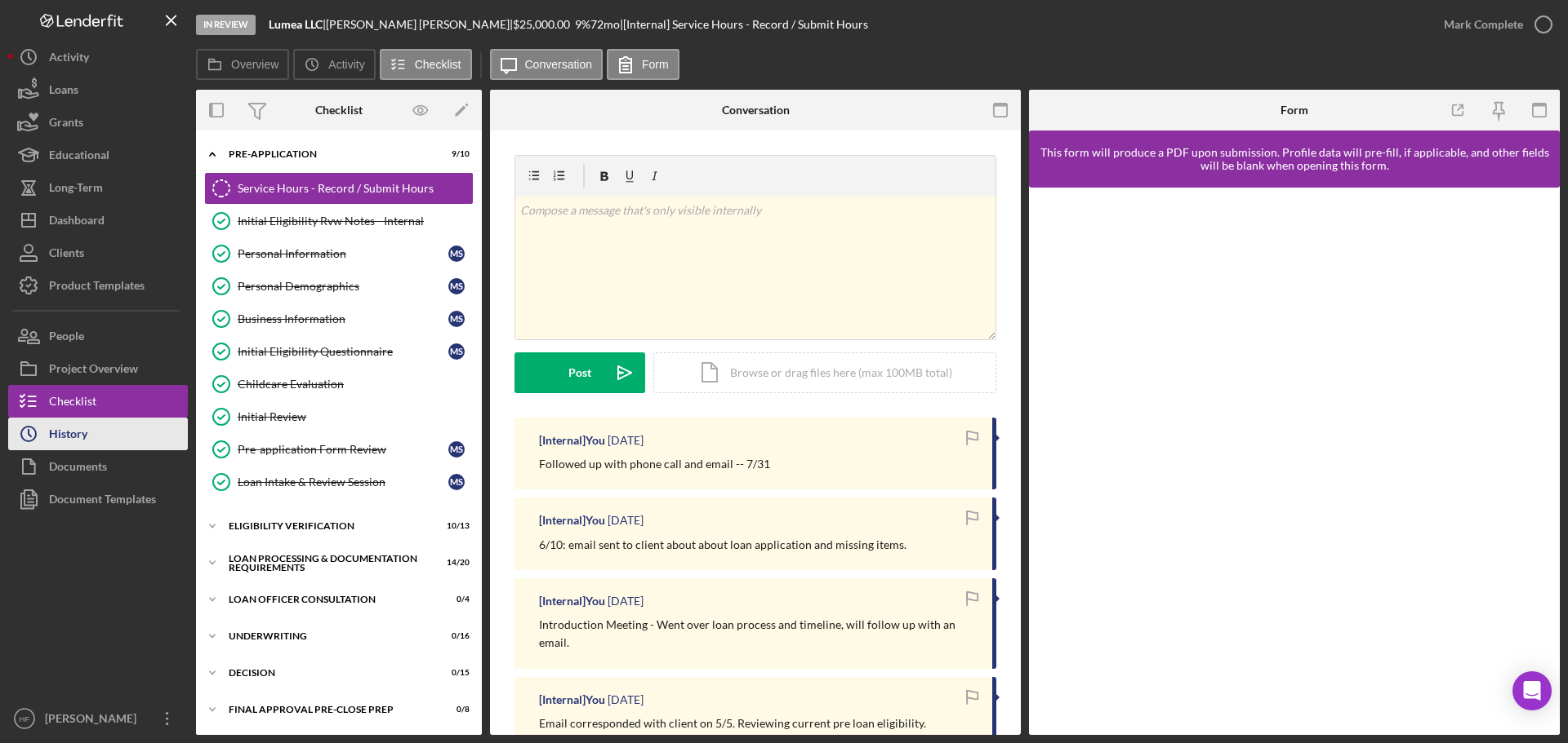
click at [100, 443] on button "Icon/History History" at bounding box center [98, 433] width 180 height 32
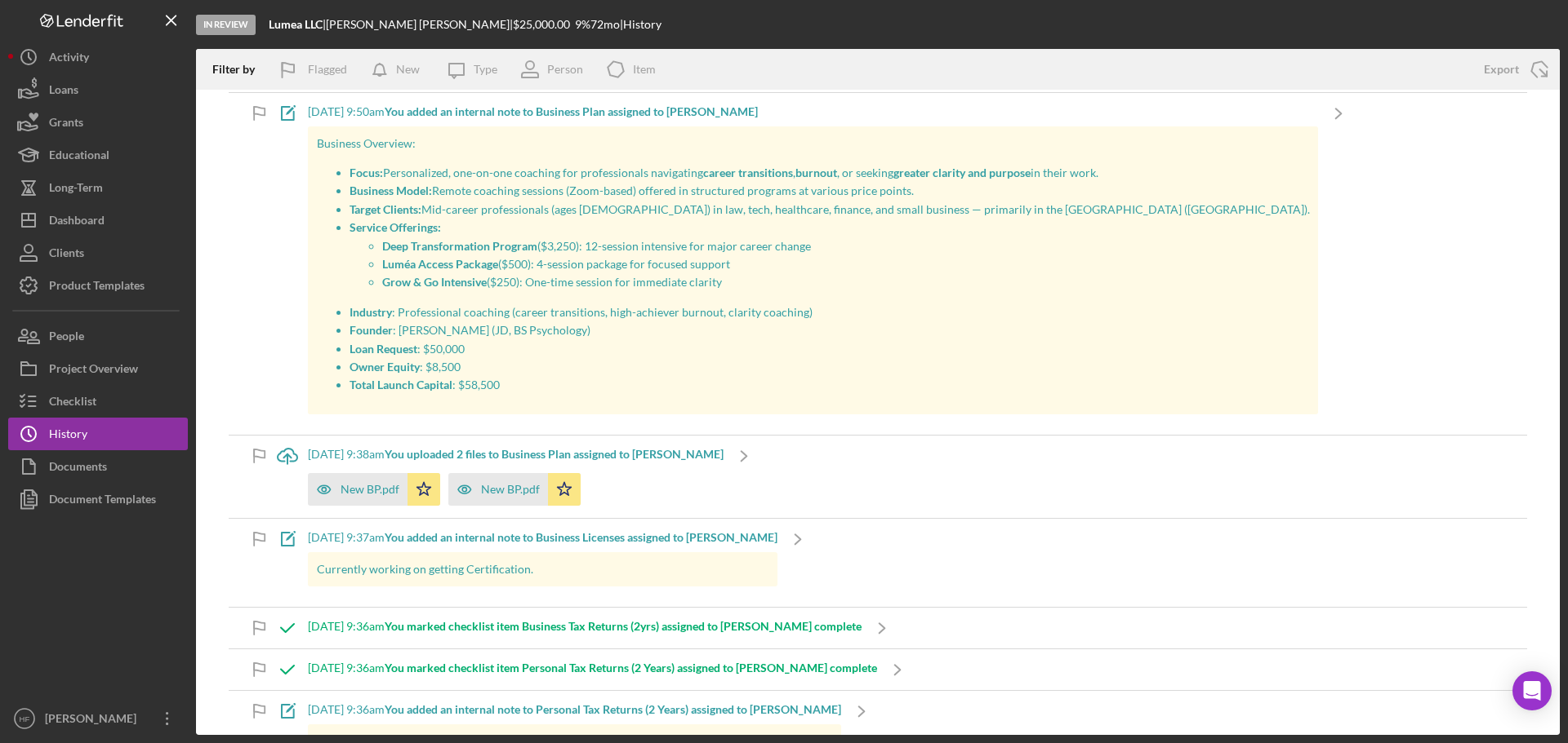
scroll to position [5141, 0]
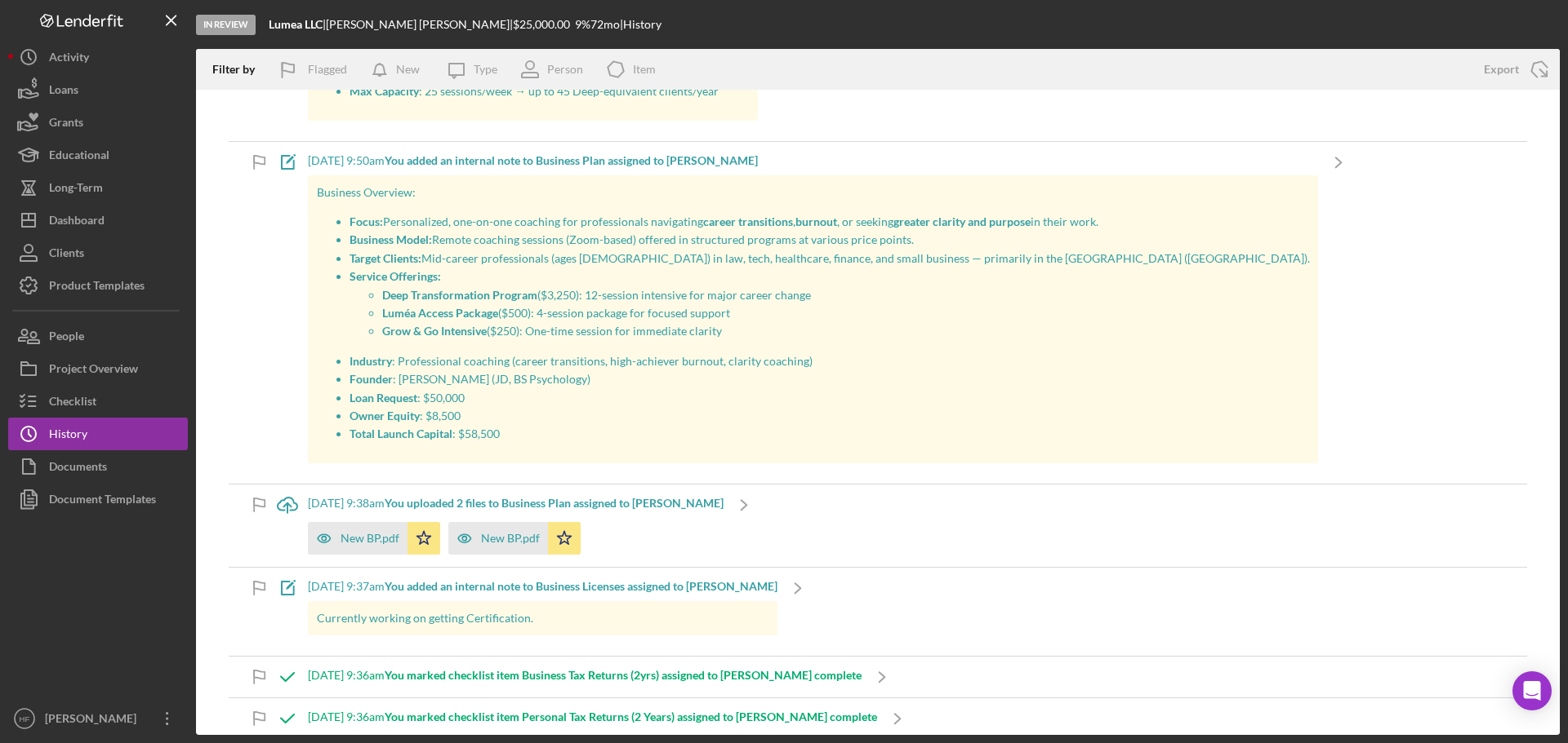
click at [649, 310] on p "Luméa Access Package ($500): 4-session package for focused support" at bounding box center [846, 313] width 928 height 18
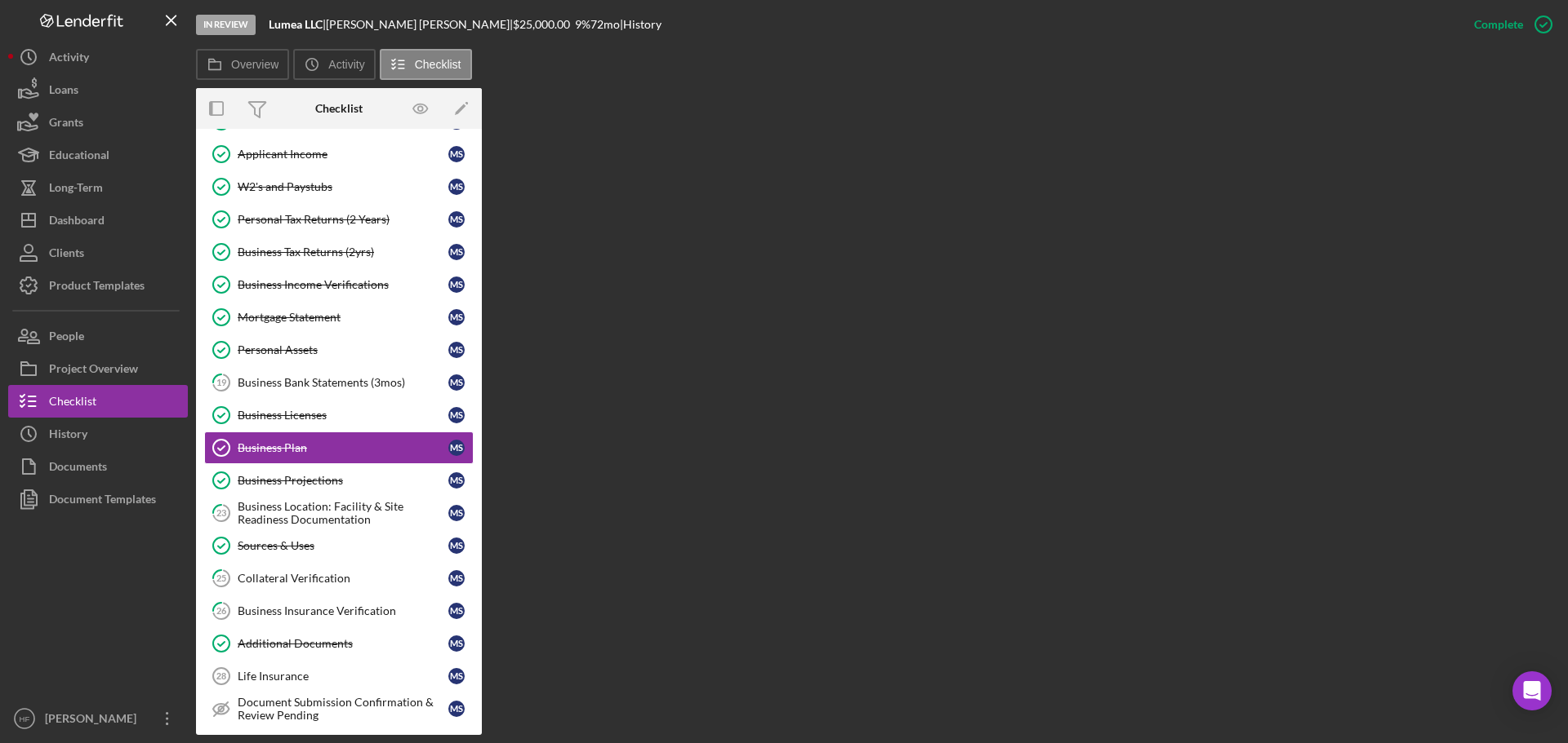
scroll to position [188, 0]
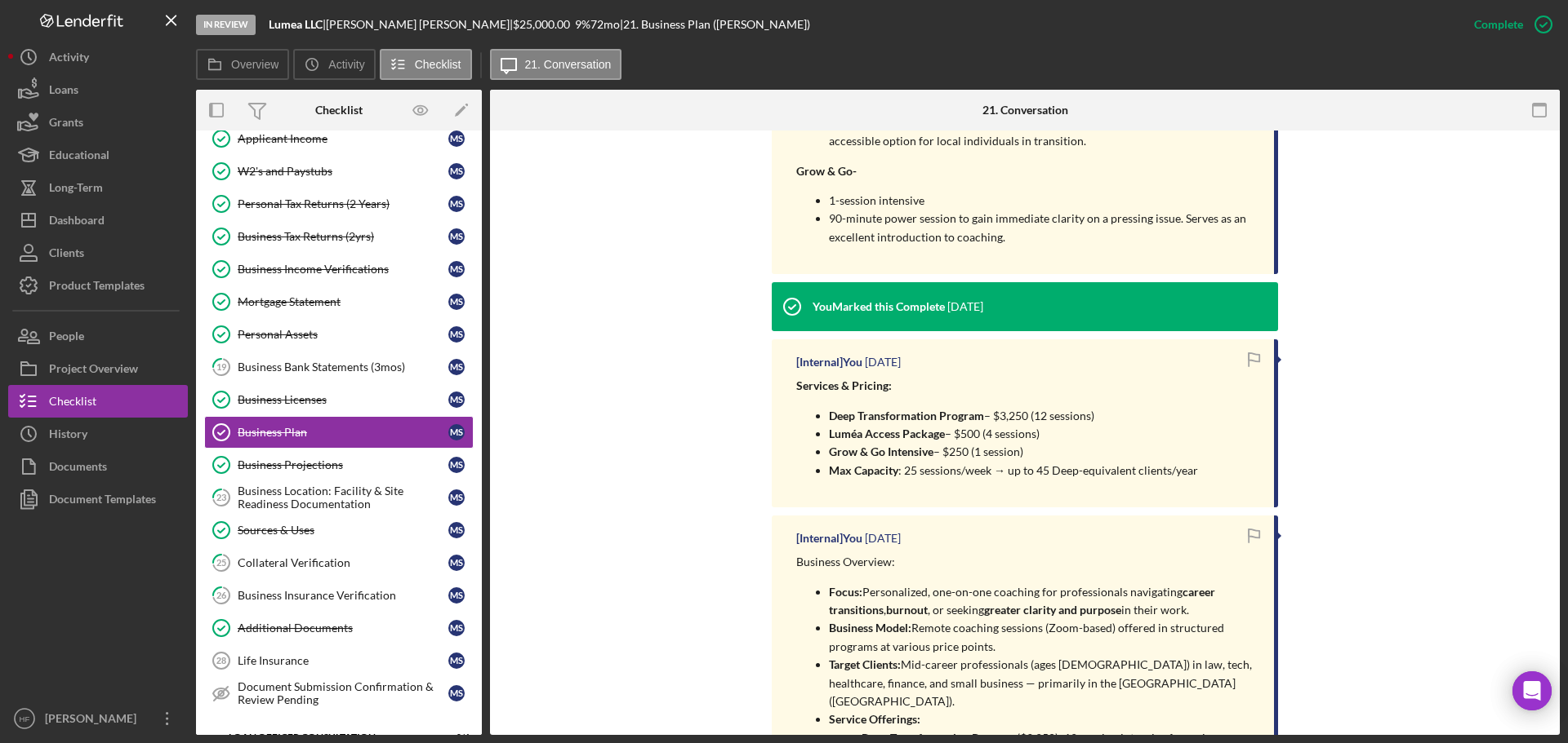
scroll to position [897, 0]
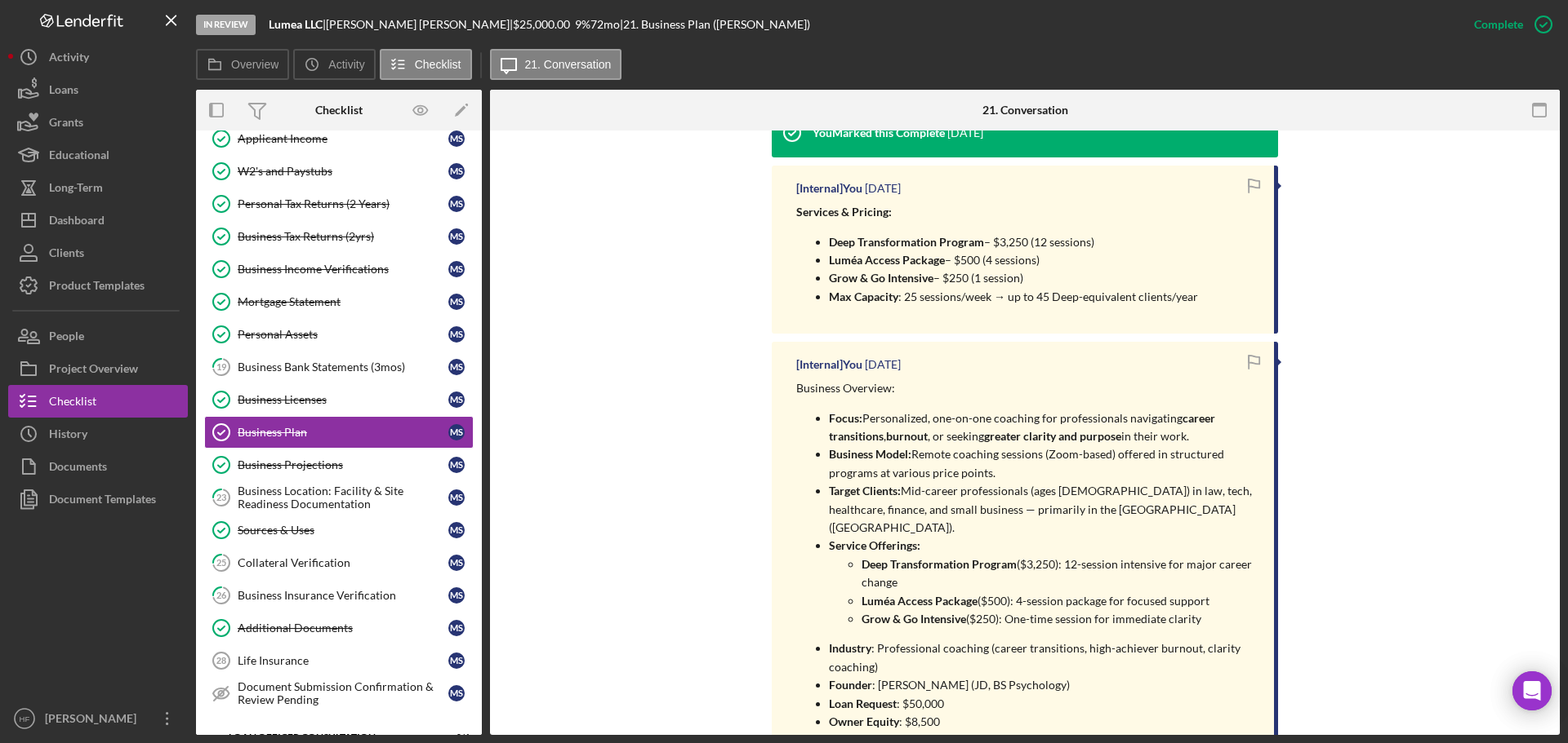
drag, startPoint x: 825, startPoint y: 419, endPoint x: 1021, endPoint y: 475, distance: 203.8
click at [1021, 475] on ul "Focus: Personalized, one-on-one coaching for professionals navigating career tr…" at bounding box center [1026, 520] width 462 height 220
drag, startPoint x: 926, startPoint y: 420, endPoint x: 763, endPoint y: 518, distance: 190.2
drag, startPoint x: 829, startPoint y: 416, endPoint x: 1000, endPoint y: 472, distance: 179.9
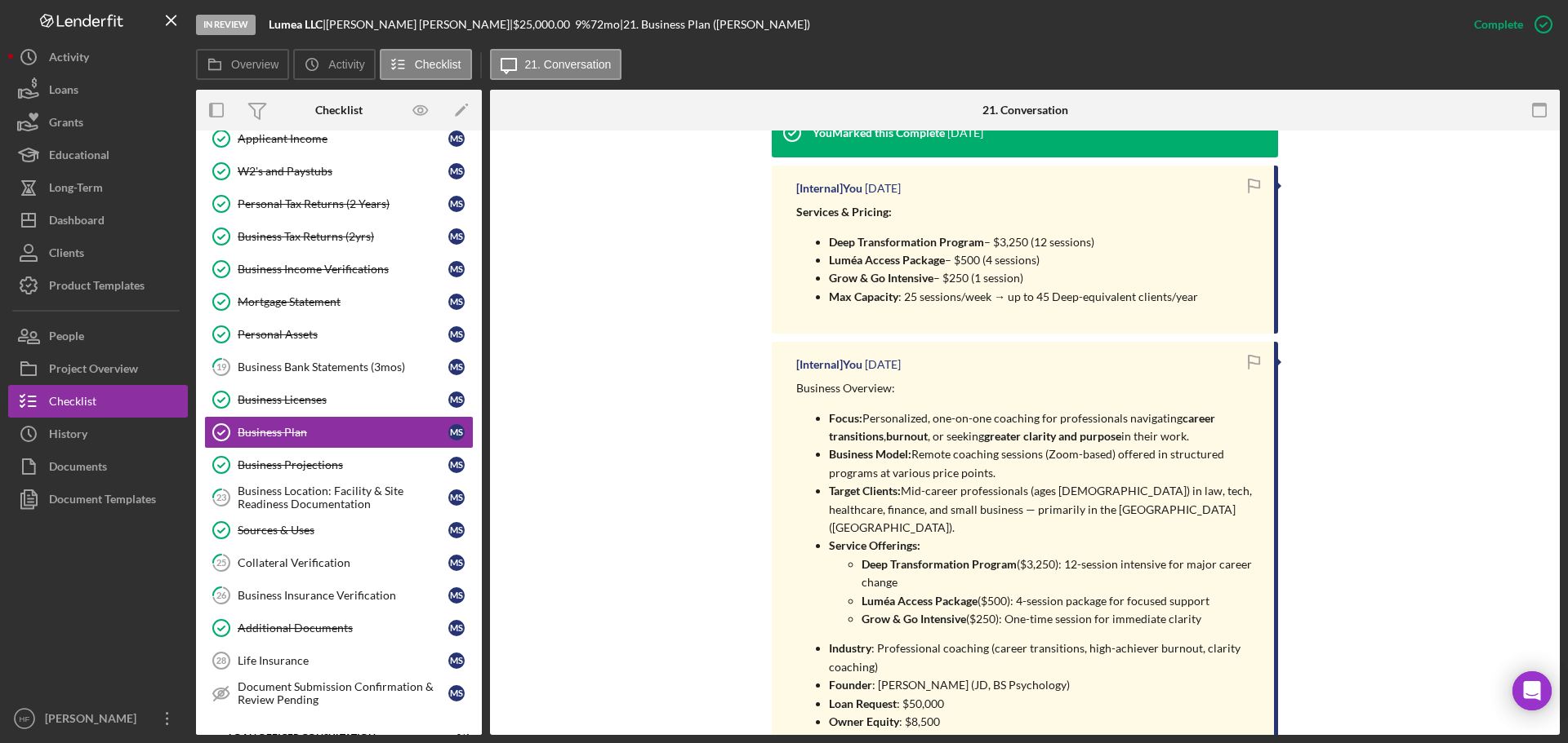
click at [1000, 472] on ul "Focus: Personalized, one-on-one coaching for professionals navigating career tr…" at bounding box center [1026, 520] width 462 height 220
copy ul "Focus: Personalized, one-on-one coaching for professionals navigating career tr…"
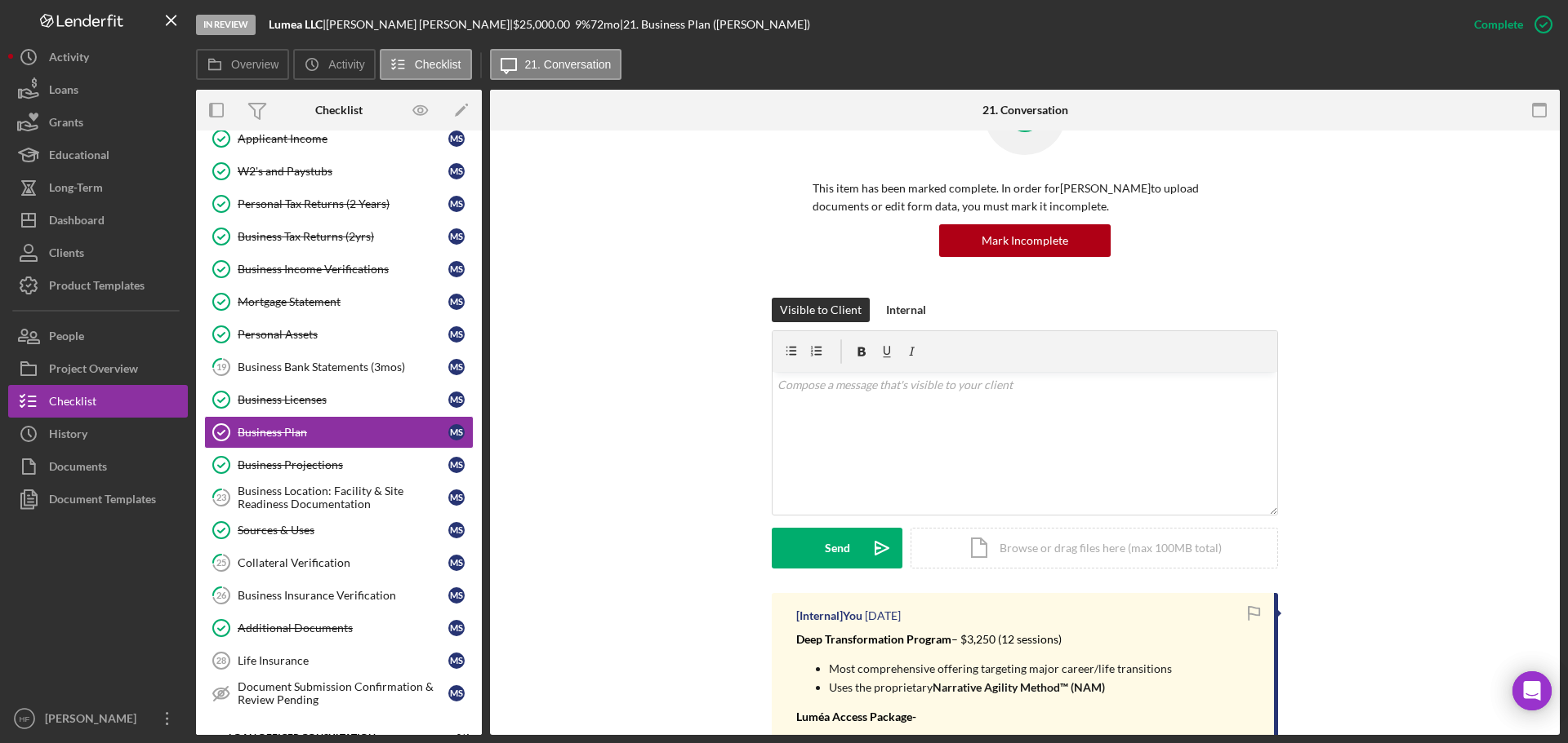
scroll to position [0, 0]
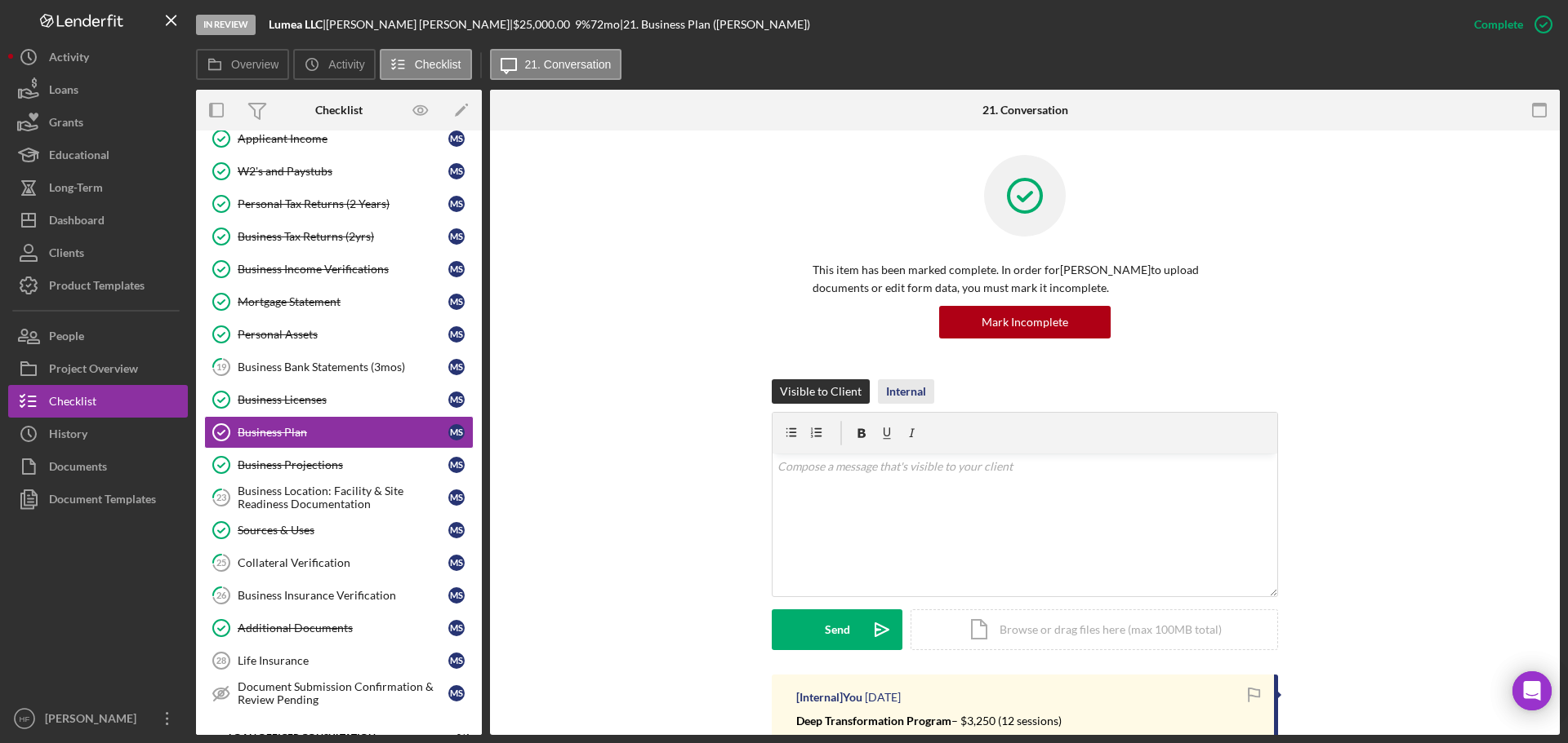
click at [878, 383] on button "Internal" at bounding box center [906, 392] width 57 height 24
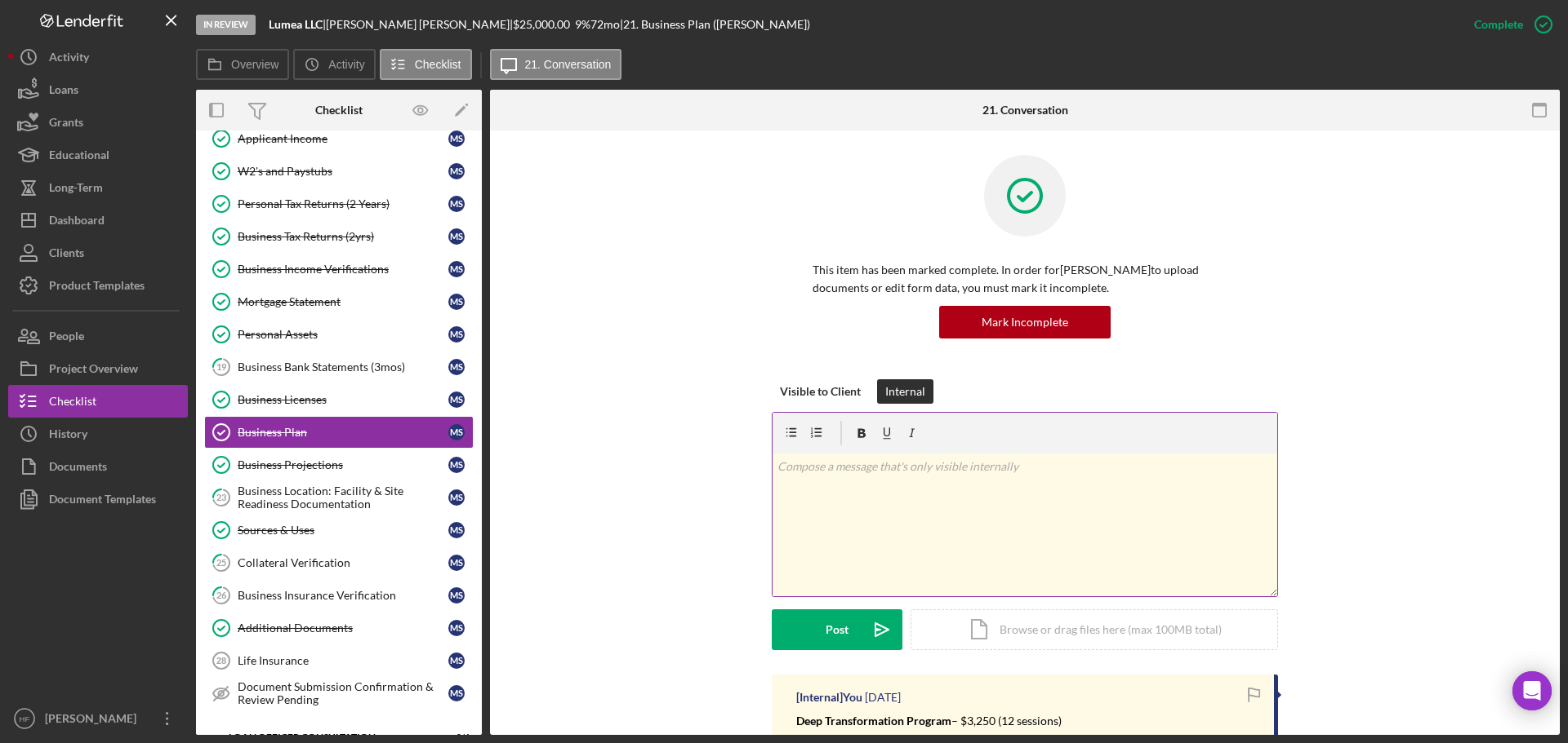
click at [905, 527] on div "v Color teal Color pink Remove color Add row above Add row below Add column bef…" at bounding box center [1024, 525] width 504 height 143
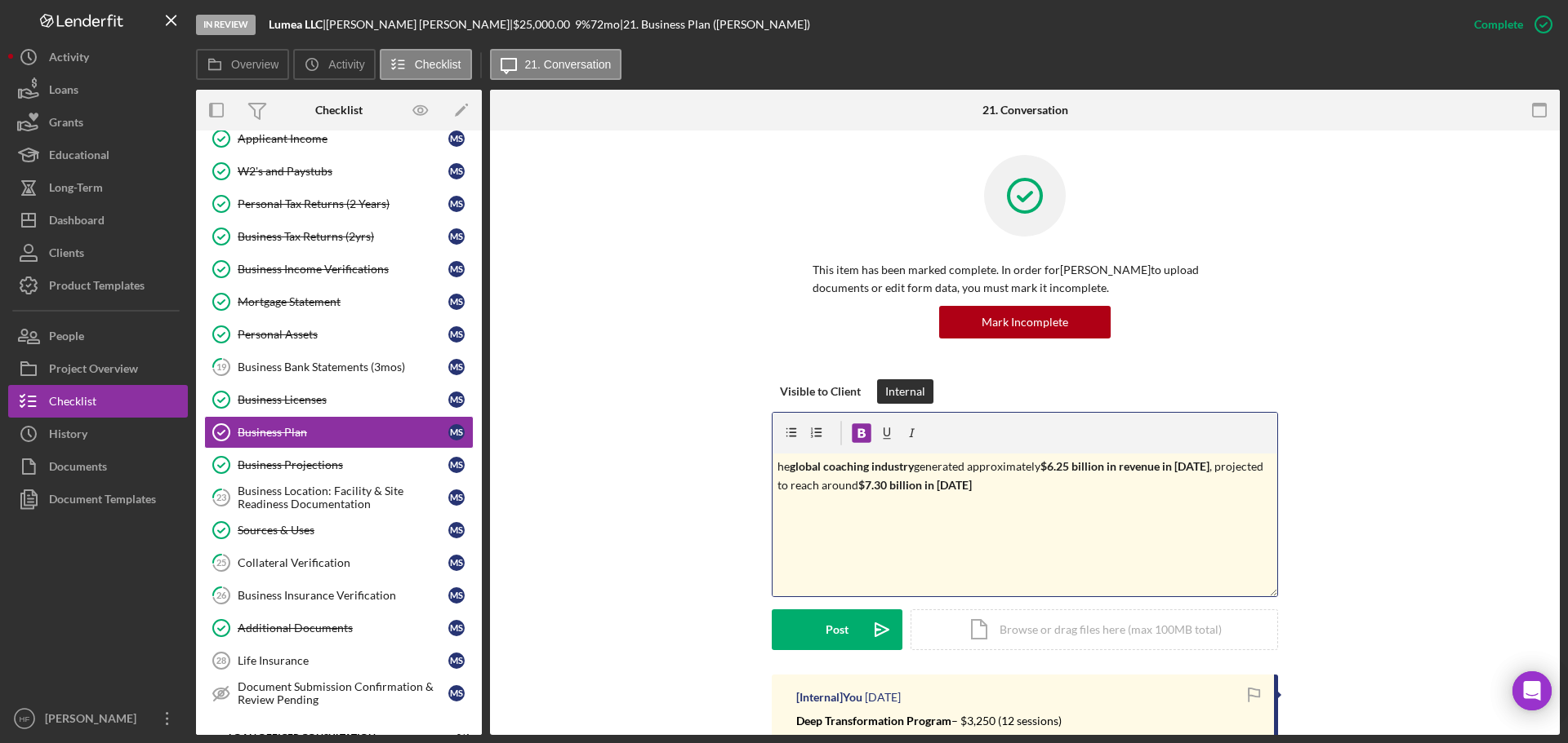
click at [772, 469] on div "v Color teal Color pink Remove color Add row above Add row below Add column bef…" at bounding box center [1024, 525] width 504 height 143
click at [979, 480] on p "the global coaching industry generated approximately $6.25 billion in revenue i…" at bounding box center [1025, 476] width 496 height 37
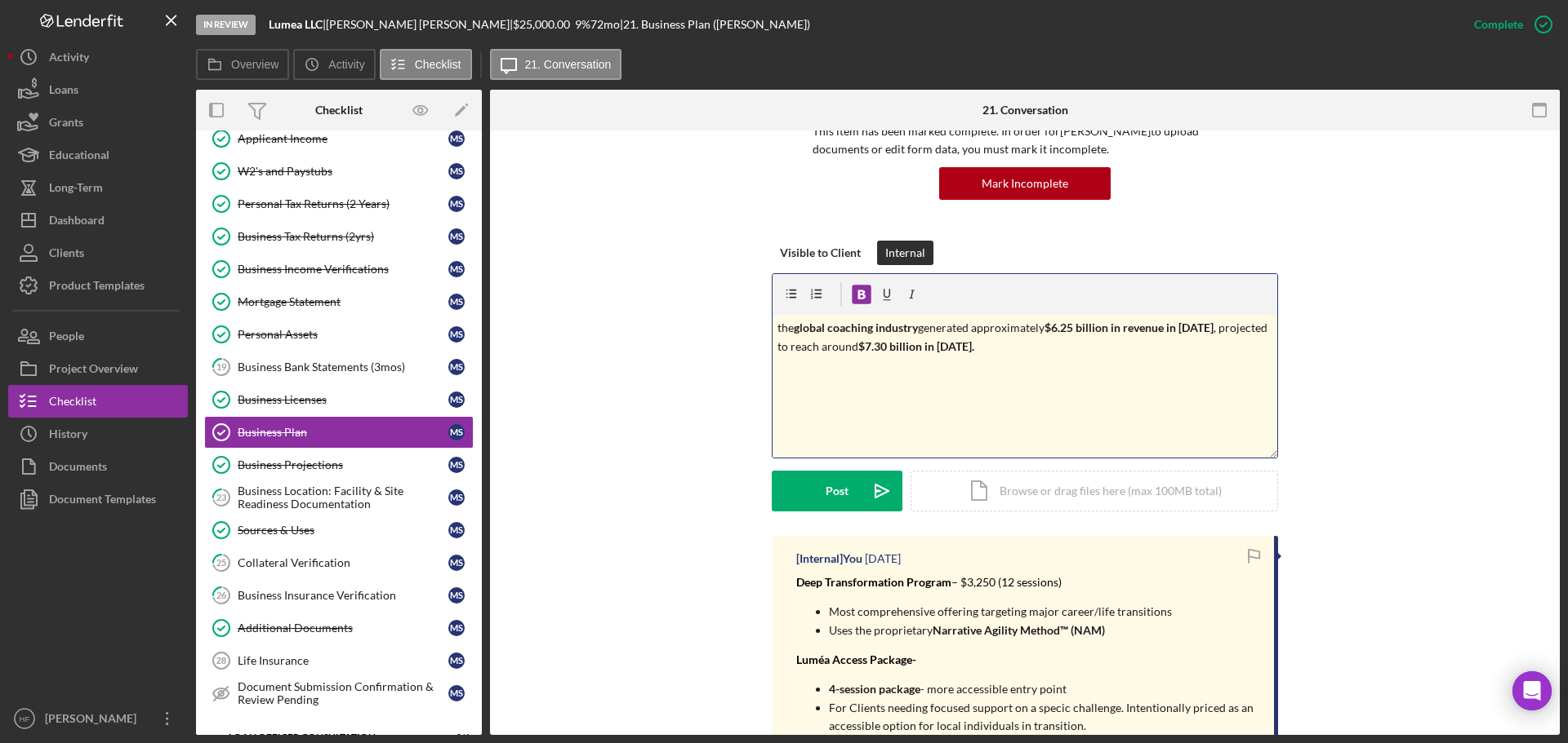
scroll to position [163, 0]
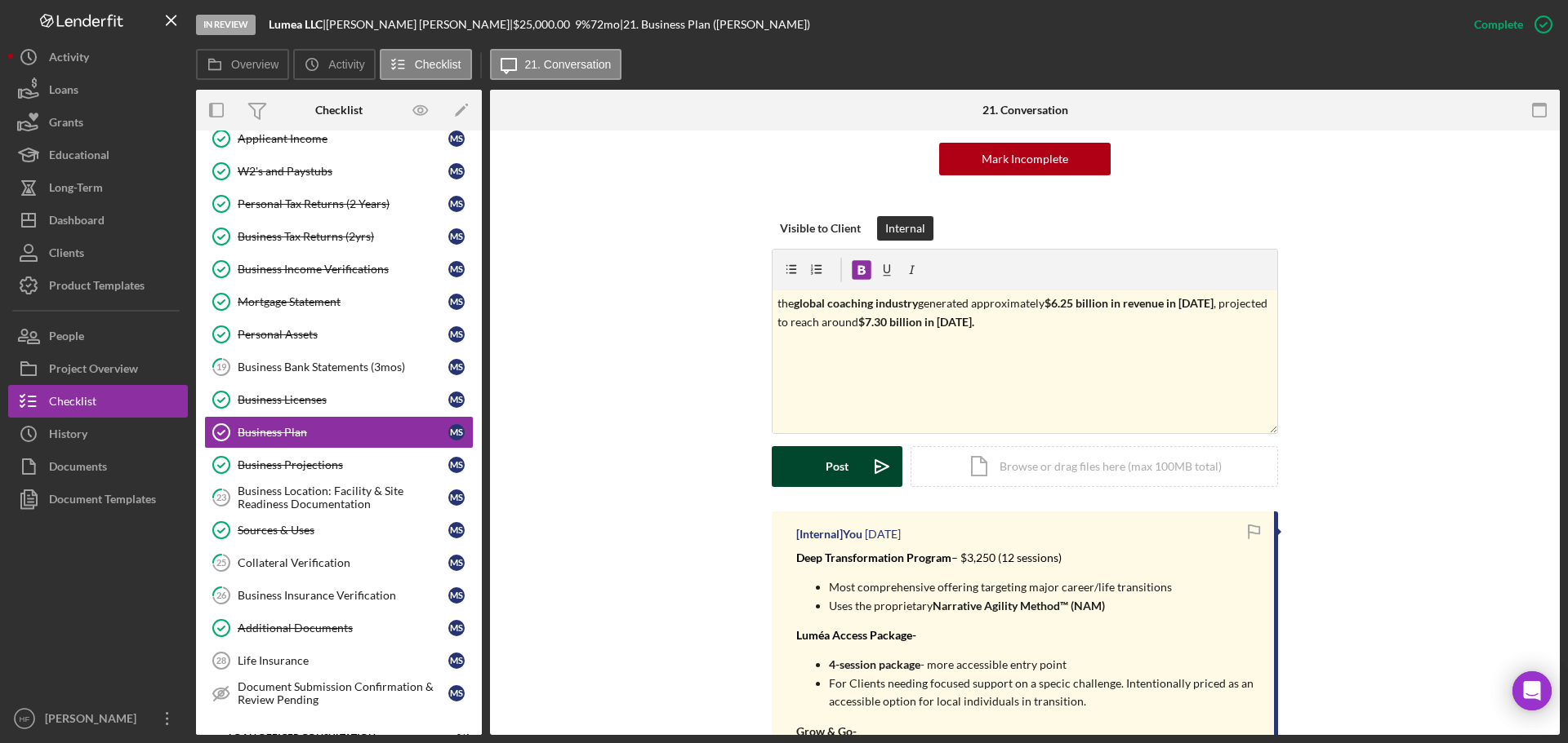
click at [809, 462] on button "Post Icon/icon-invite-send" at bounding box center [837, 467] width 131 height 41
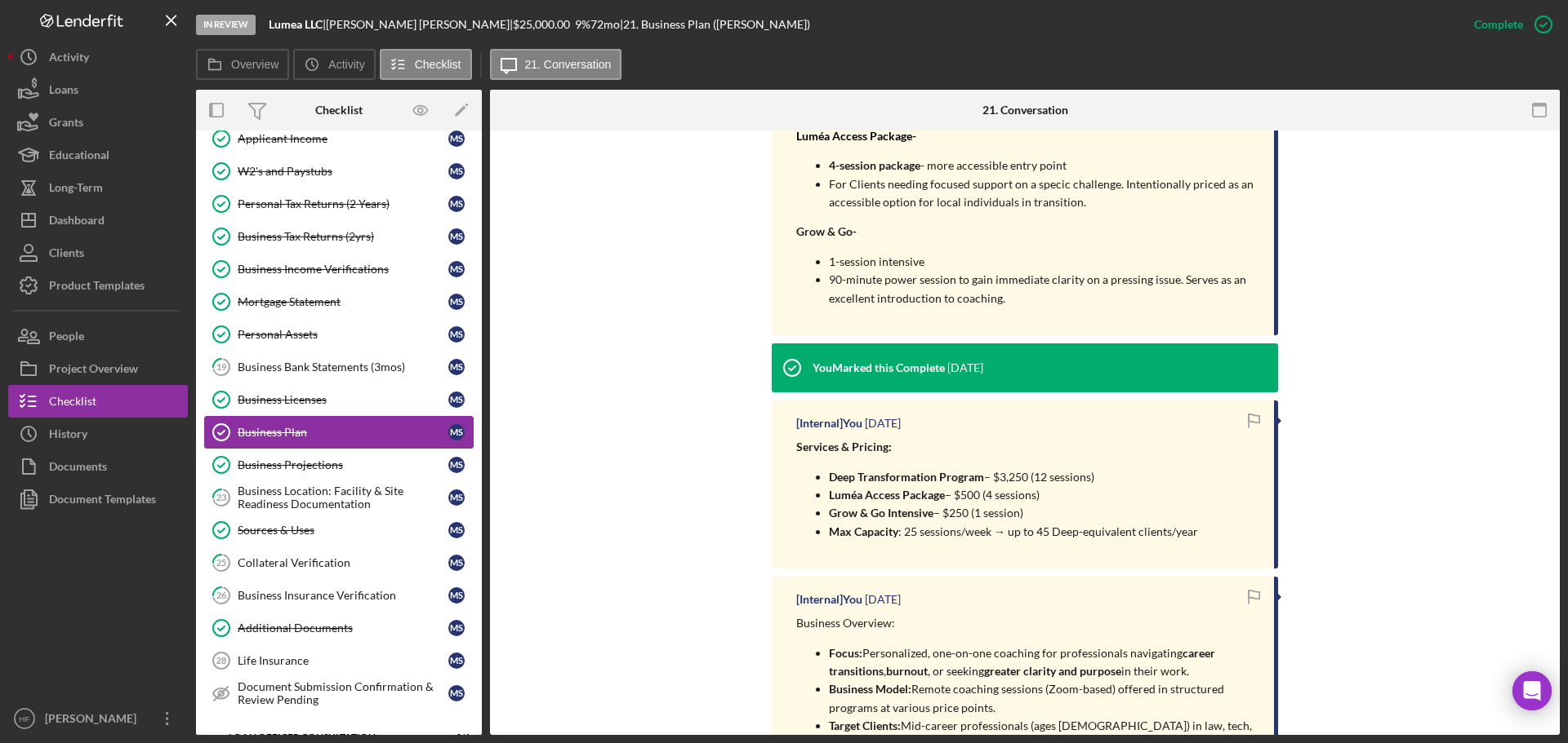
scroll to position [734, 0]
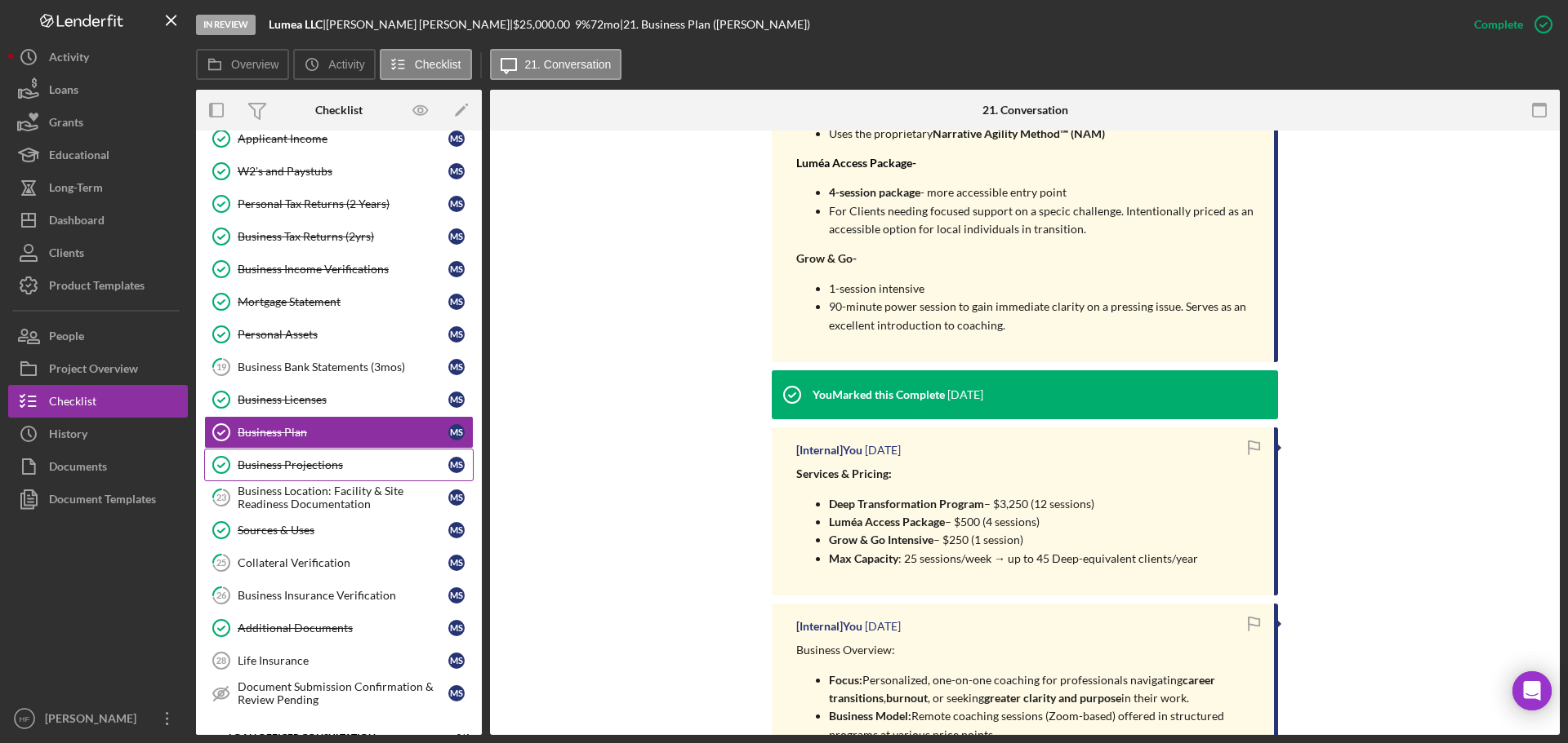
click at [291, 460] on div "Business Projections" at bounding box center [342, 465] width 210 height 13
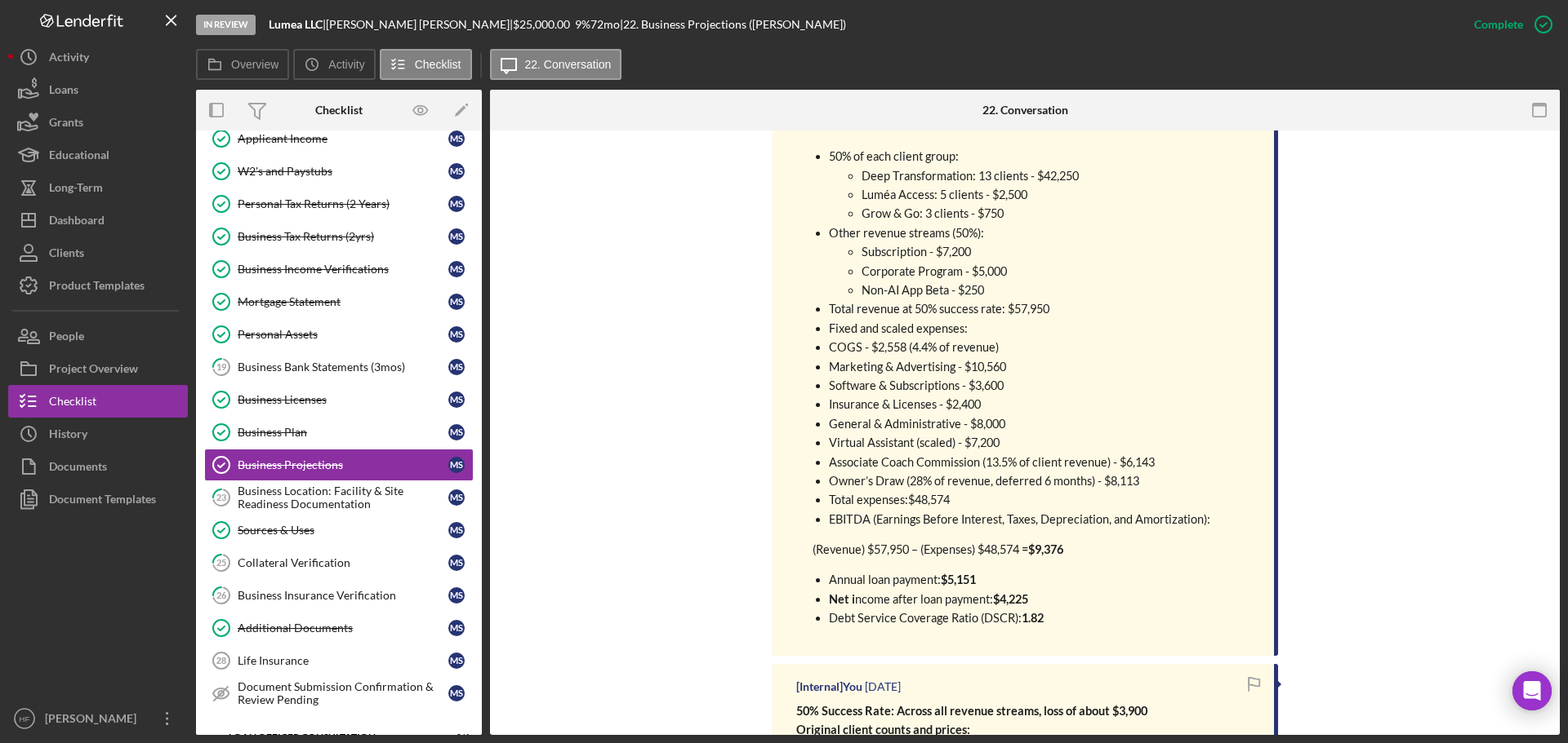
scroll to position [571, 0]
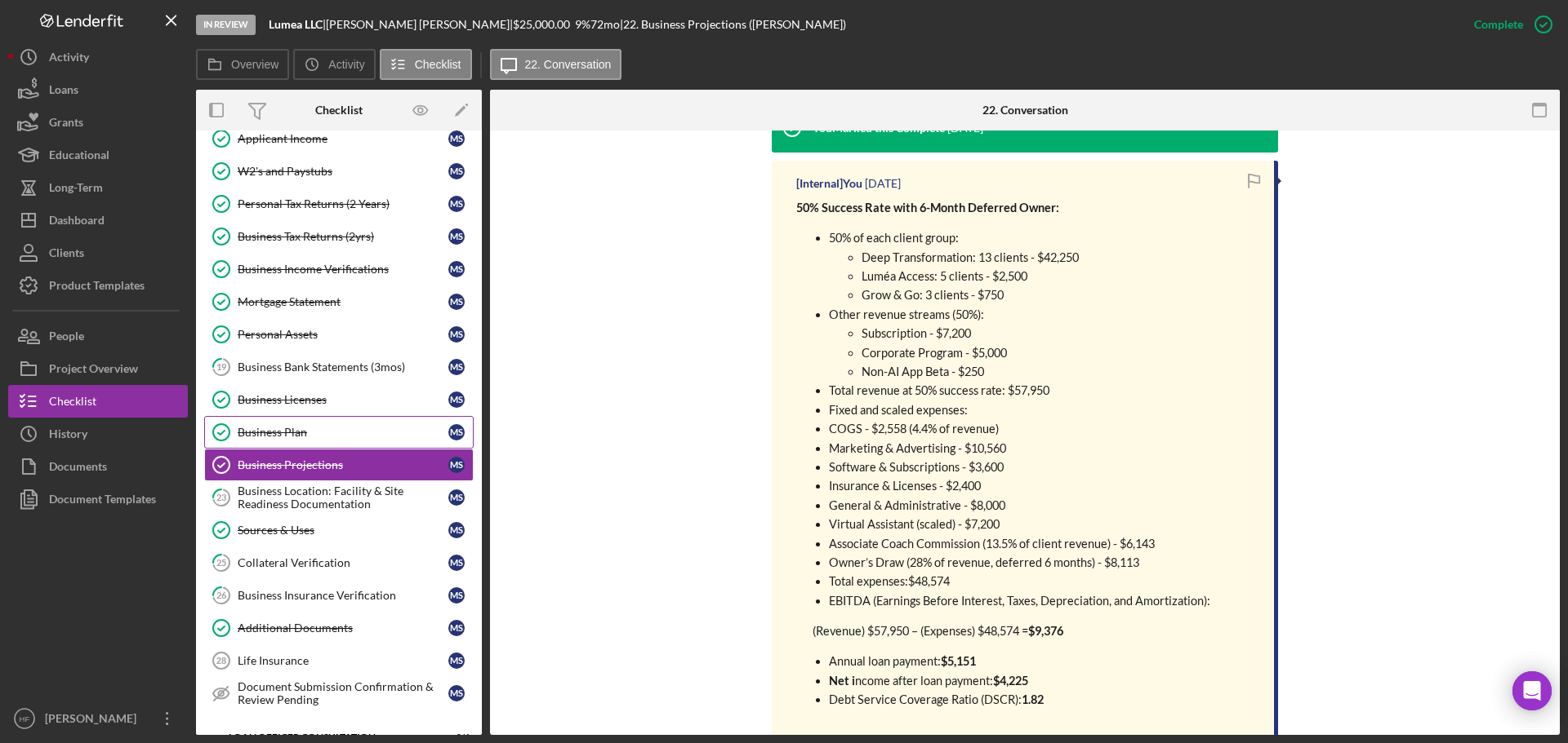
click at [366, 439] on div "Business Plan" at bounding box center [342, 432] width 210 height 13
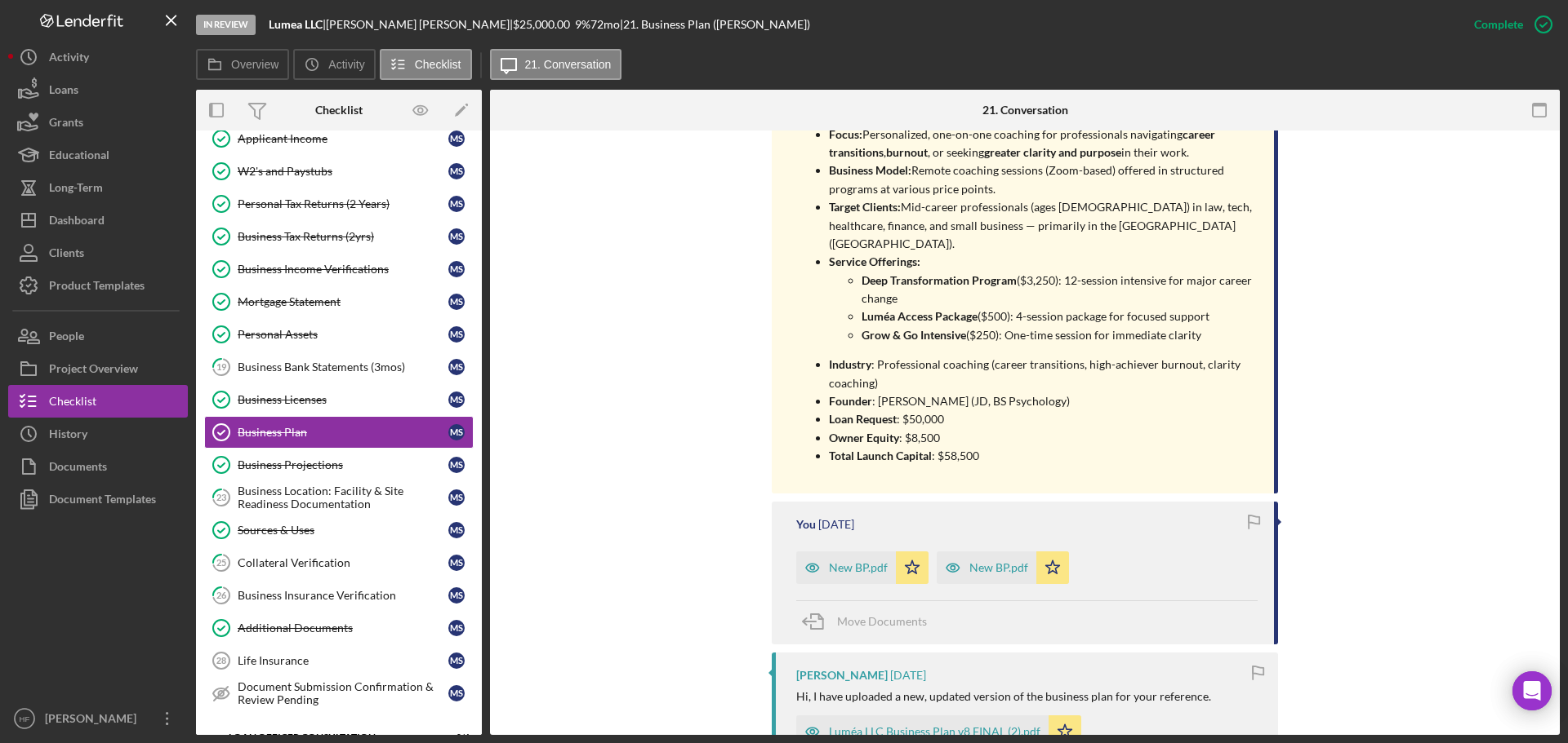
scroll to position [1387, 0]
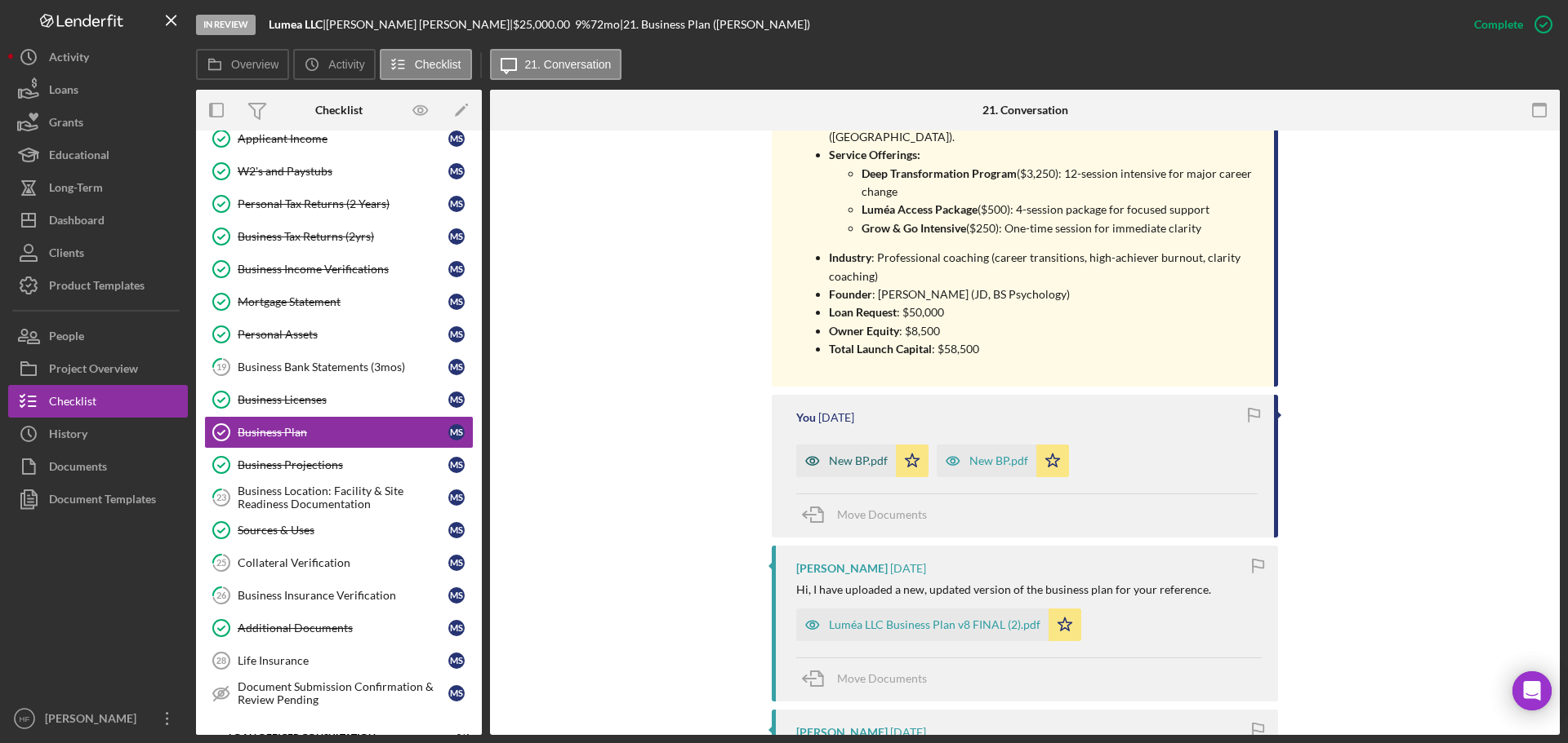
click at [850, 454] on div "New BP.pdf" at bounding box center [858, 460] width 58 height 13
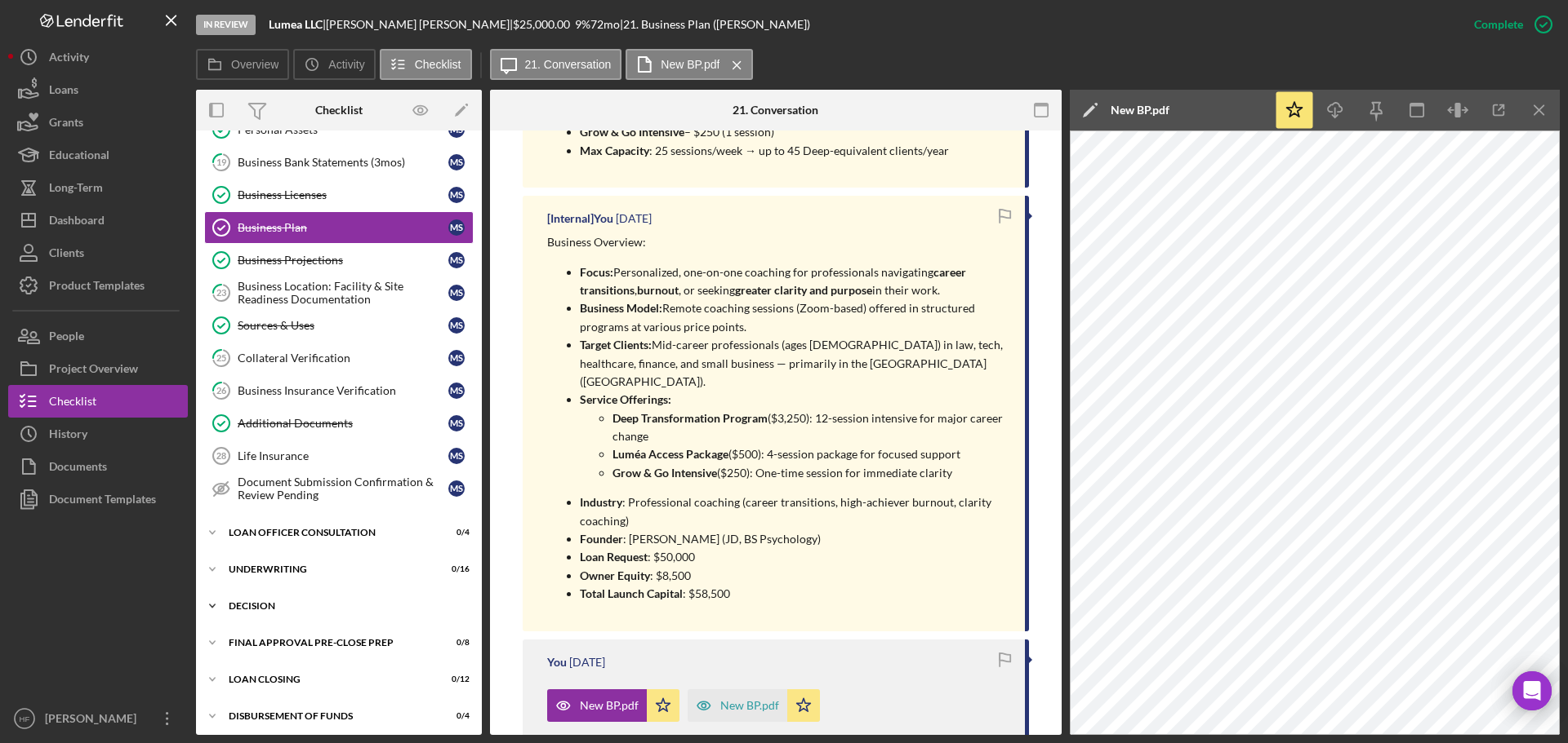
scroll to position [433, 0]
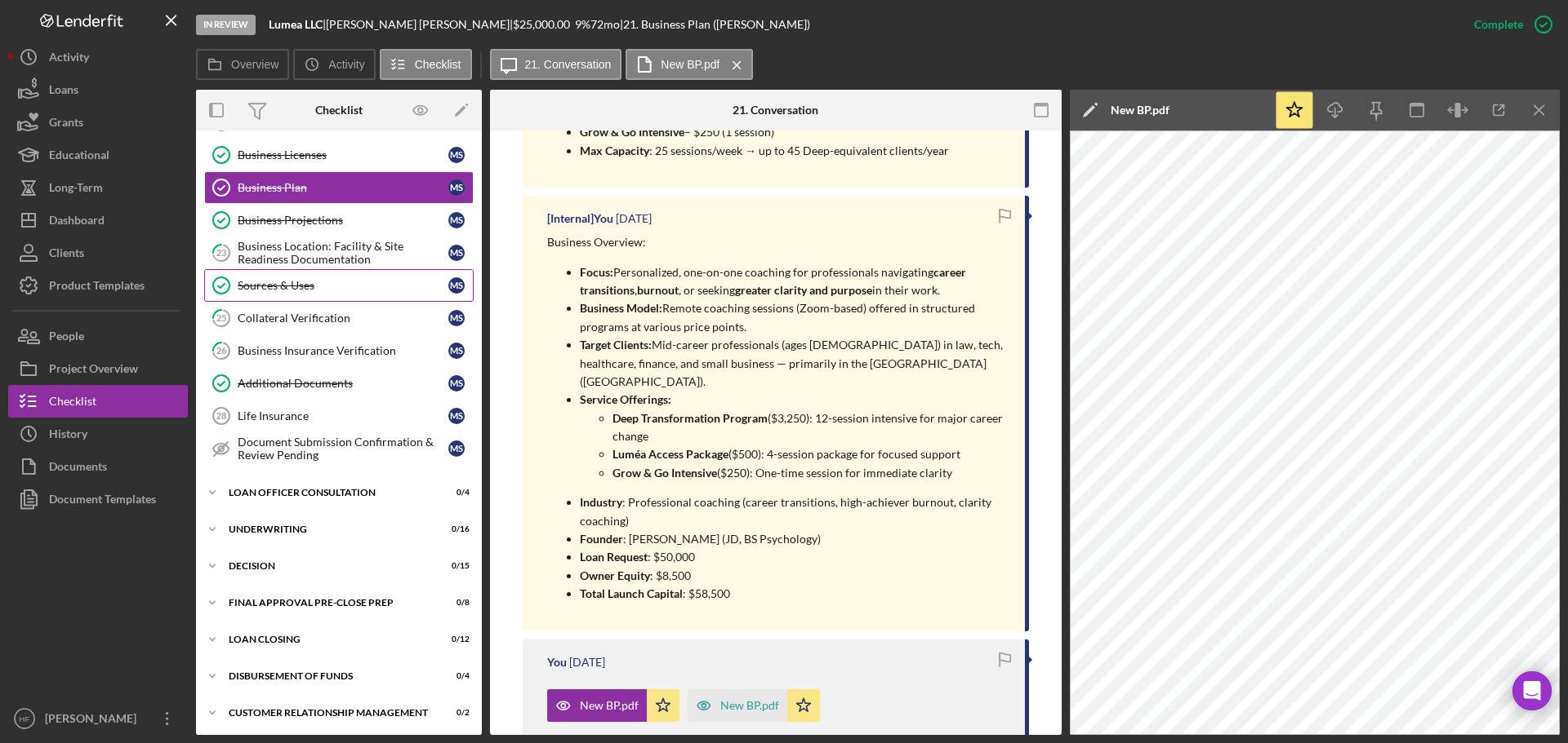
click at [339, 282] on div "Sources & Uses" at bounding box center [342, 285] width 210 height 13
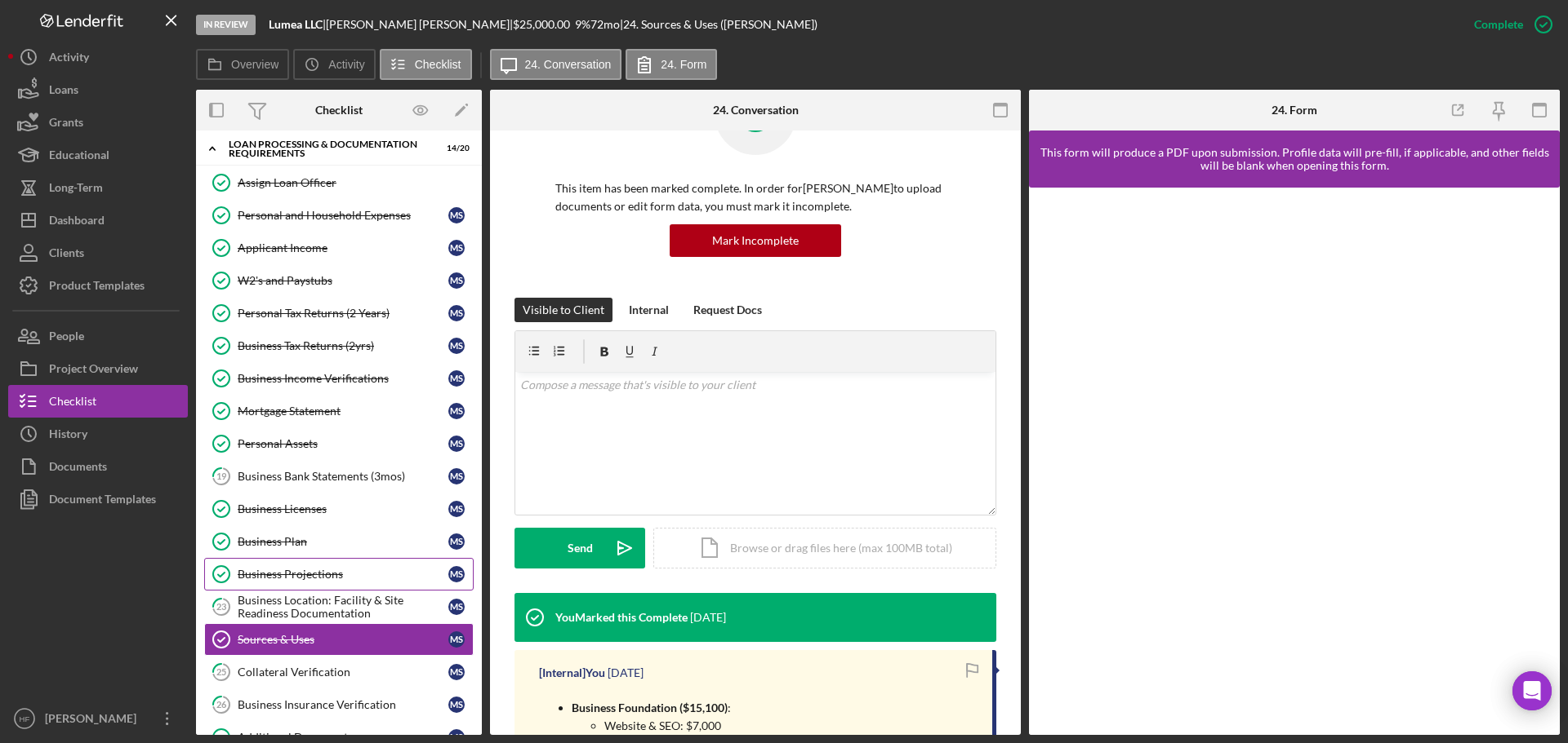
scroll to position [82, 0]
click at [328, 561] on link "Business Projections Business Projections M S" at bounding box center [339, 571] width 270 height 32
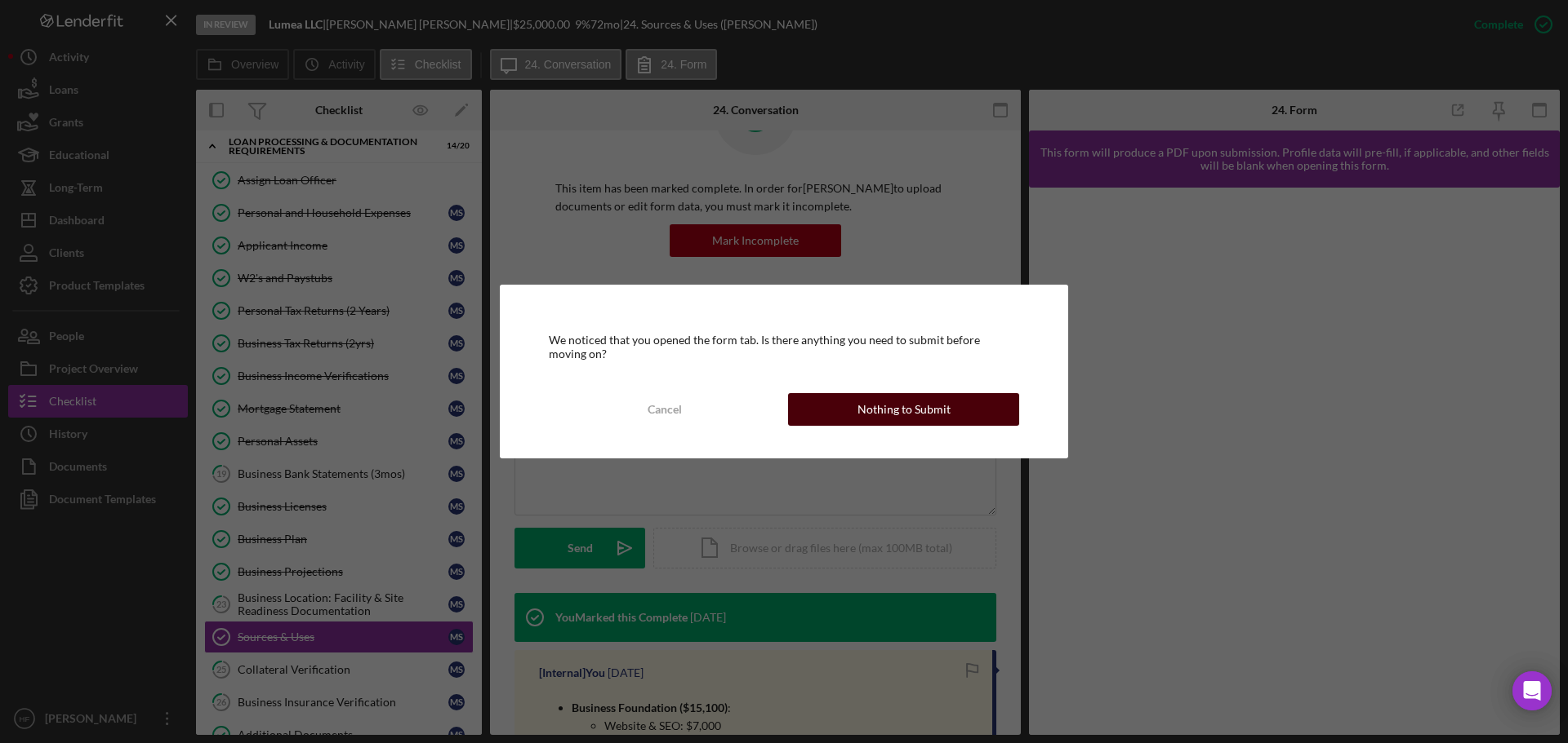
click at [929, 414] on div "Nothing to Submit" at bounding box center [903, 409] width 93 height 32
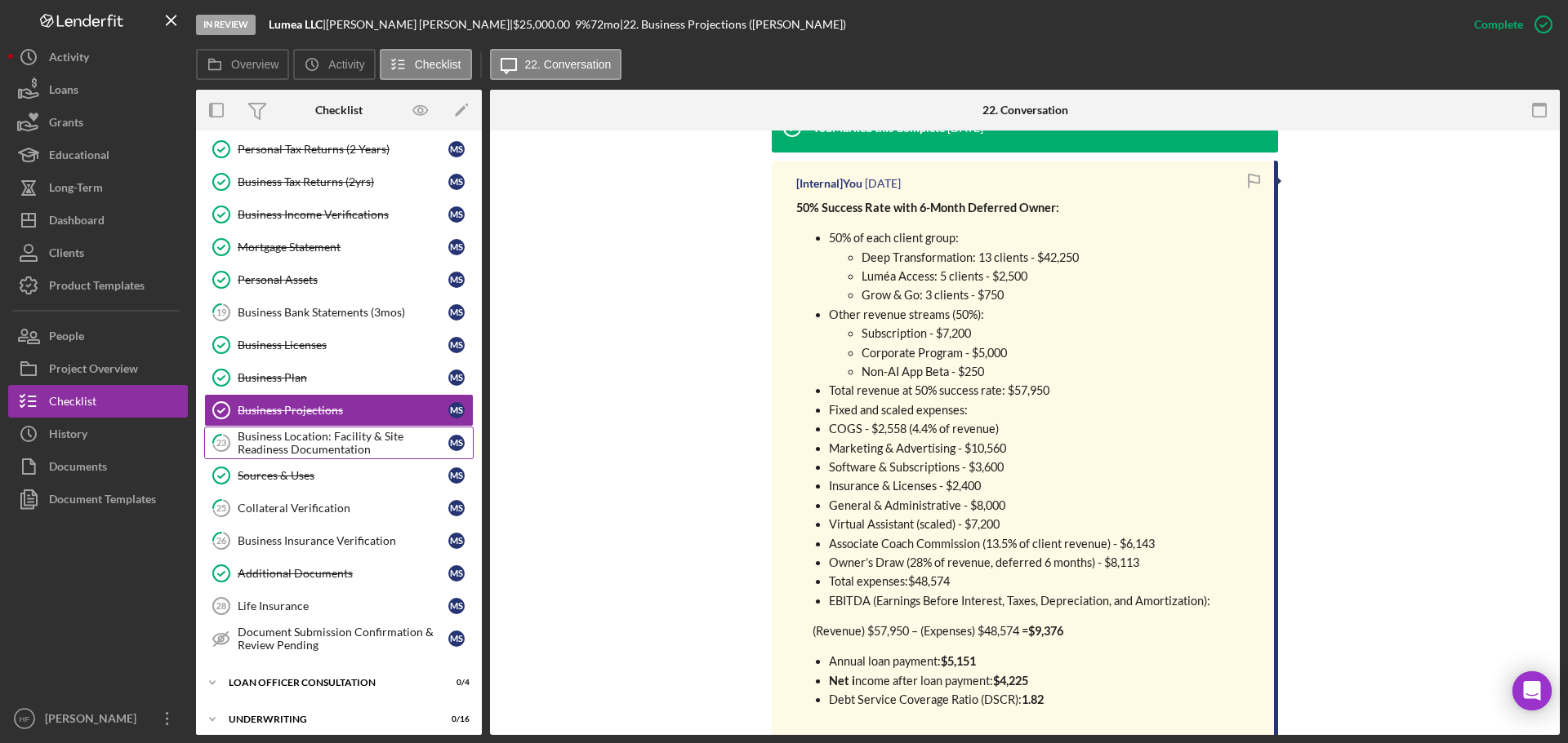
scroll to position [245, 0]
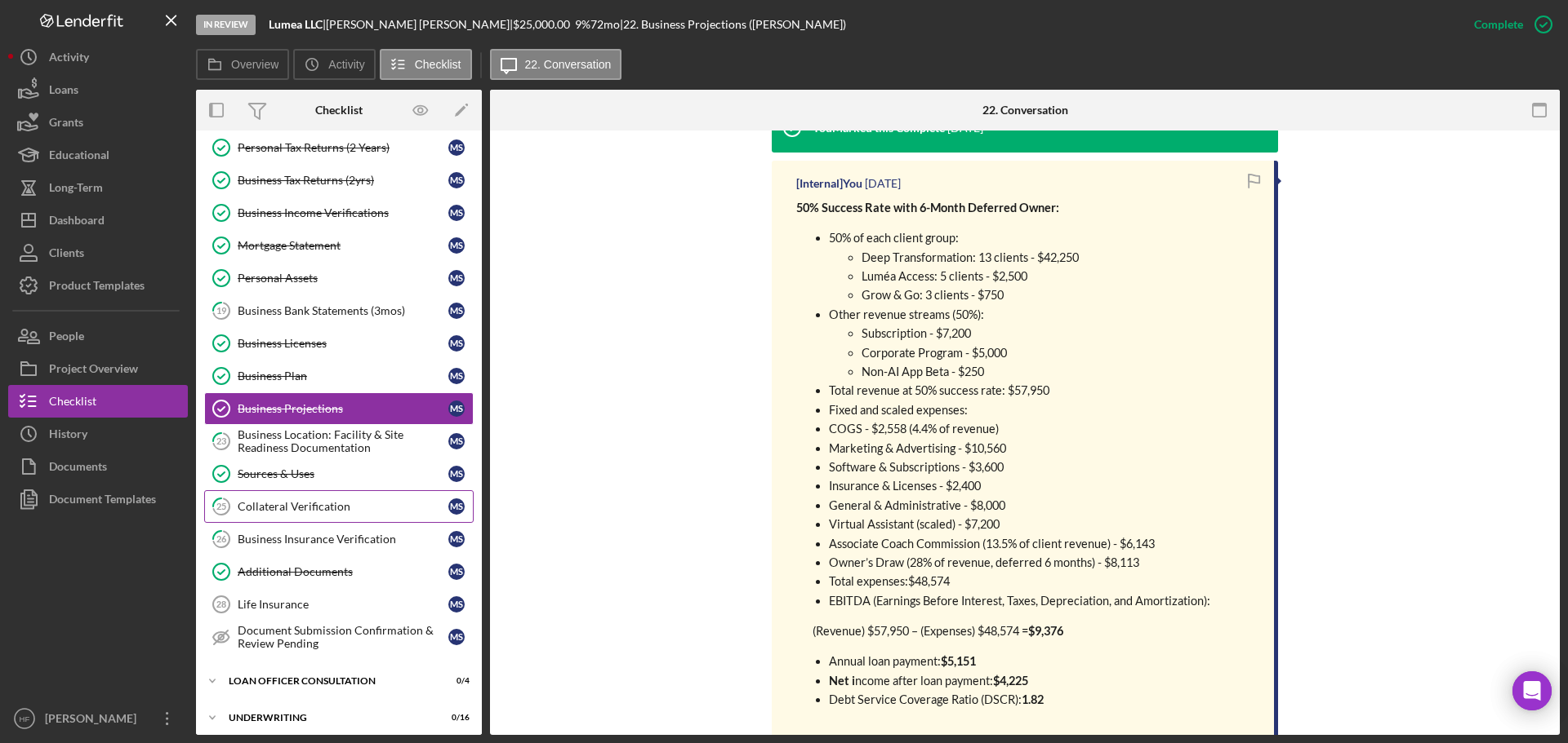
click at [363, 501] on div "Collateral Verification" at bounding box center [342, 507] width 210 height 13
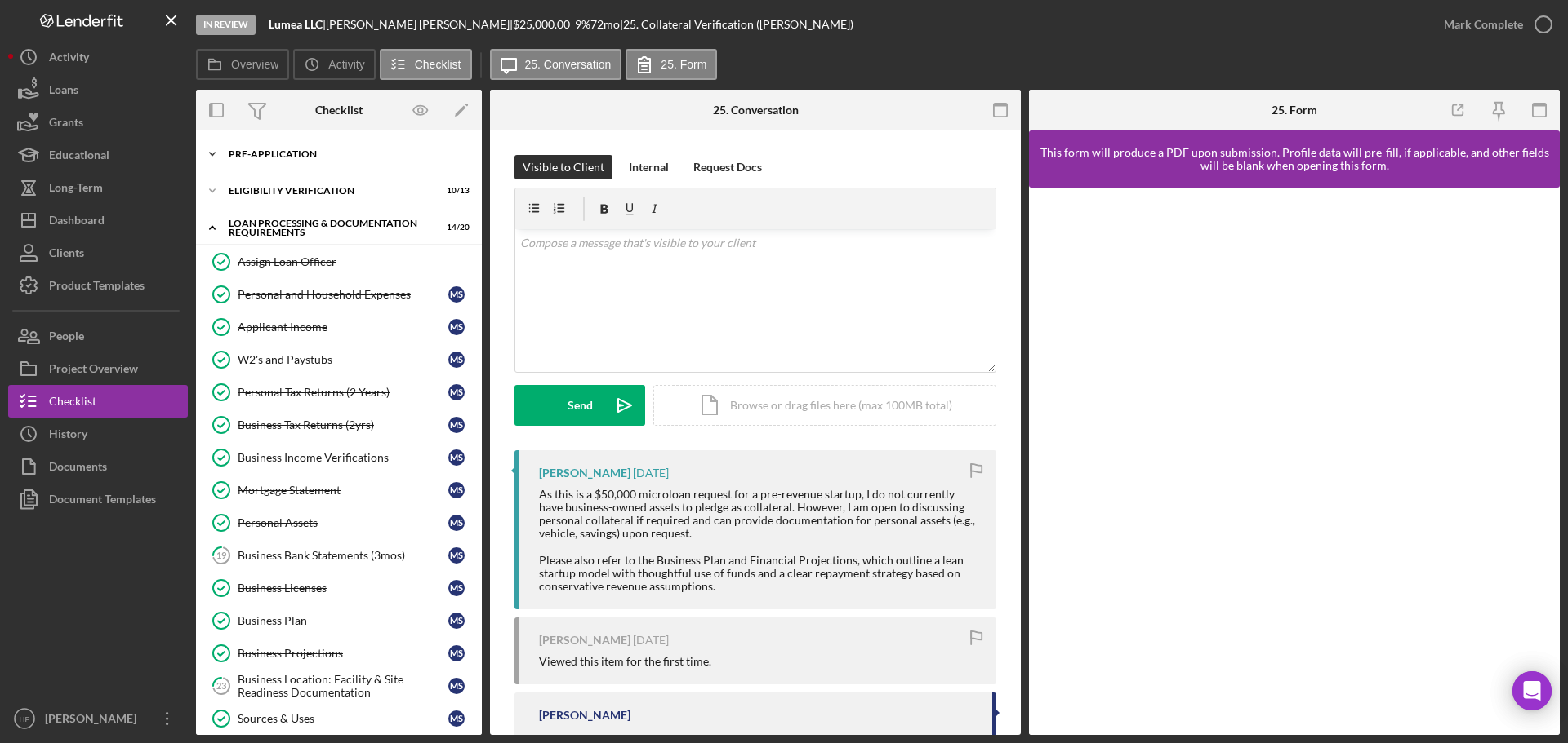
click at [351, 153] on div "Pre-Application" at bounding box center [345, 153] width 233 height 10
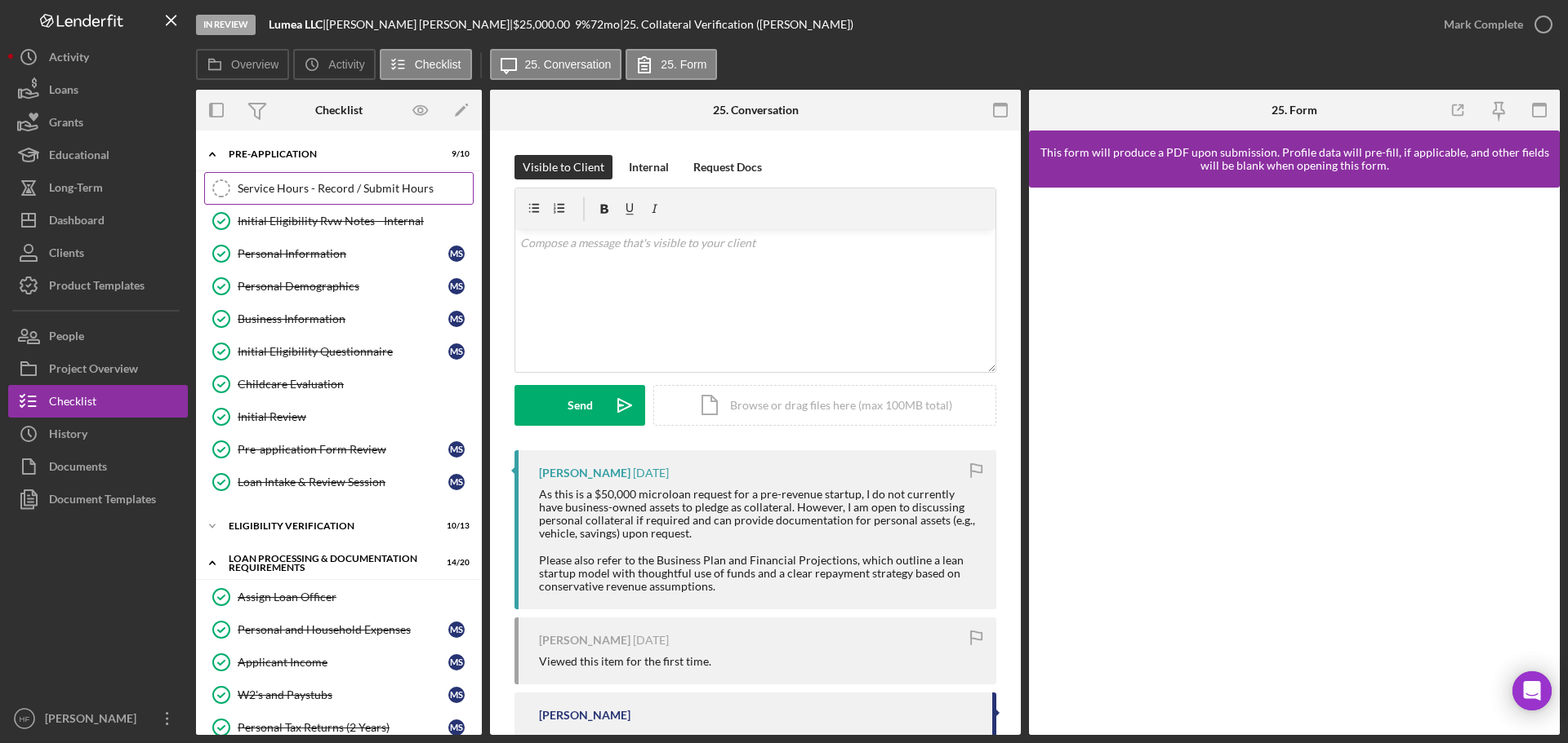
click at [351, 184] on div "Service Hours - Record / Submit Hours" at bounding box center [354, 188] width 235 height 13
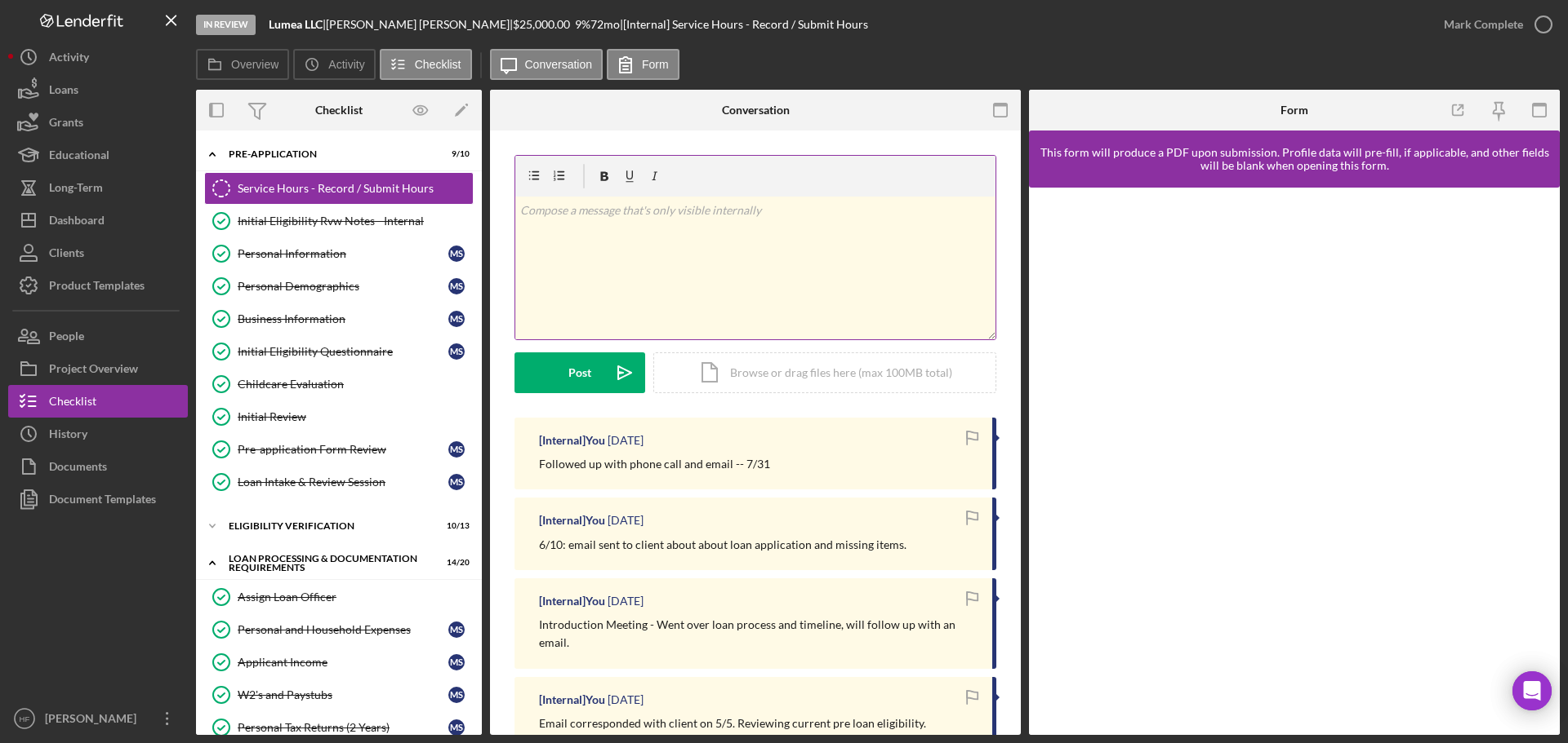
click at [692, 277] on div "v Color teal Color pink Remove color Add row above Add row below Add column bef…" at bounding box center [755, 269] width 480 height 143
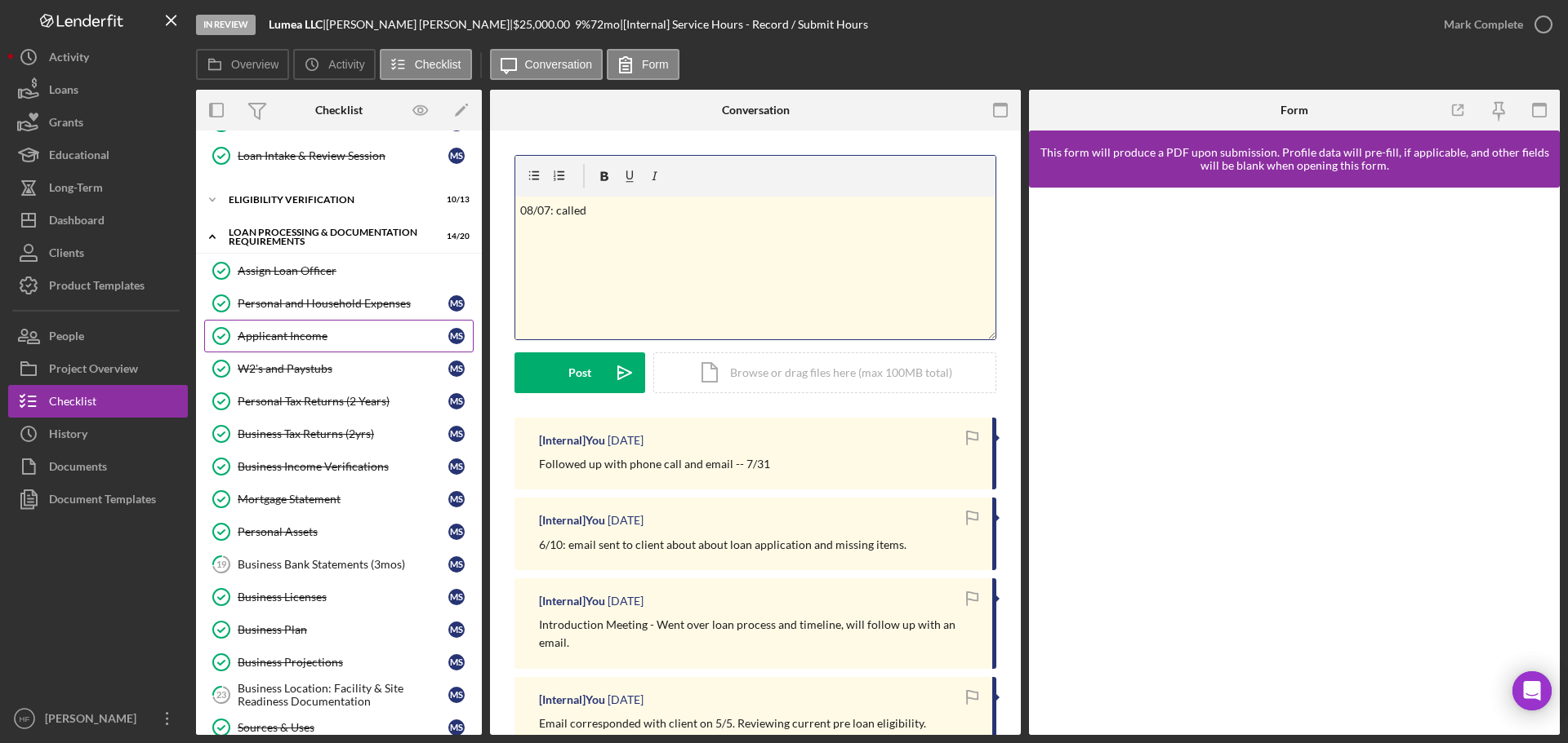
click at [322, 329] on link "Applicant Income Applicant Income M S" at bounding box center [339, 336] width 270 height 32
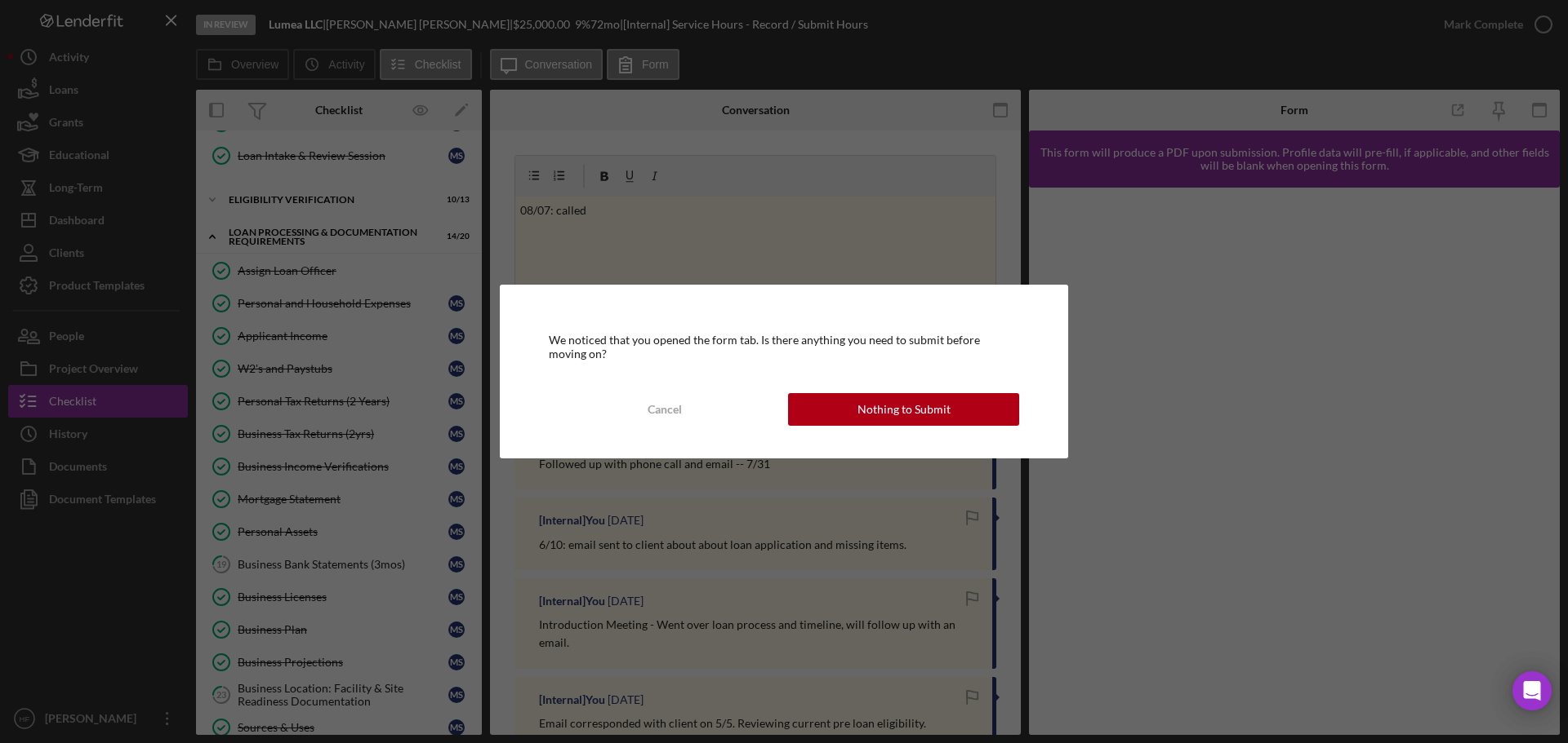
click at [120, 206] on div "We noticed that you opened the form tab. Is there anything you need to submit b…" at bounding box center [784, 372] width 1568 height 743
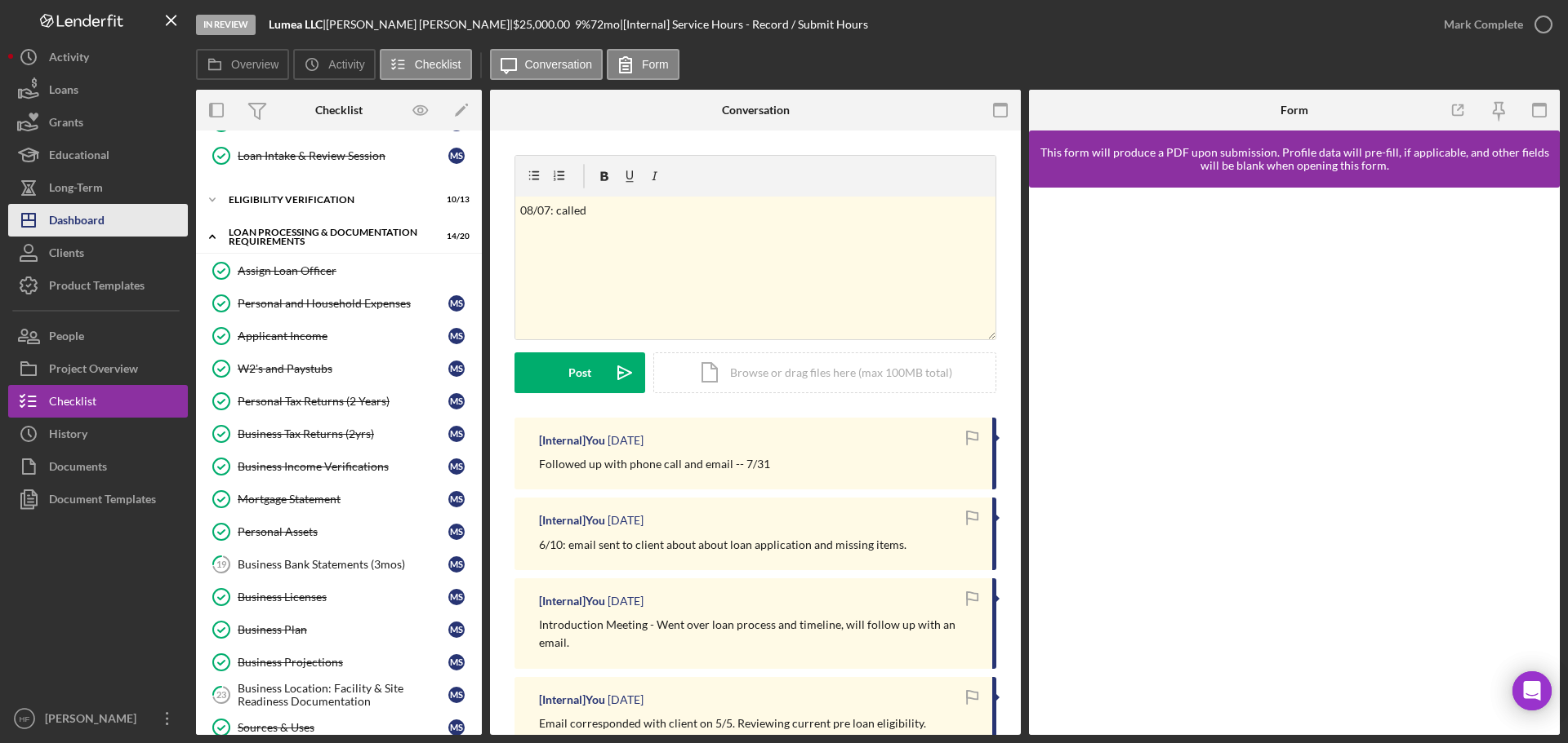
click at [106, 214] on button "Icon/Dashboard Dashboard" at bounding box center [98, 220] width 180 height 32
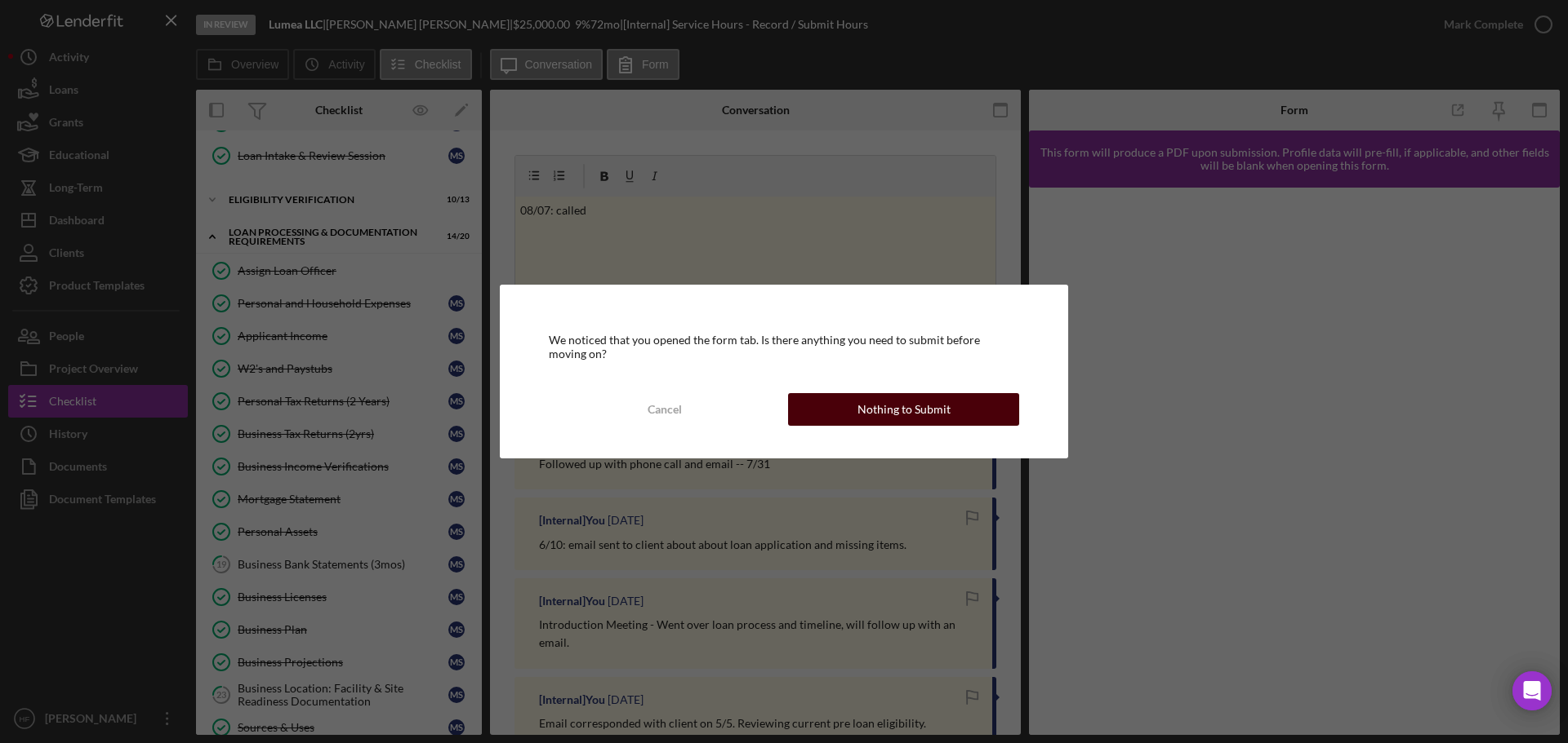
click at [968, 401] on button "Nothing to Submit" at bounding box center [903, 409] width 231 height 32
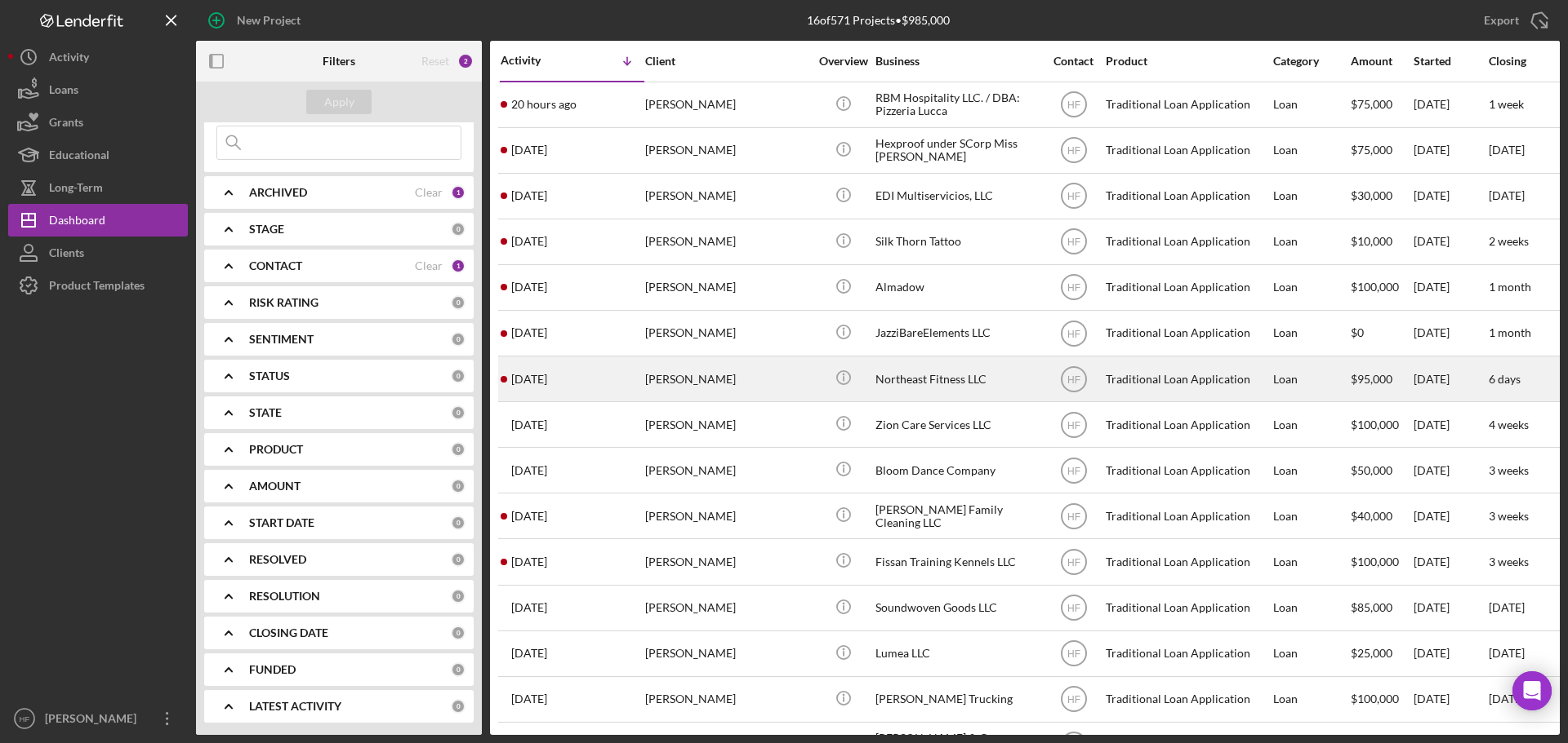
click at [999, 399] on div "Northeast Fitness LLC" at bounding box center [956, 379] width 163 height 44
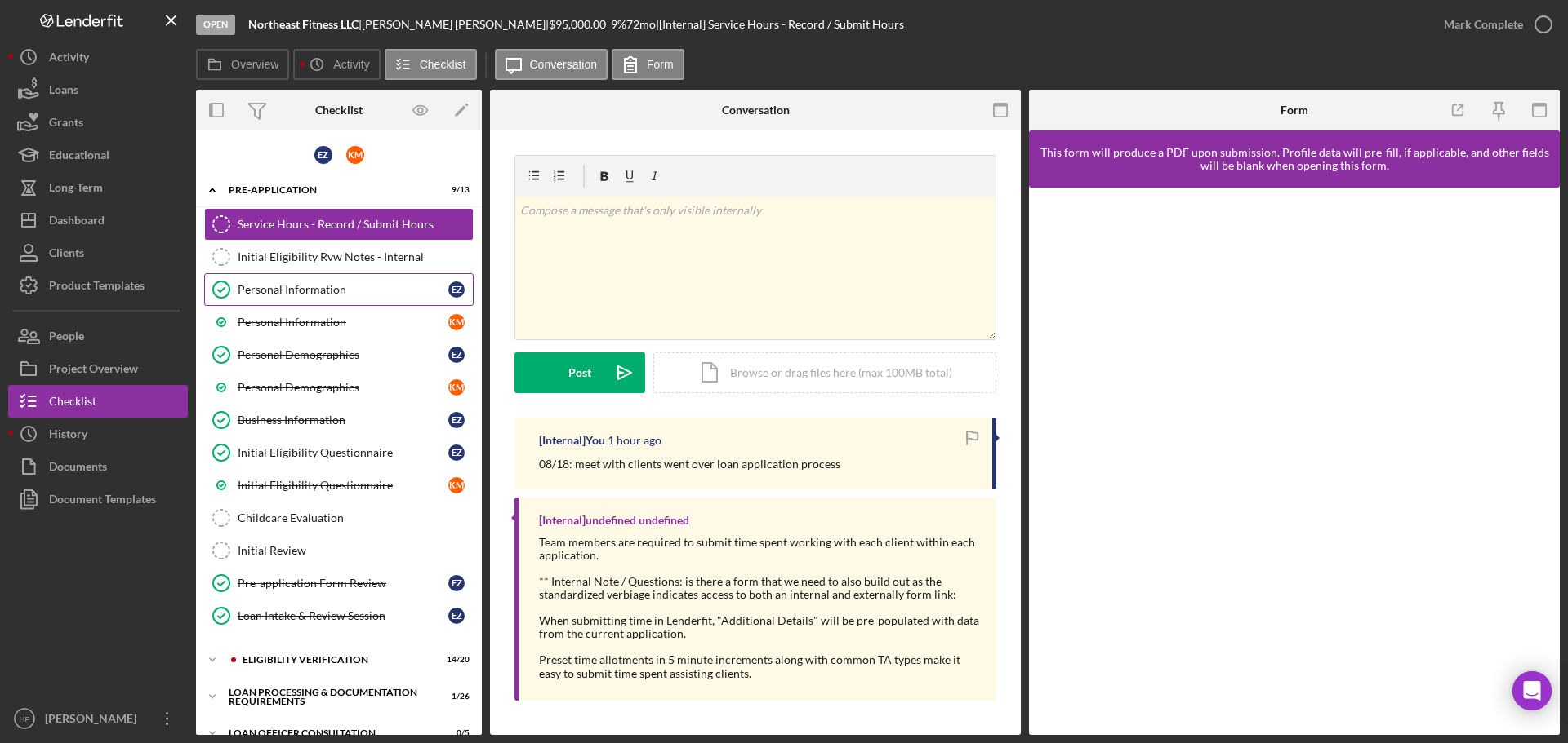
click at [337, 286] on div "Personal Information" at bounding box center [342, 290] width 210 height 13
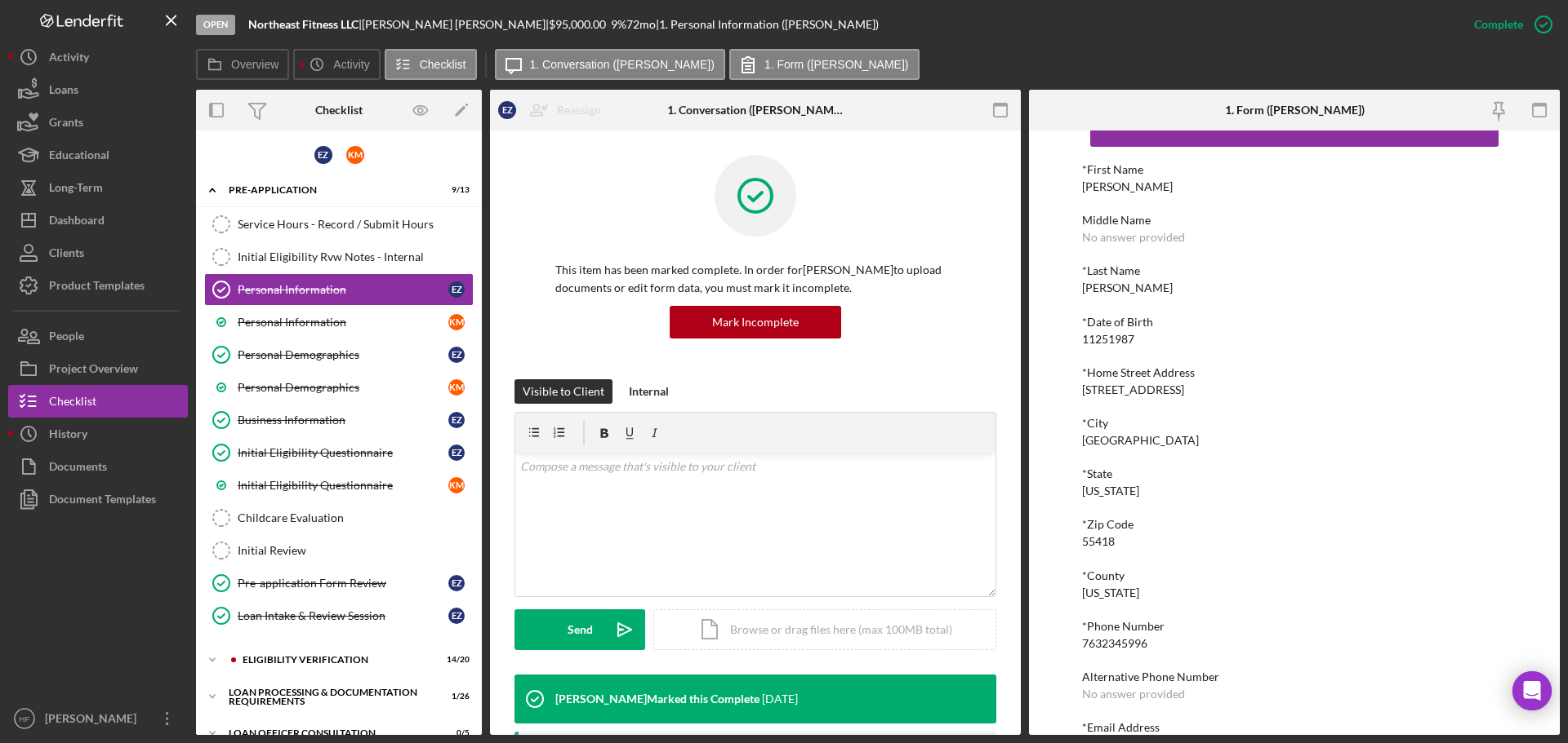
scroll to position [90, 0]
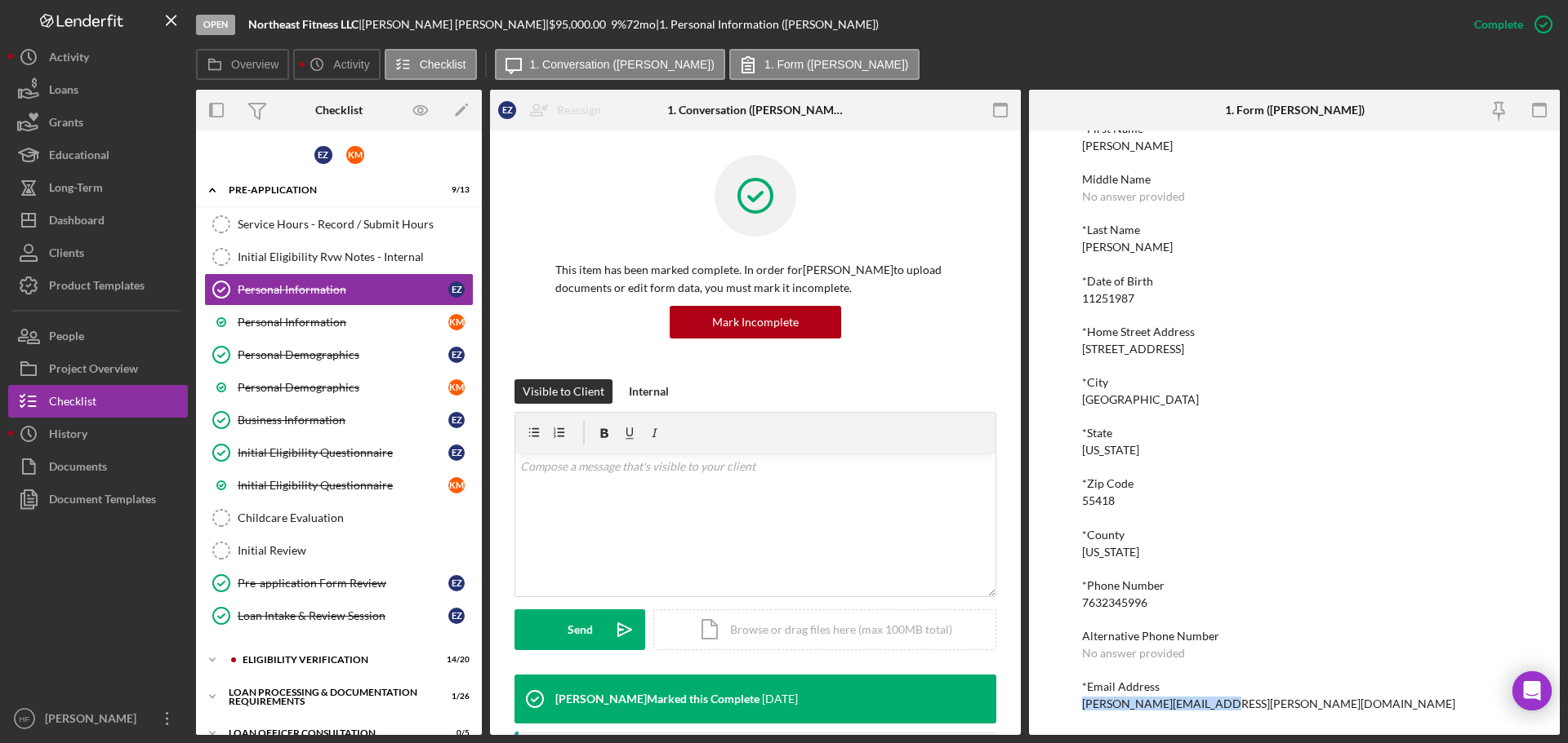
drag, startPoint x: 1078, startPoint y: 705, endPoint x: 1215, endPoint y: 702, distance: 137.0
click at [1215, 702] on div "To edit this form you must mark this item incomplete *First Name Elizabeth Midd…" at bounding box center [1294, 433] width 531 height 604
copy div "liz.ziegler@hotmail.com"
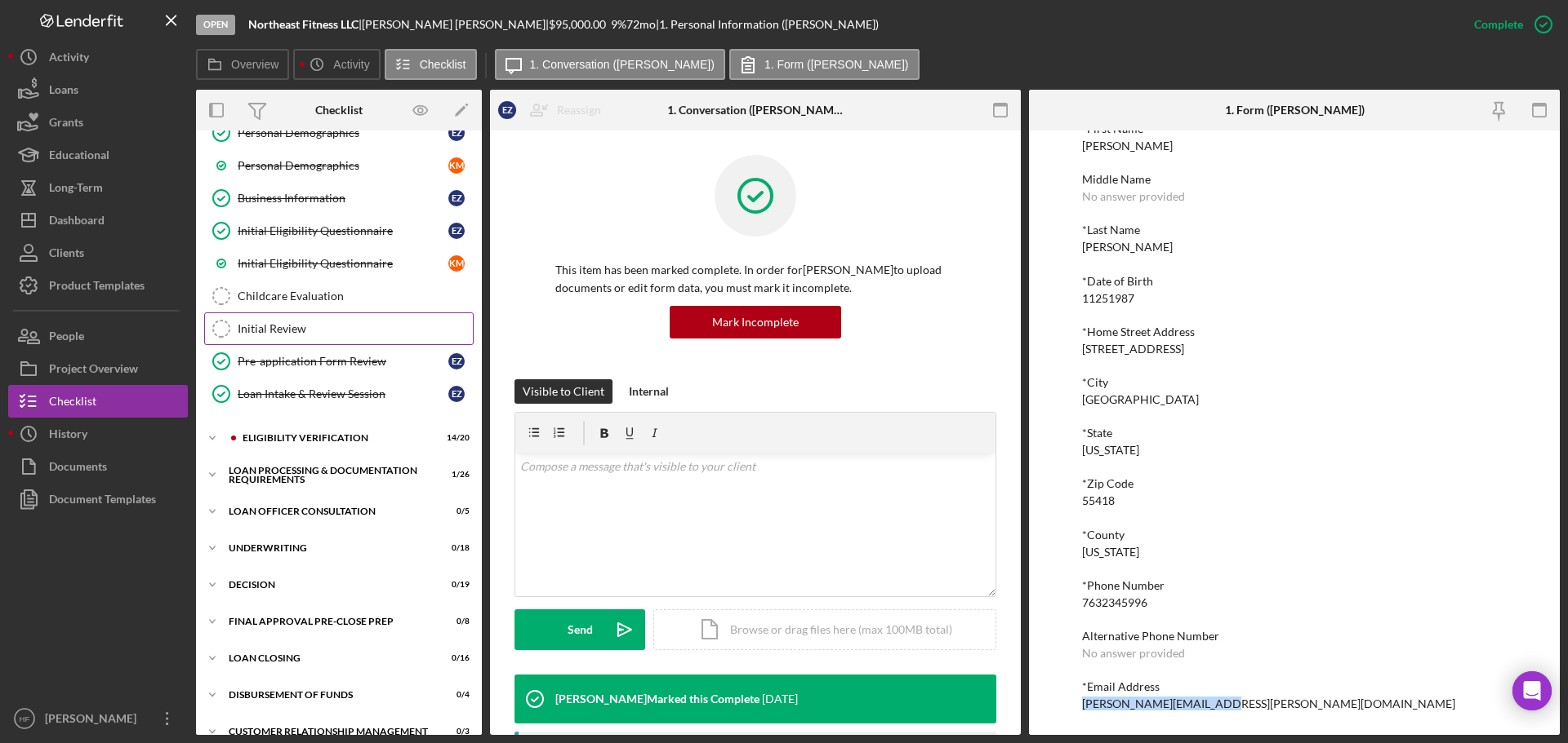
scroll to position [245, 0]
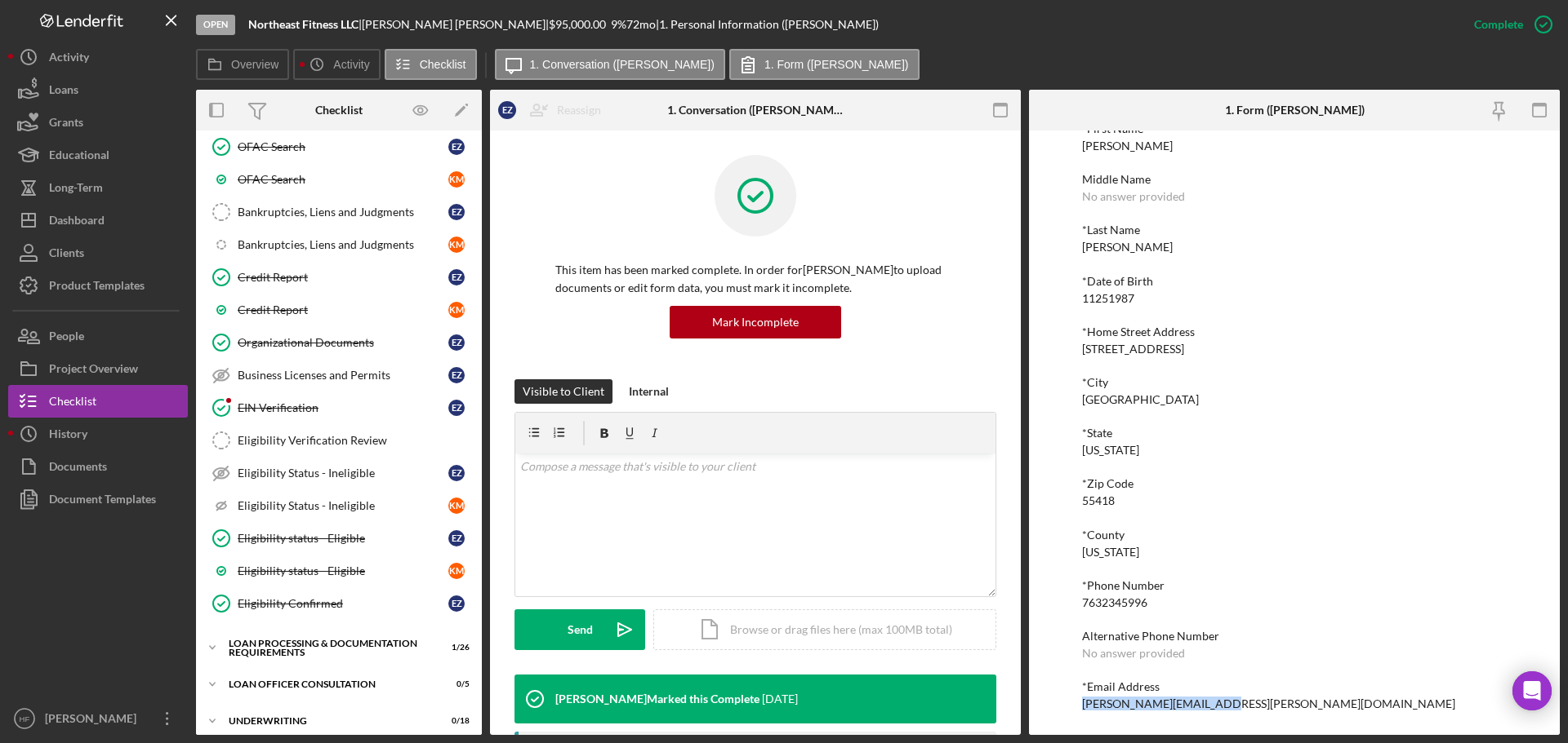
scroll to position [979, 0]
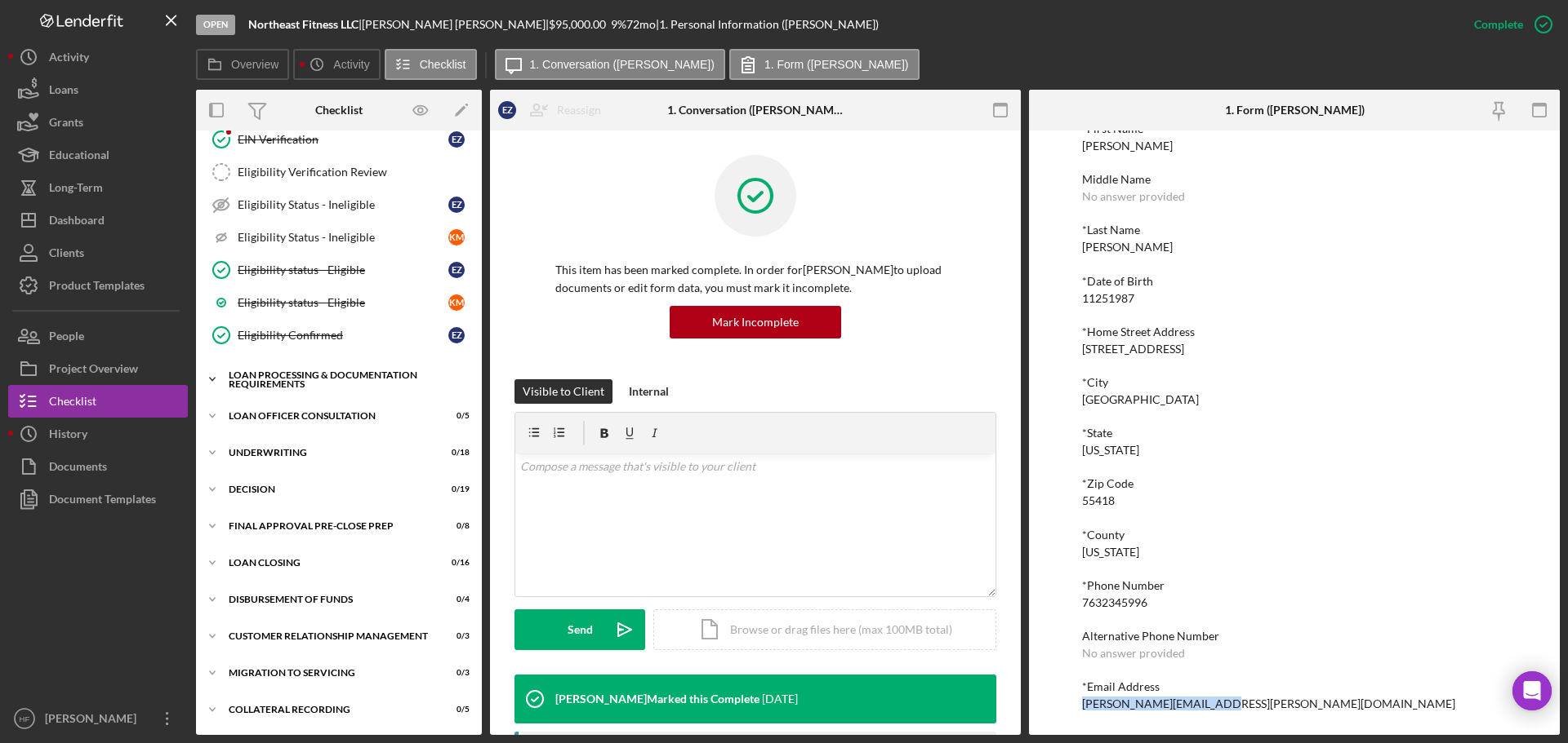
click at [215, 375] on icon "Icon/Expander" at bounding box center [212, 378] width 32 height 32
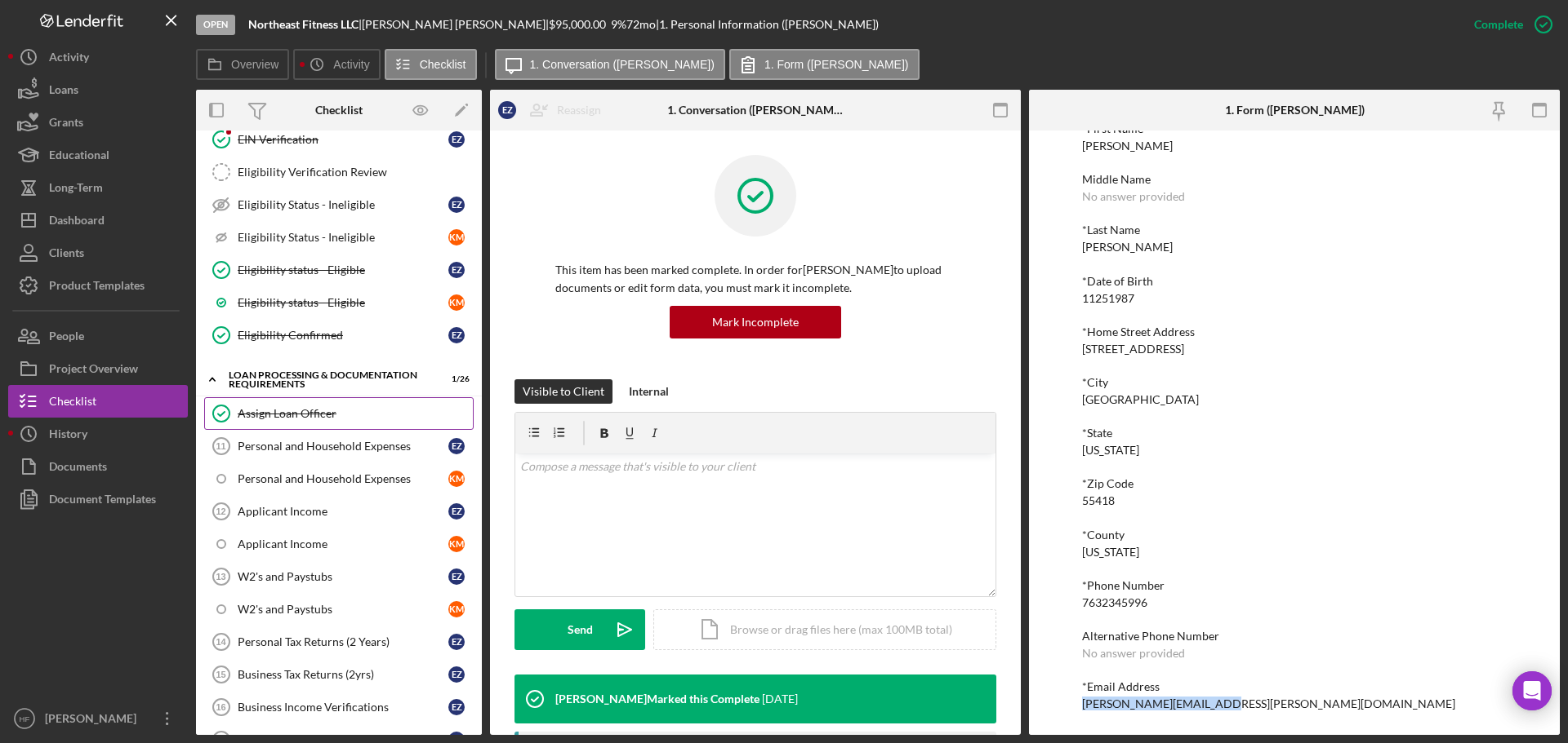
click at [306, 413] on div "Assign Loan Officer" at bounding box center [354, 413] width 235 height 13
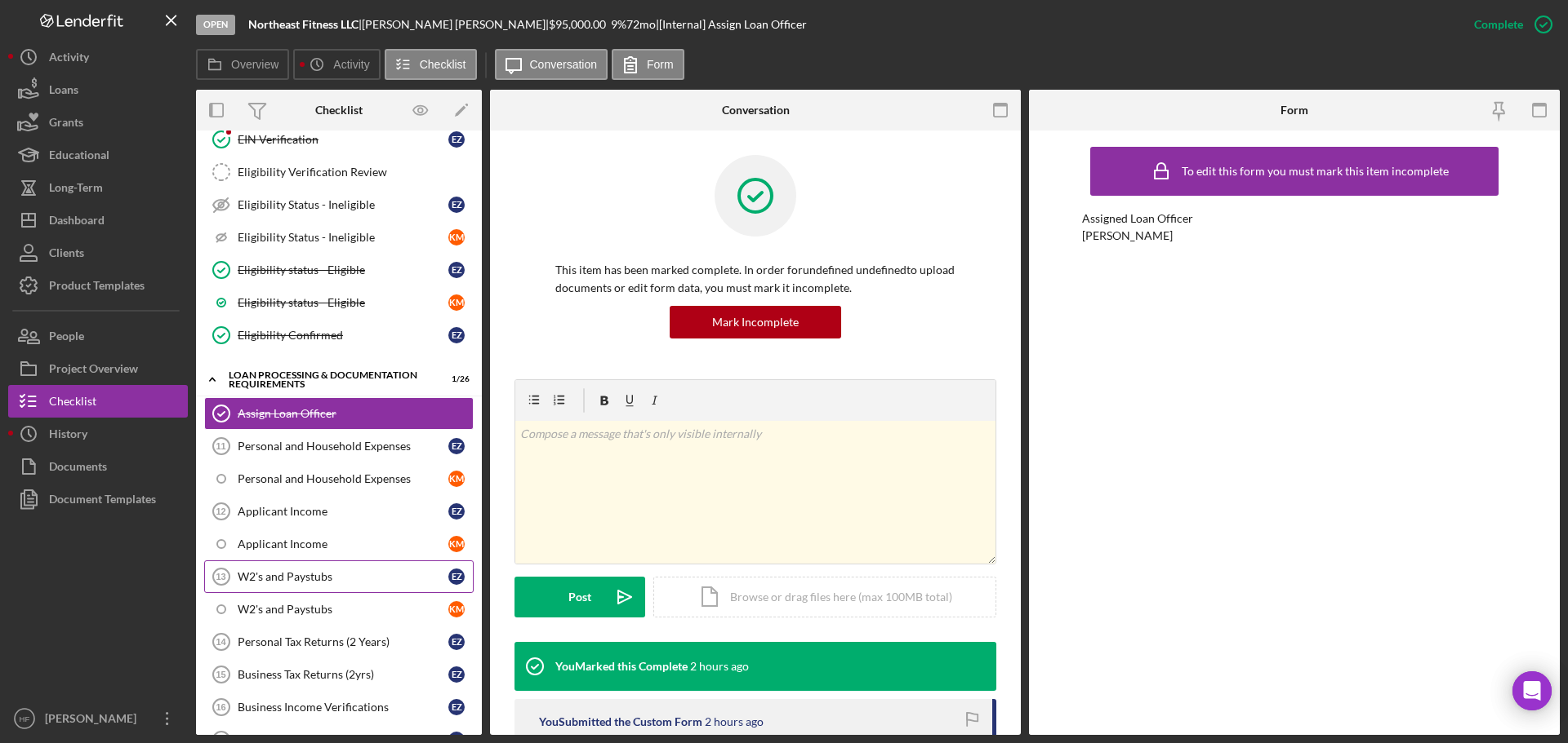
click at [322, 571] on div "W2's and Paystubs" at bounding box center [342, 576] width 210 height 13
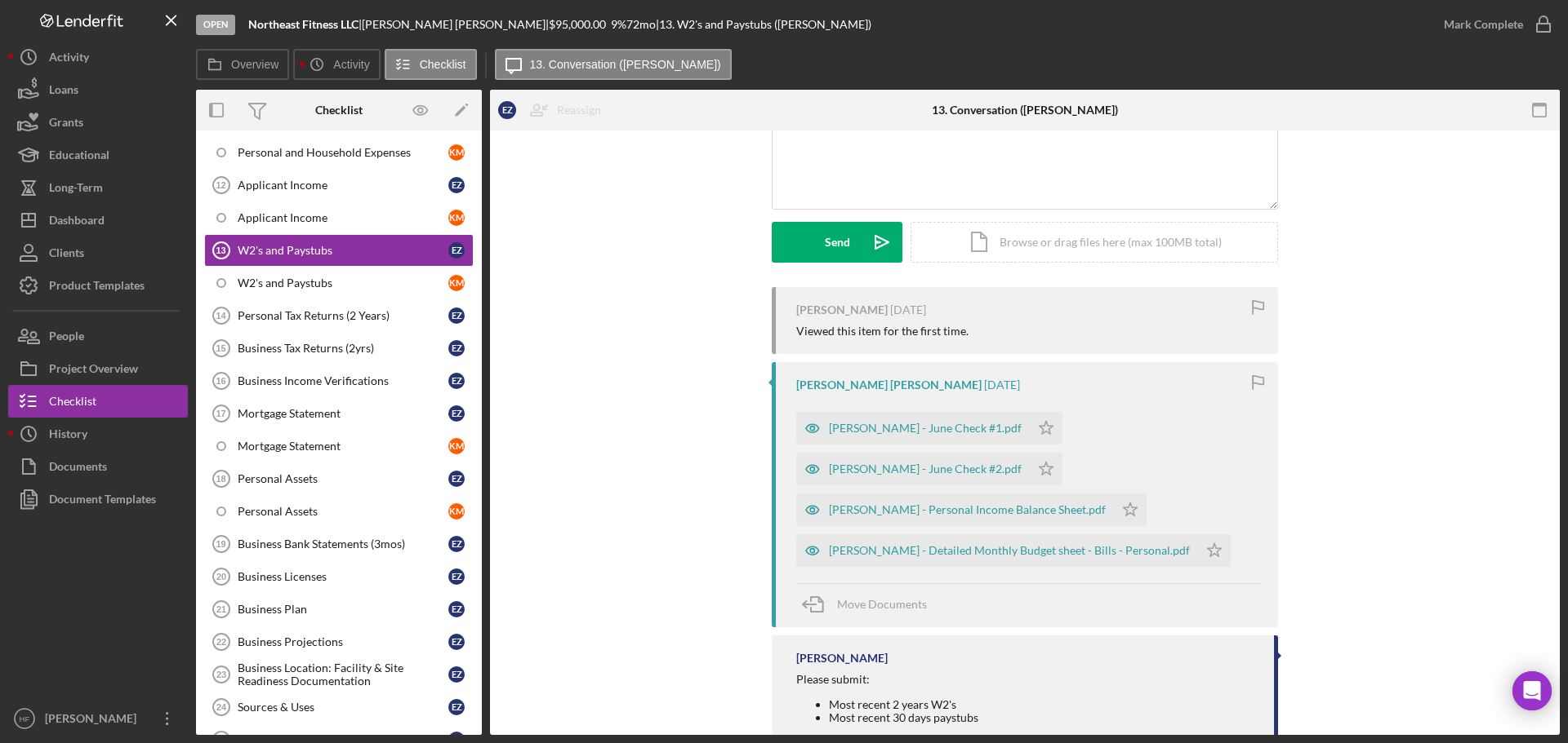
scroll to position [1387, 0]
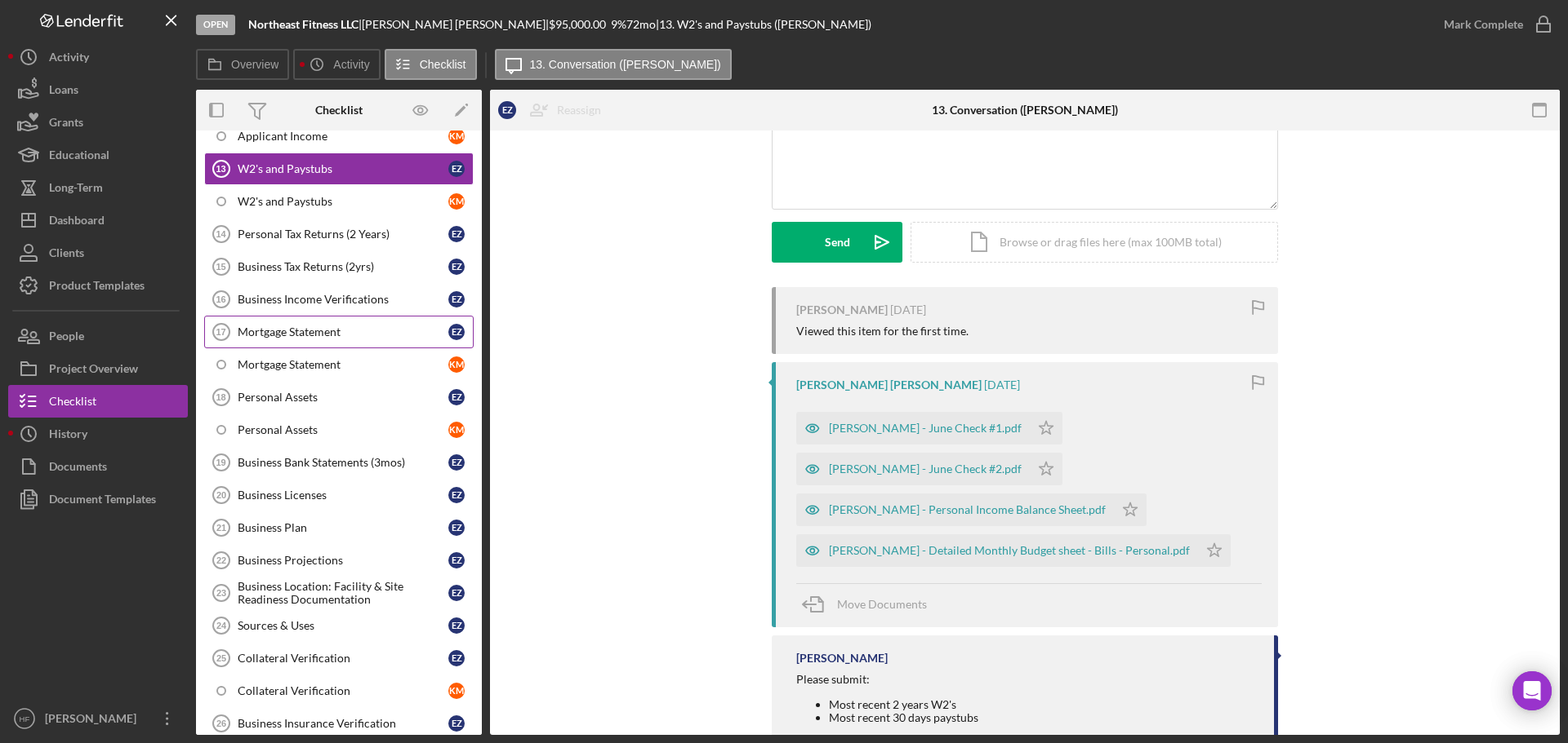
click at [366, 331] on div "Mortgage Statement" at bounding box center [342, 331] width 210 height 13
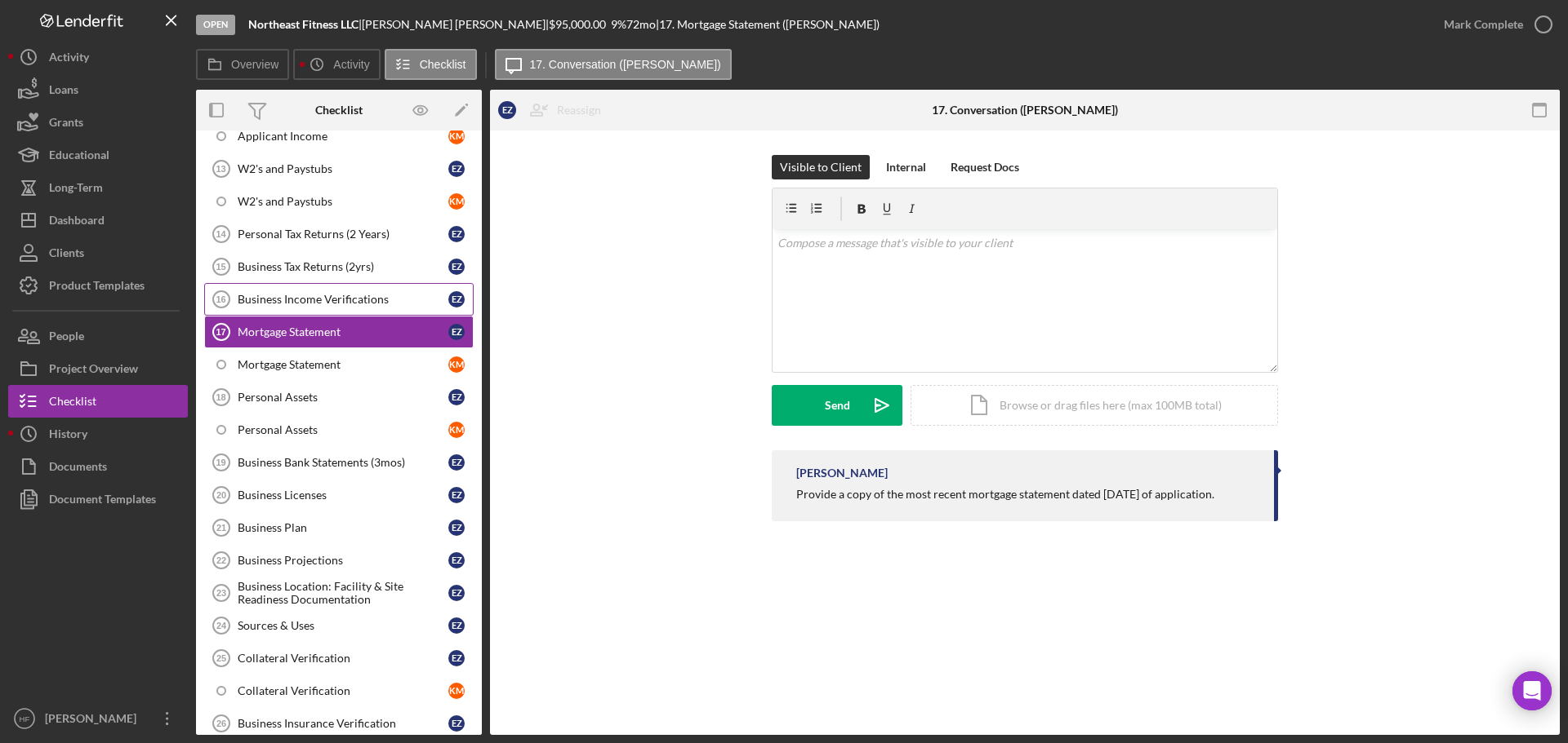
scroll to position [1305, 0]
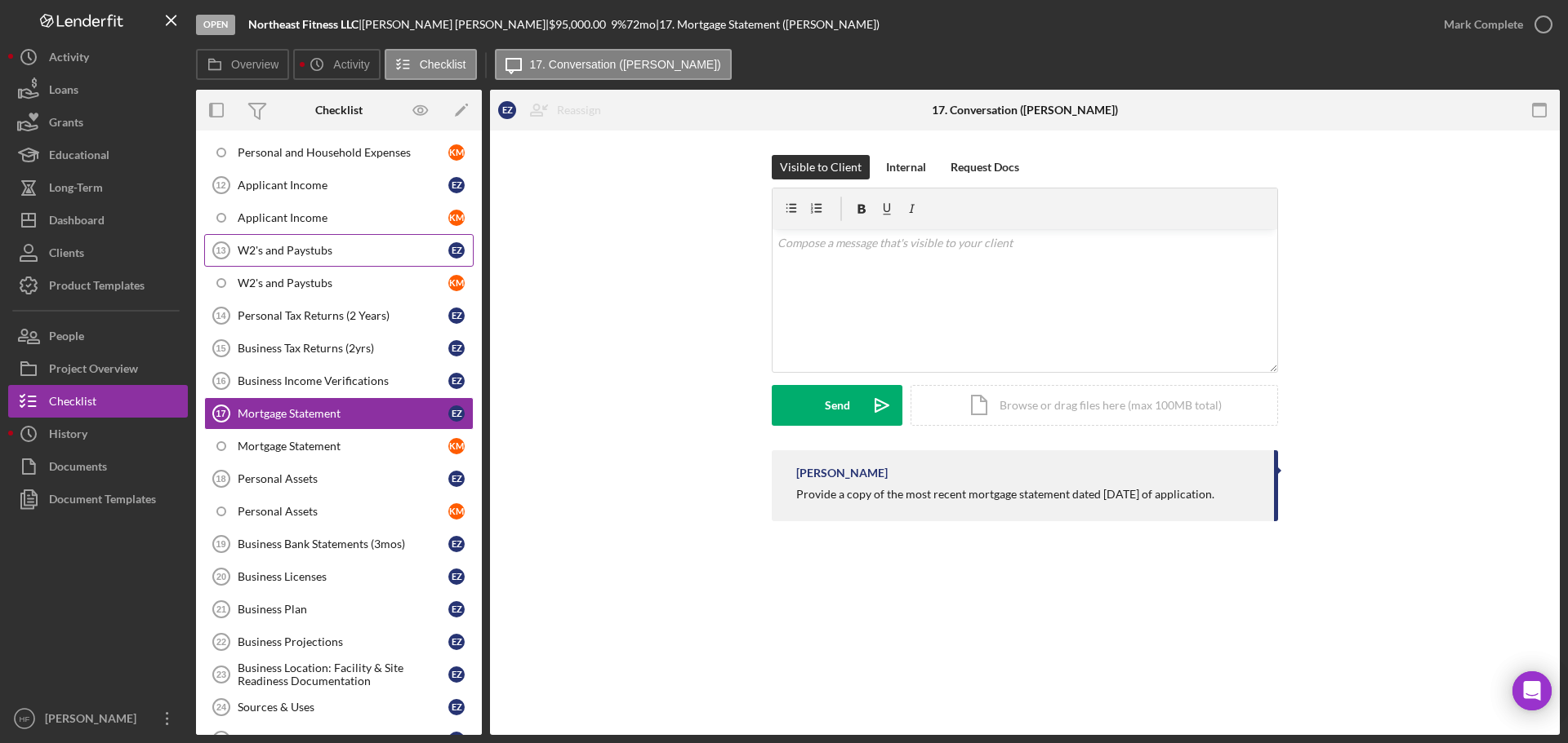
click at [358, 248] on div "W2's and Paystubs" at bounding box center [342, 250] width 210 height 13
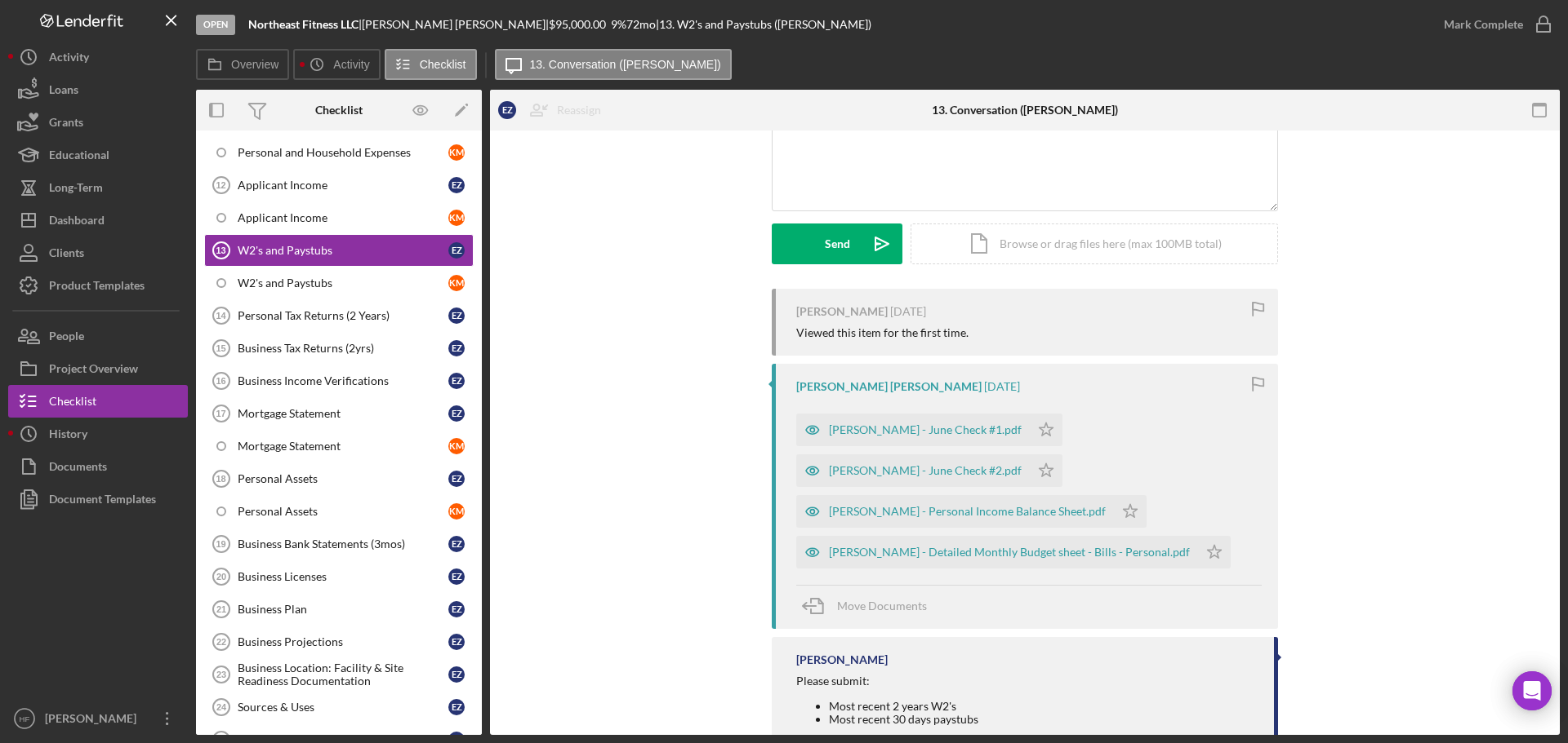
scroll to position [163, 0]
click at [859, 426] on div "[PERSON_NAME] - June Check #1.pdf" at bounding box center [925, 428] width 193 height 13
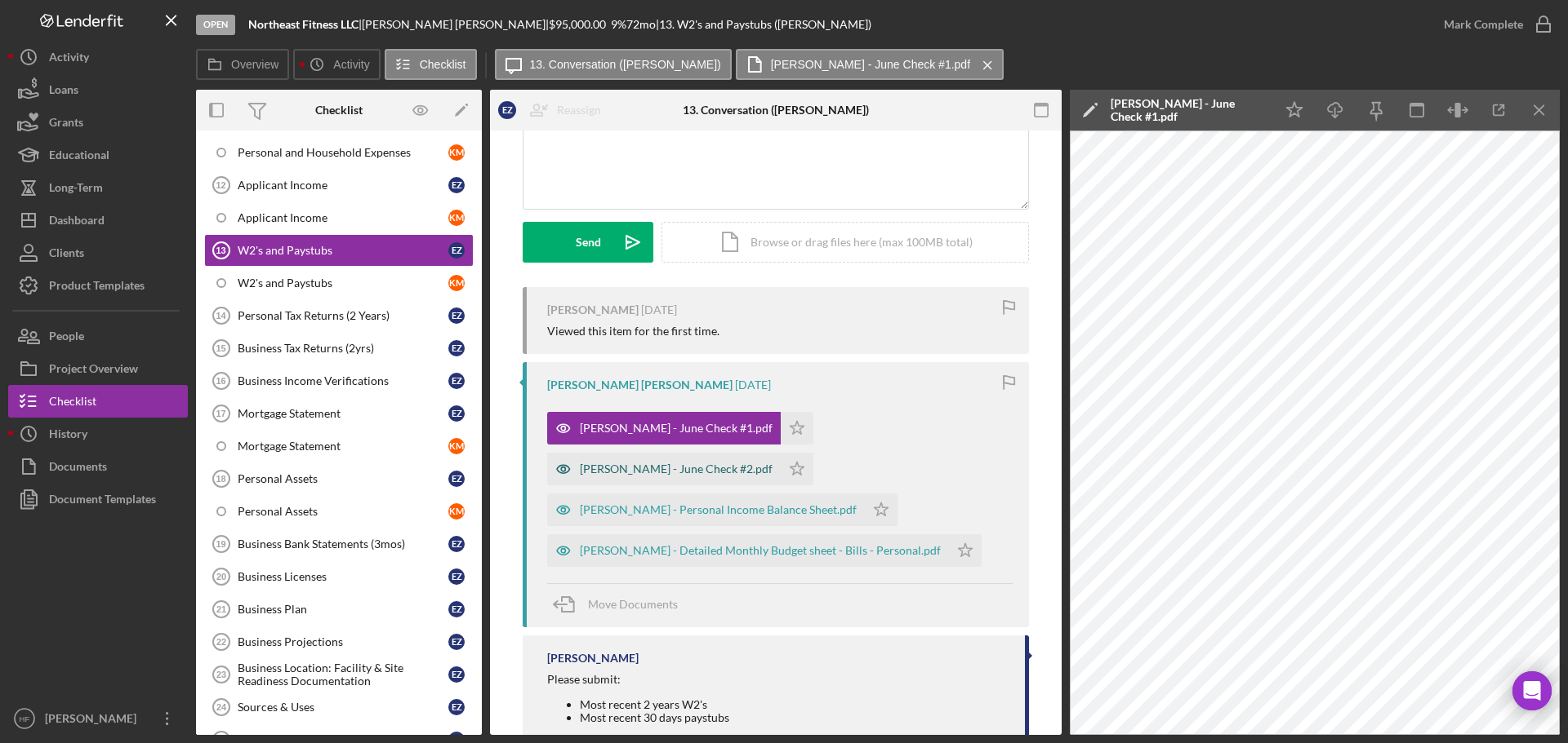
click at [772, 463] on div "[PERSON_NAME] - June Check #2.pdf" at bounding box center [675, 469] width 193 height 13
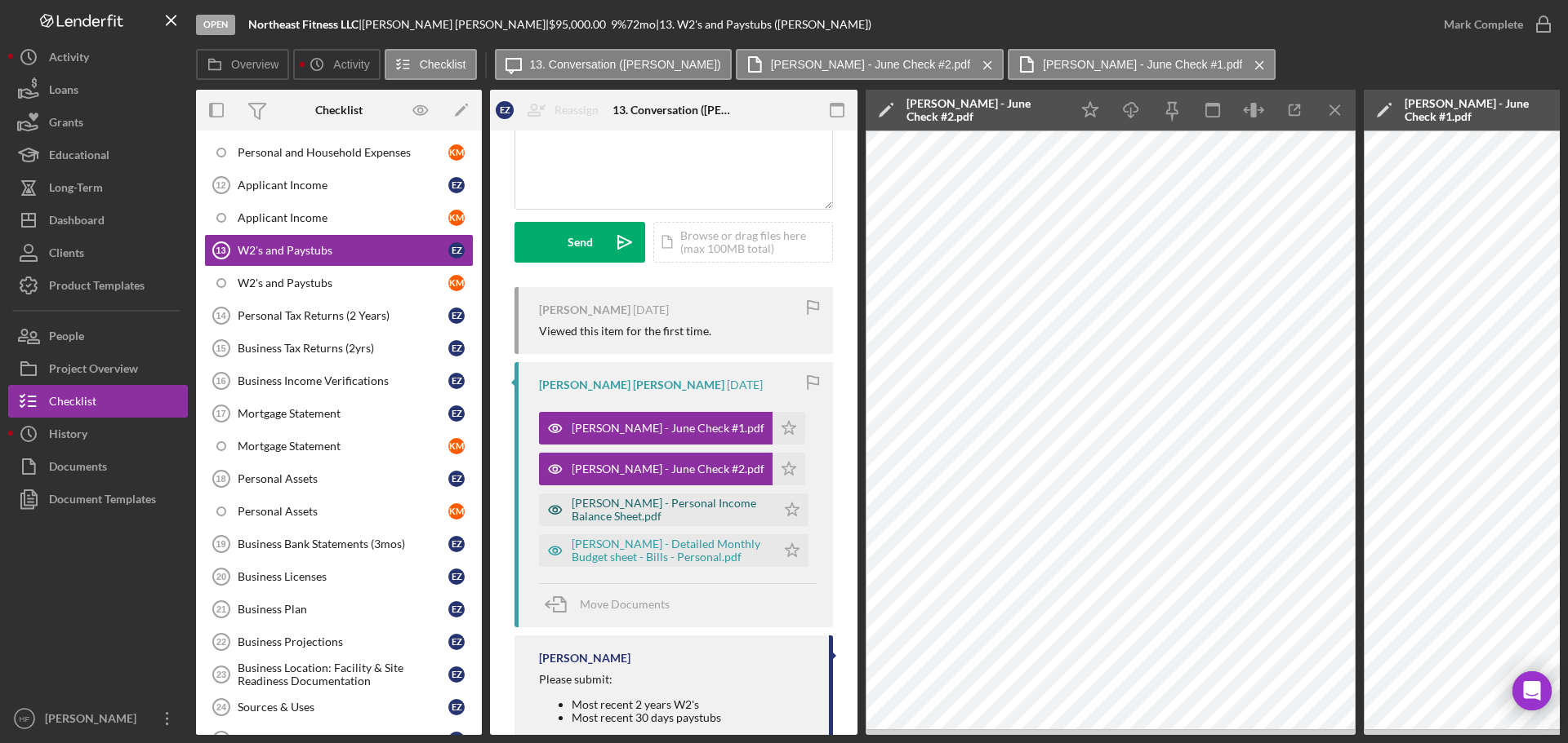
click at [680, 513] on div "[PERSON_NAME] - Personal Income Balance Sheet.pdf" at bounding box center [669, 510] width 196 height 26
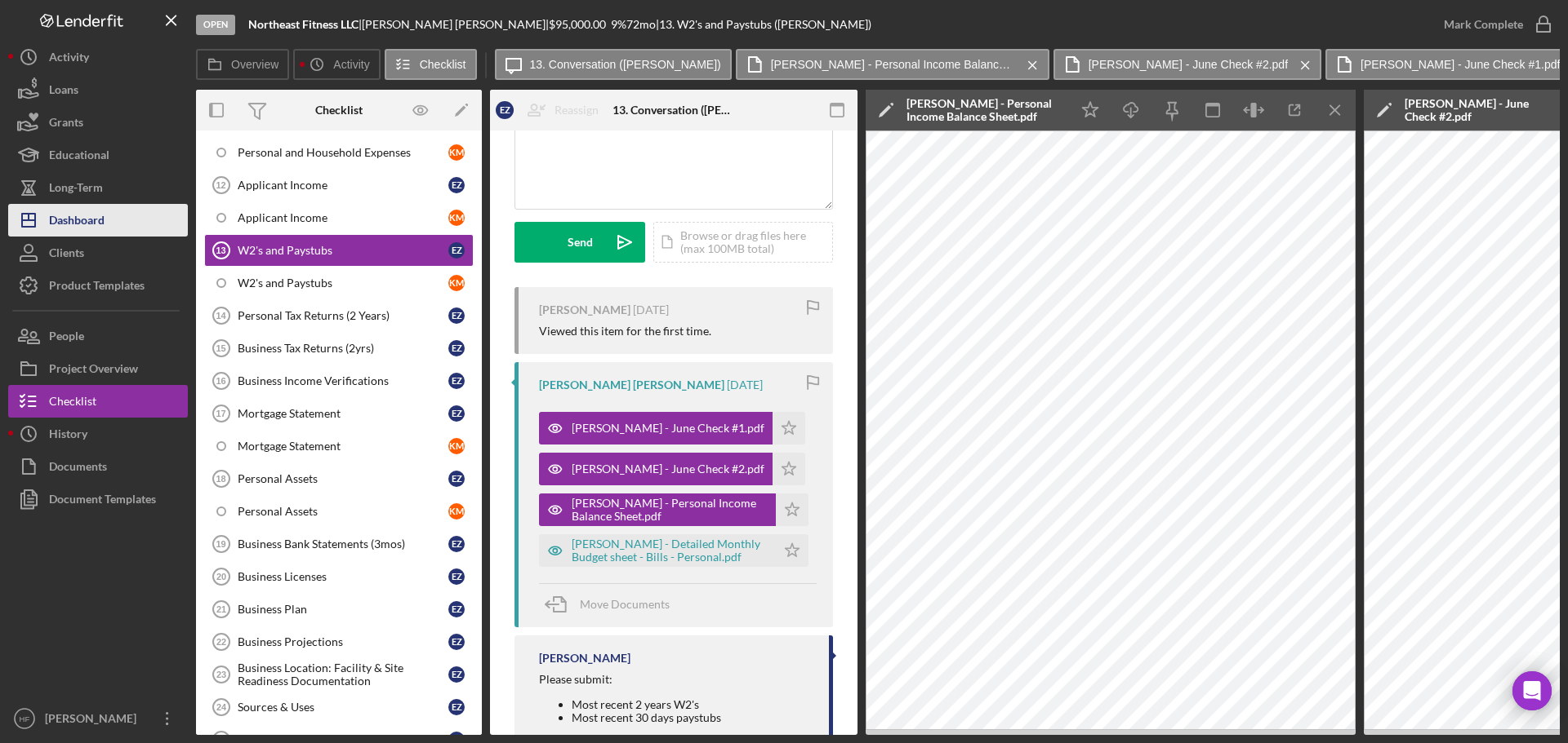
click at [107, 215] on button "Icon/Dashboard Dashboard" at bounding box center [98, 220] width 180 height 32
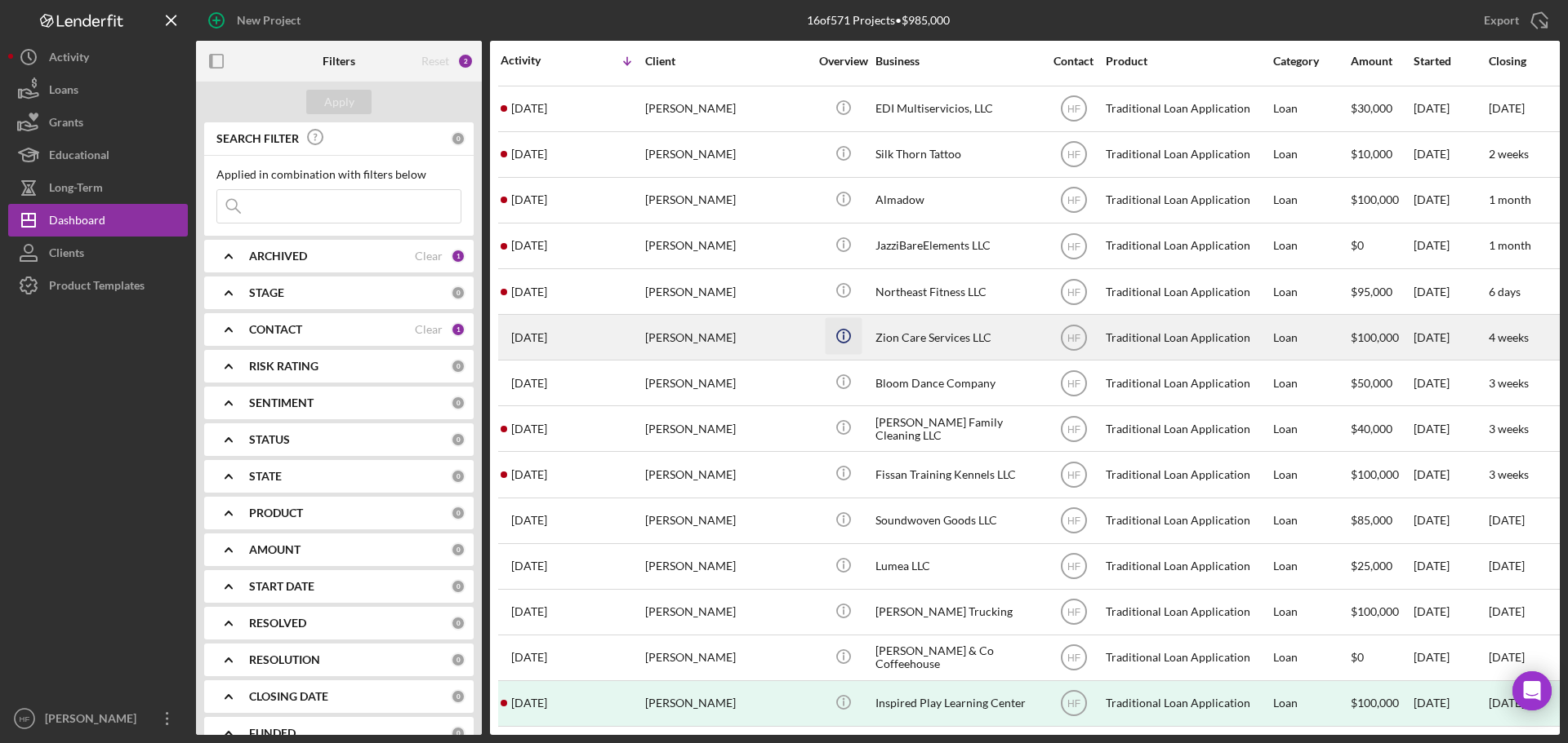
scroll to position [99, 0]
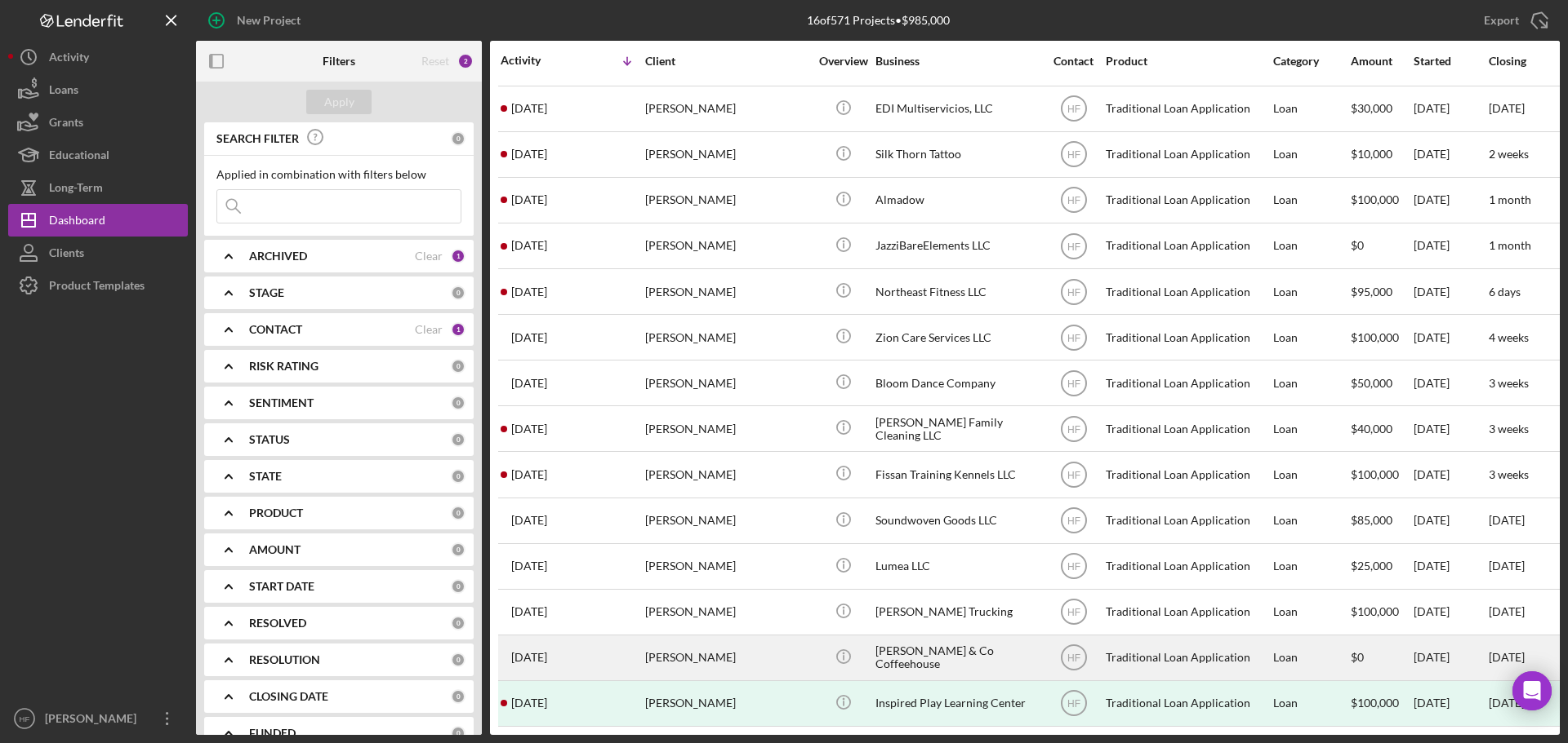
click at [960, 638] on div "[PERSON_NAME] & Co Coffeehouse" at bounding box center [956, 658] width 163 height 44
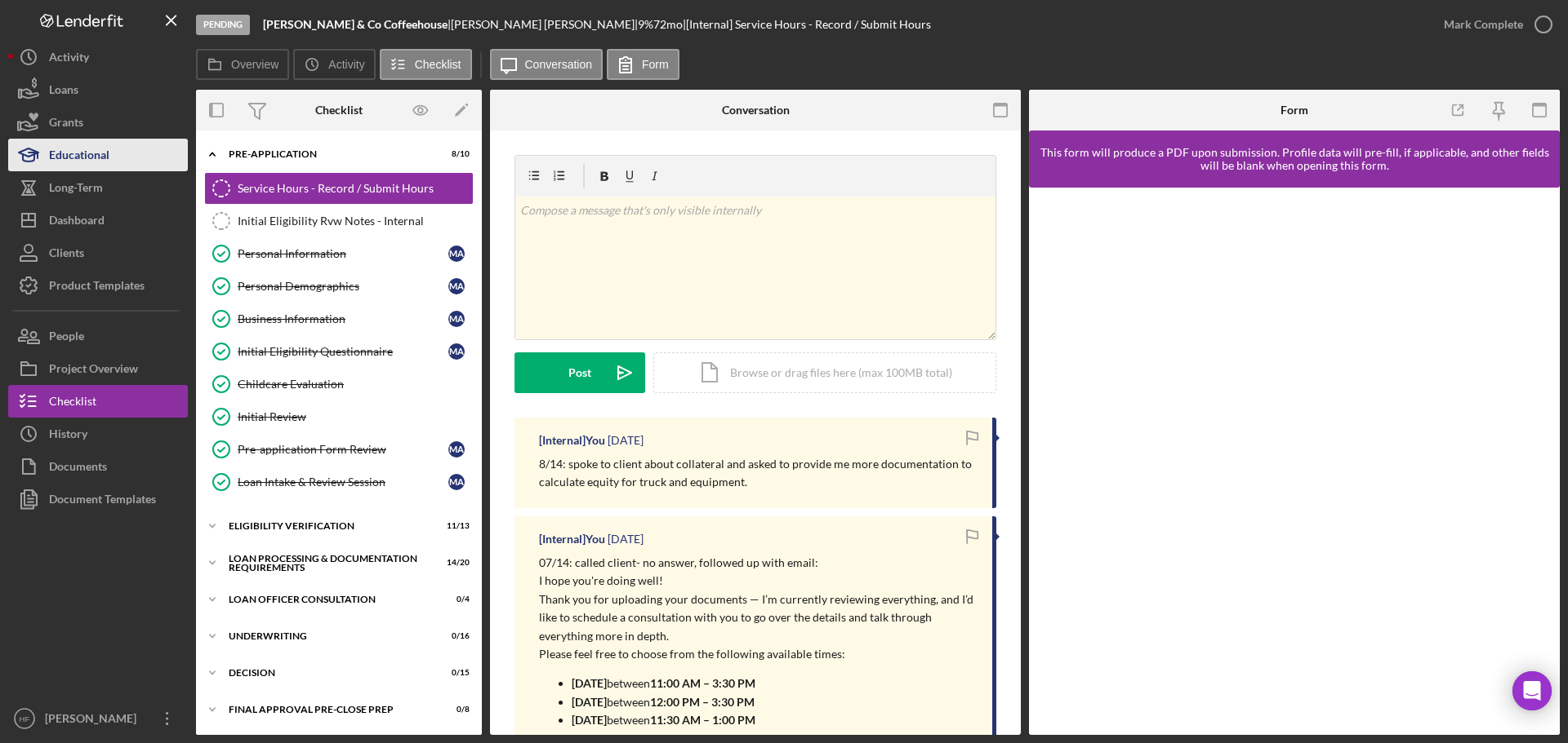
click at [92, 160] on div "Educational" at bounding box center [79, 157] width 60 height 37
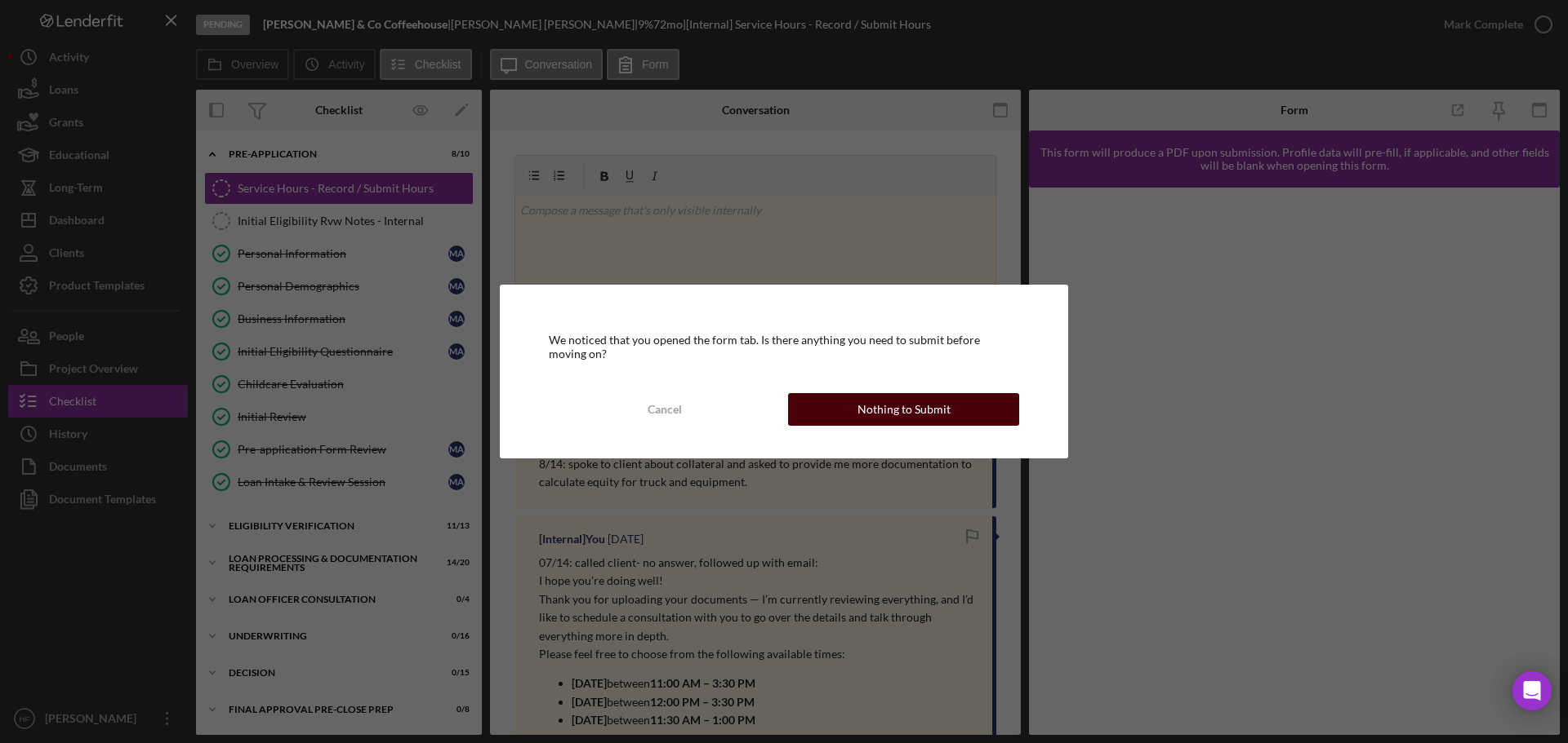
click at [826, 412] on button "Nothing to Submit" at bounding box center [903, 409] width 231 height 32
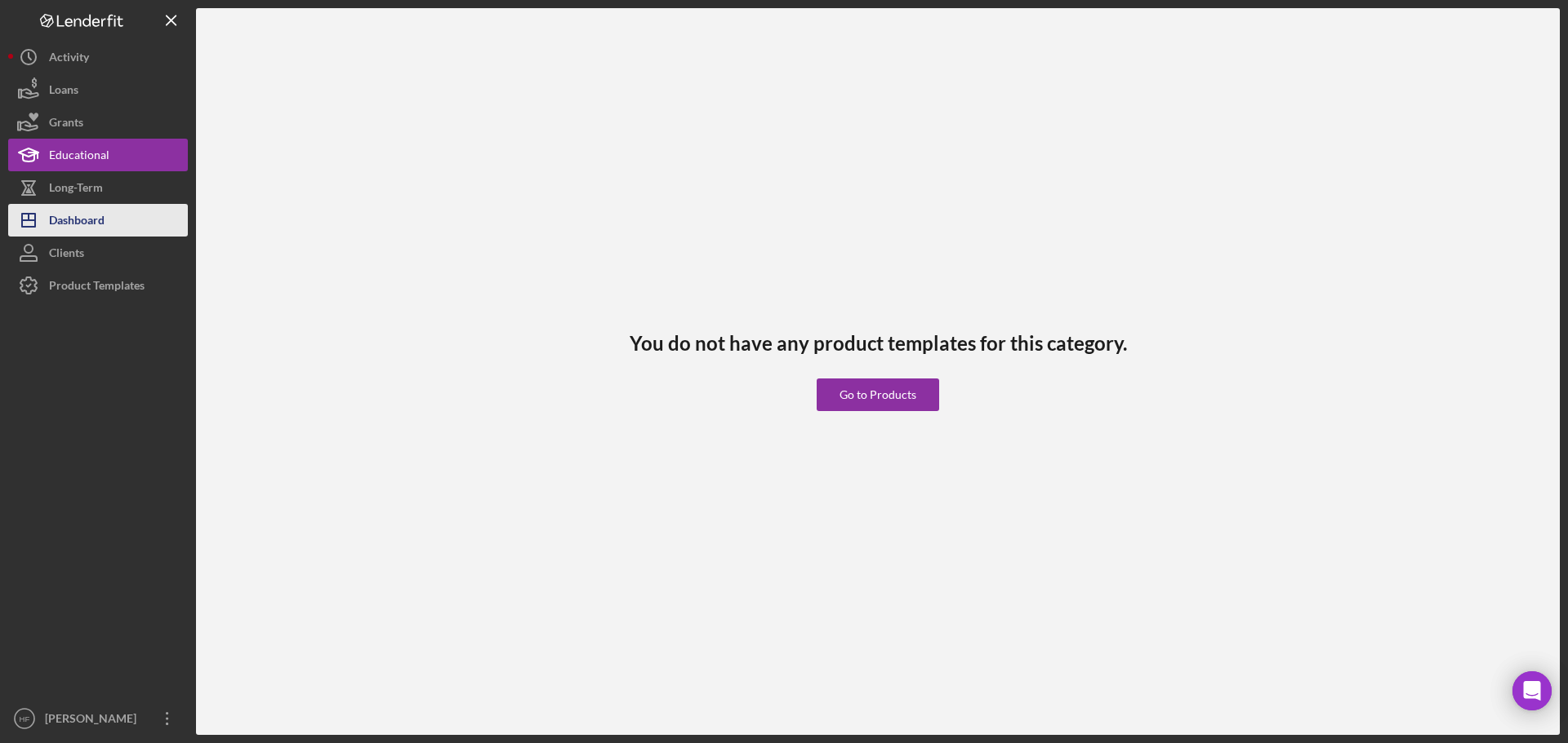
click at [84, 215] on div "Dashboard" at bounding box center [77, 222] width 56 height 37
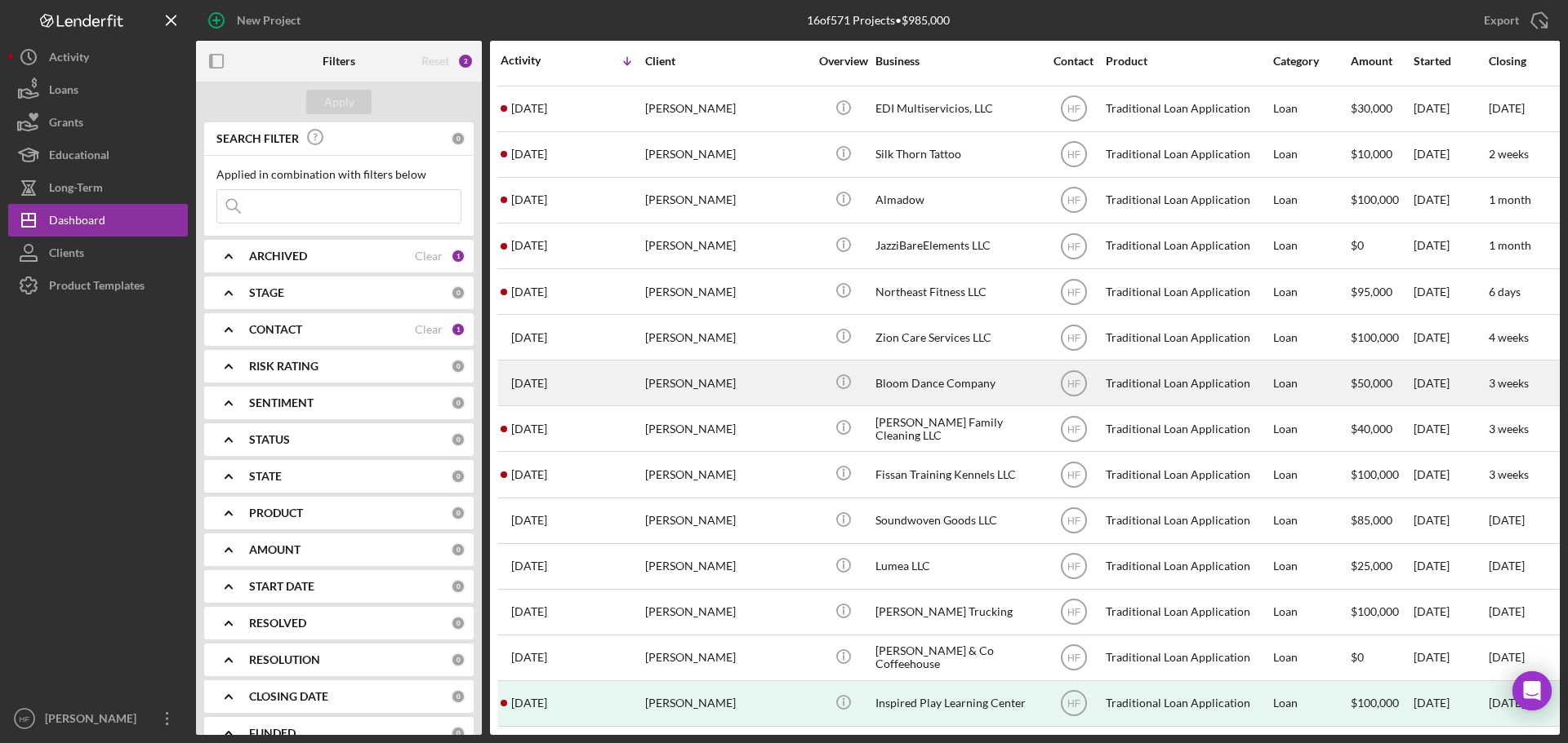
scroll to position [99, 0]
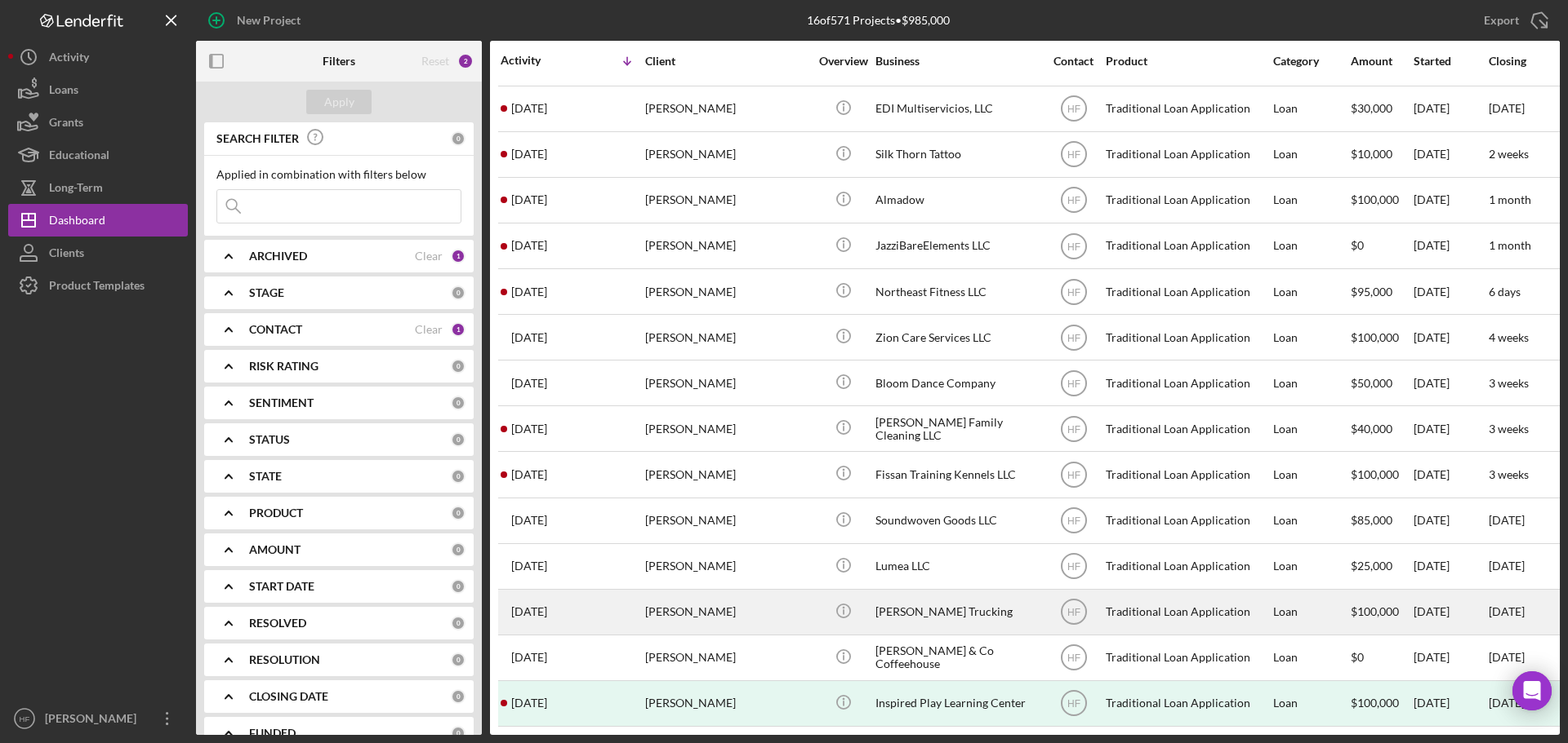
click at [731, 602] on div "[PERSON_NAME]" at bounding box center [726, 612] width 163 height 44
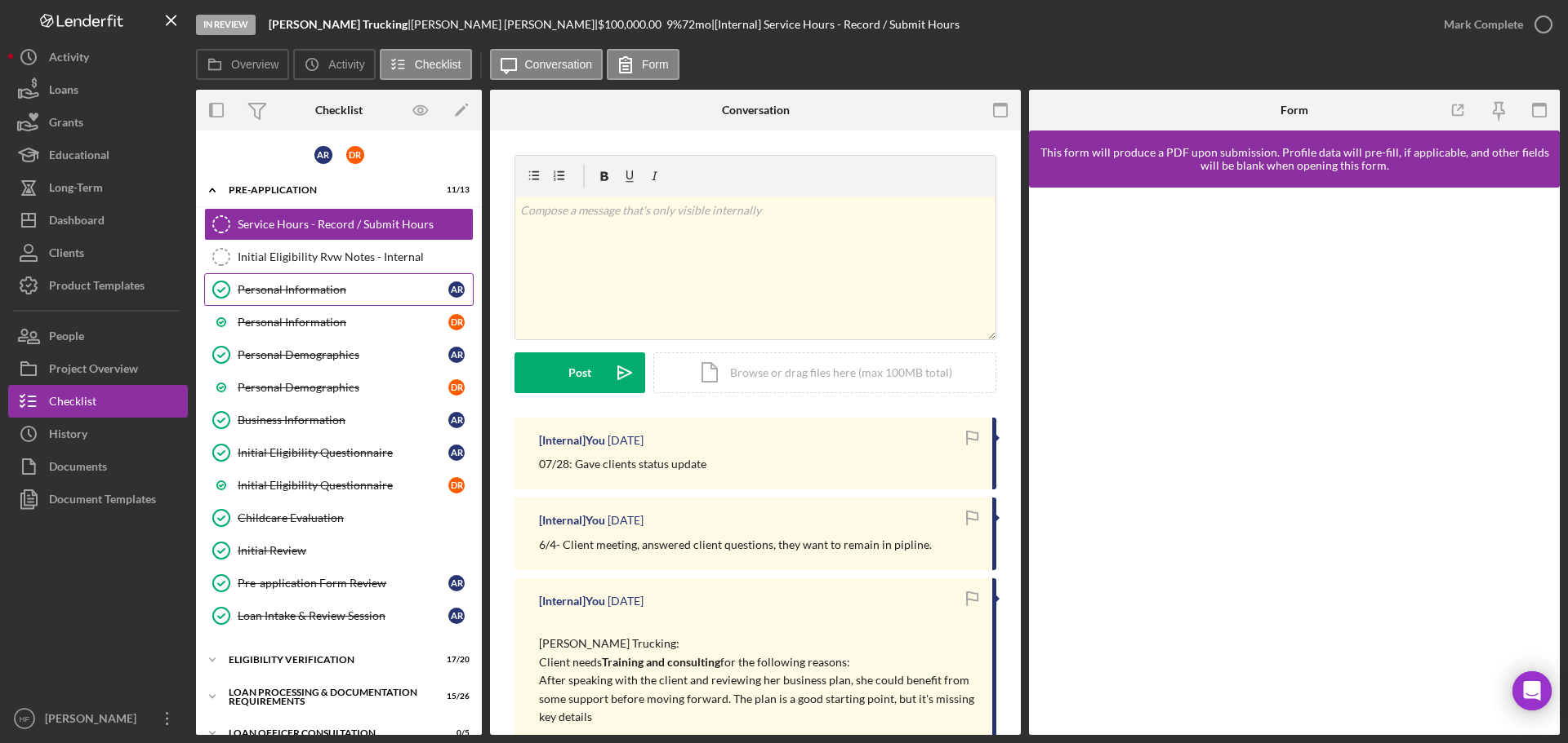
click at [303, 290] on div "Personal Information" at bounding box center [342, 290] width 210 height 13
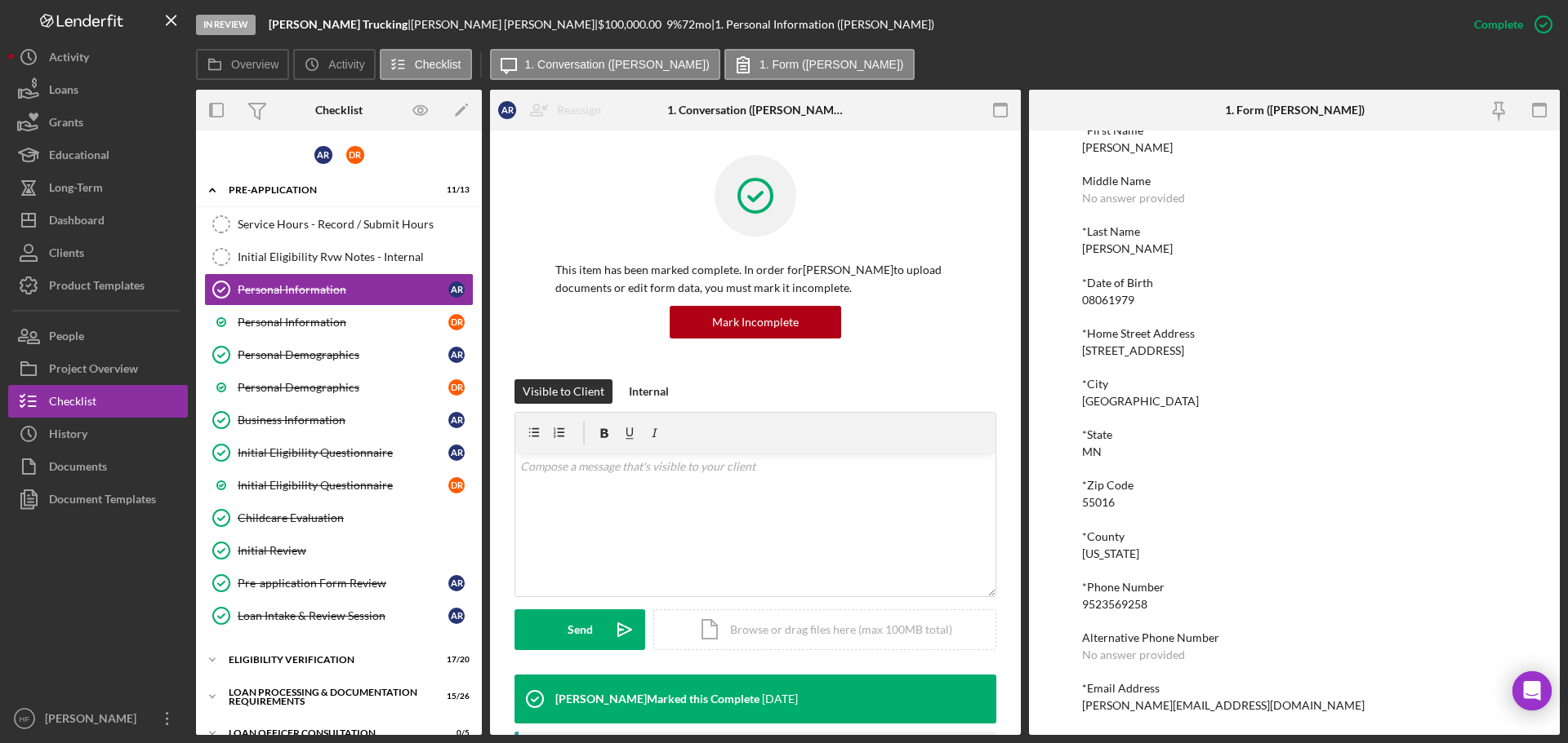
scroll to position [90, 0]
click at [347, 316] on div "Personal Information" at bounding box center [342, 322] width 210 height 13
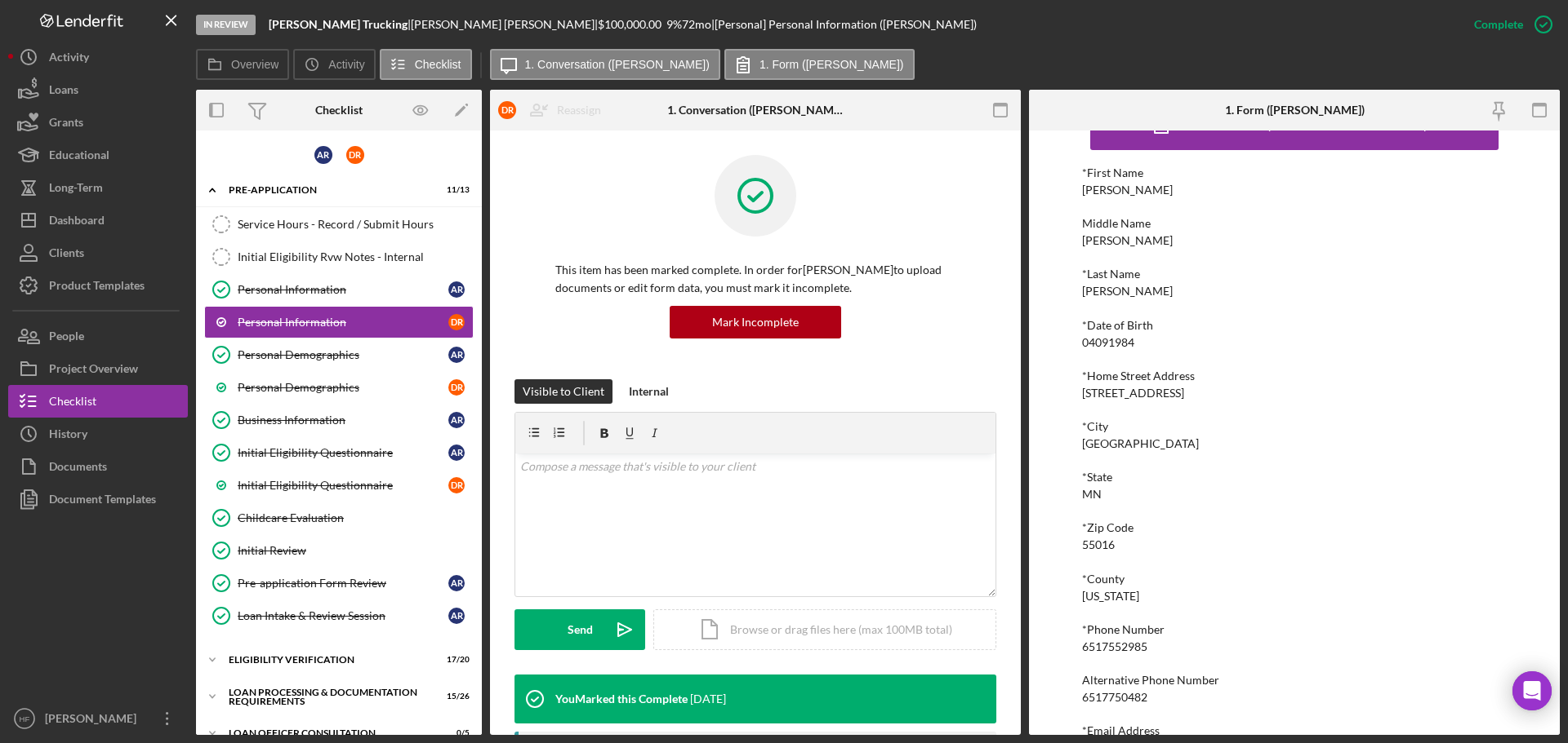
scroll to position [90, 0]
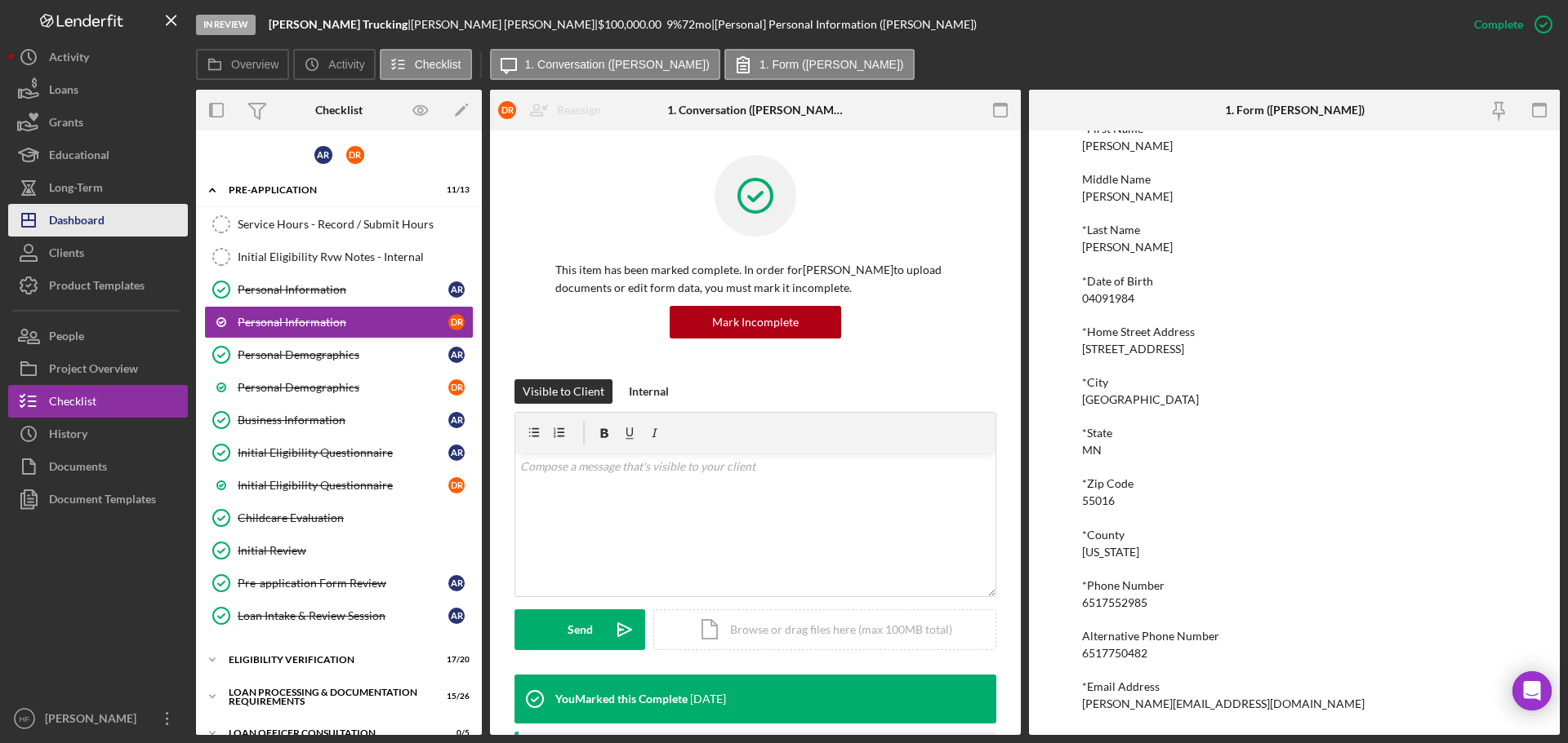
click at [79, 218] on div "Dashboard" at bounding box center [77, 222] width 56 height 37
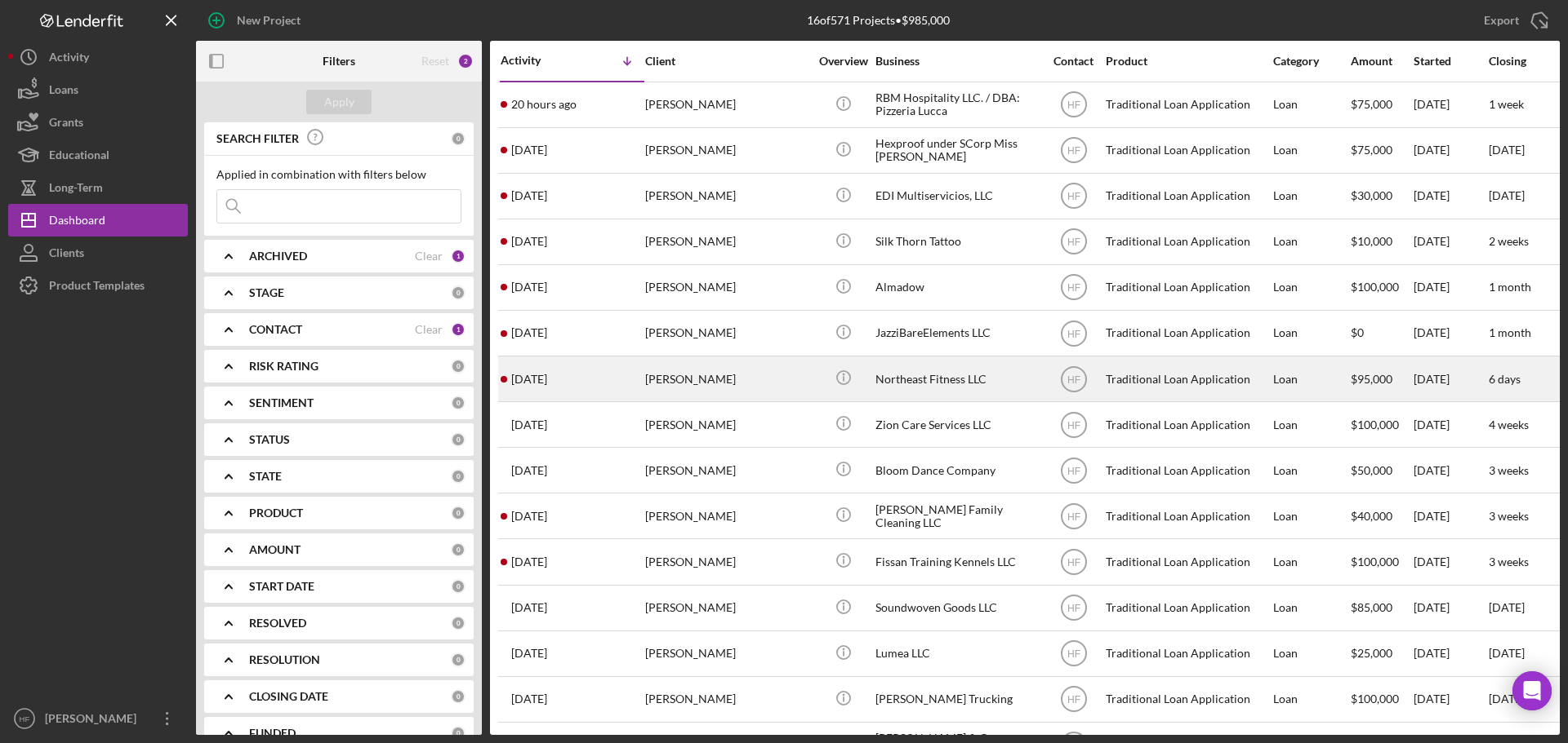
click at [773, 384] on div "[PERSON_NAME]" at bounding box center [726, 379] width 163 height 44
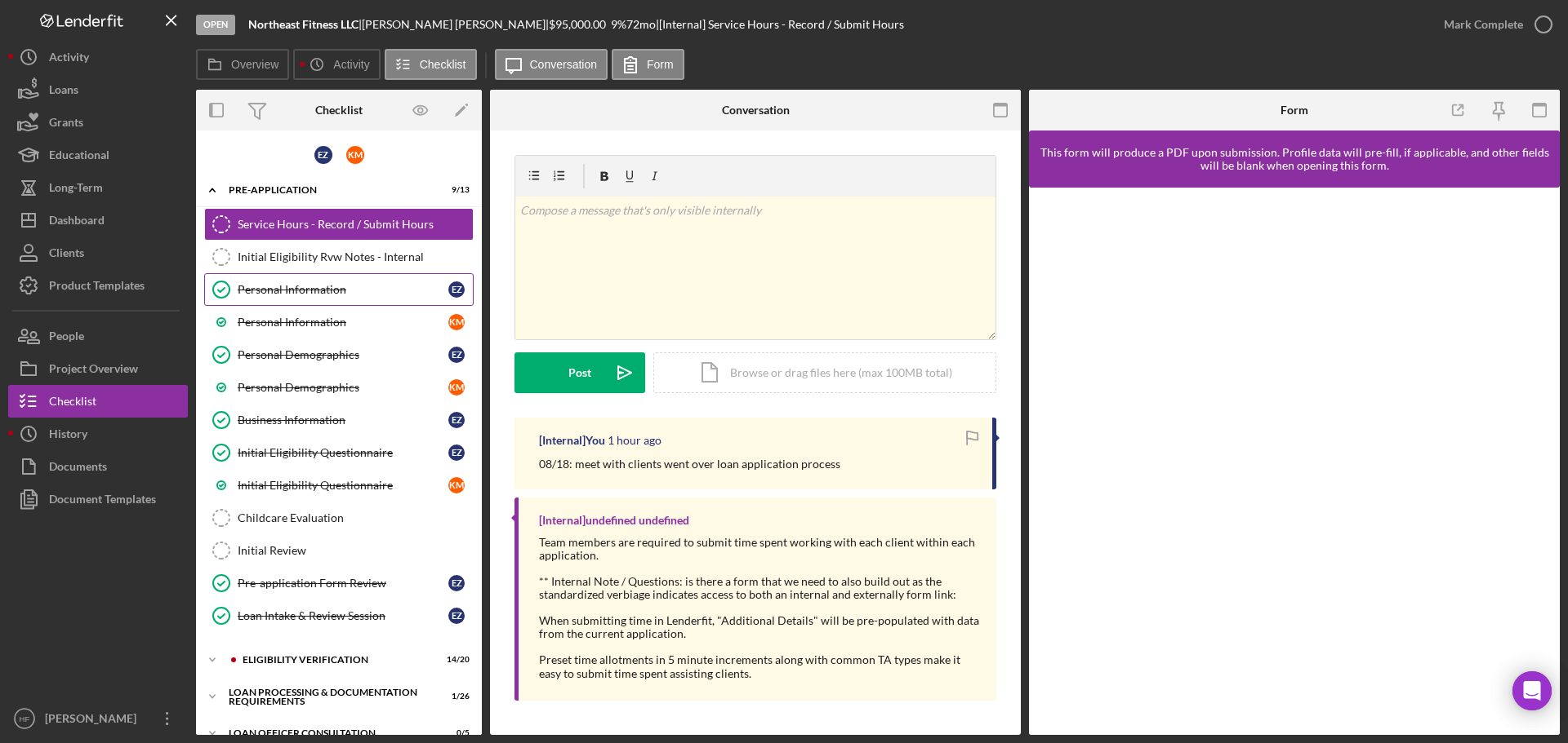
click at [352, 292] on div "Personal Information" at bounding box center [342, 290] width 210 height 13
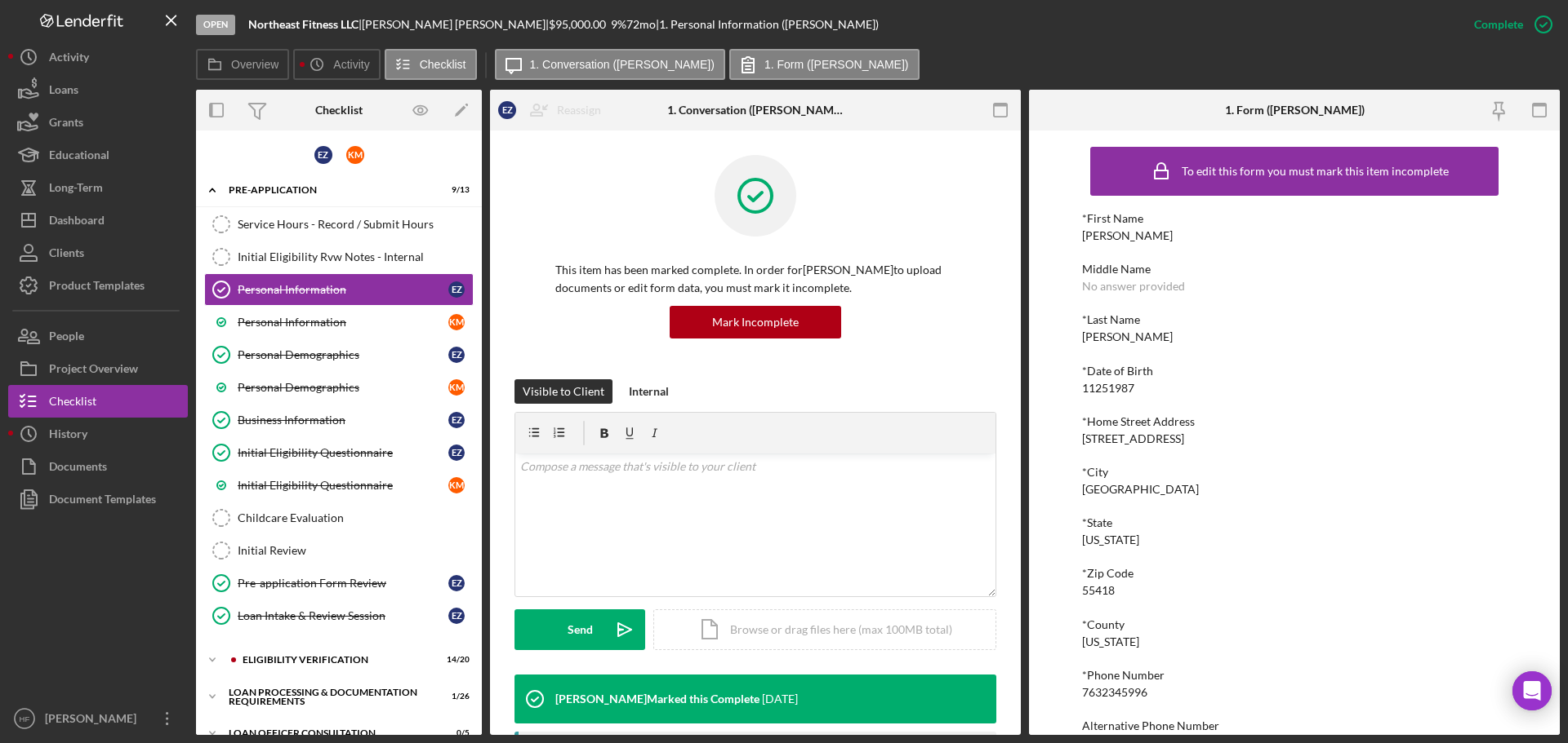
scroll to position [82, 0]
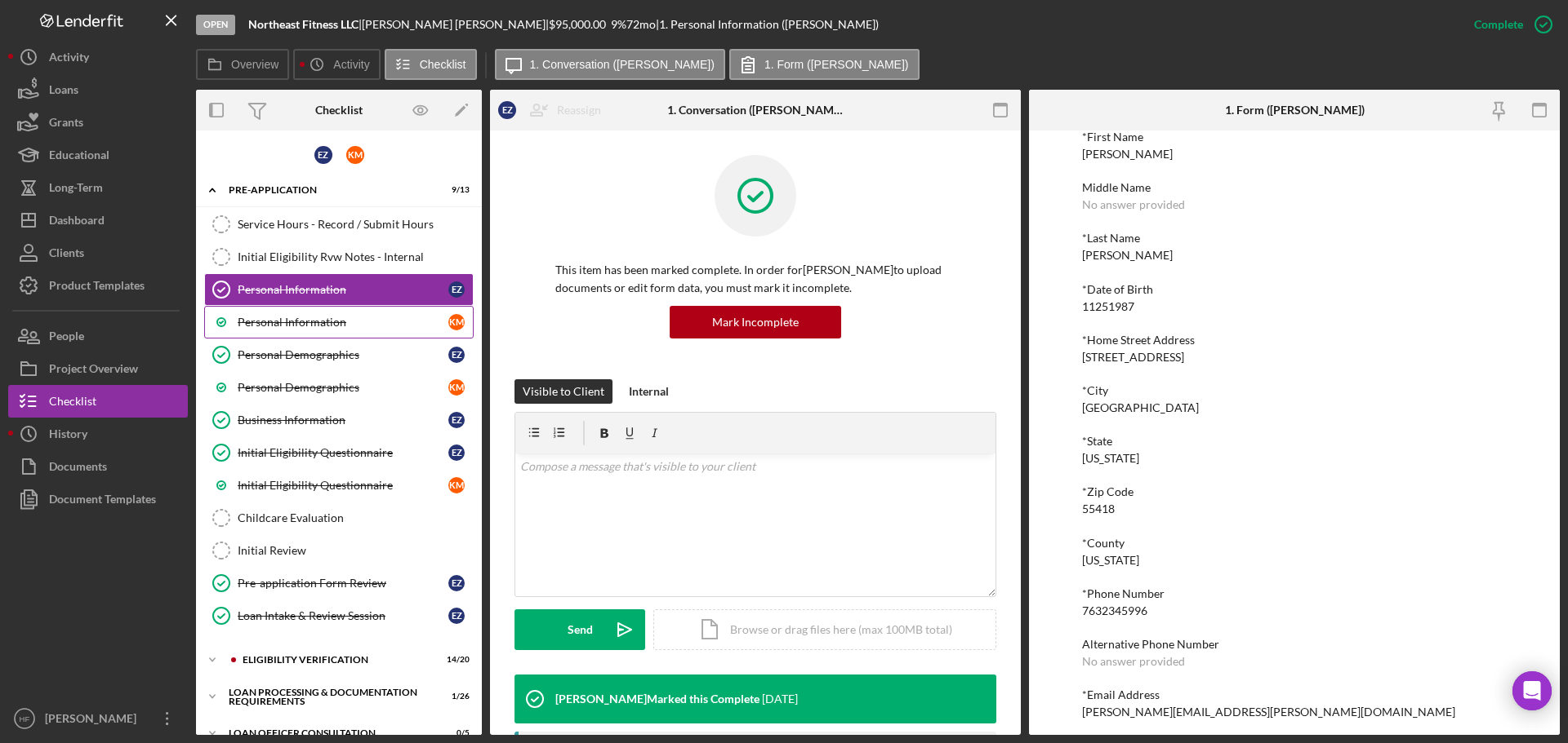
click at [336, 327] on div "Personal Information" at bounding box center [342, 322] width 210 height 13
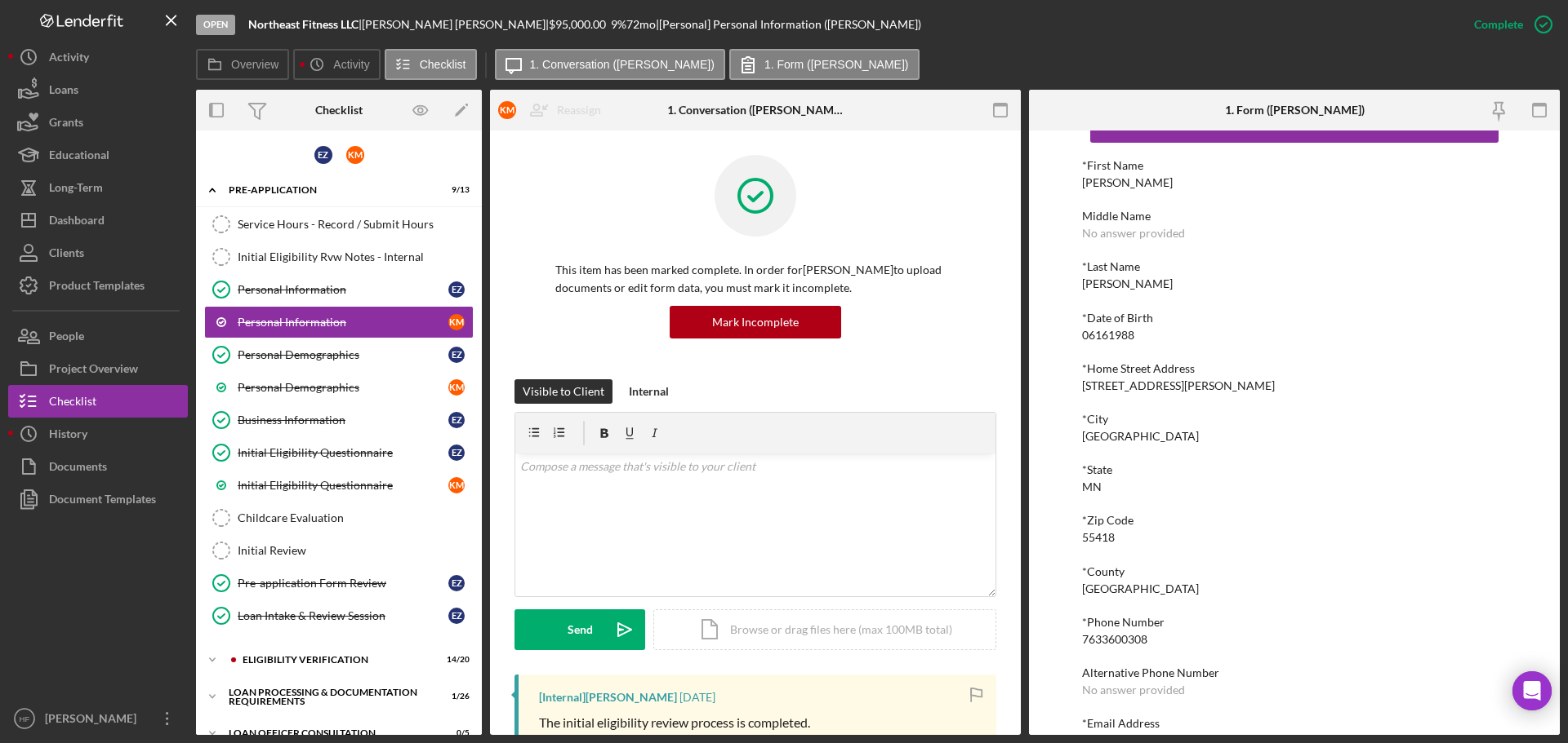
scroll to position [82, 0]
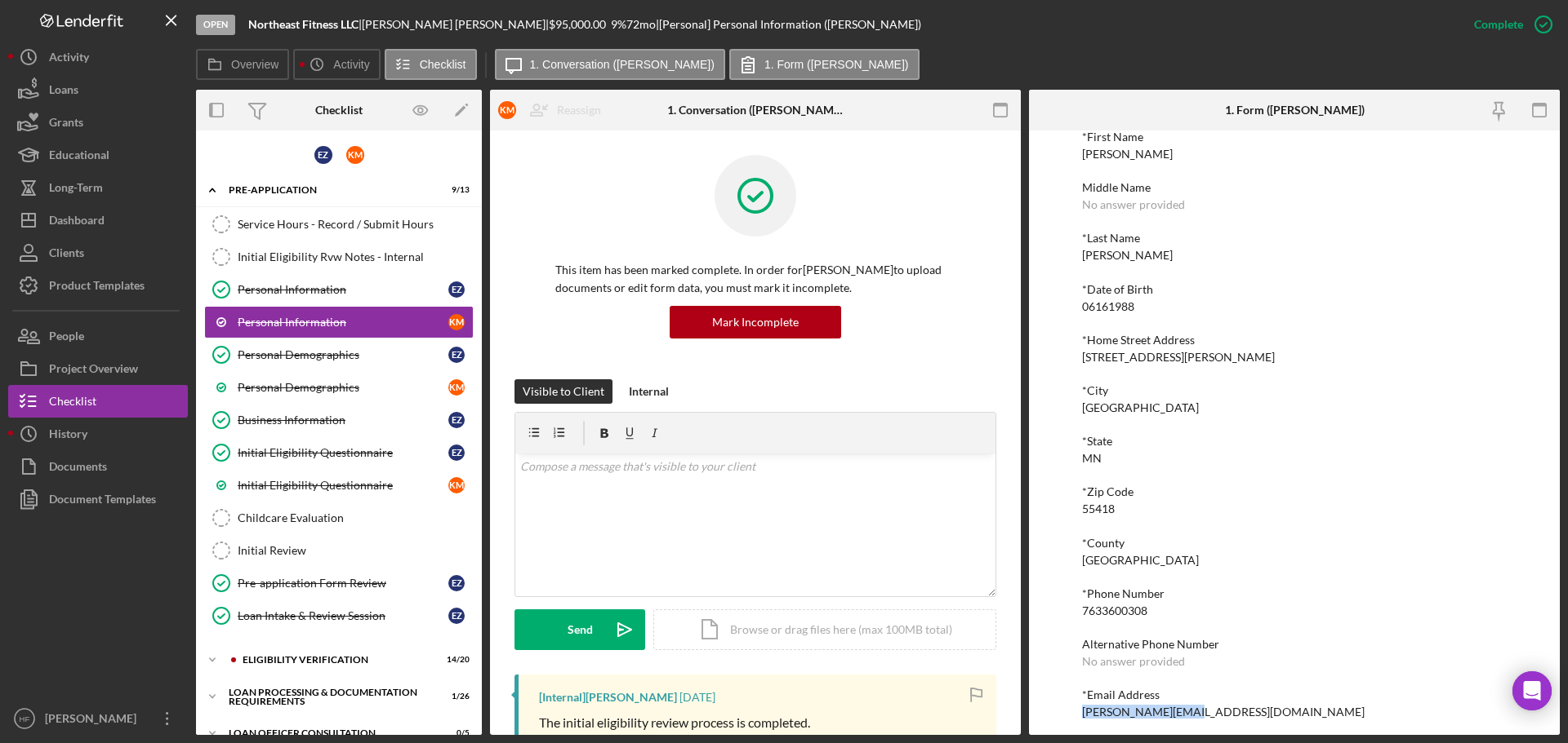
drag, startPoint x: 1195, startPoint y: 707, endPoint x: 1072, endPoint y: 708, distance: 123.0
click at [1072, 708] on div "To edit this form you must mark this item incomplete *First Name Kristin Middle…" at bounding box center [1294, 433] width 531 height 604
copy div "Kristin@ne.fitness"
click at [404, 298] on link "Personal Information Personal Information E Z" at bounding box center [339, 289] width 270 height 32
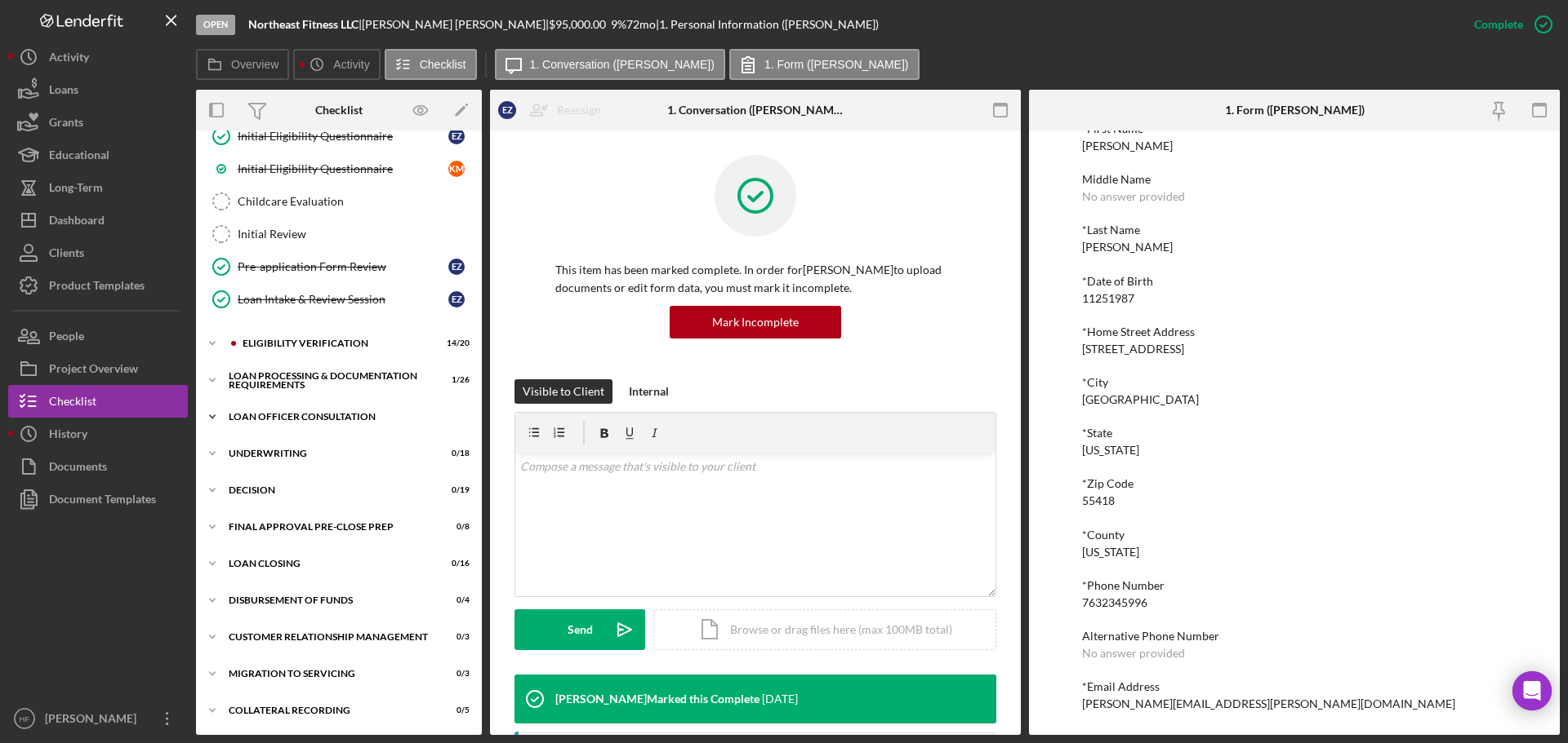
scroll to position [317, 0]
click at [209, 350] on icon "Icon/Expander" at bounding box center [212, 342] width 32 height 32
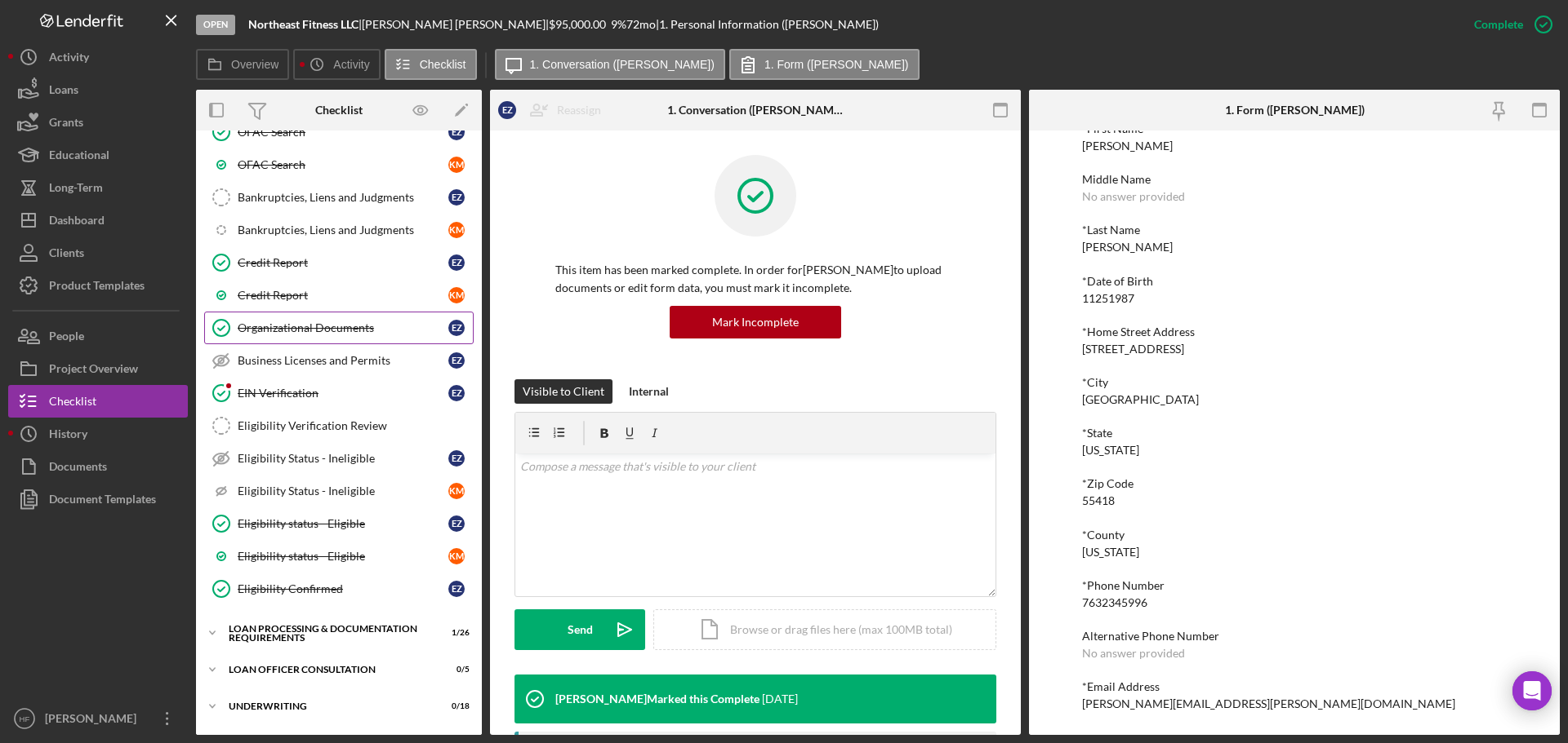
scroll to position [399, 0]
